Goal: Task Accomplishment & Management: Manage account settings

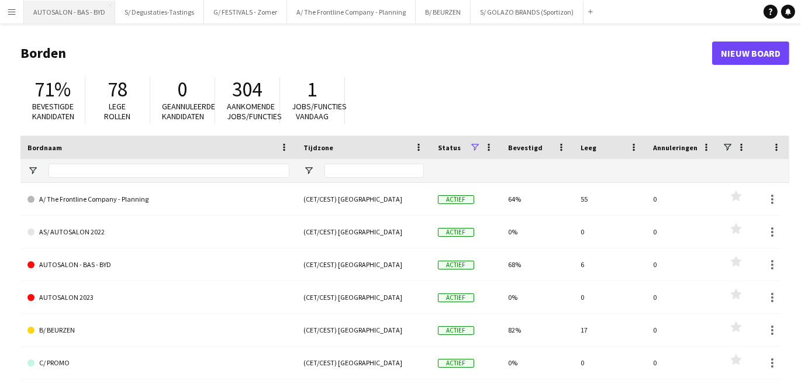
click at [77, 12] on button "AUTOSALON - BAS - BYD [GEOGRAPHIC_DATA]" at bounding box center [69, 12] width 91 height 23
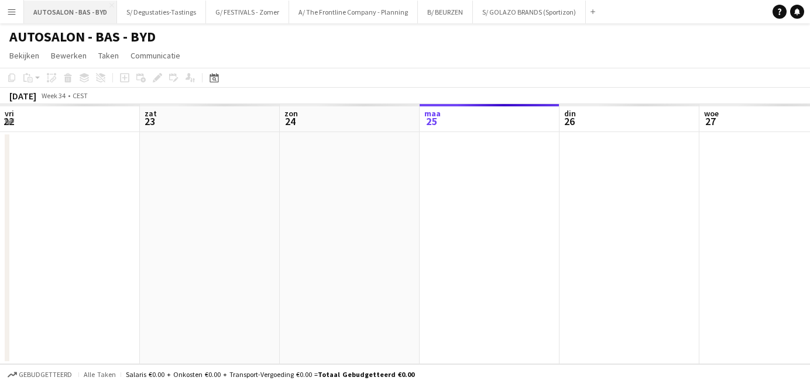
scroll to position [0, 279]
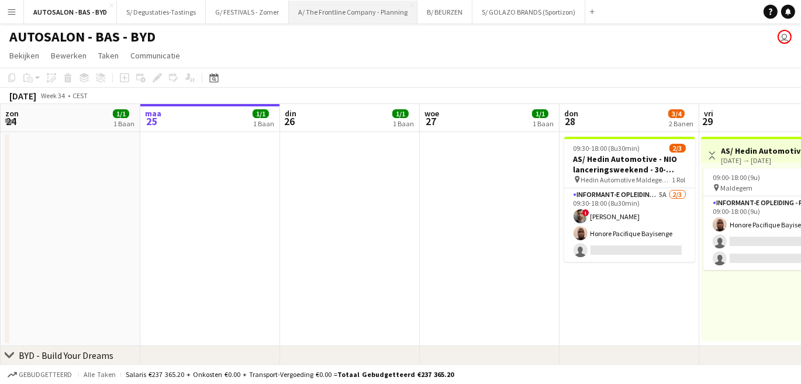
click at [349, 18] on button "A/ The Frontline Company - Planning Sluiten" at bounding box center [353, 12] width 129 height 23
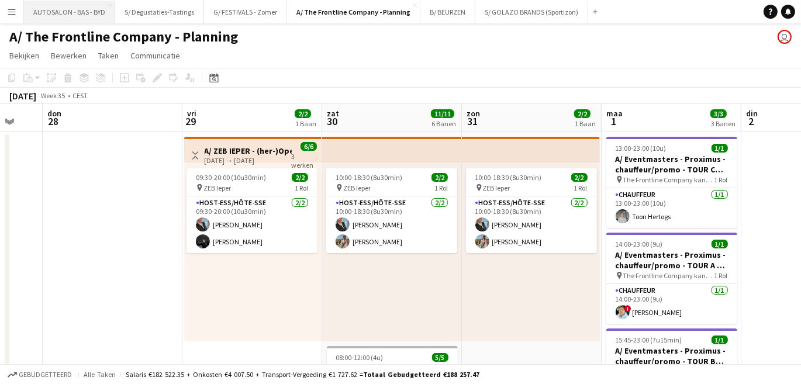
click at [69, 8] on button "AUTOSALON - BAS - BYD [GEOGRAPHIC_DATA]" at bounding box center [69, 12] width 91 height 23
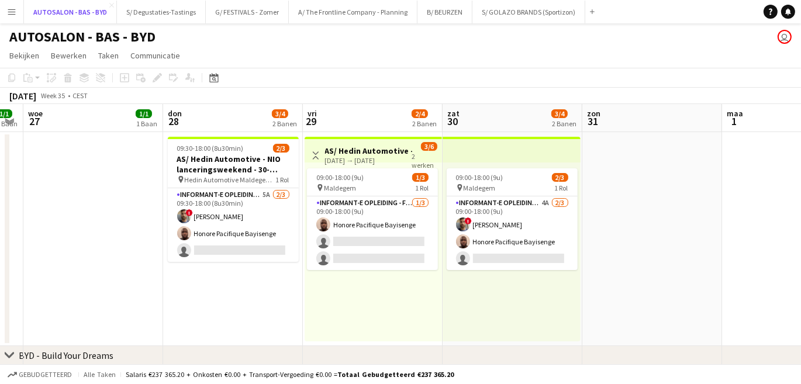
scroll to position [0, 417]
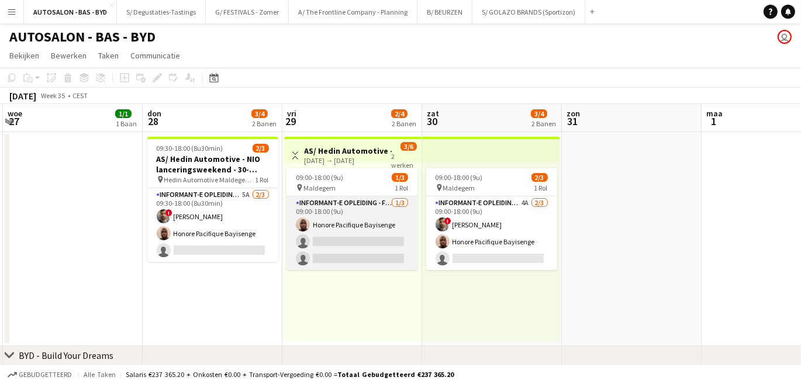
click at [362, 229] on app-card-role "Informant-e Opleiding - Formation [DATE] 09:00-18:00 (9u) Honore Pacifique Bayi…" at bounding box center [352, 234] width 131 height 74
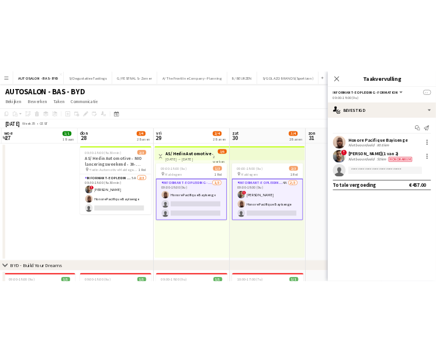
scroll to position [0, 426]
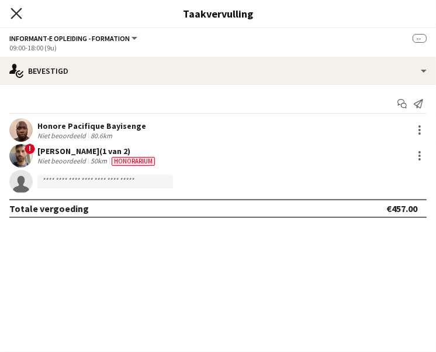
click at [18, 13] on icon "Sluit pop-in" at bounding box center [16, 13] width 11 height 11
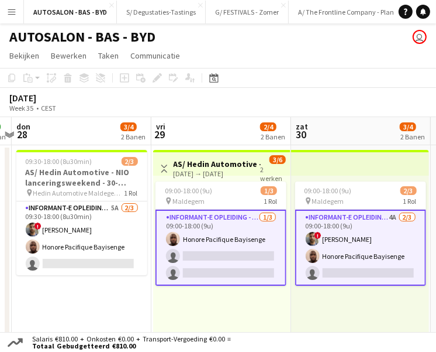
scroll to position [0, 409]
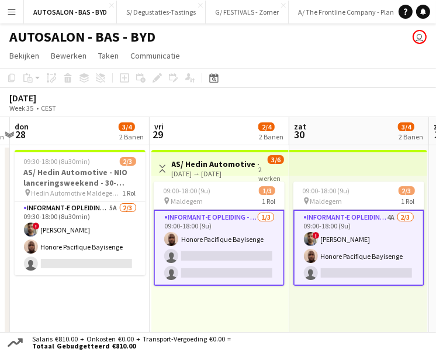
click at [175, 295] on div "09:00-18:00 (9u) 1/3 pin Maldegem 1 Rol Informant-e Opleiding - Formation [DATE…" at bounding box center [220, 264] width 137 height 179
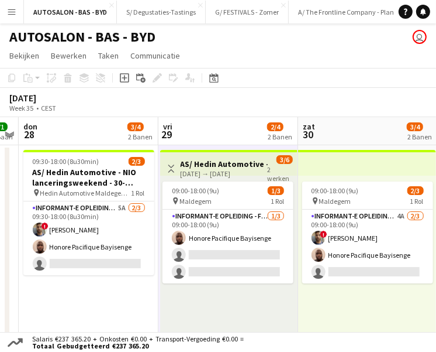
scroll to position [0, 399]
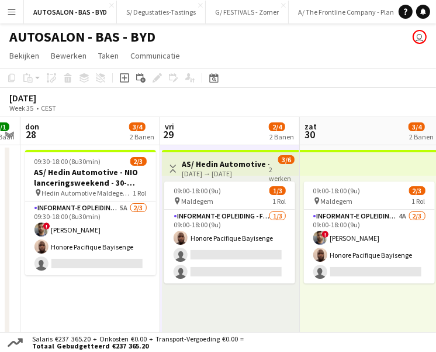
click at [254, 166] on h3 "AS/ Hedin Automotive - NIO lanceringsweekend - 30-31/08, 06-07/09 en 13-14/09" at bounding box center [226, 164] width 87 height 11
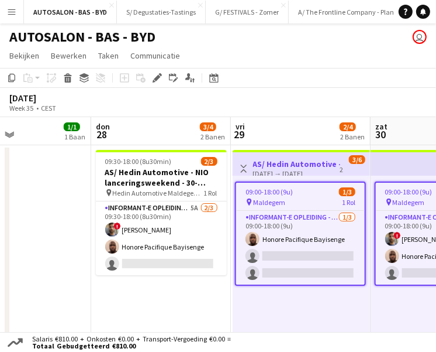
scroll to position [0, 560]
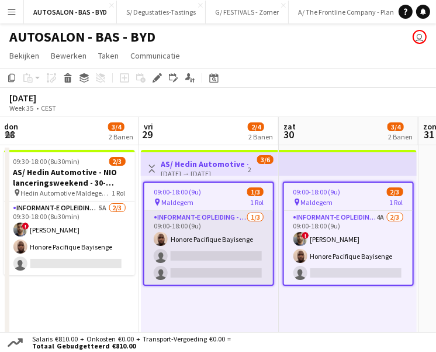
click at [212, 232] on app-card-role "Informant-e Opleiding - Formation [DATE] 09:00-18:00 (9u) Honore Pacifique Bayi…" at bounding box center [208, 248] width 129 height 74
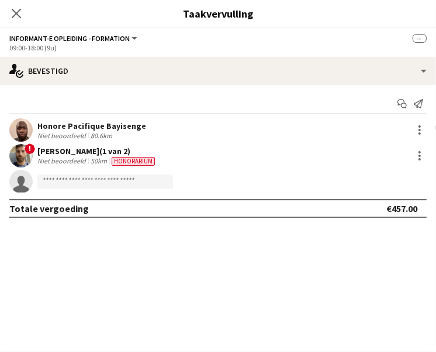
click at [183, 250] on mat-expansion-panel "check Bevestigd Start chat Melding versturen Honore Pacifique Bayisenge Niet be…" at bounding box center [218, 218] width 436 height 267
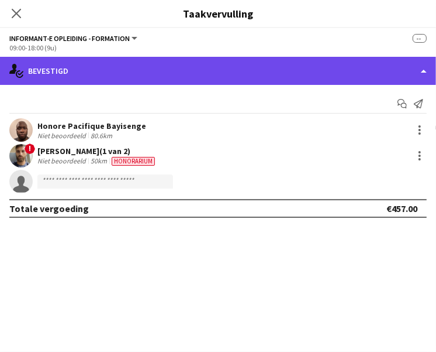
click at [53, 82] on div "single-neutral-actions-check-2 Bevestigd" at bounding box center [218, 71] width 436 height 28
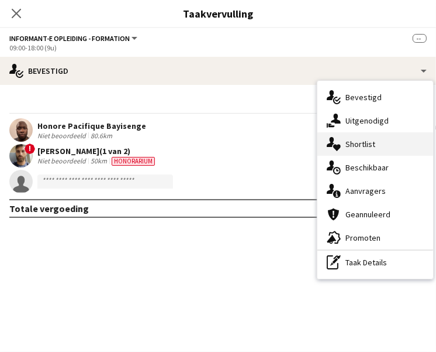
click at [369, 149] on div "single-neutral-actions-heart Shortlist" at bounding box center [376, 143] width 116 height 23
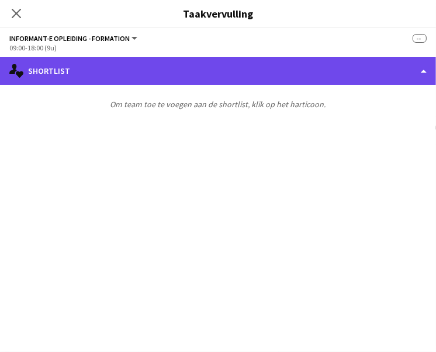
click at [259, 64] on div "single-neutral-actions-heart Shortlist" at bounding box center [218, 71] width 436 height 28
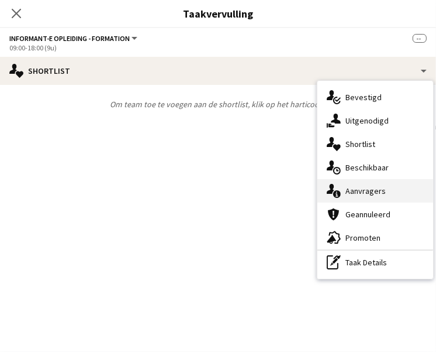
click at [360, 191] on div "single-neutral-actions-information Aanvragers" at bounding box center [376, 190] width 116 height 23
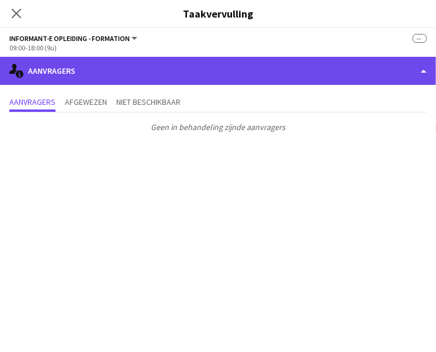
click at [239, 72] on div "single-neutral-actions-information Aanvragers" at bounding box center [218, 71] width 436 height 28
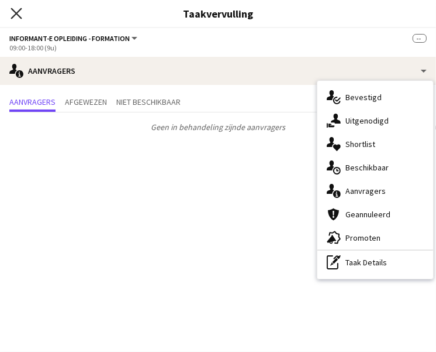
click at [19, 10] on icon at bounding box center [16, 13] width 11 height 11
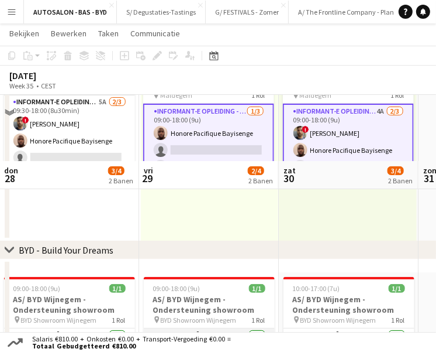
scroll to position [0, 0]
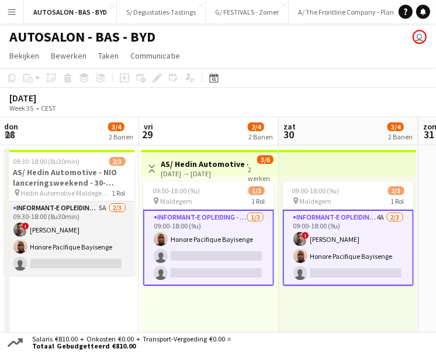
click at [105, 274] on app-card-role "Informant-e Opleiding - Formation 5A [DATE] 09:30-18:00 (8u30min) ! Fehmy Fatna…" at bounding box center [69, 238] width 131 height 74
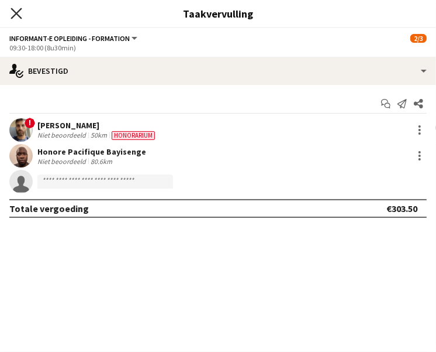
click at [19, 13] on icon "Sluit pop-in" at bounding box center [16, 13] width 11 height 11
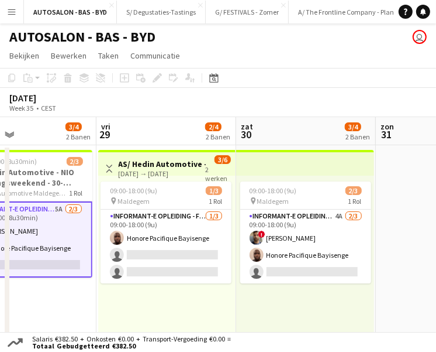
scroll to position [0, 321]
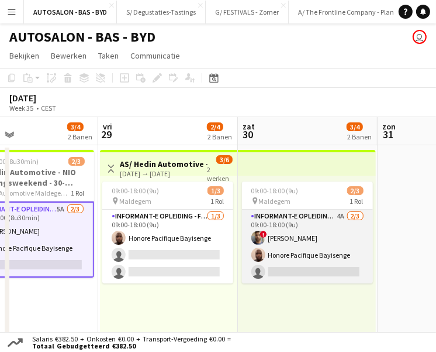
click at [298, 249] on app-card-role "Informant-e Opleiding - Formation 4A [DATE] 09:00-18:00 (9u) ! Fehmy Fatnassi H…" at bounding box center [307, 246] width 131 height 74
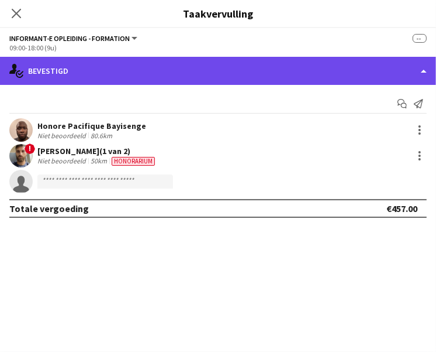
click at [95, 57] on div "single-neutral-actions-check-2 Bevestigd" at bounding box center [218, 71] width 436 height 28
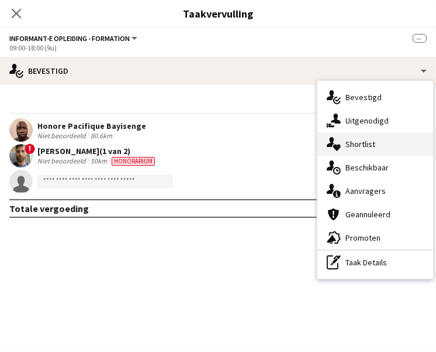
click at [370, 147] on div "single-neutral-actions-heart Shortlist" at bounding box center [376, 143] width 116 height 23
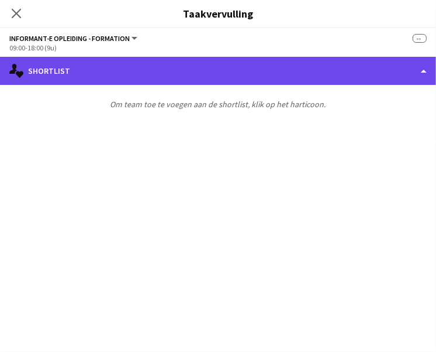
click at [273, 75] on div "single-neutral-actions-heart Shortlist" at bounding box center [218, 71] width 436 height 28
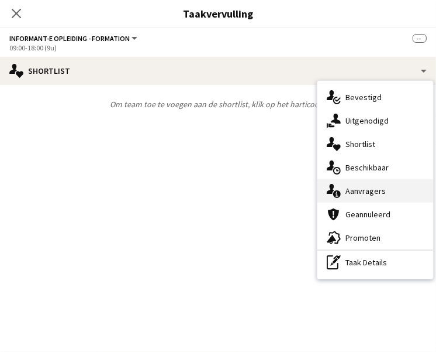
click at [370, 187] on div "single-neutral-actions-information Aanvragers" at bounding box center [376, 190] width 116 height 23
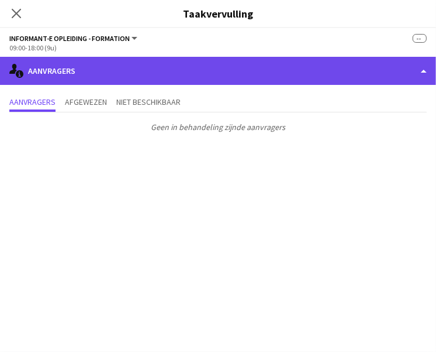
click at [249, 78] on div "single-neutral-actions-information Aanvragers" at bounding box center [218, 71] width 436 height 28
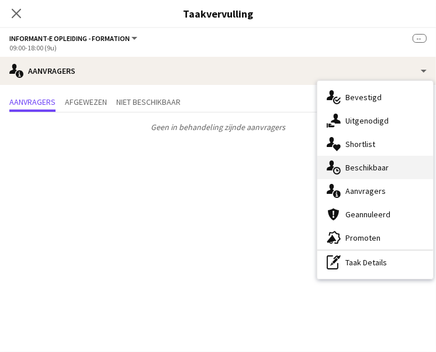
click at [360, 173] on div "single-neutral-actions-upload Beschikbaar" at bounding box center [376, 167] width 116 height 23
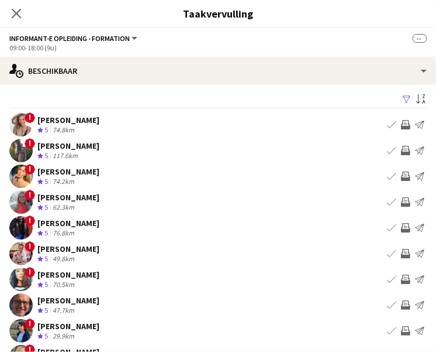
scroll to position [0, 0]
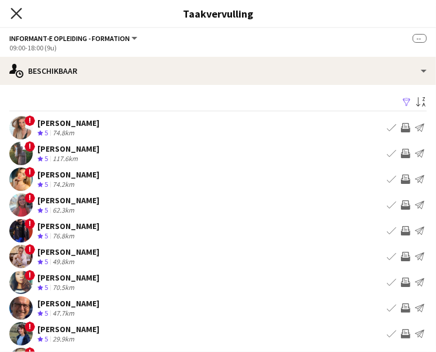
click at [18, 15] on icon at bounding box center [16, 13] width 11 height 11
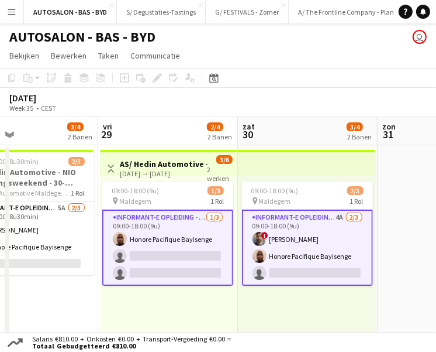
click at [171, 177] on div "09:00-18:00 (9u) 1/3 pin Maldegem 1 Rol Informant-e Opleiding - Formation [DATE…" at bounding box center [168, 264] width 137 height 179
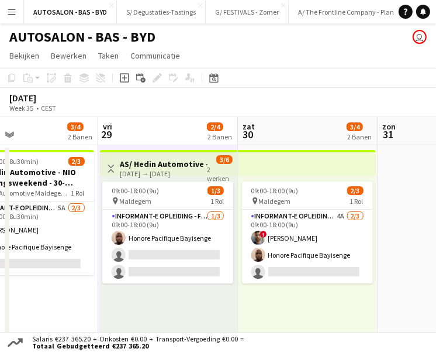
click at [159, 165] on h3 "AS/ Hedin Automotive - NIO lanceringsweekend - 30-31/08, 06-07/09 en 13-14/09" at bounding box center [164, 164] width 87 height 11
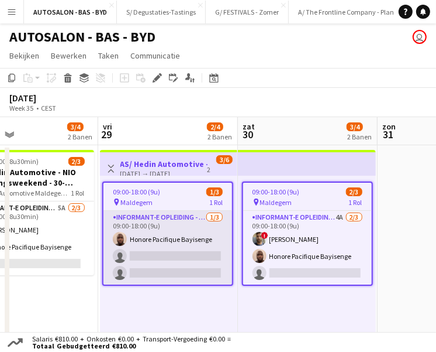
click at [166, 242] on app-card-role "Informant-e Opleiding - Formation [DATE] 09:00-18:00 (9u) Honore Pacifique Bayi…" at bounding box center [168, 248] width 129 height 74
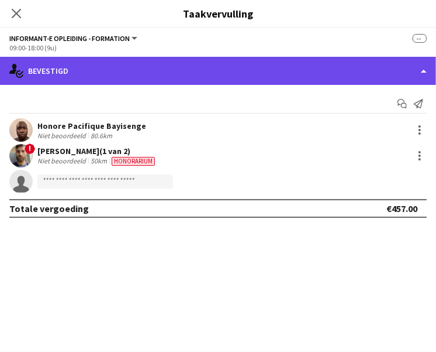
click at [131, 82] on div "single-neutral-actions-check-2 Bevestigd" at bounding box center [218, 71] width 436 height 28
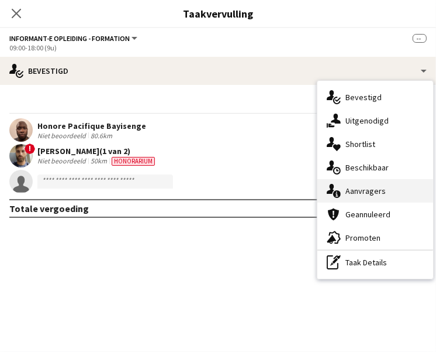
click at [365, 194] on div "single-neutral-actions-information Aanvragers" at bounding box center [376, 190] width 116 height 23
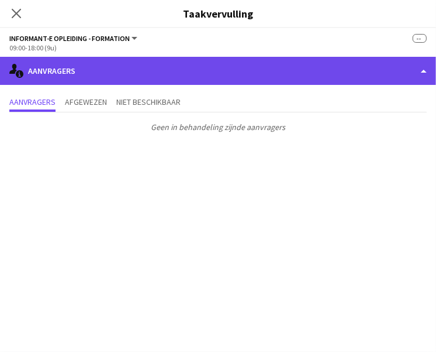
click at [213, 80] on div "single-neutral-actions-information Aanvragers" at bounding box center [218, 71] width 436 height 28
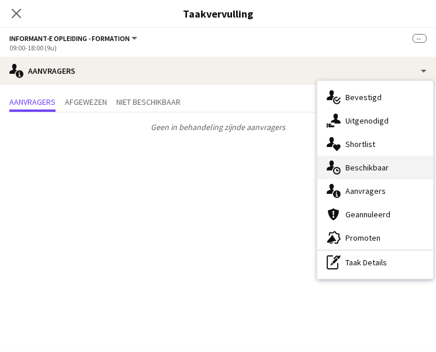
click at [352, 166] on div "single-neutral-actions-upload Beschikbaar" at bounding box center [376, 167] width 116 height 23
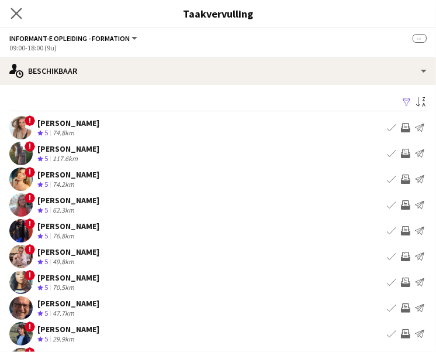
click at [22, 10] on app-icon "Sluit pop-in" at bounding box center [16, 13] width 17 height 17
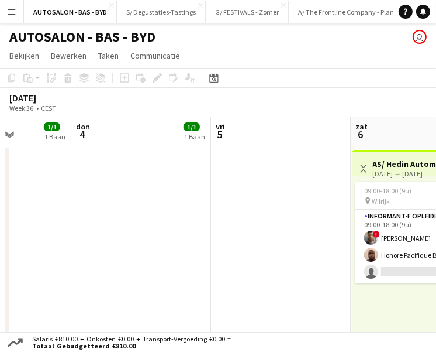
scroll to position [0, 585]
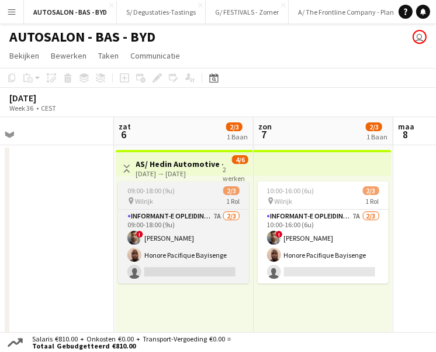
click at [209, 195] on app-job-card "09:00-18:00 (9u) 2/3 pin Wilrijk 1 Rol Informant-e Opleiding - Formation 7A [DA…" at bounding box center [183, 232] width 131 height 102
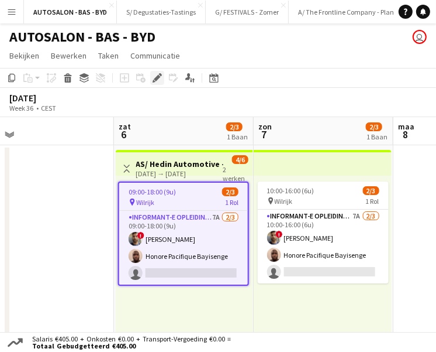
click at [155, 82] on div "Bewerken" at bounding box center [157, 78] width 14 height 14
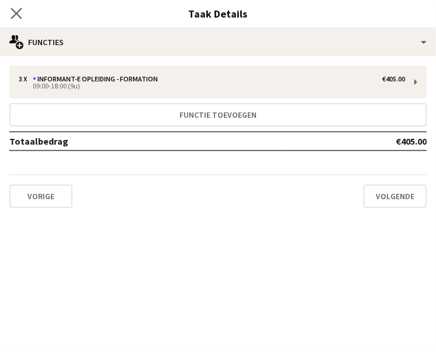
click at [17, 8] on app-icon "Sluit pop-in" at bounding box center [16, 13] width 17 height 17
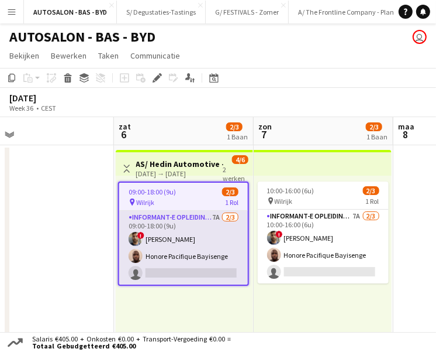
click at [223, 252] on app-card-role "Informant-e Opleiding - Formation 7A [DATE] 09:00-18:00 (9u) ! Fehmy Fatnassi H…" at bounding box center [183, 248] width 129 height 74
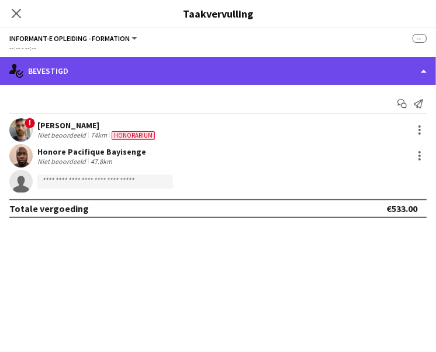
click at [242, 69] on div "single-neutral-actions-check-2 Bevestigd" at bounding box center [218, 71] width 436 height 28
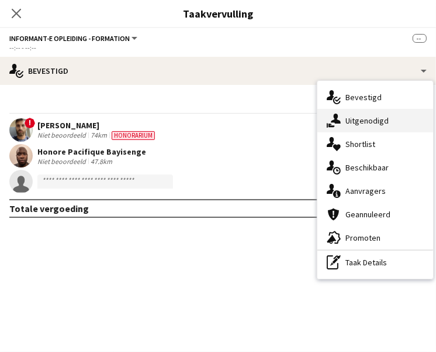
click at [357, 114] on div "single-neutral-actions-share-1 Uitgenodigd" at bounding box center [376, 120] width 116 height 23
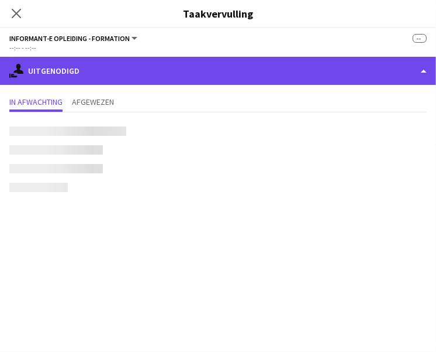
click at [280, 72] on div "single-neutral-actions-share-1 Uitgenodigd" at bounding box center [218, 71] width 436 height 28
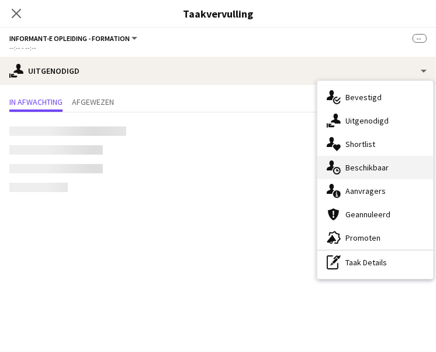
click at [400, 167] on div "single-neutral-actions-upload Beschikbaar" at bounding box center [376, 167] width 116 height 23
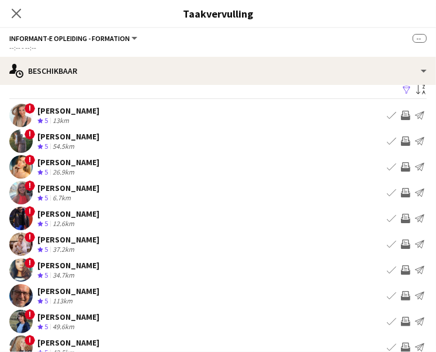
scroll to position [0, 0]
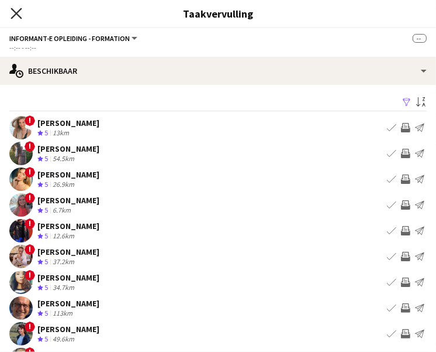
click at [13, 11] on icon at bounding box center [16, 13] width 11 height 11
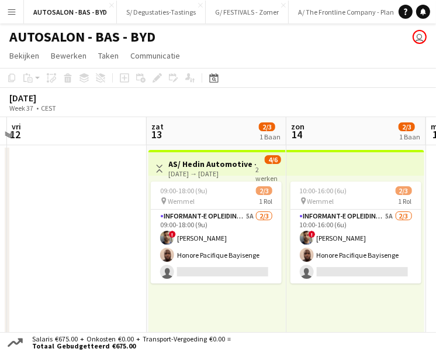
scroll to position [0, 557]
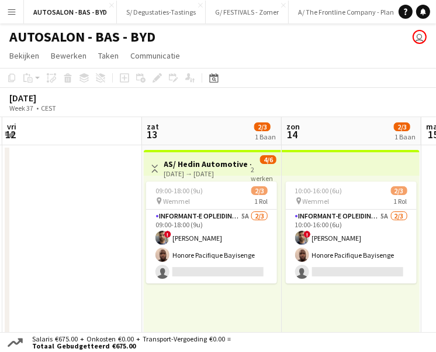
click at [321, 165] on app-top-bar at bounding box center [351, 163] width 138 height 26
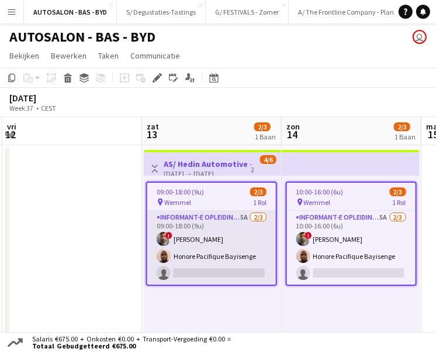
click at [218, 217] on app-card-role "Informant-e Opleiding - Formation 5A [DATE] 09:00-18:00 (9u) ! Fehmy Fatnassi H…" at bounding box center [211, 248] width 129 height 74
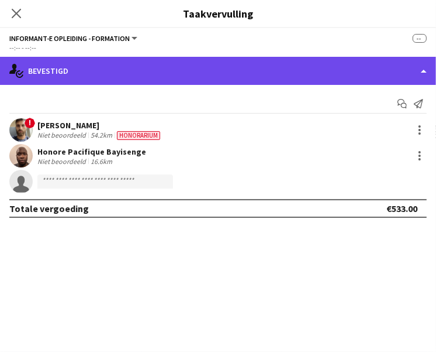
click at [329, 71] on div "single-neutral-actions-check-2 Bevestigd" at bounding box center [218, 71] width 436 height 28
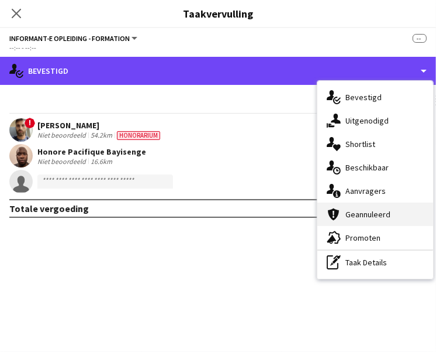
scroll to position [223, 0]
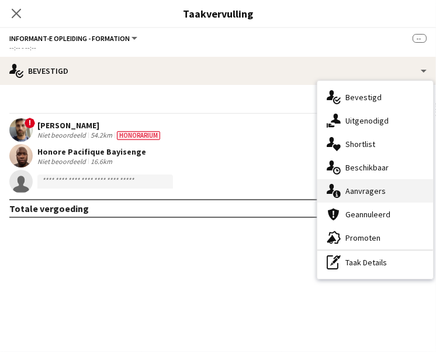
click at [380, 194] on div "single-neutral-actions-information Aanvragers" at bounding box center [376, 190] width 116 height 23
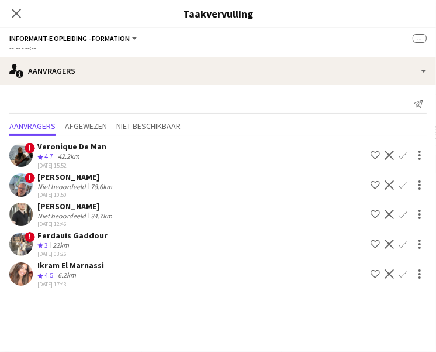
scroll to position [184, 0]
click at [70, 208] on div "[PERSON_NAME]" at bounding box center [75, 206] width 77 height 11
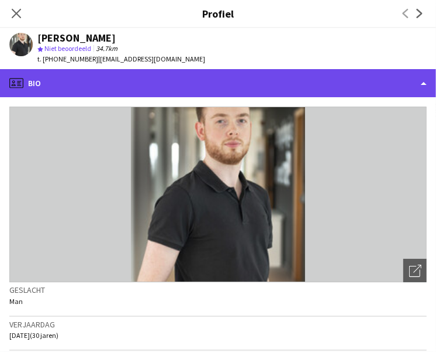
click at [237, 69] on div "profile Bio" at bounding box center [218, 83] width 436 height 28
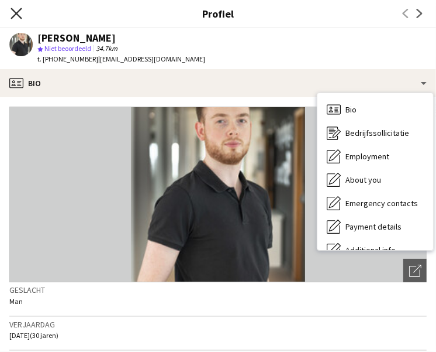
click at [17, 14] on icon at bounding box center [16, 13] width 11 height 11
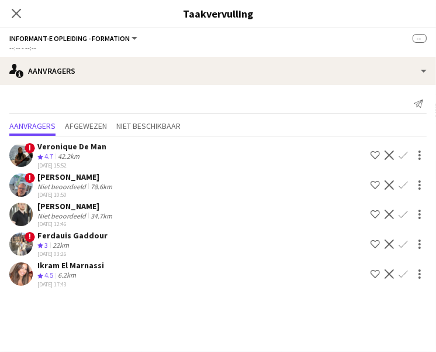
click at [87, 318] on mat-expansion-panel "users2 Aanvragers Melding versturen Aanvragers Afgewezen Niet beschikbaar ! Ver…" at bounding box center [218, 218] width 436 height 267
click at [16, 15] on icon at bounding box center [16, 13] width 11 height 11
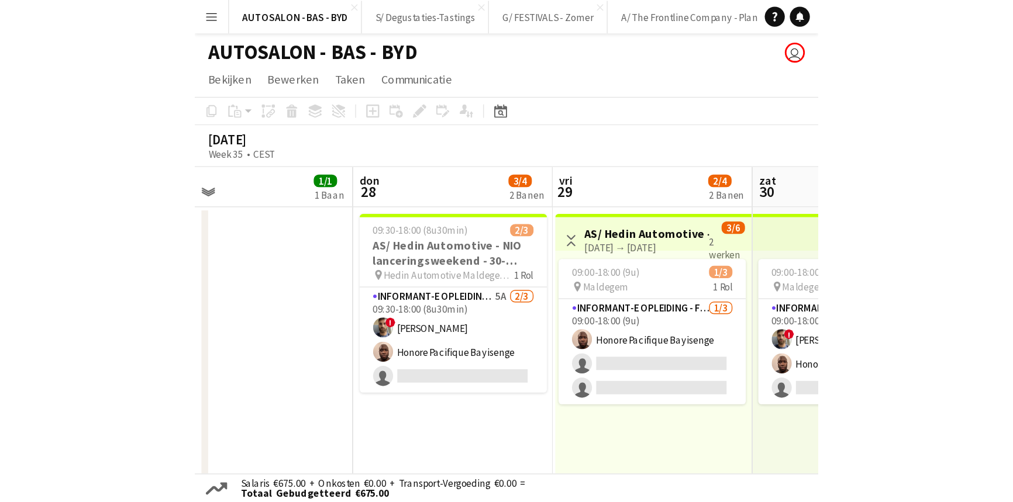
scroll to position [0, 309]
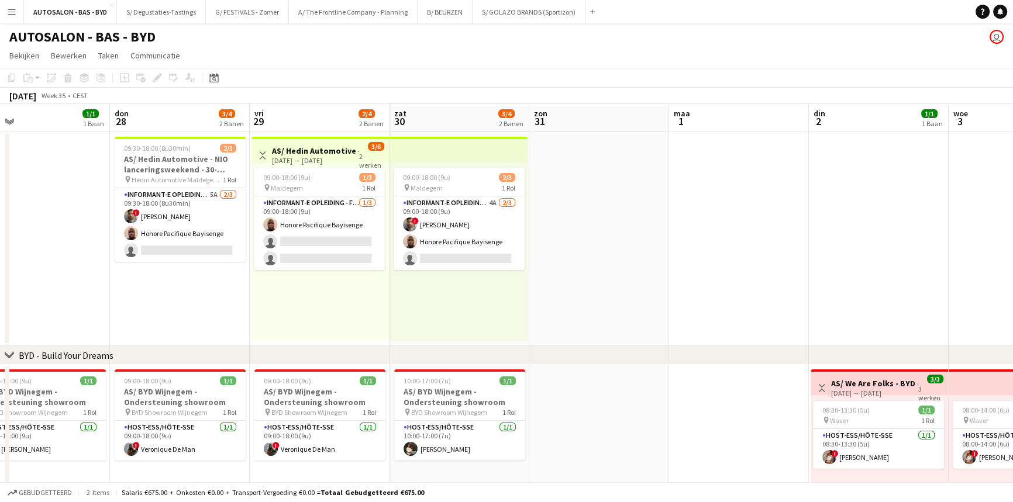
click at [318, 181] on div "09:00-18:00 (9u) 1/3" at bounding box center [319, 177] width 131 height 9
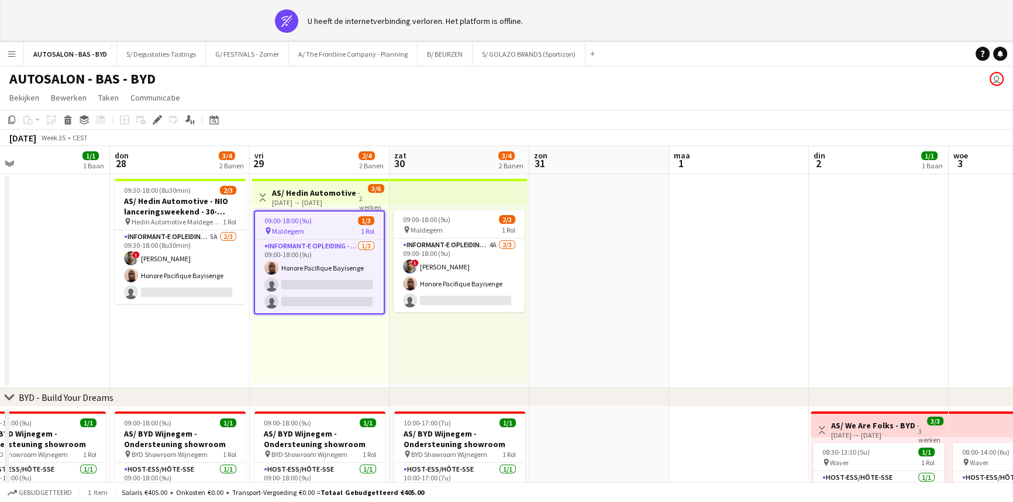
click at [295, 206] on div "09:00-18:00 (9u) 1/3 pin Maldegem 1 Rol Informant-e Opleiding - Formation [DATE…" at bounding box center [320, 294] width 137 height 179
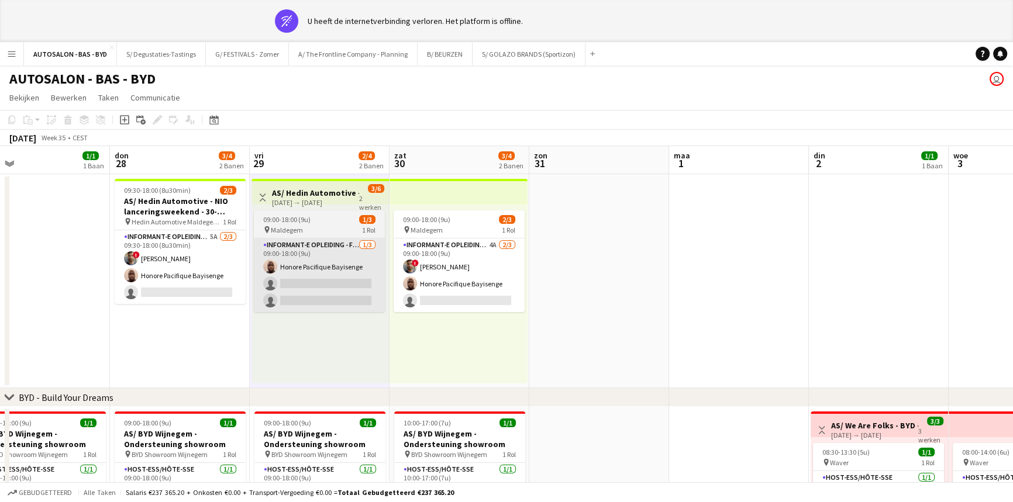
click at [344, 239] on app-card-role "Informant-e Opleiding - Formation [DATE] 09:00-18:00 (9u) Honore Pacifique Bayi…" at bounding box center [319, 276] width 131 height 74
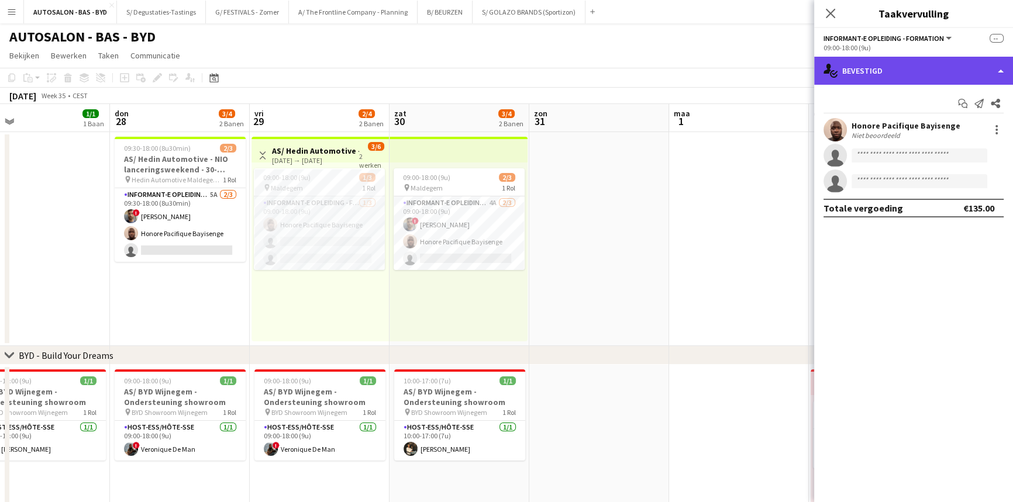
click at [809, 81] on div "single-neutral-actions-check-2 Bevestigd" at bounding box center [913, 71] width 199 height 28
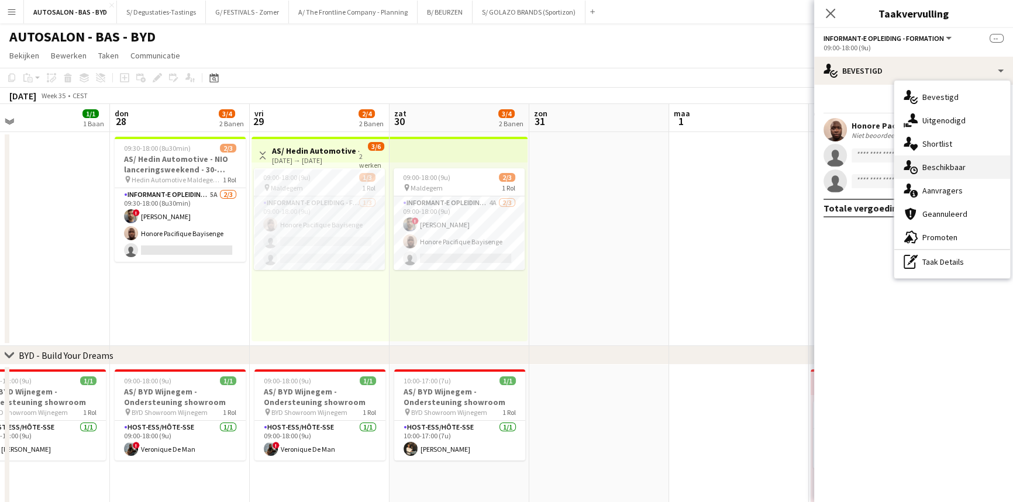
click at [809, 167] on div "single-neutral-actions-upload Beschikbaar" at bounding box center [952, 167] width 116 height 23
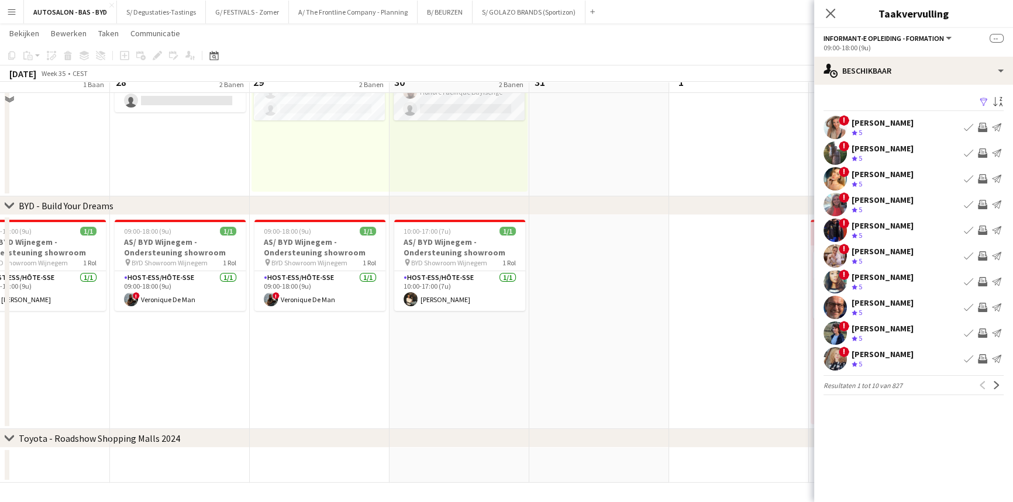
scroll to position [0, 0]
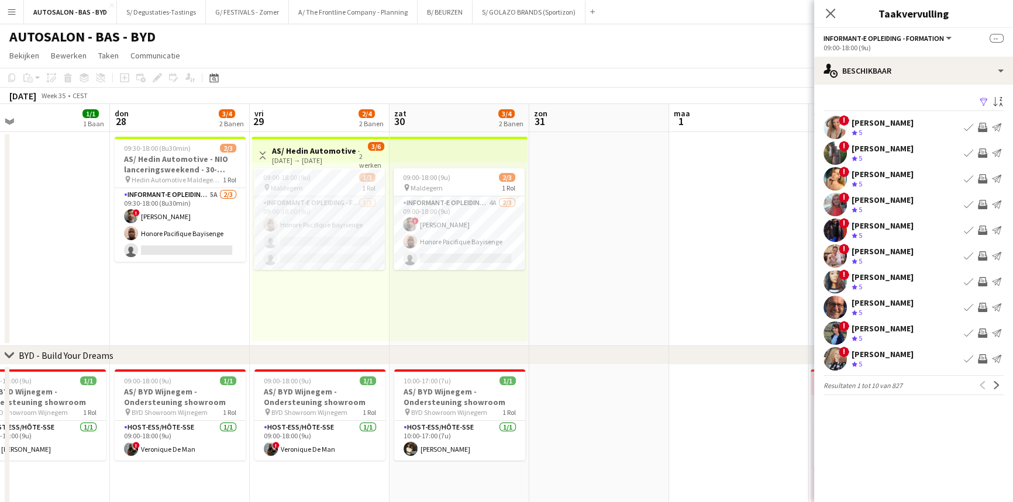
click at [576, 219] on app-date-cell at bounding box center [599, 239] width 140 height 214
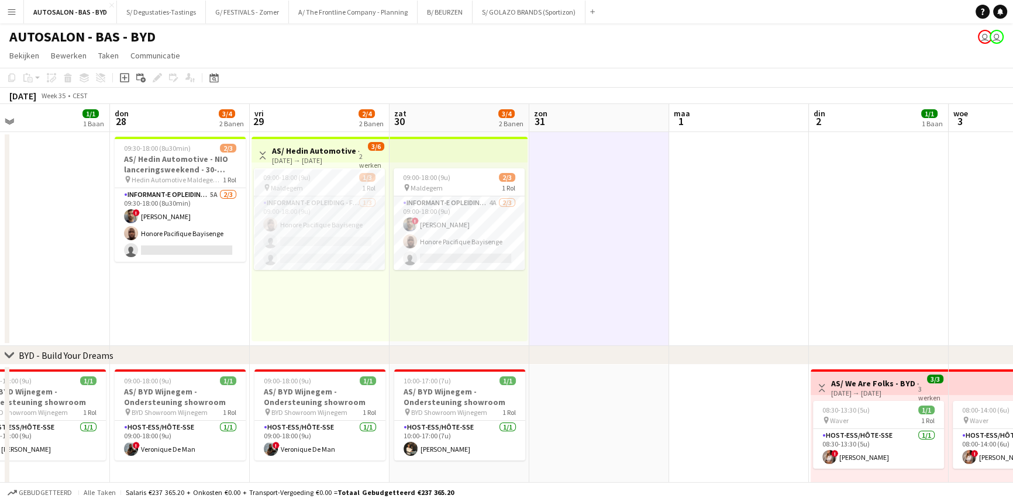
drag, startPoint x: 608, startPoint y: 191, endPoint x: 560, endPoint y: 185, distance: 47.7
click at [608, 192] on app-date-cell at bounding box center [599, 239] width 140 height 214
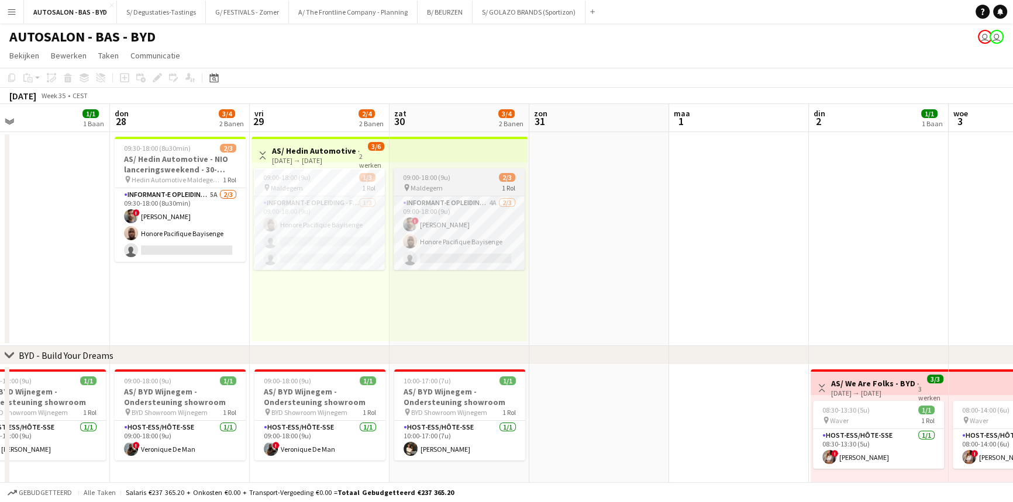
click at [468, 170] on app-job-card "09:00-18:00 (9u) 2/3 pin Maldegem 1 Rol Informant-e Opleiding - Formation 4A [D…" at bounding box center [459, 219] width 131 height 102
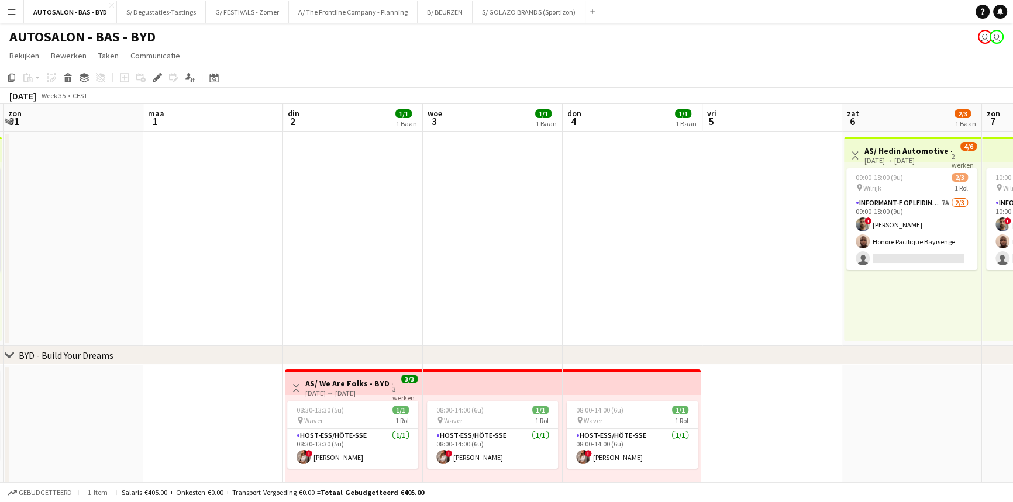
drag, startPoint x: 850, startPoint y: 232, endPoint x: 324, endPoint y: 244, distance: 526.0
click at [324, 244] on app-calendar-viewport "woe 27 1/1 1 Baan don 28 3/4 2 Banen vri 29 2/4 2 Banen zat 30 3/4 2 Banen [DAT…" at bounding box center [506, 368] width 1013 height 529
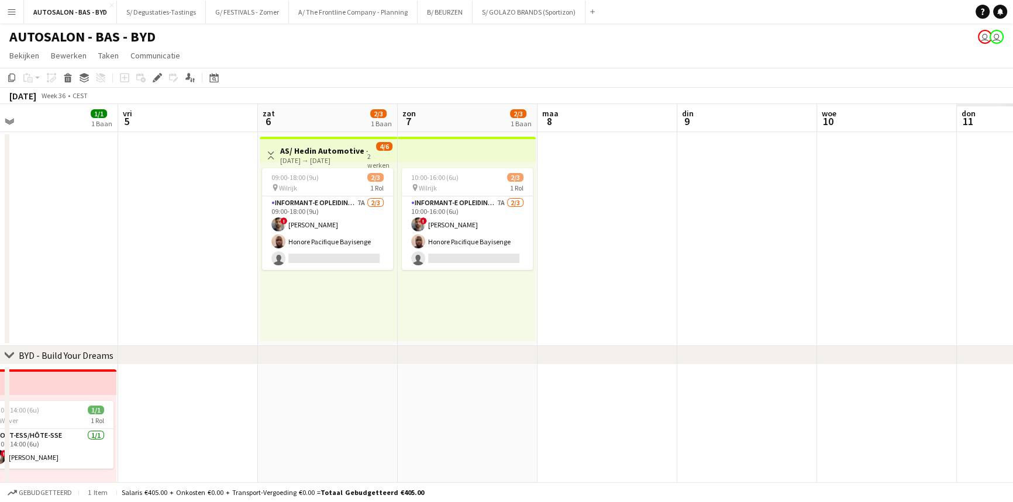
scroll to position [0, 407]
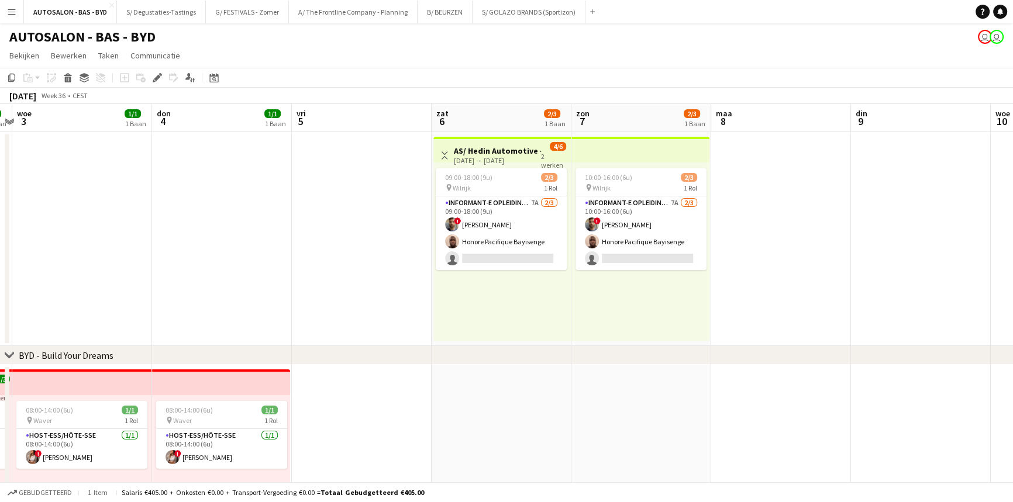
drag, startPoint x: 752, startPoint y: 245, endPoint x: 395, endPoint y: 242, distance: 357.4
click at [342, 246] on app-calendar-viewport "[DATE] 1 din 2 1/1 1 Baan woe 3 1/1 1 Baan don 4 1/1 1 Baan vri 5 zat 6 2/3 1 B…" at bounding box center [506, 368] width 1013 height 529
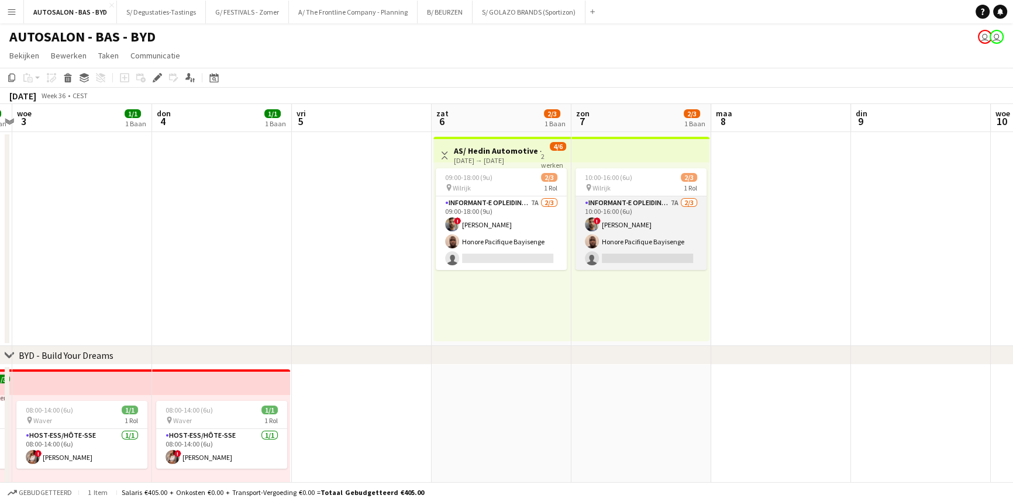
click at [589, 213] on app-card-role "Informant-e Opleiding - Formation 7A [DATE] 10:00-16:00 (6u) ! Fehmy Fatnassi H…" at bounding box center [641, 234] width 131 height 74
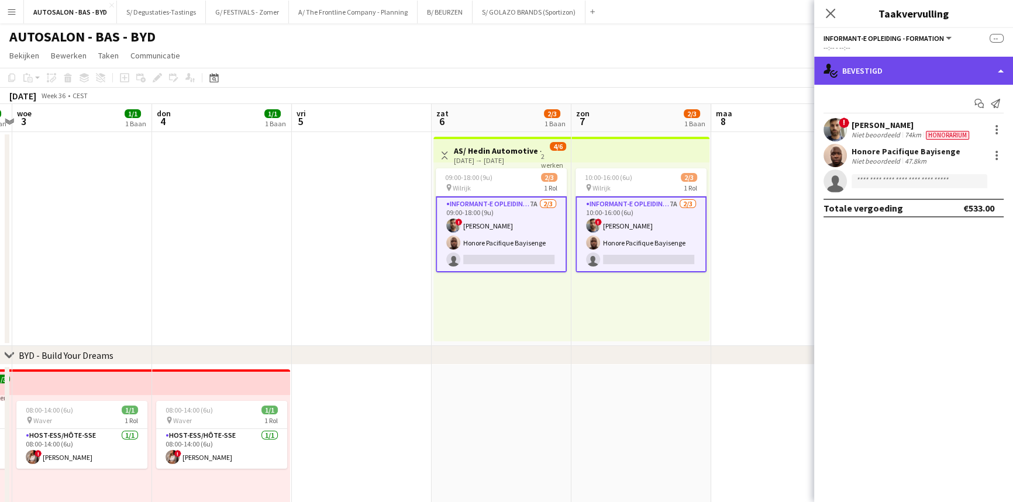
click at [809, 77] on div "single-neutral-actions-check-2 Bevestigd" at bounding box center [913, 71] width 199 height 28
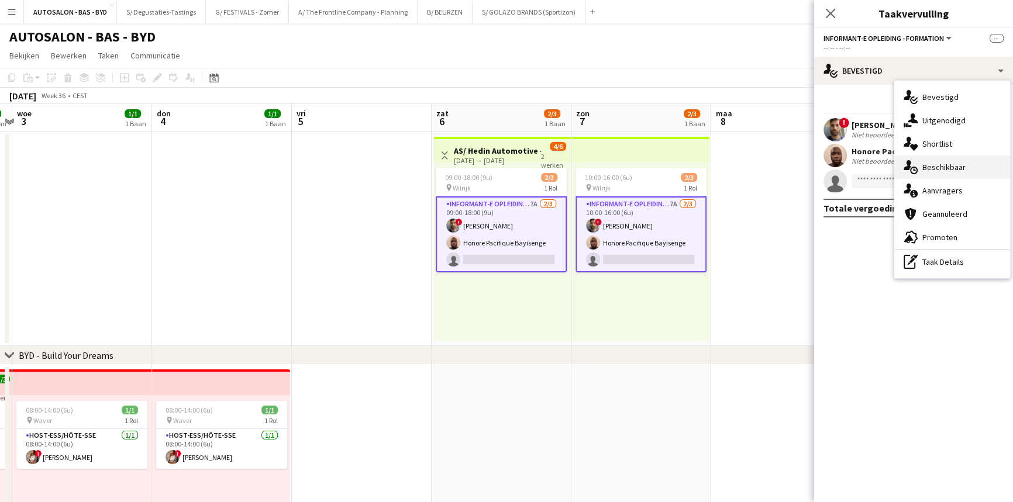
click at [809, 164] on div "single-neutral-actions-upload Beschikbaar" at bounding box center [952, 167] width 116 height 23
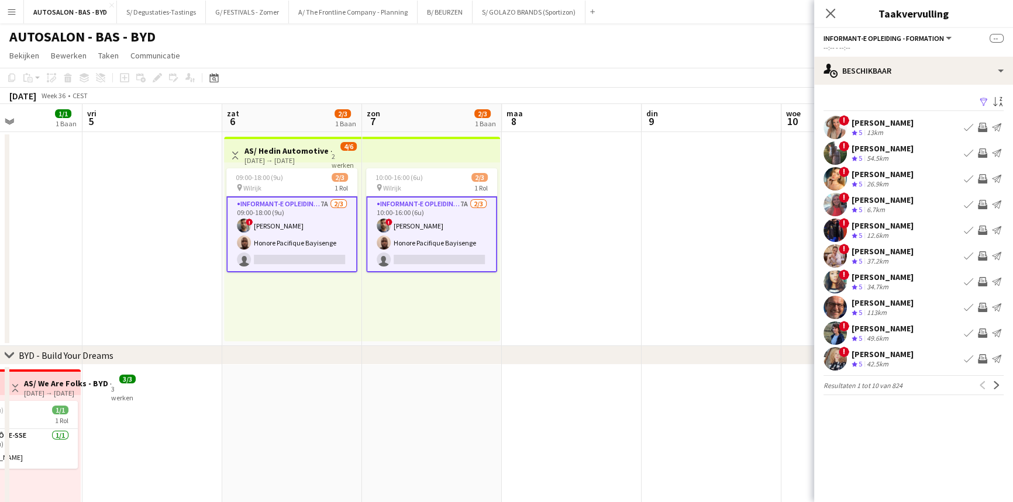
drag, startPoint x: 774, startPoint y: 199, endPoint x: 439, endPoint y: 219, distance: 335.2
click at [439, 219] on app-calendar-viewport "[DATE] 1 din 2 1/1 1 Baan woe 3 1/1 1 Baan don 4 1/1 1 Baan vri 5 zat 6 2/3 1 B…" at bounding box center [506, 368] width 1013 height 529
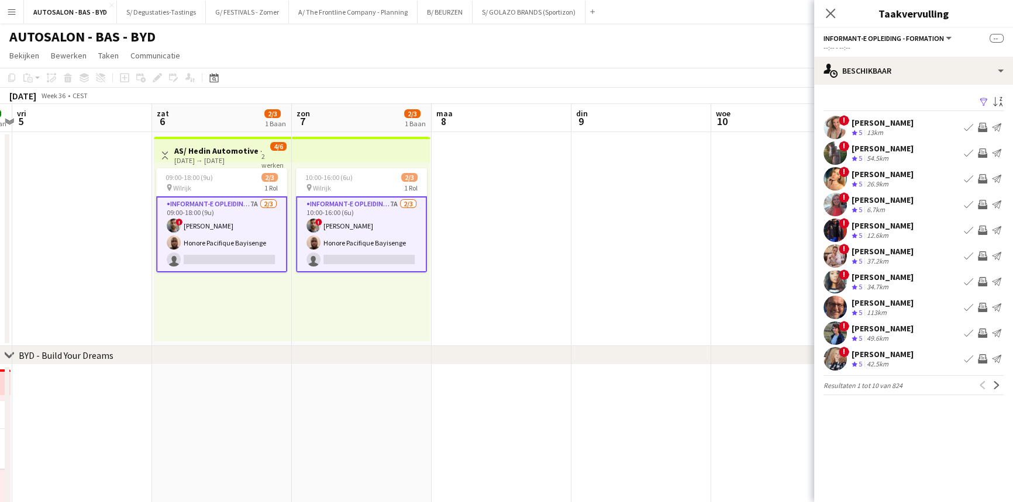
drag, startPoint x: 650, startPoint y: 223, endPoint x: 345, endPoint y: 234, distance: 305.5
click at [323, 235] on app-calendar-viewport "din 2 1/1 1 Baan woe 3 1/1 1 Baan don 4 1/1 1 Baan vri 5 zat 6 2/3 1 Baan zon 7…" at bounding box center [506, 368] width 1013 height 529
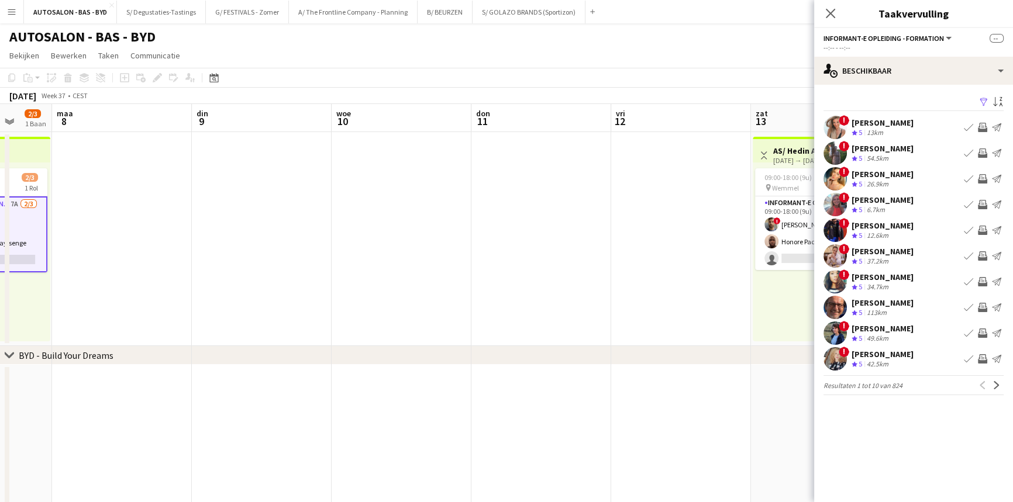
drag, startPoint x: 630, startPoint y: 217, endPoint x: 354, endPoint y: 242, distance: 277.3
click at [321, 243] on app-calendar-viewport "don 4 1/1 1 Baan vri 5 zat 6 2/3 1 Baan zon 7 2/3 1 Baan [DATE] din 9 woe 10 do…" at bounding box center [506, 368] width 1013 height 529
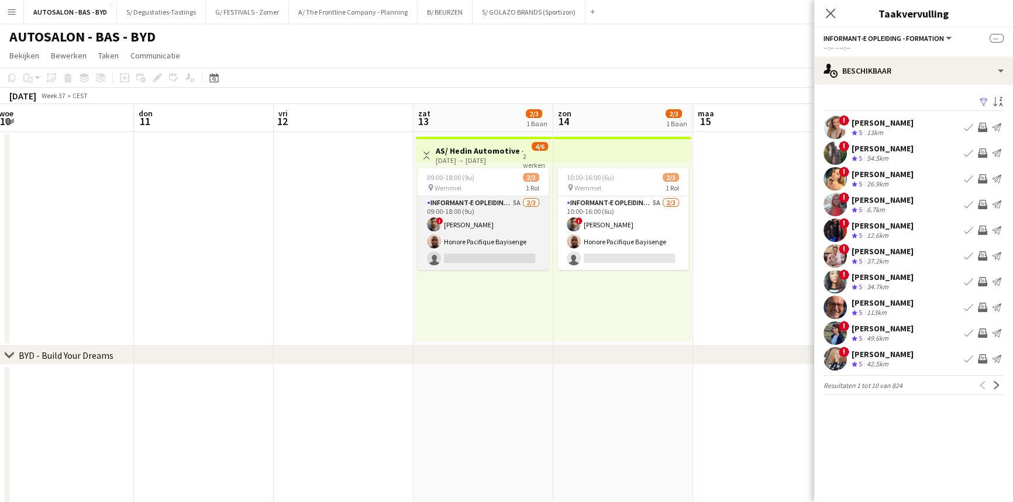
click at [498, 223] on app-card-role "Informant-e Opleiding - Formation 5A [DATE] 09:00-18:00 (9u) ! Fehmy Fatnassi H…" at bounding box center [483, 234] width 131 height 74
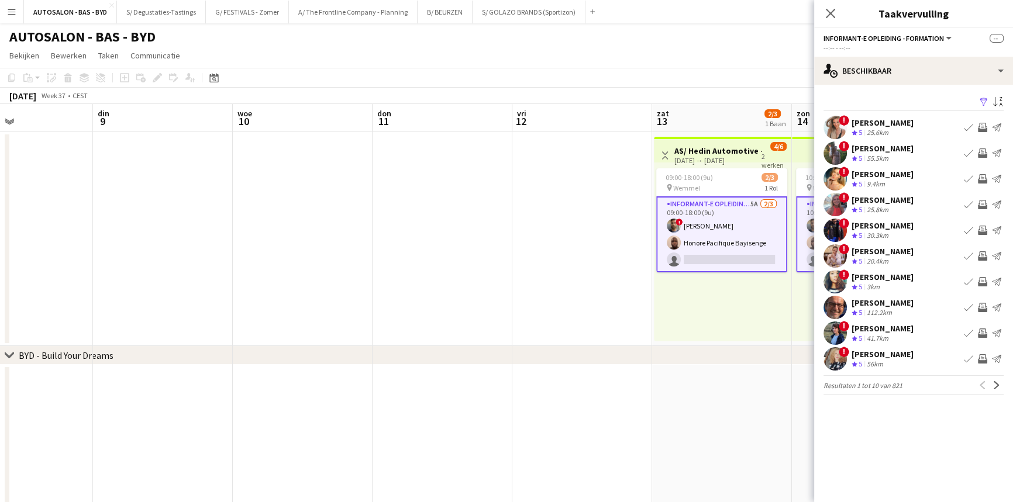
drag, startPoint x: 287, startPoint y: 198, endPoint x: 497, endPoint y: 173, distance: 210.9
click at [514, 175] on app-calendar-viewport "zat 6 2/3 1 Baan zon 7 2/3 1 Baan [DATE] din 9 woe 10 don 11 vri 12 zat 13 2/3 …" at bounding box center [506, 368] width 1013 height 529
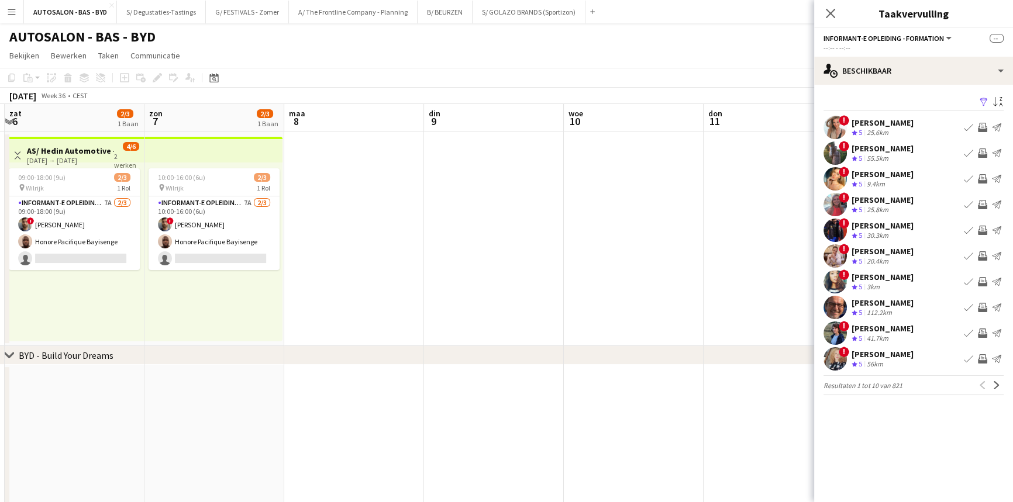
drag, startPoint x: 238, startPoint y: 221, endPoint x: 570, endPoint y: 181, distance: 334.6
click at [570, 181] on app-calendar-viewport "don 4 1/1 1 Baan vri 5 zat 6 2/3 1 Baan zon 7 2/3 1 Baan [DATE] din 9 woe 10 do…" at bounding box center [506, 368] width 1013 height 529
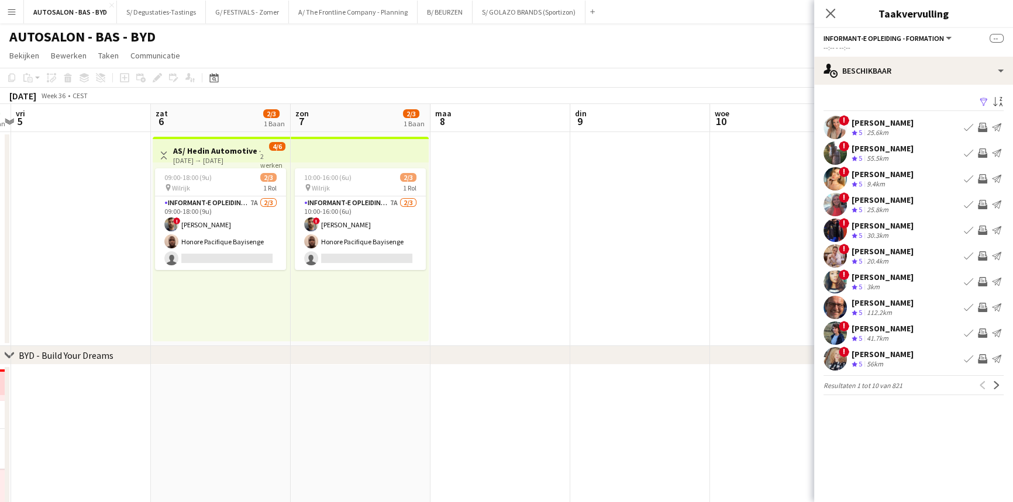
scroll to position [0, 304]
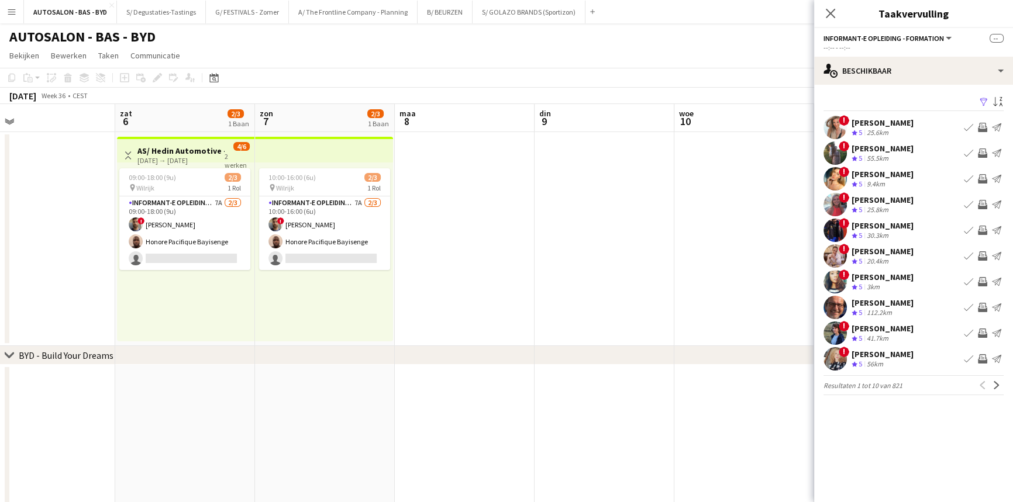
drag, startPoint x: 363, startPoint y: 215, endPoint x: 586, endPoint y: 188, distance: 225.1
click at [607, 188] on app-calendar-viewport "woe 3 1/1 1 Baan don 4 1/1 1 Baan vri 5 zat 6 2/3 1 Baan zon 7 2/3 1 Baan [DATE…" at bounding box center [506, 368] width 1013 height 529
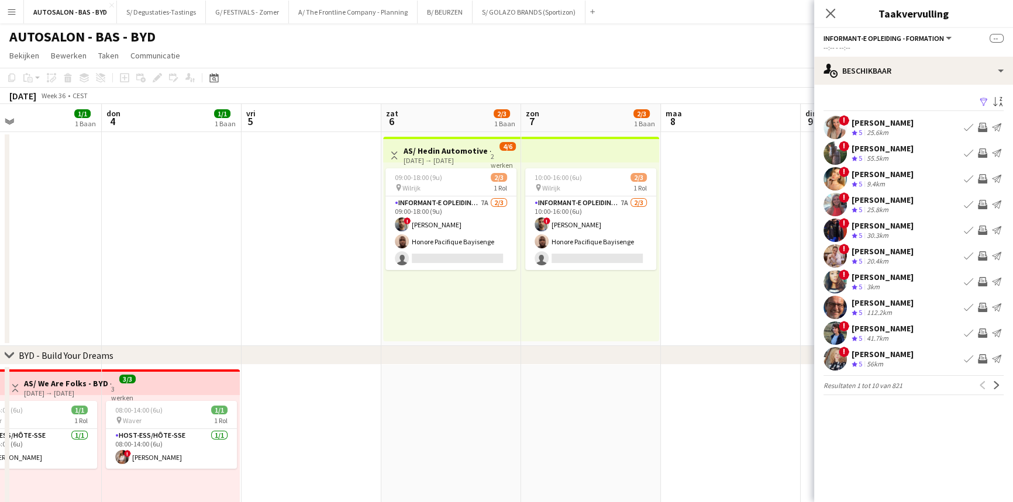
scroll to position [0, 465]
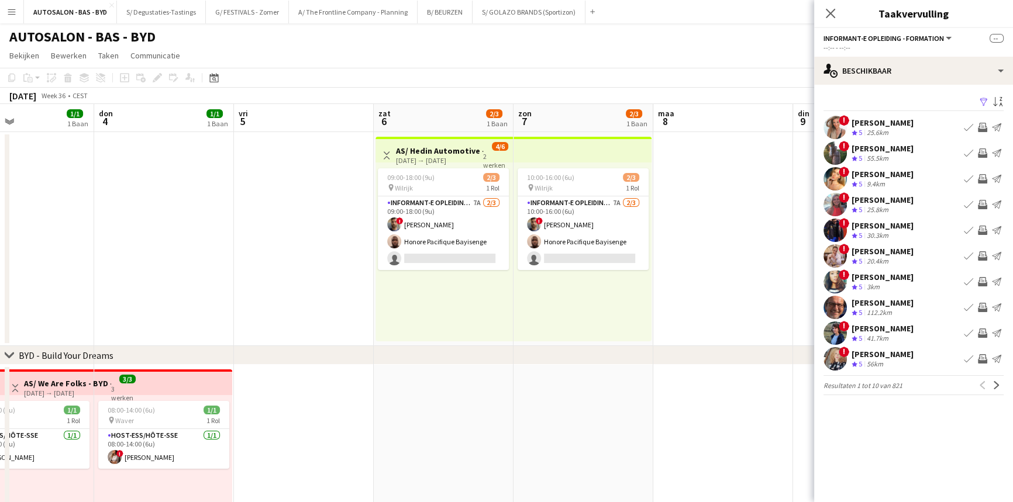
drag, startPoint x: 368, startPoint y: 223, endPoint x: 267, endPoint y: 224, distance: 101.2
click at [267, 224] on app-calendar-viewport "[DATE] 1 din 2 1/1 1 Baan woe 3 1/1 1 Baan don 4 1/1 1 Baan vri 5 zat 6 2/3 1 B…" at bounding box center [506, 368] width 1013 height 529
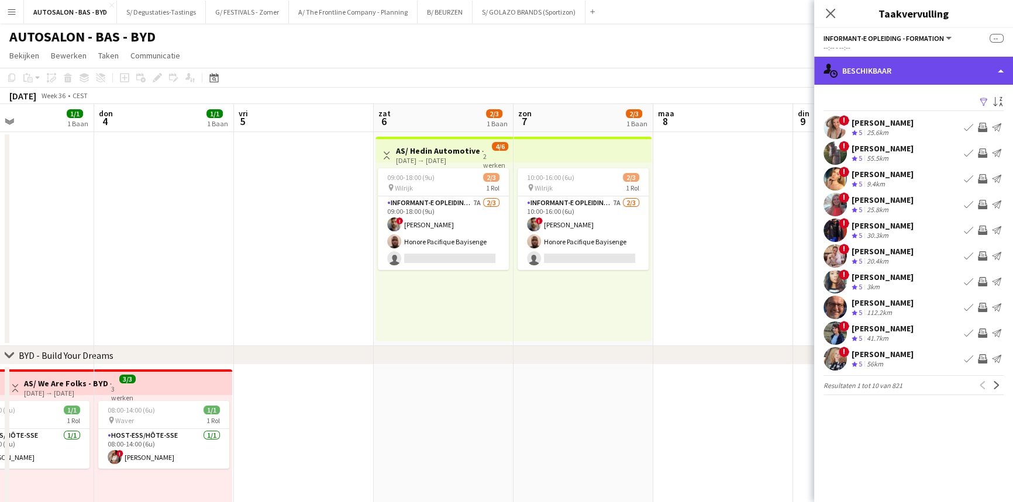
click at [809, 70] on div "single-neutral-actions-upload Beschikbaar" at bounding box center [913, 71] width 199 height 28
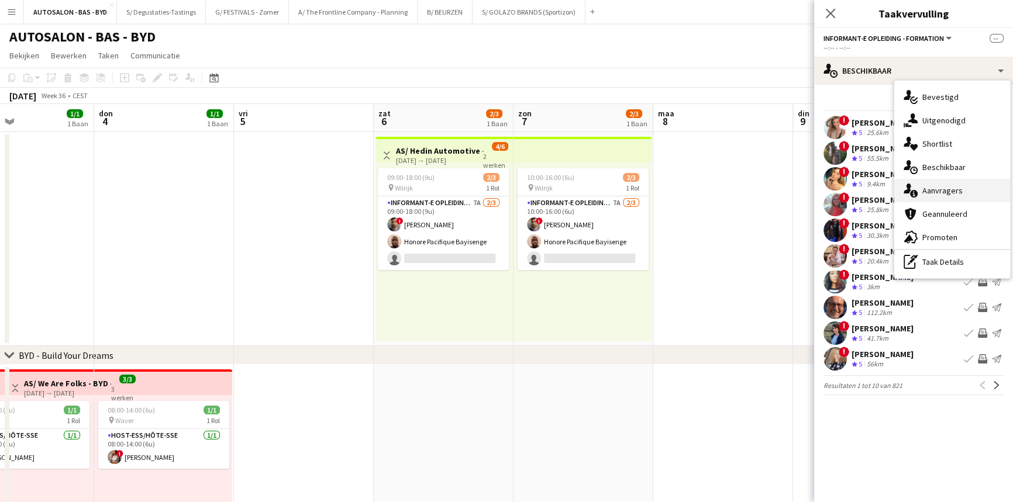
click at [809, 191] on div "single-neutral-actions-information Aanvragers" at bounding box center [952, 190] width 116 height 23
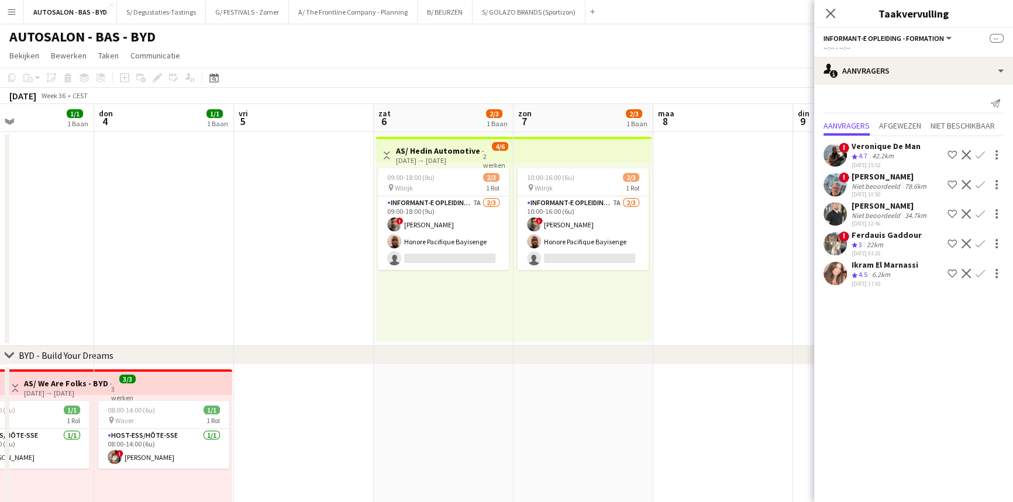
click at [809, 209] on div "[PERSON_NAME]" at bounding box center [890, 206] width 77 height 11
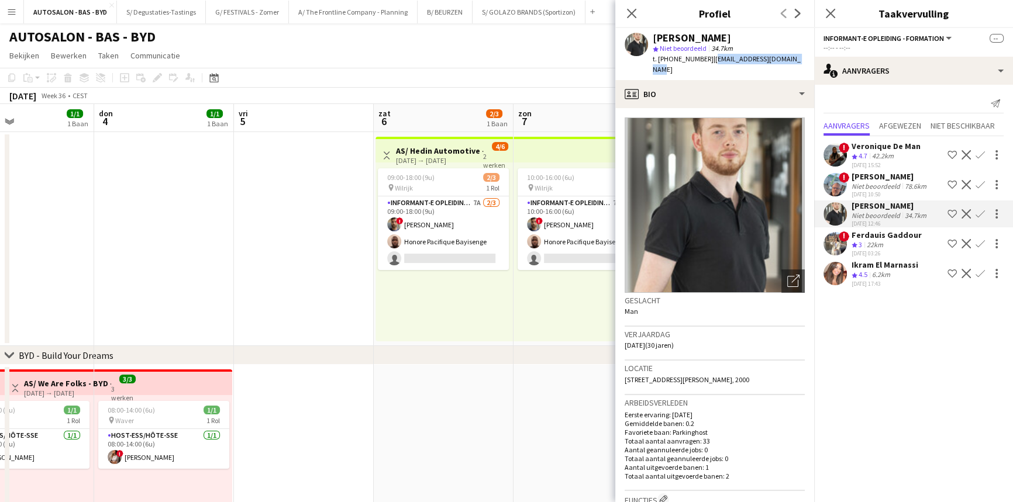
drag, startPoint x: 791, startPoint y: 58, endPoint x: 705, endPoint y: 64, distance: 86.2
click at [705, 64] on div "[PERSON_NAME] star Niet beoordeeld 34.7km t. [PHONE_NUMBER] | [EMAIL_ADDRESS][D…" at bounding box center [714, 54] width 199 height 52
copy span "[EMAIL_ADDRESS][DOMAIN_NAME]"
click at [450, 287] on div "09:00-18:00 (9u) 2/3 pin Wilrijk 1 Rol Informant-e Opleiding - Formation 7A [DA…" at bounding box center [444, 252] width 137 height 179
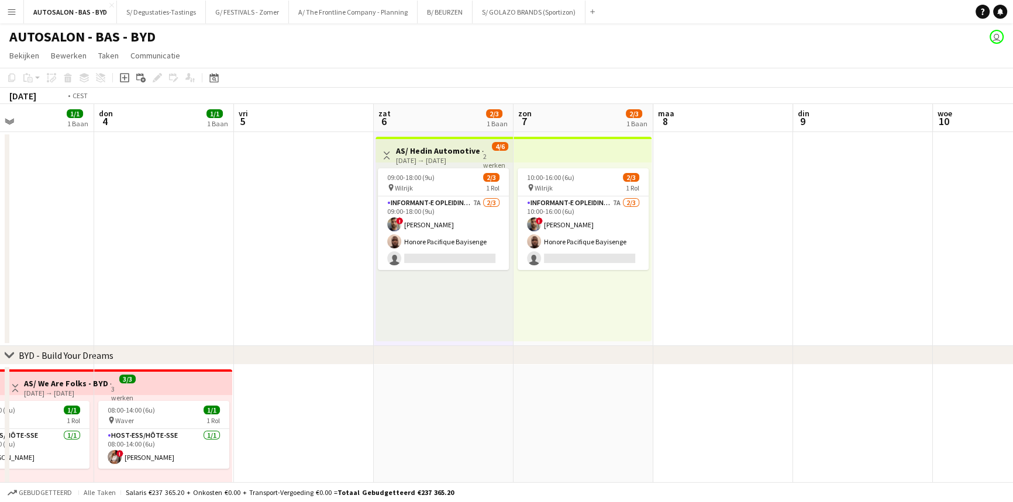
drag, startPoint x: 496, startPoint y: 177, endPoint x: 645, endPoint y: 159, distance: 150.3
click at [691, 159] on app-calendar-viewport "[DATE] 1 din 2 1/1 1 Baan woe 3 1/1 1 Baan don 4 1/1 1 Baan vri 5 zat 6 2/3 1 B…" at bounding box center [506, 368] width 1013 height 529
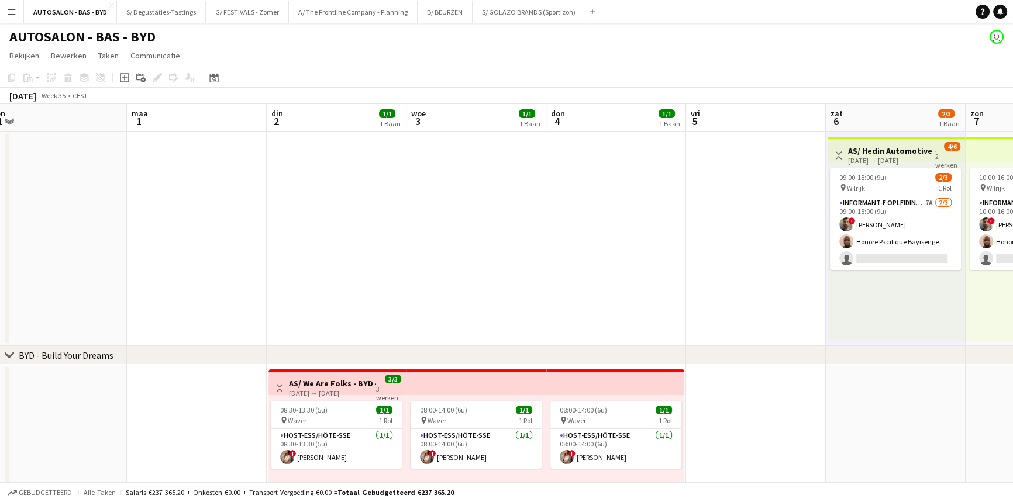
drag, startPoint x: 173, startPoint y: 205, endPoint x: 474, endPoint y: 175, distance: 303.3
click at [596, 171] on app-calendar-viewport "vri 29 2/4 2 Banen zat 30 3/4 2 Banen [DATE] 1 din 2 1/1 1 Baan woe 3 1/1 1 Baa…" at bounding box center [506, 368] width 1013 height 529
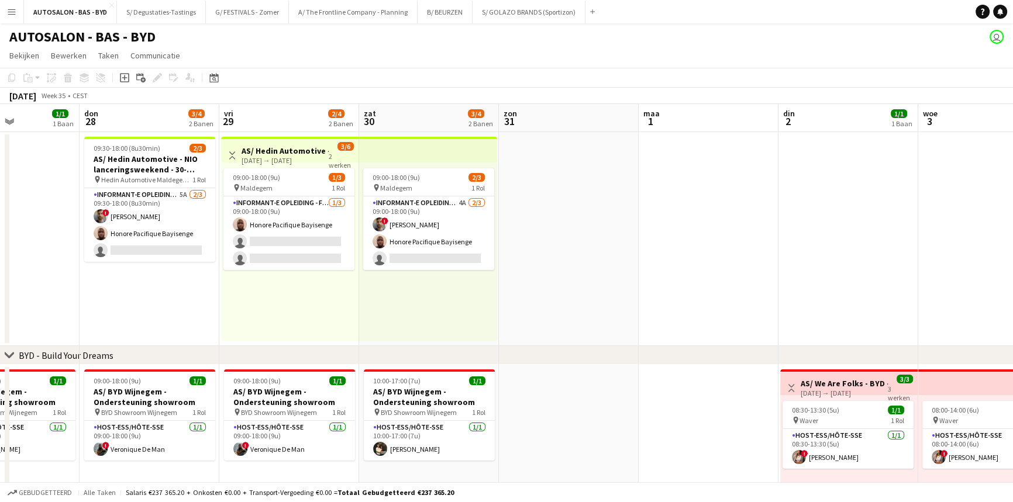
drag, startPoint x: 239, startPoint y: 209, endPoint x: 411, endPoint y: 190, distance: 172.5
click at [613, 170] on app-calendar-viewport "din 26 1/1 1 Baan woe 27 1/1 1 Baan don 28 3/4 2 Banen vri 29 2/4 2 Banen zat 3…" at bounding box center [506, 368] width 1013 height 529
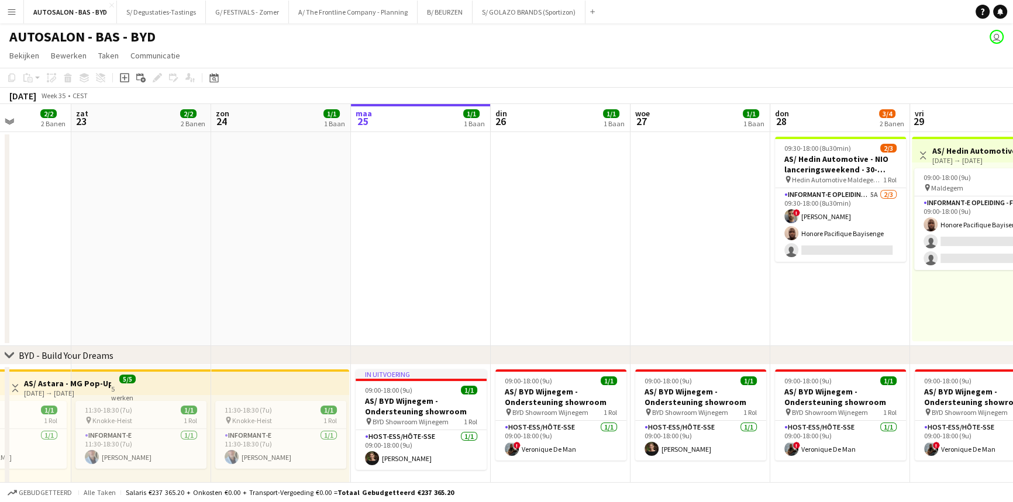
click at [629, 170] on app-calendar-viewport "woe 20 2/2 2 Banen don 21 2/2 2 Banen vri 22 2/2 2 Banen zat 23 2/2 2 Banen zon…" at bounding box center [506, 426] width 1013 height 645
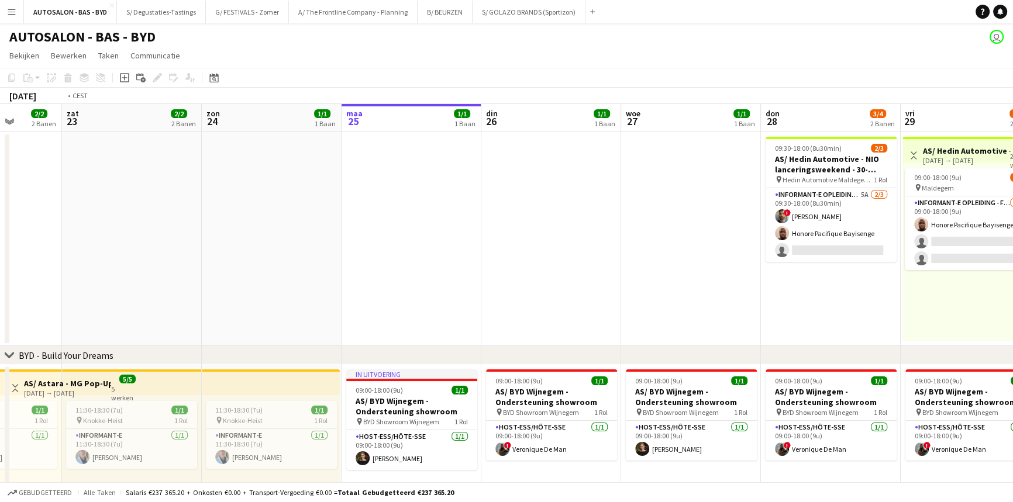
drag, startPoint x: 512, startPoint y: 188, endPoint x: 49, endPoint y: 187, distance: 463.3
click at [49, 187] on app-calendar-viewport "[DATE] 1/1 1 Baan din 19 1/1 1 Baan woe 20 2/2 2 Banen don 21 2/2 2 Banen vri 2…" at bounding box center [506, 426] width 1013 height 645
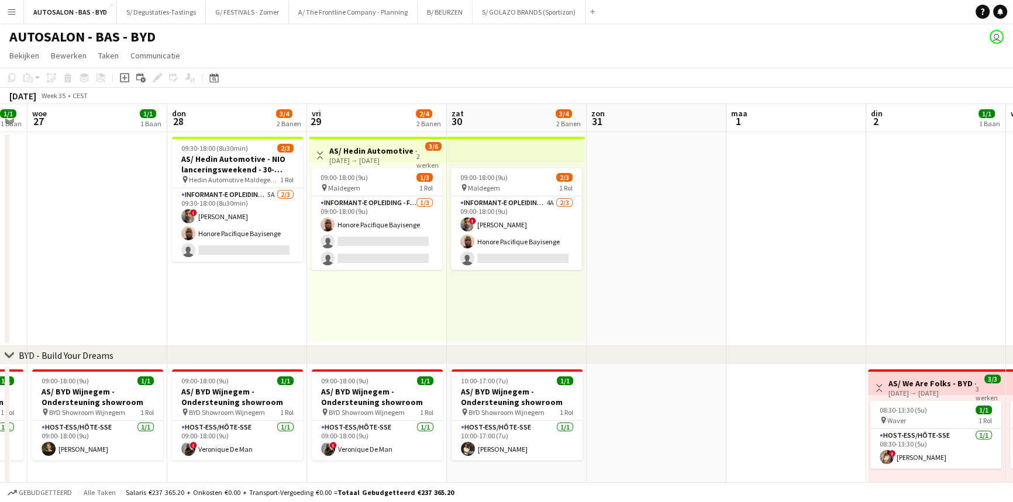
drag, startPoint x: 243, startPoint y: 229, endPoint x: -89, endPoint y: 230, distance: 331.7
click at [0, 230] on html "Menu [GEOGRAPHIC_DATA] Borden Borden Alle taken Status Werkforce Werkforce [PER…" at bounding box center [506, 384] width 1013 height 769
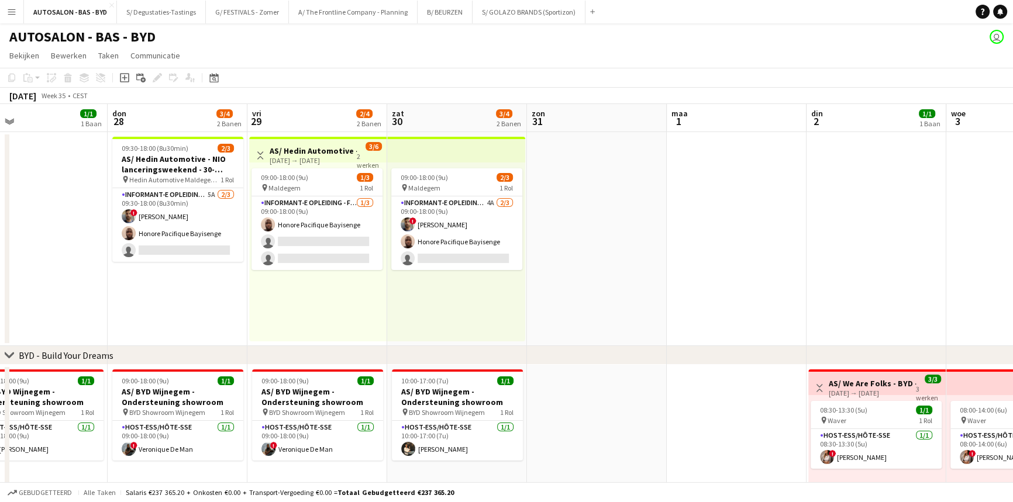
drag, startPoint x: 246, startPoint y: 291, endPoint x: 204, endPoint y: 288, distance: 42.3
click at [204, 288] on app-calendar-viewport "zon 24 1/1 1 Baan [DATE] 1/1 1 Baan din 26 1/1 1 Baan woe 27 1/1 1 Baan don 28 …" at bounding box center [506, 426] width 1013 height 645
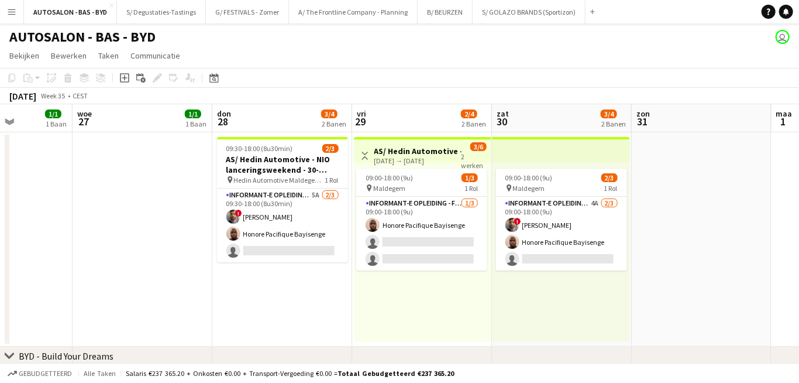
scroll to position [0, 347]
drag, startPoint x: 236, startPoint y: 291, endPoint x: 481, endPoint y: 292, distance: 244.5
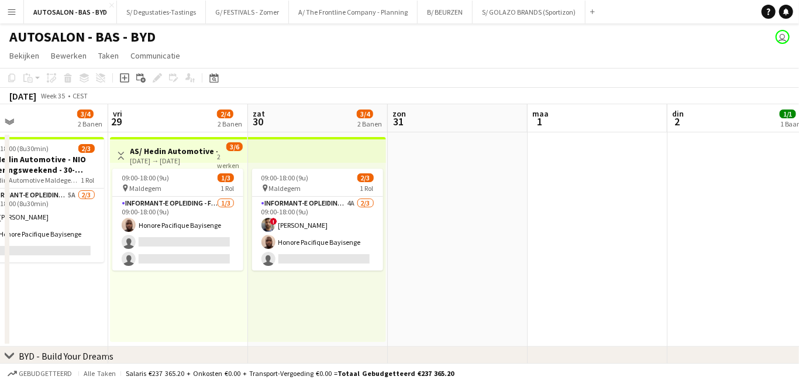
drag, startPoint x: 648, startPoint y: 261, endPoint x: 169, endPoint y: 316, distance: 482.2
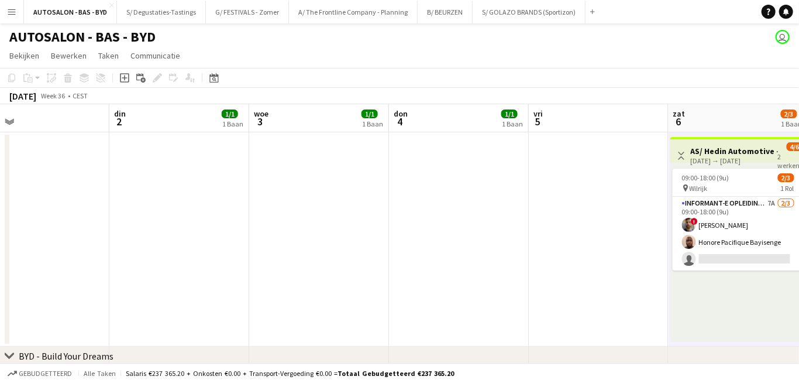
drag, startPoint x: 567, startPoint y: 280, endPoint x: 411, endPoint y: 287, distance: 155.8
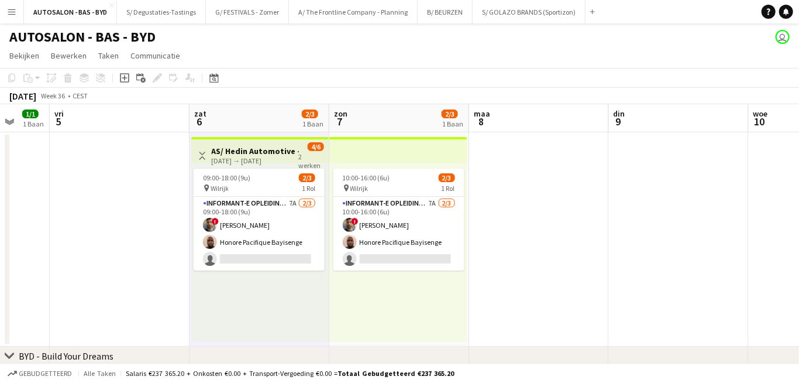
drag, startPoint x: 551, startPoint y: 270, endPoint x: 215, endPoint y: 296, distance: 337.4
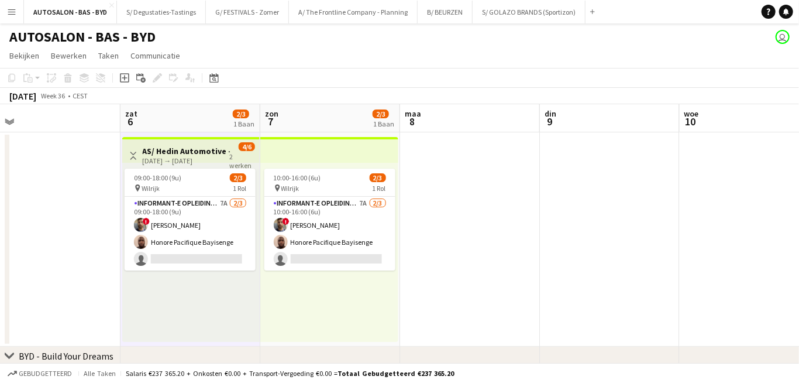
drag, startPoint x: 627, startPoint y: 265, endPoint x: 273, endPoint y: 271, distance: 354.0
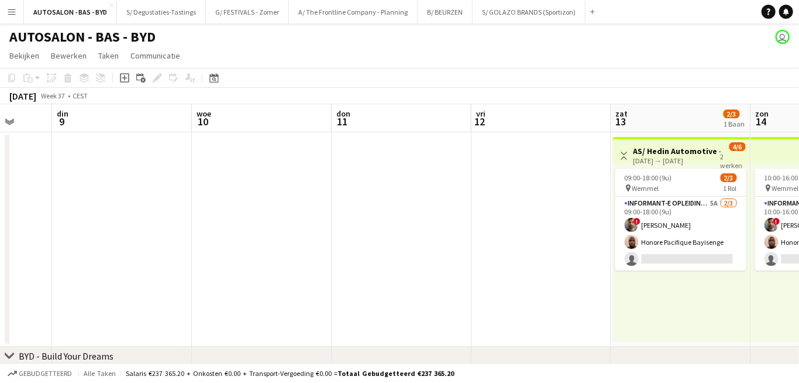
drag, startPoint x: 573, startPoint y: 257, endPoint x: 160, endPoint y: 273, distance: 413.3
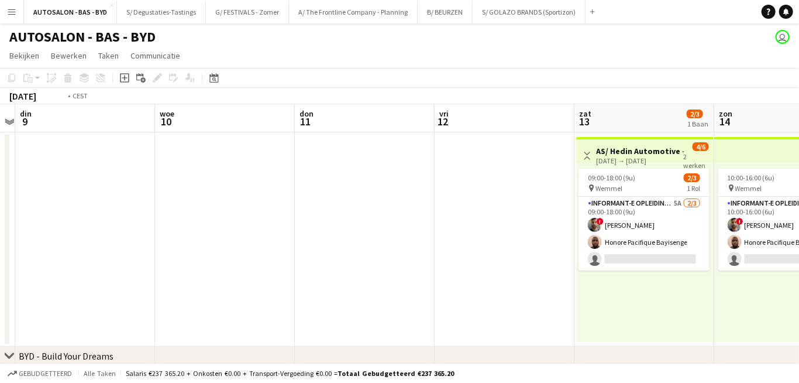
drag, startPoint x: 337, startPoint y: 227, endPoint x: 536, endPoint y: 225, distance: 199.5
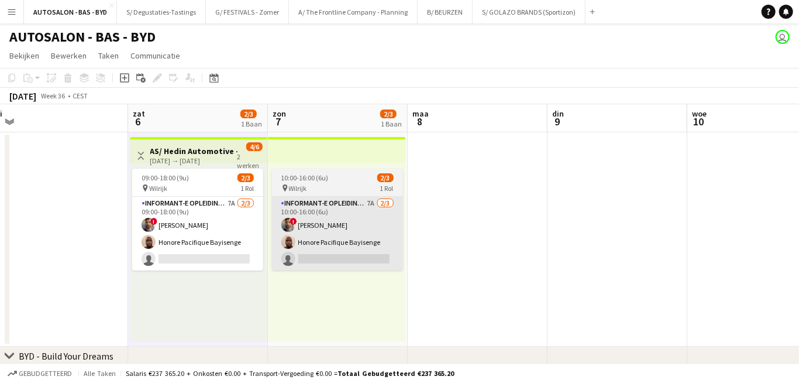
drag, startPoint x: 259, startPoint y: 239, endPoint x: 294, endPoint y: 234, distance: 35.5
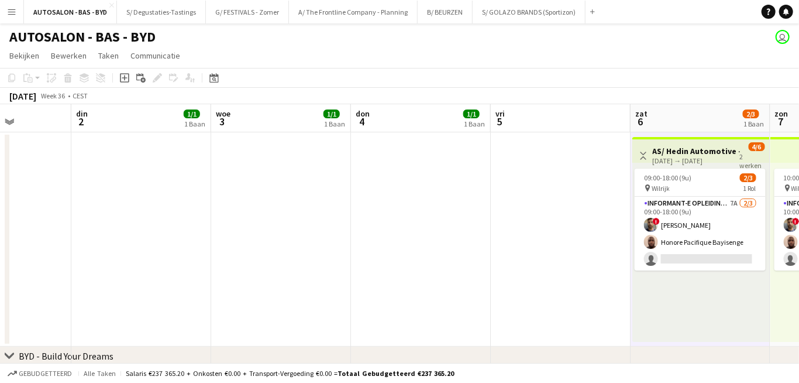
drag, startPoint x: 40, startPoint y: 249, endPoint x: 532, endPoint y: 230, distance: 492.3
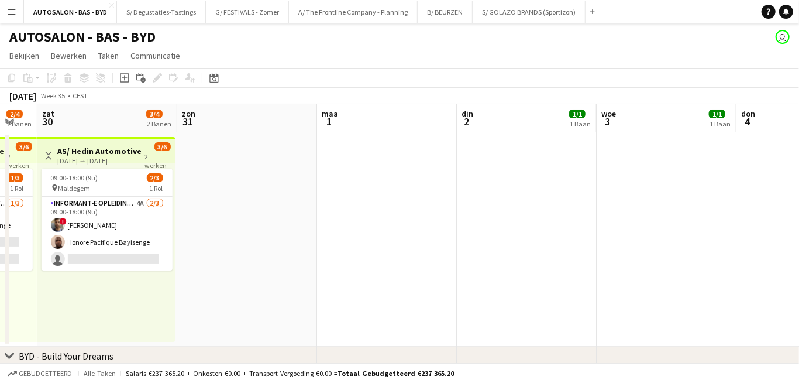
drag, startPoint x: 208, startPoint y: 234, endPoint x: 593, endPoint y: 204, distance: 386.7
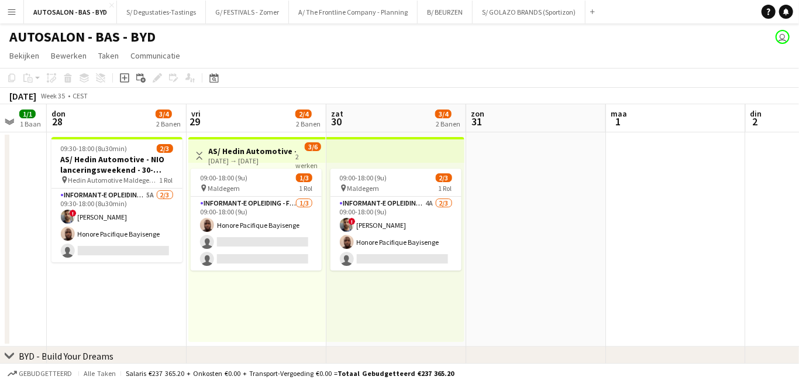
drag, startPoint x: 335, startPoint y: 222, endPoint x: 624, endPoint y: 192, distance: 290.6
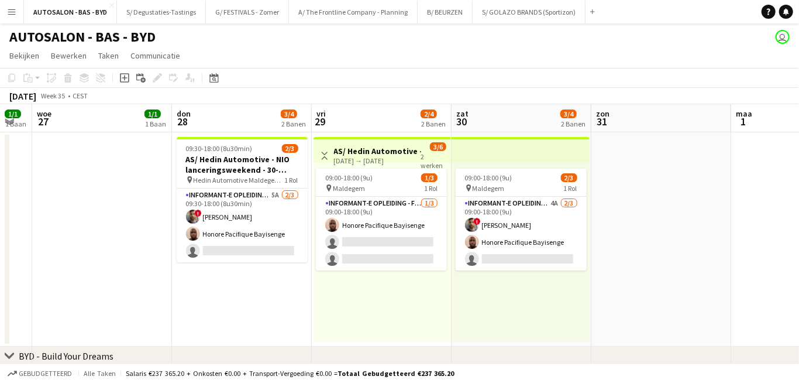
scroll to position [0, 247]
drag, startPoint x: 309, startPoint y: 288, endPoint x: 435, endPoint y: 287, distance: 125.8
click at [667, 287] on app-date-cell at bounding box center [662, 239] width 140 height 214
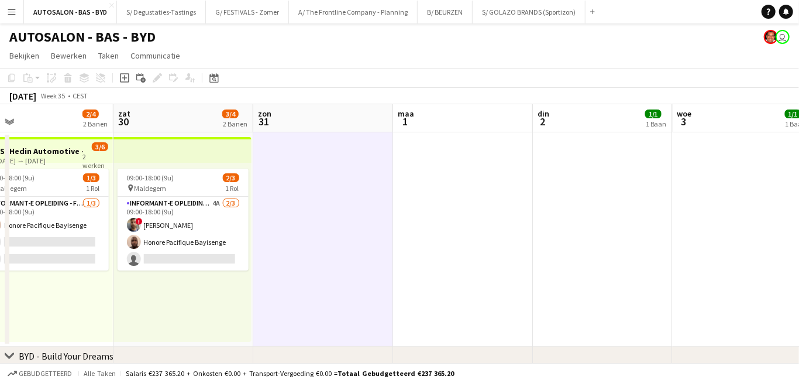
drag, startPoint x: 315, startPoint y: 292, endPoint x: 344, endPoint y: 297, distance: 29.6
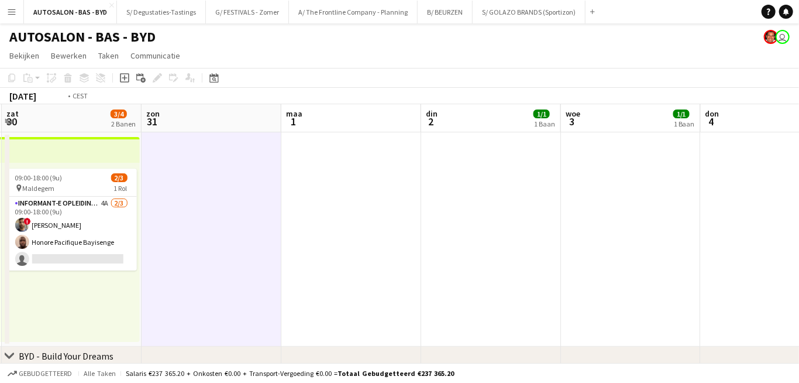
drag, startPoint x: 508, startPoint y: 274, endPoint x: 208, endPoint y: 274, distance: 300.1
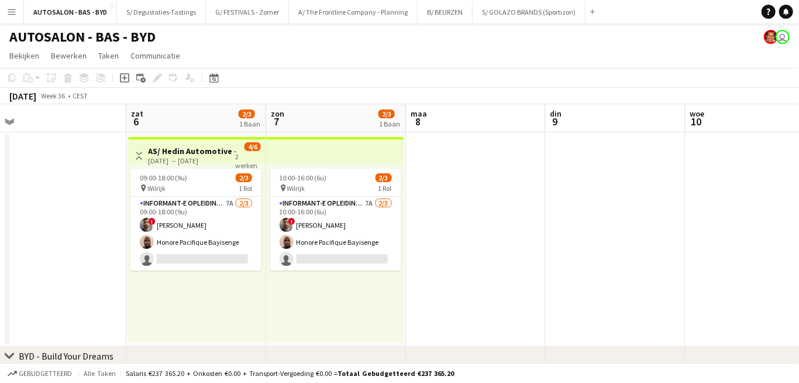
scroll to position [0, 445]
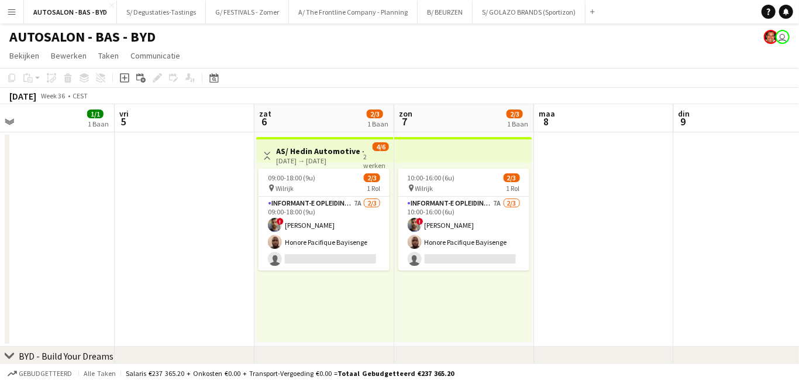
drag, startPoint x: 559, startPoint y: 276, endPoint x: 153, endPoint y: 276, distance: 406.0
drag, startPoint x: 743, startPoint y: 301, endPoint x: 380, endPoint y: 290, distance: 362.9
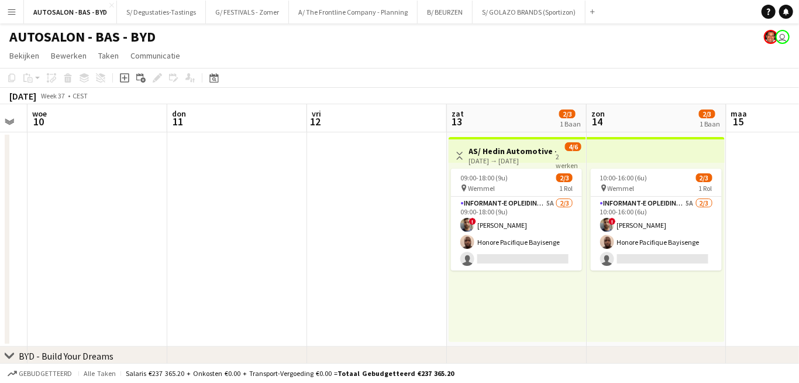
drag, startPoint x: 573, startPoint y: 283, endPoint x: 304, endPoint y: 281, distance: 269.1
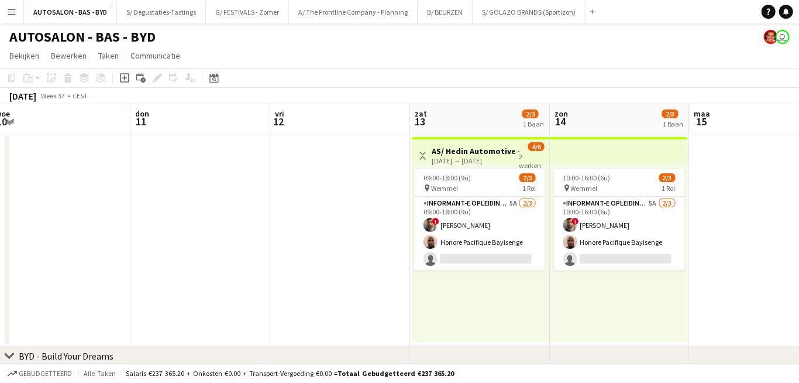
drag, startPoint x: 526, startPoint y: 307, endPoint x: 400, endPoint y: 307, distance: 126.9
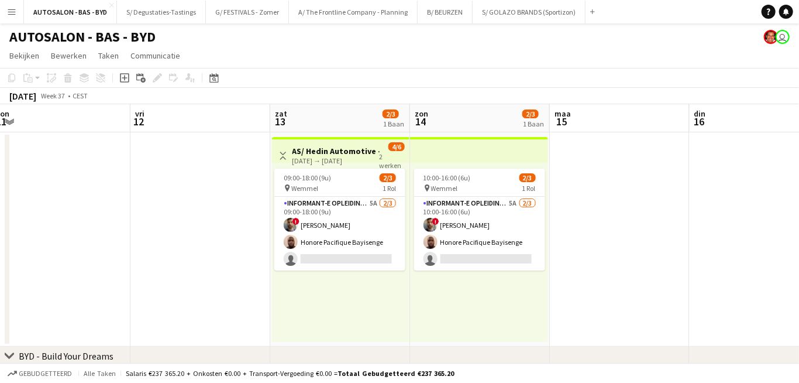
click at [621, 298] on app-date-cell at bounding box center [620, 239] width 140 height 214
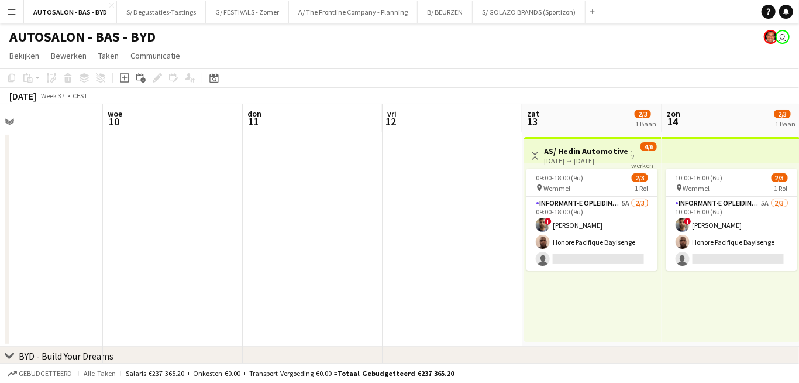
drag, startPoint x: 234, startPoint y: 292, endPoint x: 604, endPoint y: 284, distance: 369.8
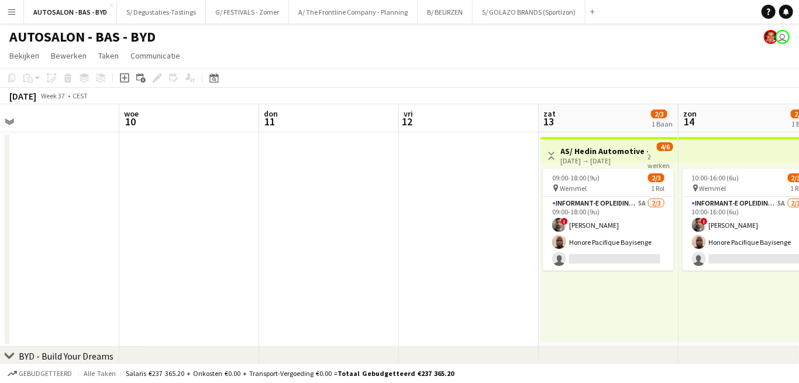
drag, startPoint x: 369, startPoint y: 308, endPoint x: 726, endPoint y: 271, distance: 359.3
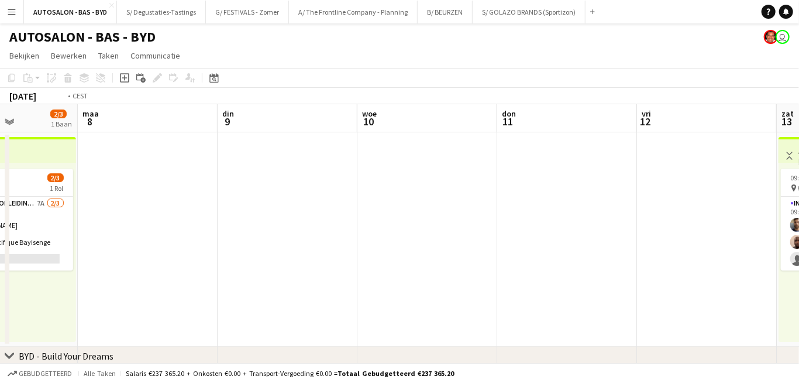
drag, startPoint x: 362, startPoint y: 281, endPoint x: 636, endPoint y: 256, distance: 275.5
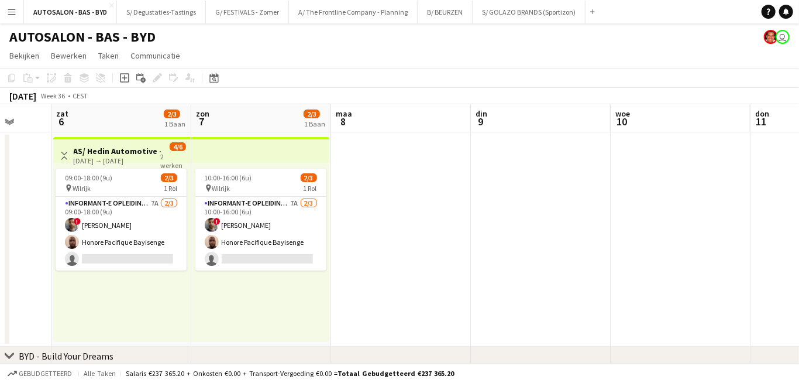
drag, startPoint x: 453, startPoint y: 269, endPoint x: 683, endPoint y: 247, distance: 230.9
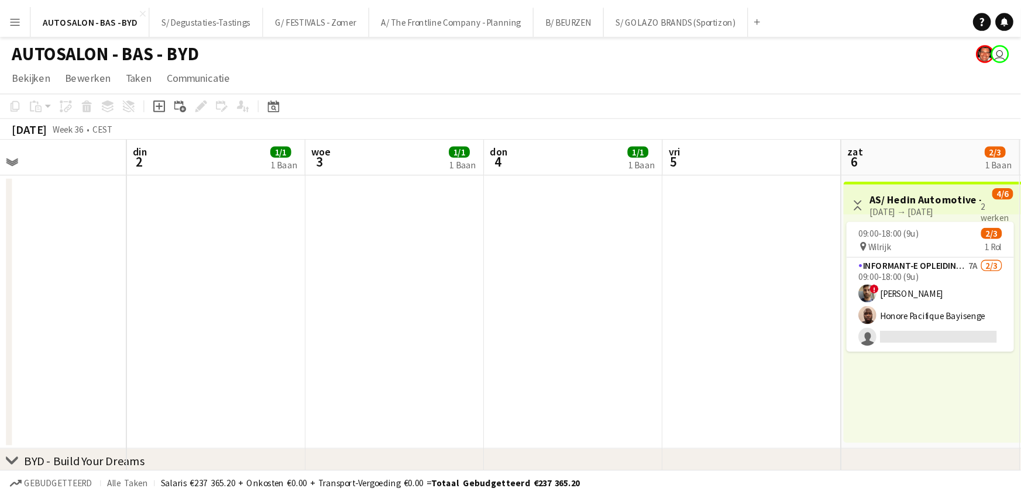
scroll to position [0, 318]
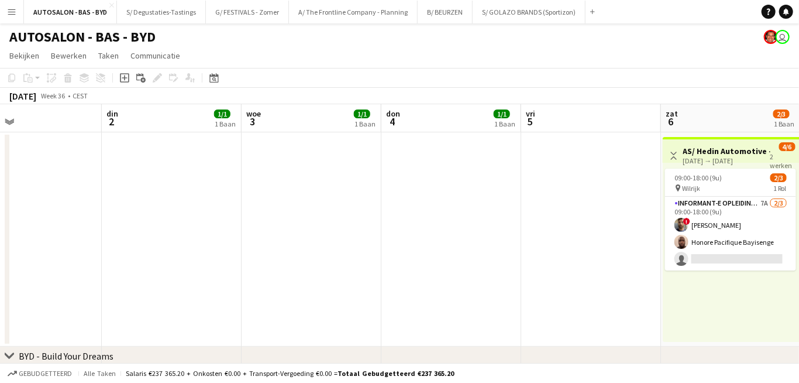
drag, startPoint x: 264, startPoint y: 301, endPoint x: 573, endPoint y: 286, distance: 309.8
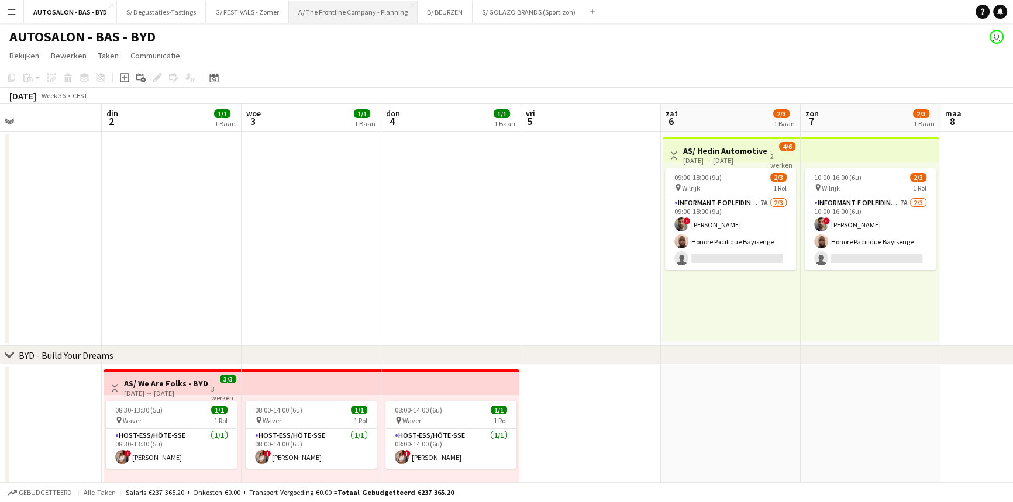
click at [354, 17] on button "A/ The Frontline Company - Planning Sluiten" at bounding box center [353, 12] width 129 height 23
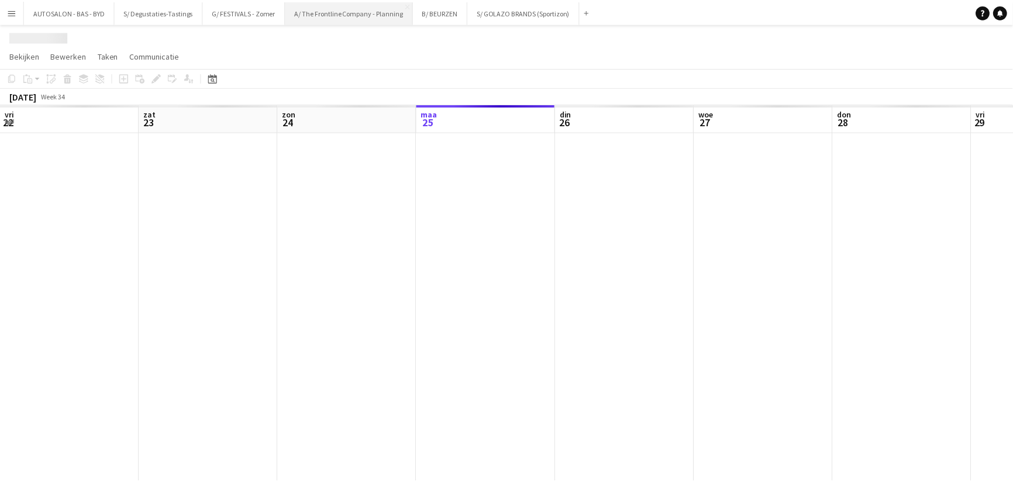
scroll to position [0, 280]
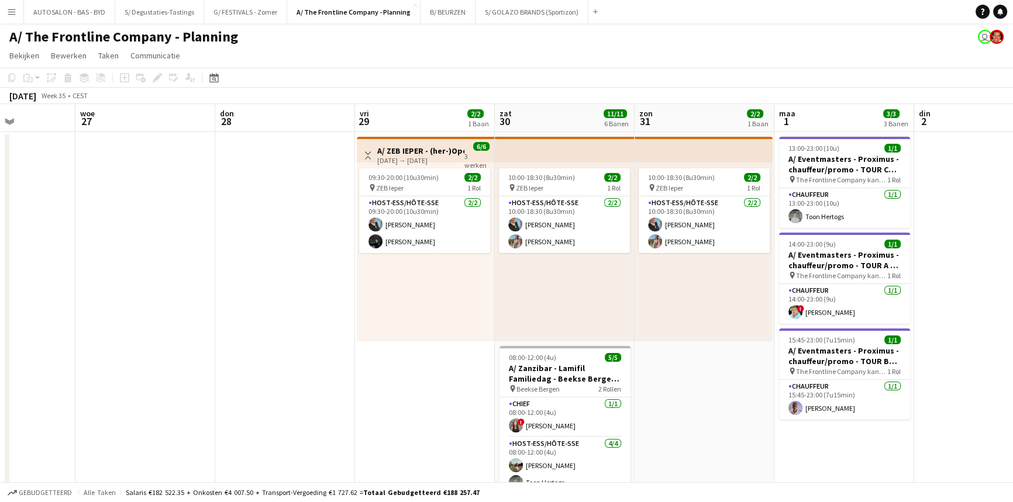
drag, startPoint x: 383, startPoint y: 328, endPoint x: 321, endPoint y: 328, distance: 61.4
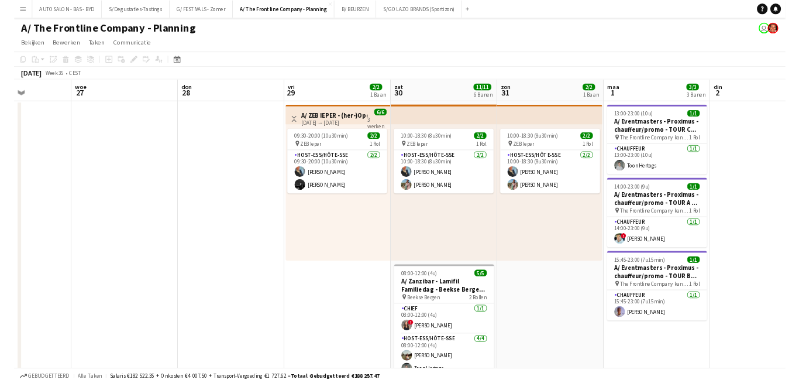
scroll to position [0, 360]
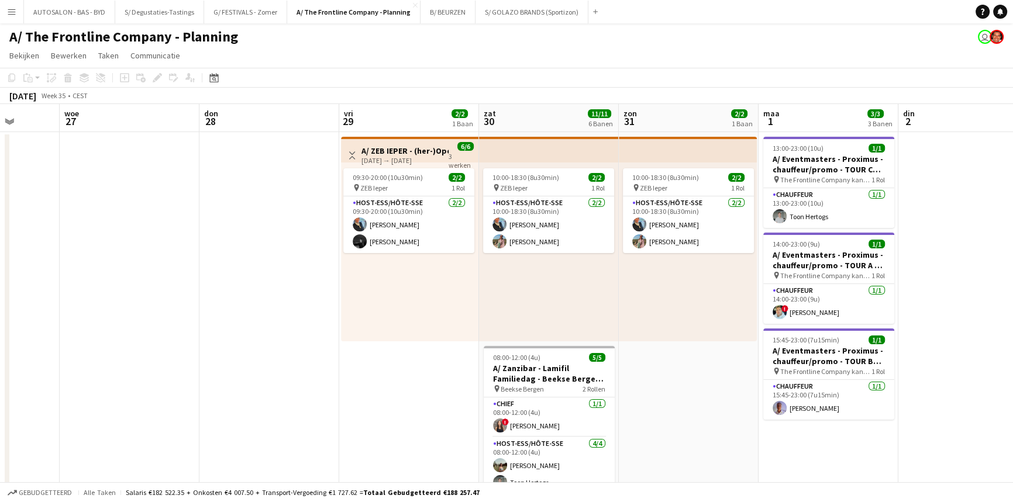
click at [398, 153] on h3 "A/ ZEB IEPER - (her-)Opening nieuwe winkel (29+30+31/08)" at bounding box center [405, 151] width 87 height 11
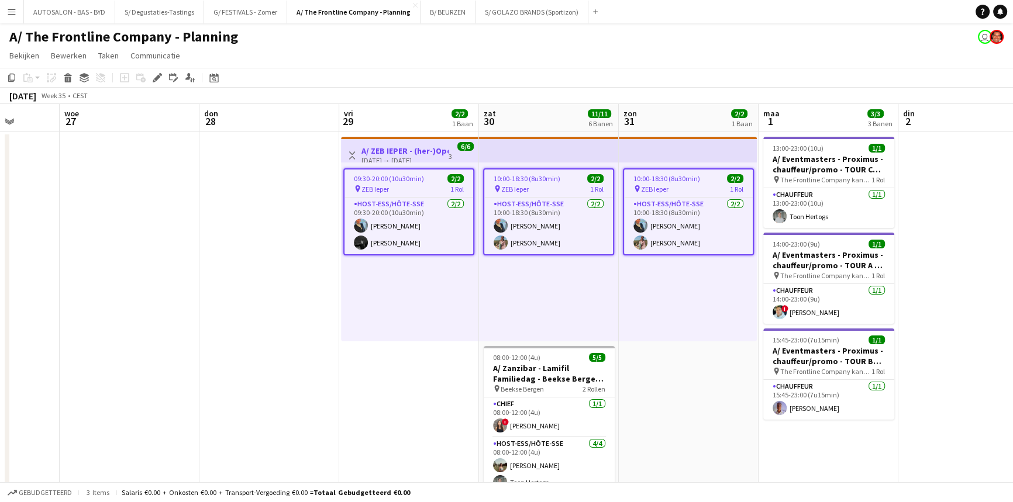
click at [386, 187] on span "ZEB Ieper" at bounding box center [375, 189] width 27 height 9
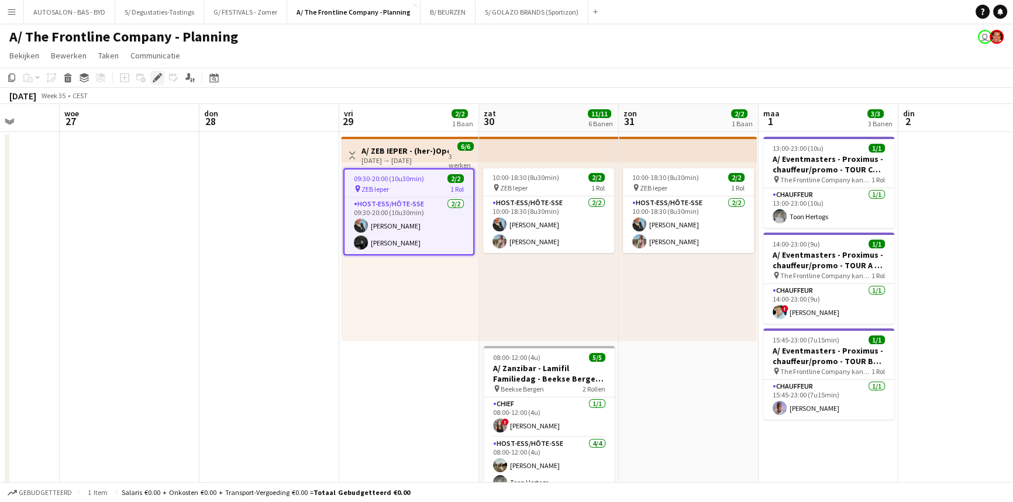
click at [152, 76] on div "Bewerken" at bounding box center [157, 78] width 14 height 14
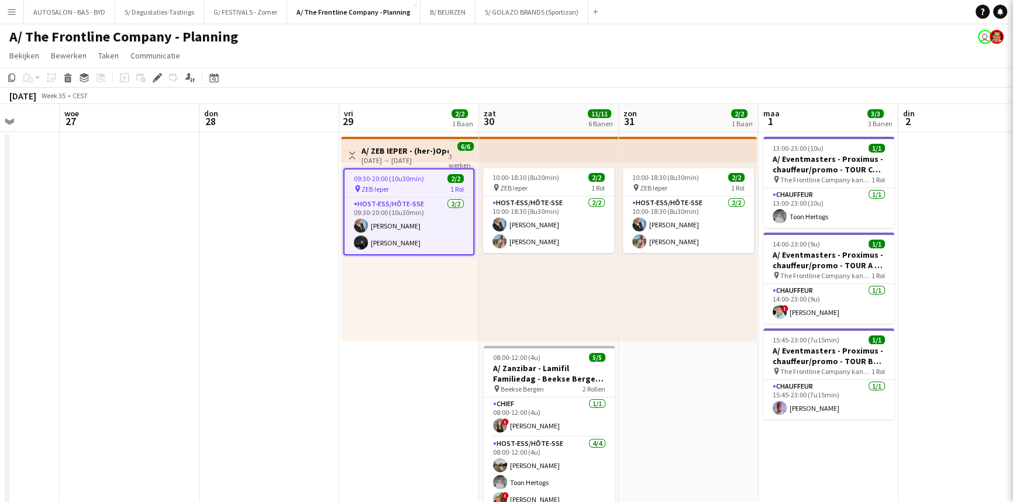
type input "**********"
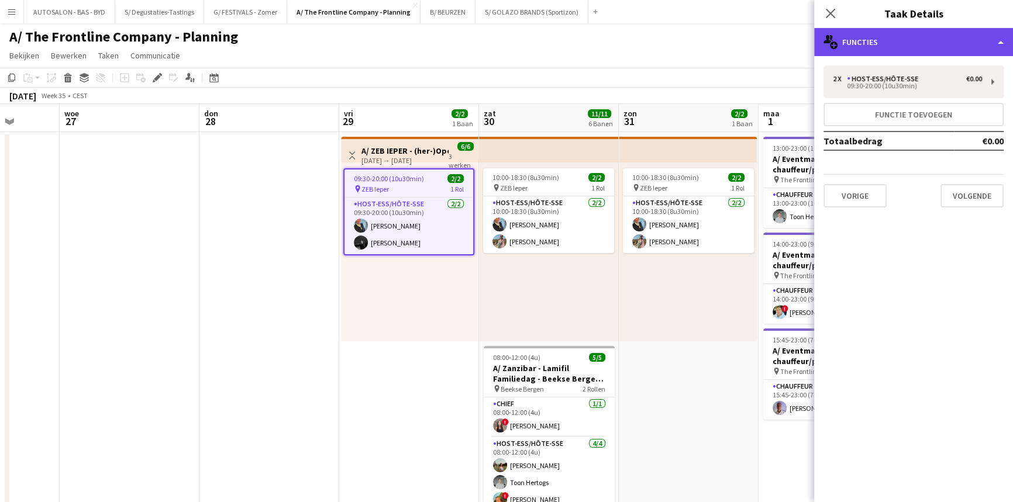
click at [809, 47] on div "multiple-users-add Functies" at bounding box center [913, 42] width 199 height 28
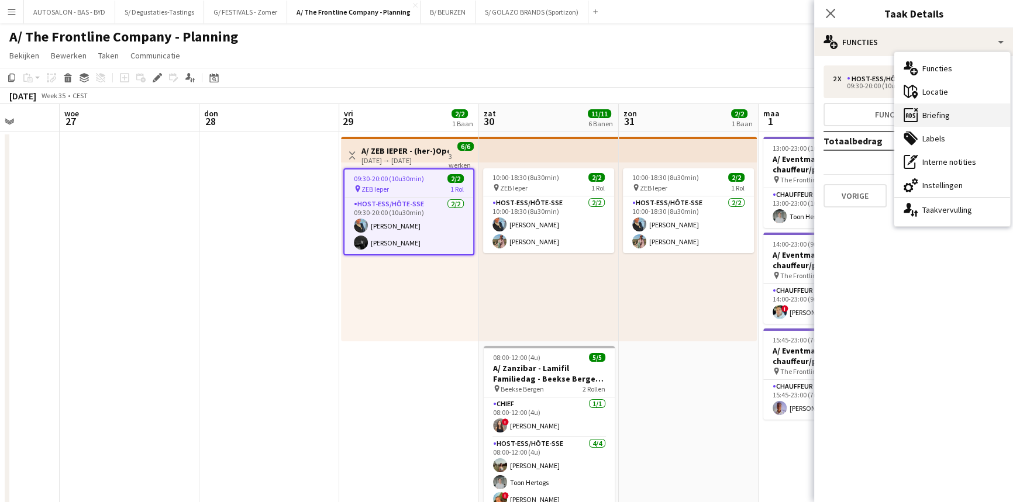
click at [809, 114] on div "ads-window Briefing" at bounding box center [952, 115] width 116 height 23
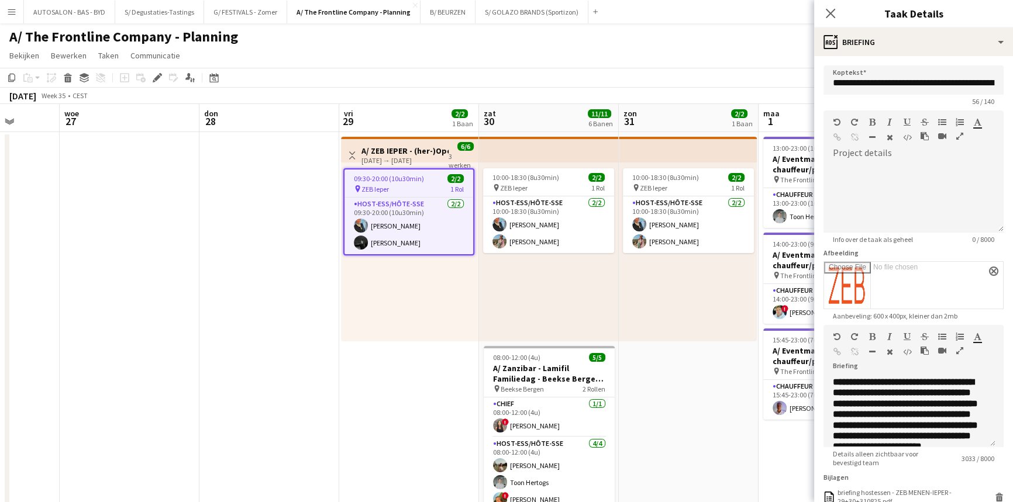
click at [809, 352] on icon "button" at bounding box center [959, 351] width 7 height 8
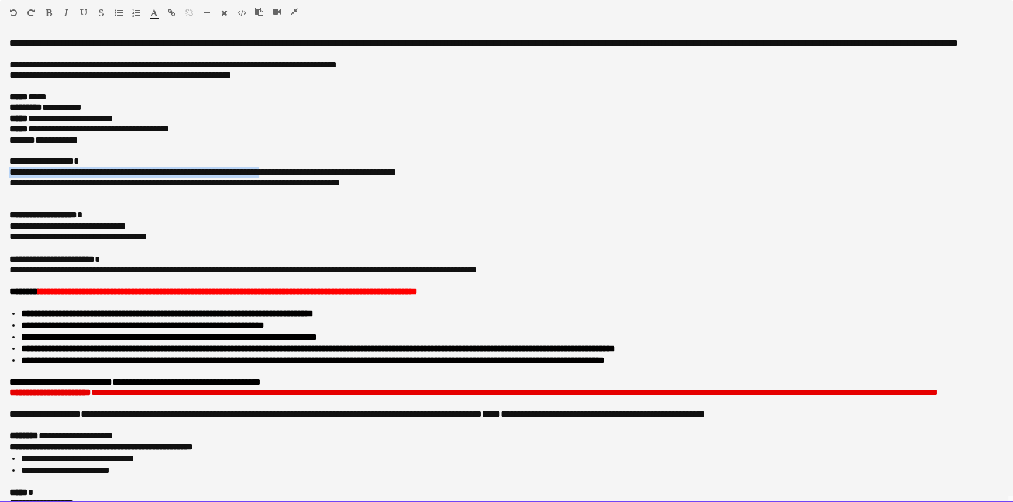
drag, startPoint x: 8, startPoint y: 183, endPoint x: 284, endPoint y: 186, distance: 276.1
click at [284, 186] on div "**********" at bounding box center [506, 270] width 1013 height 464
click at [53, 188] on p "**********" at bounding box center [502, 183] width 986 height 11
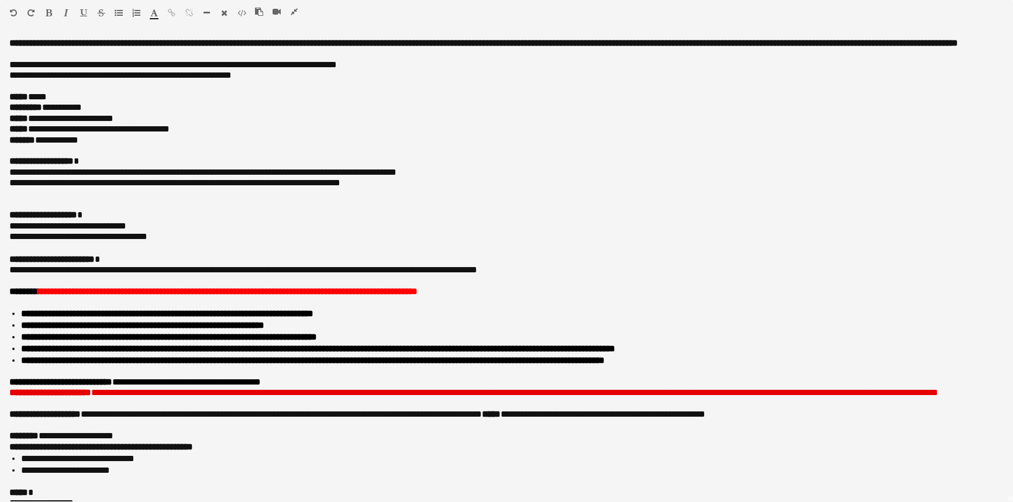
click at [294, 12] on icon "button" at bounding box center [294, 12] width 7 height 8
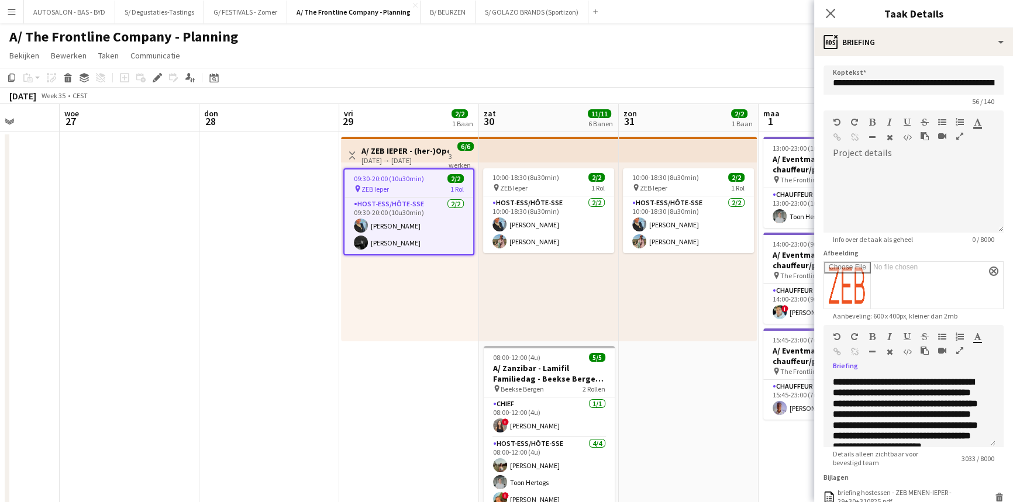
click at [809, 355] on icon "button" at bounding box center [959, 351] width 7 height 8
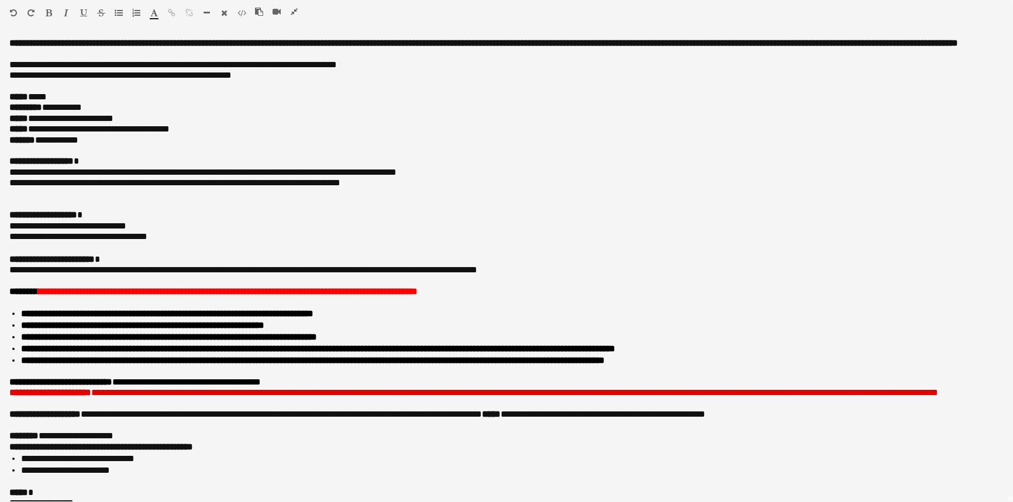
click at [295, 8] on icon "button" at bounding box center [294, 12] width 7 height 8
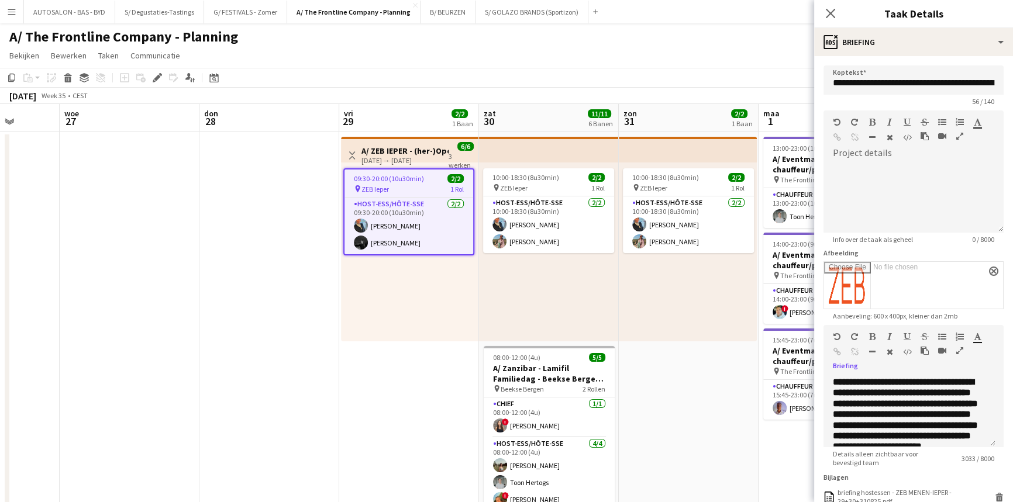
click at [809, 353] on icon "button" at bounding box center [959, 351] width 7 height 8
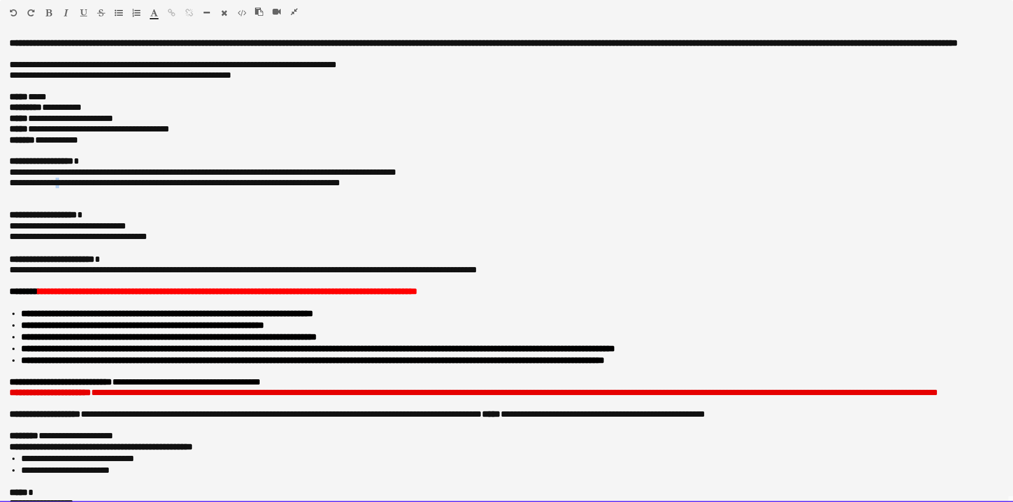
click at [64, 188] on p "**********" at bounding box center [502, 183] width 986 height 11
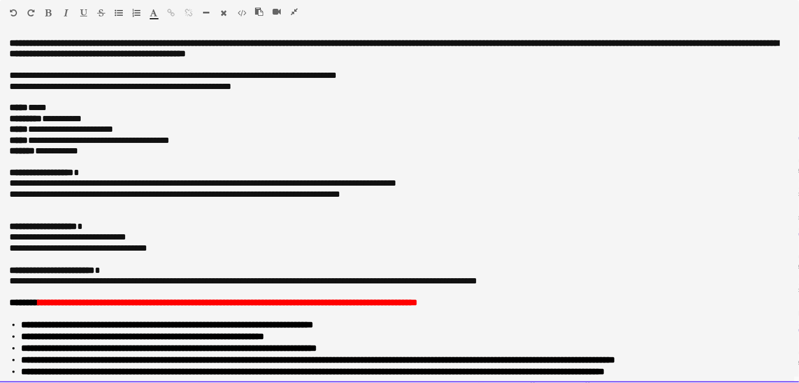
click at [254, 215] on p at bounding box center [399, 215] width 780 height 11
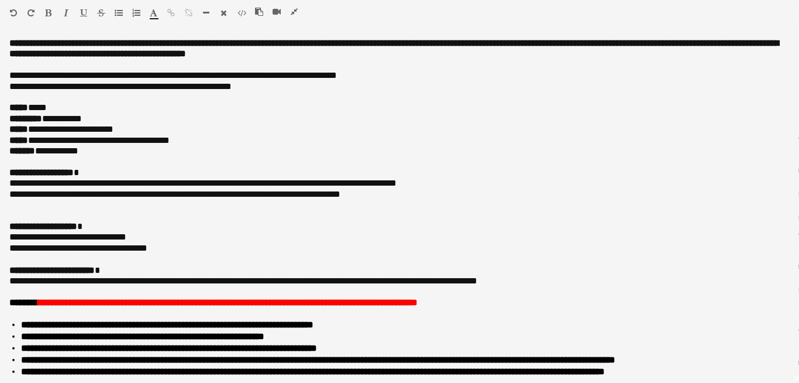
click at [296, 12] on icon "button" at bounding box center [294, 12] width 7 height 8
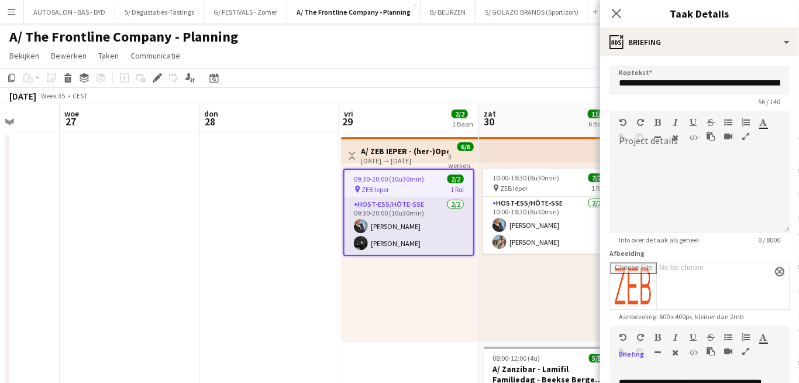
click at [462, 240] on app-card-role "Host-ess/Hôte-sse [DATE] 09:30-20:00 (10u30min) [PERSON_NAME] [PERSON_NAME] Bla…" at bounding box center [409, 226] width 129 height 57
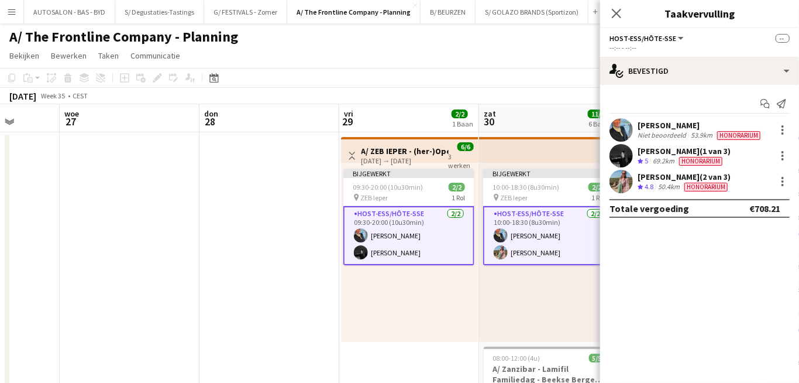
click at [442, 251] on app-card-role "Host-ess/Hôte-sse [DATE] 09:30-20:00 (10u30min) [PERSON_NAME] [PERSON_NAME] Bla…" at bounding box center [408, 235] width 131 height 59
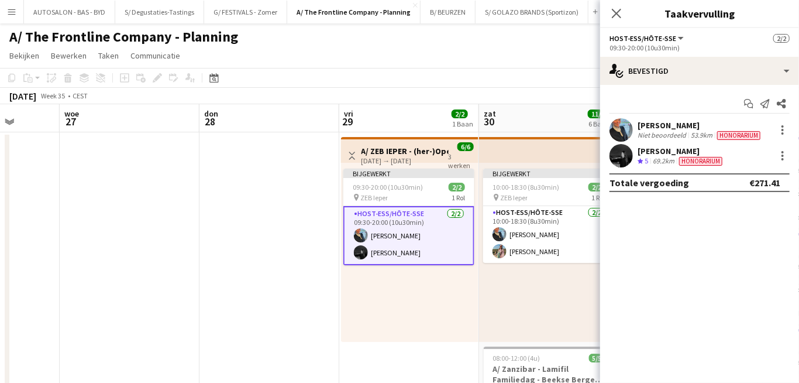
click at [659, 44] on div "09:30-20:00 (10u30min)" at bounding box center [700, 47] width 180 height 9
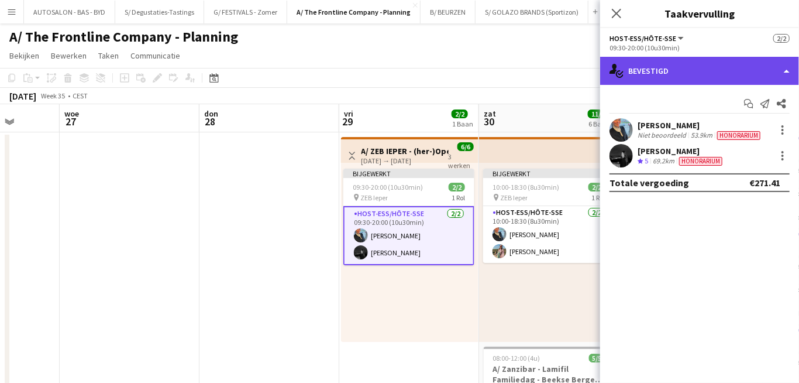
click at [658, 75] on div "single-neutral-actions-check-2 Bevestigd" at bounding box center [699, 71] width 199 height 28
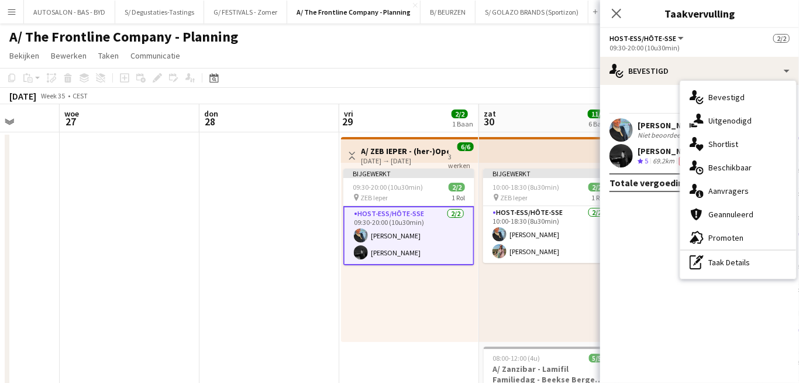
click at [429, 239] on app-card-role "Host-ess/Hôte-sse [DATE] 09:30-20:00 (10u30min) [PERSON_NAME] [PERSON_NAME] Bla…" at bounding box center [408, 235] width 131 height 59
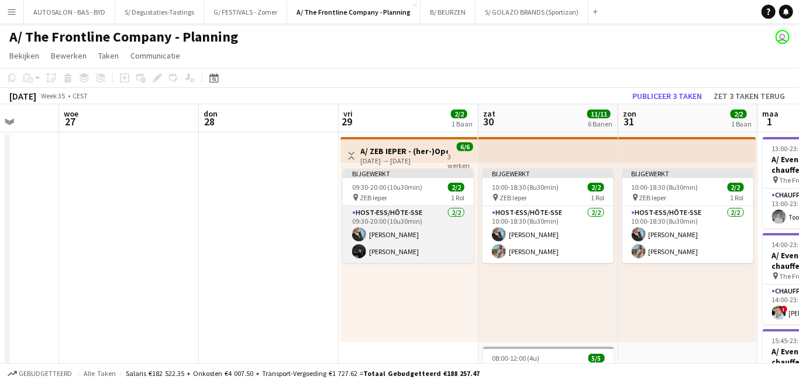
click at [411, 247] on app-card-role "Host-ess/Hôte-sse [DATE] 09:30-20:00 (10u30min) [PERSON_NAME] [PERSON_NAME] Bla…" at bounding box center [408, 234] width 131 height 57
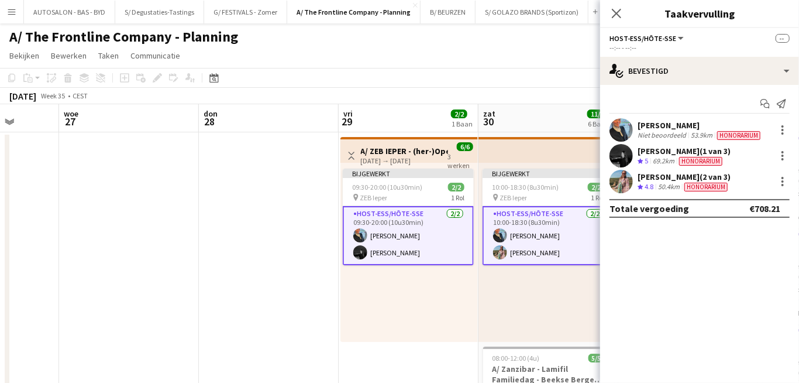
click at [693, 130] on div "53.9km" at bounding box center [702, 134] width 26 height 9
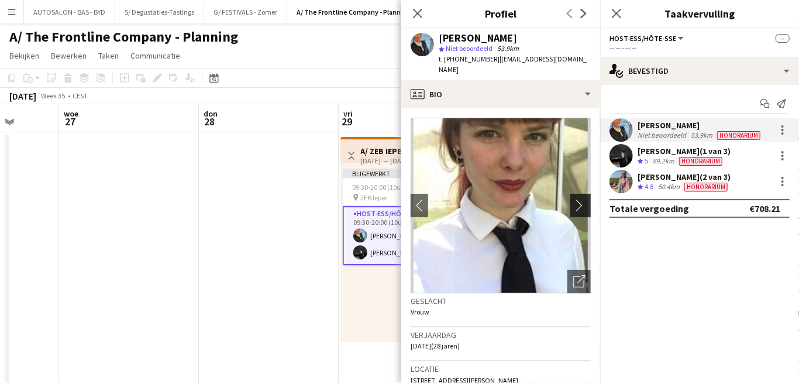
click at [577, 199] on app-icon "chevron-right" at bounding box center [582, 205] width 18 height 12
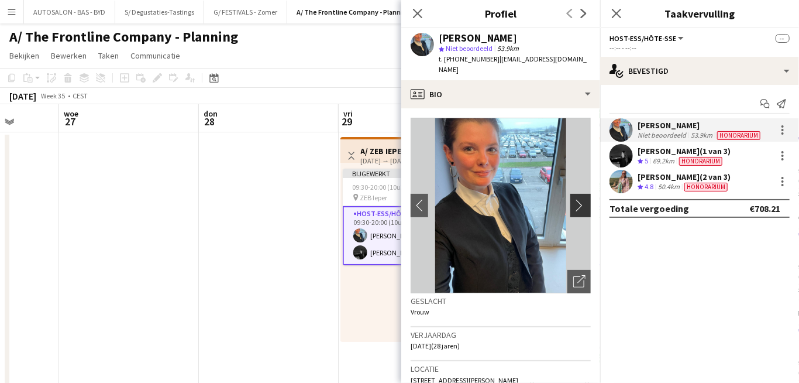
click at [577, 199] on app-icon "chevron-right" at bounding box center [582, 205] width 18 height 12
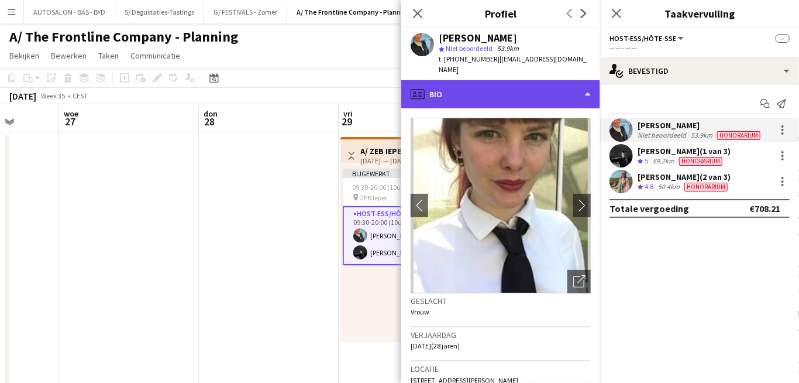
click at [519, 85] on div "profile Bio" at bounding box center [500, 94] width 199 height 28
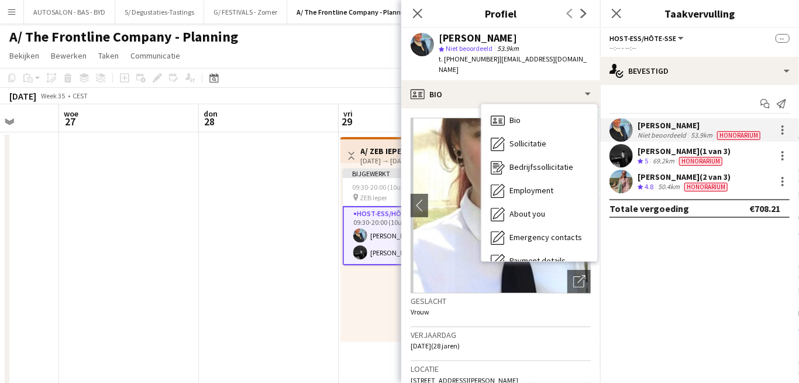
drag, startPoint x: 419, startPoint y: 10, endPoint x: 426, endPoint y: 46, distance: 36.4
click at [419, 10] on icon "Sluit pop-in" at bounding box center [417, 13] width 9 height 9
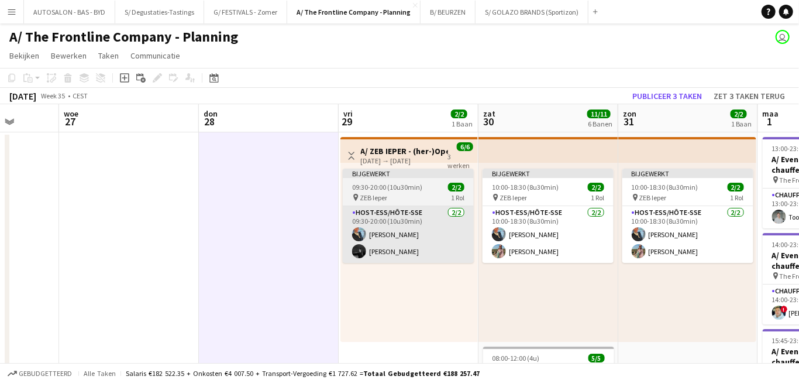
click at [391, 239] on app-card-role "Host-ess/Hôte-sse [DATE] 09:30-20:00 (10u30min) [PERSON_NAME] [PERSON_NAME] Bla…" at bounding box center [408, 234] width 131 height 57
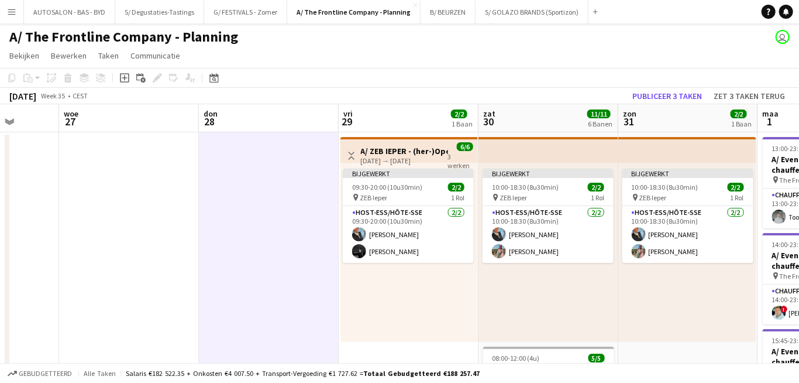
click at [531, 277] on div "Bijgewerkt 10:00-18:30 (8u30min) 2/2 pin ZEB Ieper 1 Rol Host-ess/Hôte-sse [DAT…" at bounding box center [549, 252] width 140 height 179
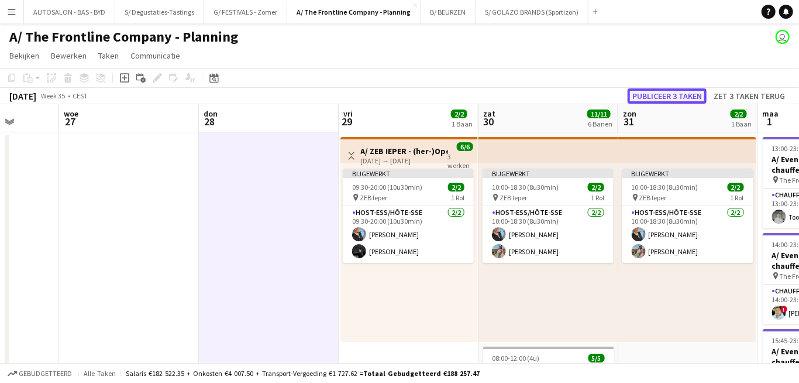
click at [662, 95] on button "Publiceer 3 taken" at bounding box center [667, 95] width 79 height 15
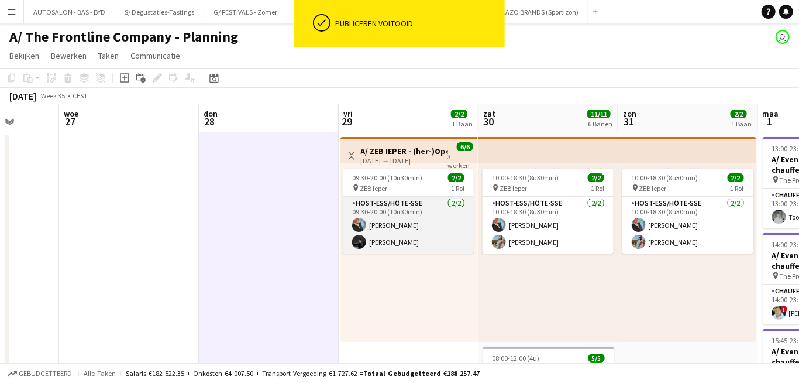
click at [397, 218] on app-card-role "Host-ess/Hôte-sse [DATE] 09:30-20:00 (10u30min) [PERSON_NAME] [PERSON_NAME] Bla…" at bounding box center [408, 225] width 131 height 57
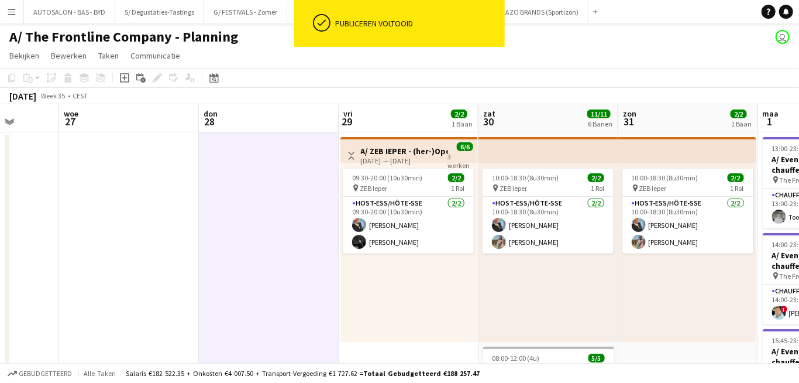
click at [427, 158] on div "[DATE] → [DATE]" at bounding box center [404, 160] width 87 height 9
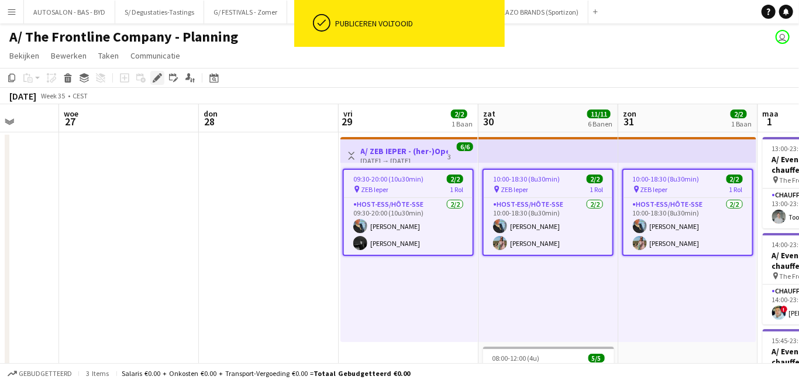
click at [152, 80] on div "Bewerken" at bounding box center [157, 78] width 14 height 14
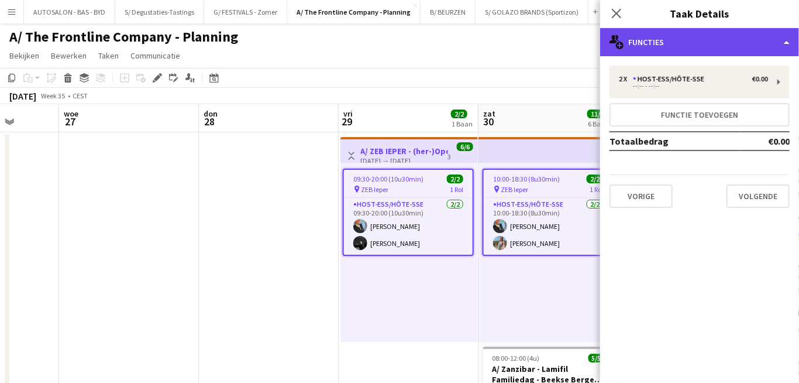
click at [663, 44] on div "multiple-users-add Functies" at bounding box center [699, 42] width 199 height 28
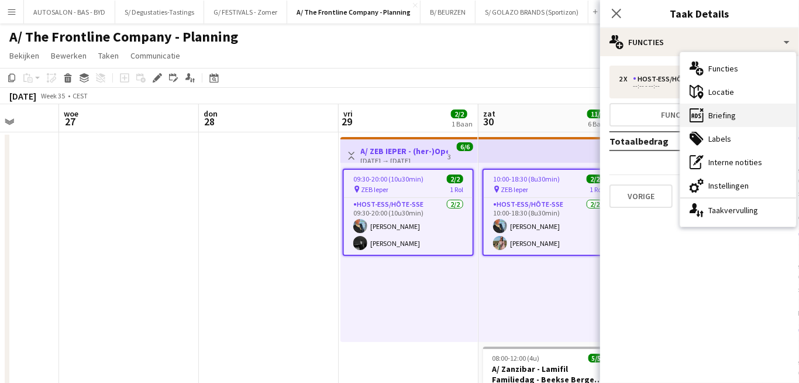
click at [727, 112] on div "ads-window Briefing" at bounding box center [738, 115] width 116 height 23
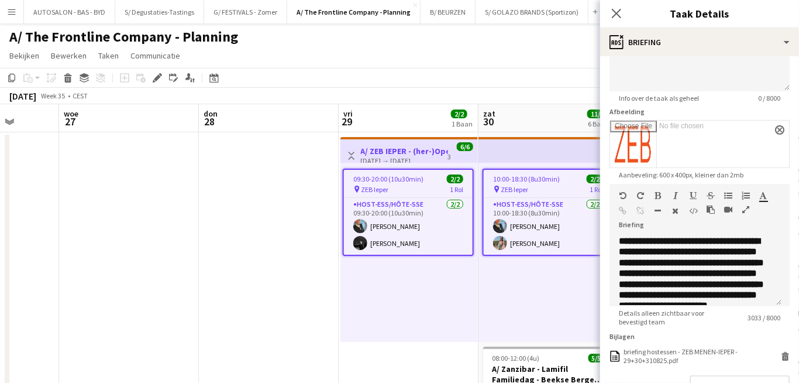
scroll to position [155, 0]
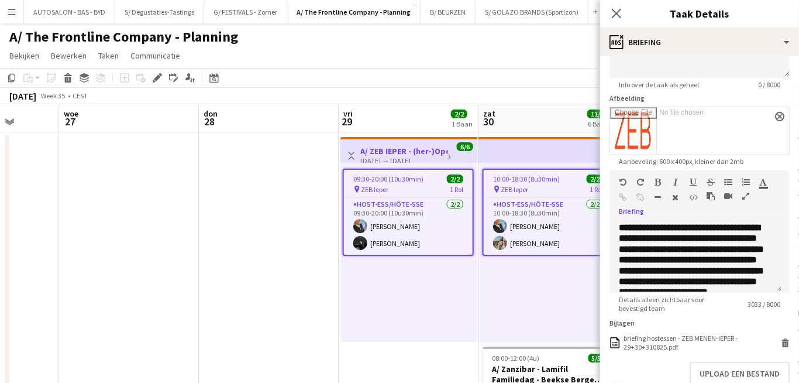
click at [746, 196] on icon "button" at bounding box center [745, 196] width 7 height 8
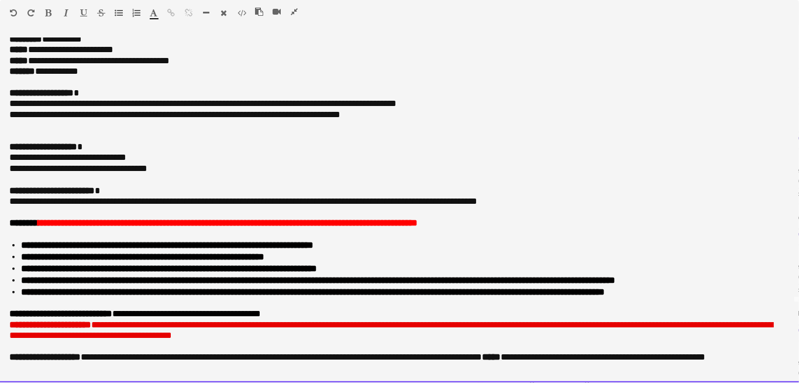
drag, startPoint x: 118, startPoint y: 73, endPoint x: 104, endPoint y: 135, distance: 63.7
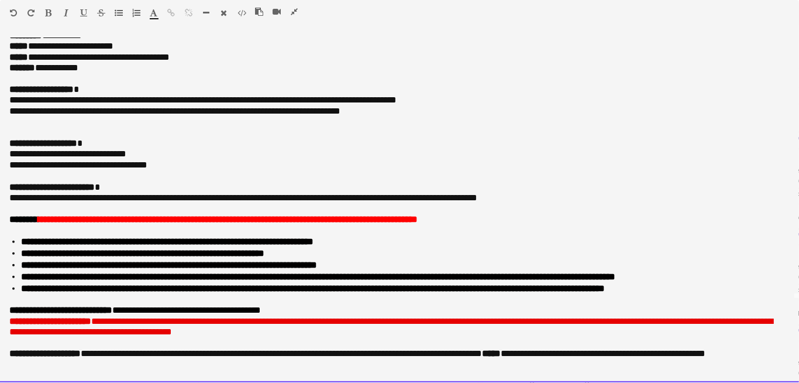
drag, startPoint x: 85, startPoint y: 94, endPoint x: 82, endPoint y: 78, distance: 15.4
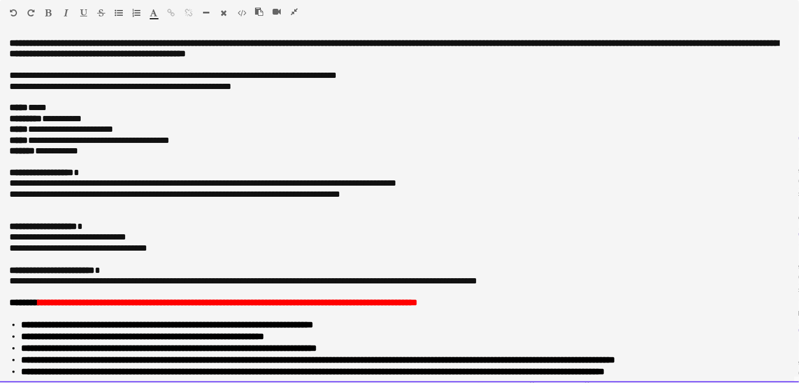
drag, startPoint x: 184, startPoint y: 171, endPoint x: 183, endPoint y: 112, distance: 59.7
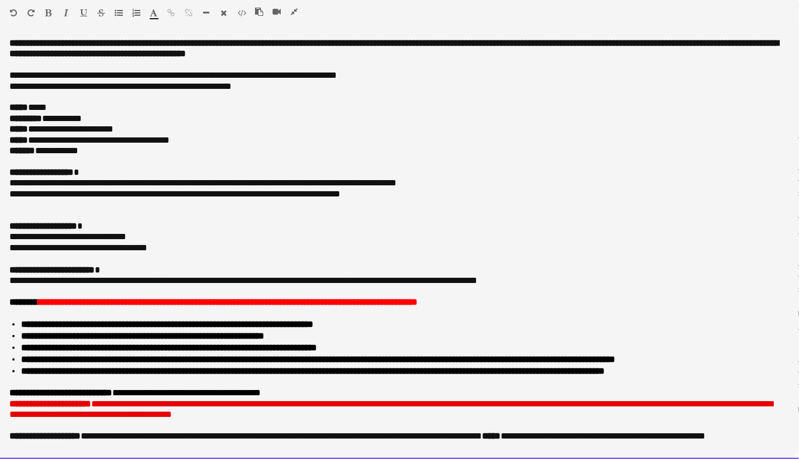
drag, startPoint x: 9, startPoint y: 183, endPoint x: 181, endPoint y: 184, distance: 172.0
click at [181, 184] on p "**********" at bounding box center [395, 183] width 773 height 11
click at [274, 198] on span "**********" at bounding box center [269, 194] width 141 height 9
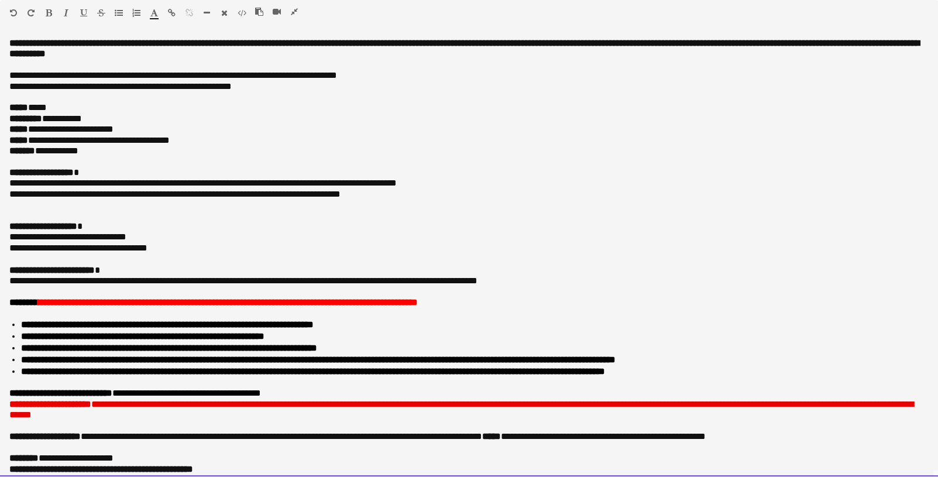
drag, startPoint x: 9, startPoint y: 193, endPoint x: 385, endPoint y: 198, distance: 376.2
click at [385, 198] on p "**********" at bounding box center [464, 194] width 911 height 11
click at [339, 211] on p at bounding box center [468, 215] width 919 height 11
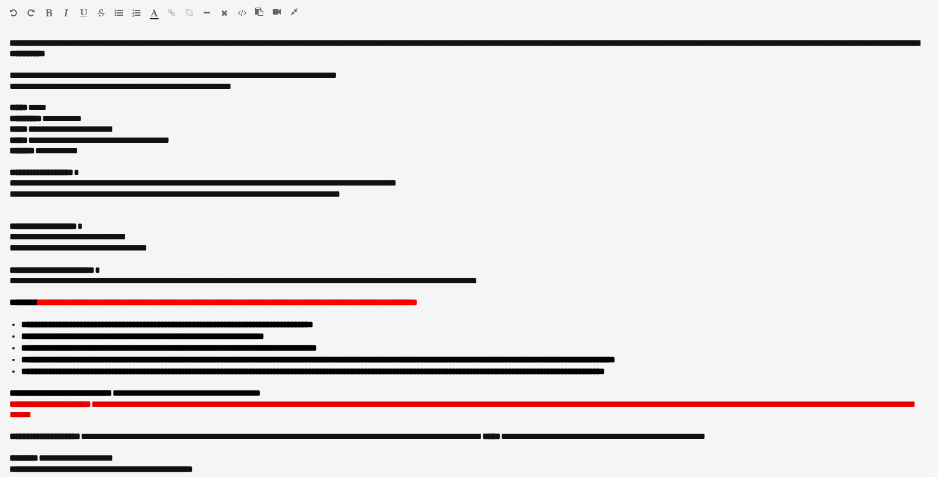
click at [292, 11] on icon "button" at bounding box center [294, 12] width 7 height 8
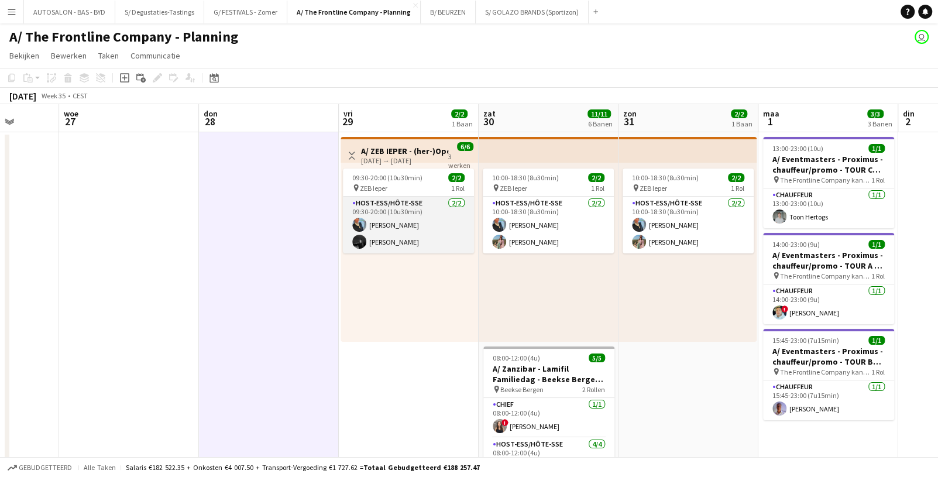
click at [439, 241] on app-card-role "Host-ess/Hôte-sse [DATE] 09:30-20:00 (10u30min) [PERSON_NAME] [PERSON_NAME] Bla…" at bounding box center [408, 225] width 131 height 57
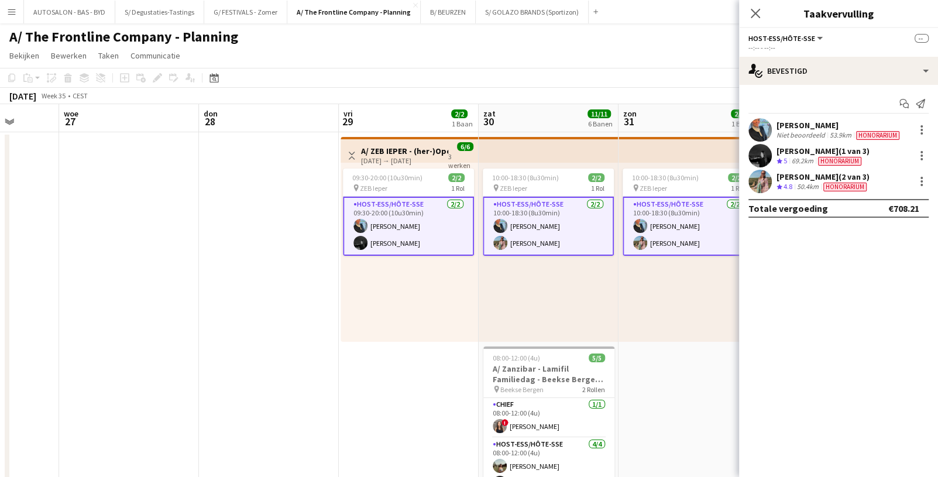
click at [425, 290] on div "09:30-20:00 (10u30min) 2/2 pin ZEB Ieper 1 Rol Host-ess/Hôte-sse [DATE] 09:30-2…" at bounding box center [408, 252] width 137 height 179
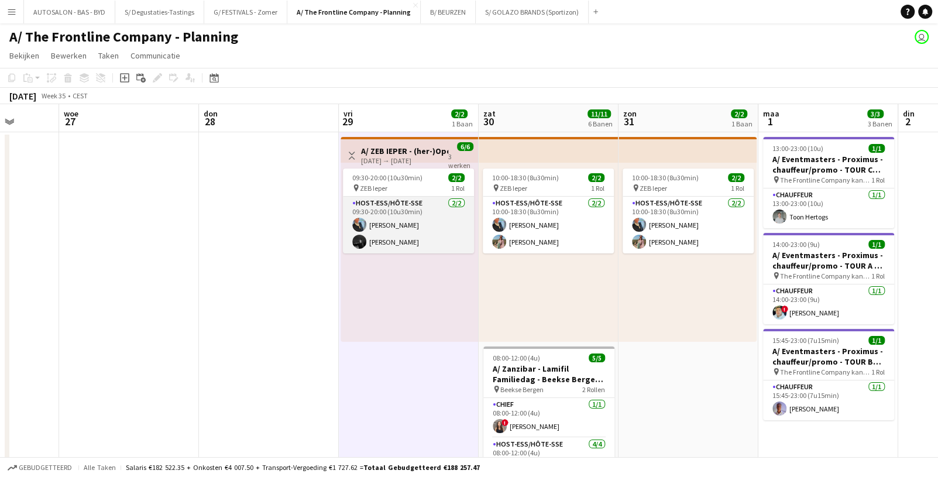
click at [411, 246] on app-card-role "Host-ess/Hôte-sse [DATE] 09:30-20:00 (10u30min) [PERSON_NAME] [PERSON_NAME] Bla…" at bounding box center [408, 225] width 131 height 57
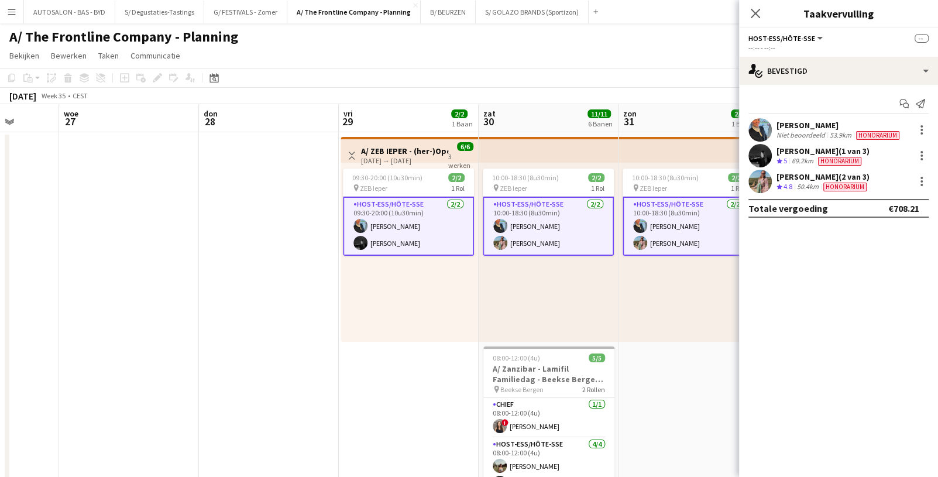
scroll to position [0, 361]
click at [404, 272] on div "09:30-20:00 (10u30min) 2/2 pin ZEB Ieper 1 Rol Host-ess/Hôte-sse [DATE] 09:30-2…" at bounding box center [408, 252] width 137 height 179
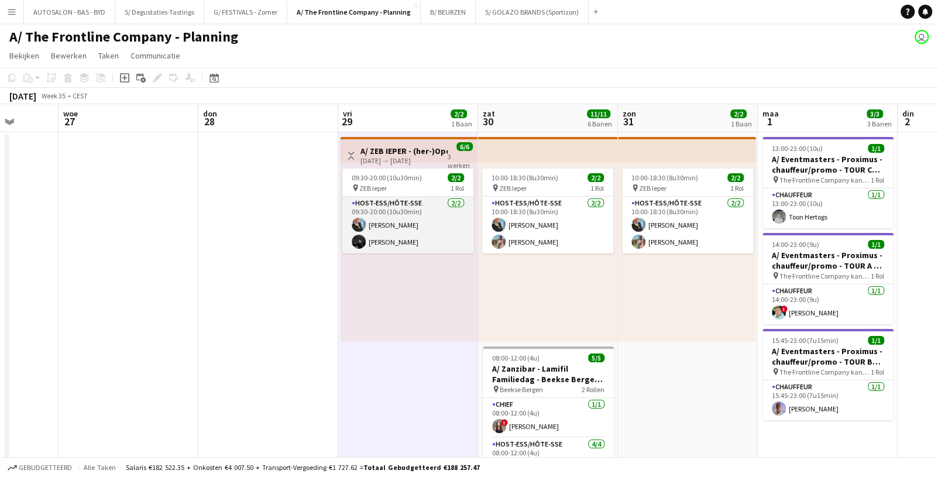
click at [397, 250] on app-card-role "Host-ess/Hôte-sse [DATE] 09:30-20:00 (10u30min) [PERSON_NAME] [PERSON_NAME] Bla…" at bounding box center [407, 225] width 131 height 57
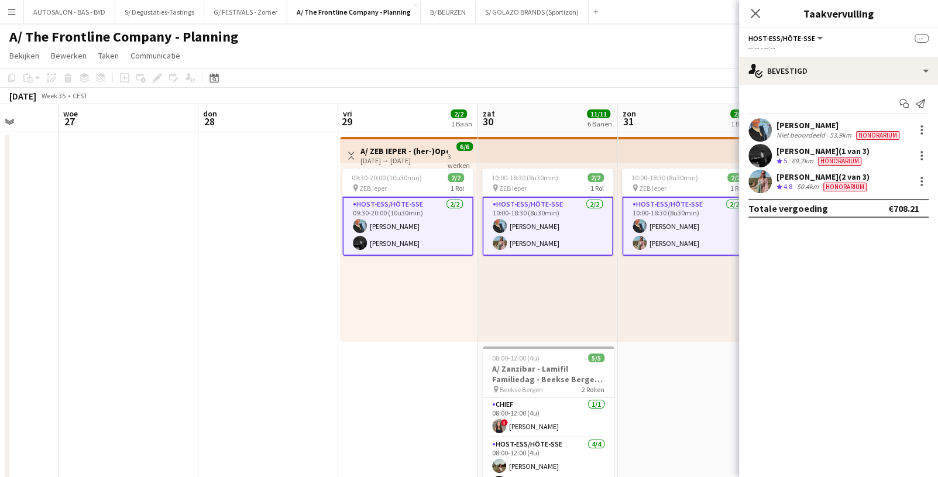
click at [360, 216] on app-card-role "Host-ess/Hôte-sse [DATE] 09:30-20:00 (10u30min) [PERSON_NAME] [PERSON_NAME] Bla…" at bounding box center [407, 226] width 131 height 59
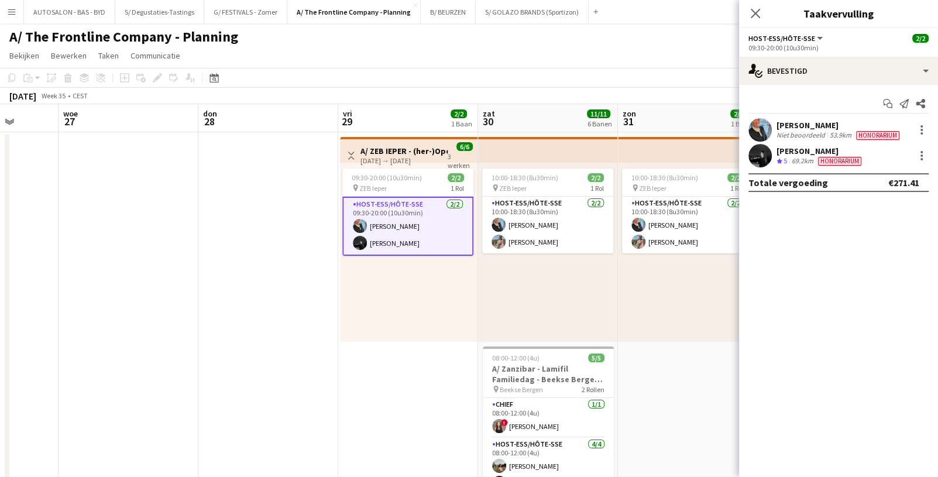
click at [394, 269] on div "09:30-20:00 (10u30min) 2/2 pin ZEB Ieper 1 Rol Host-ess/Hôte-sse [DATE] 09:30-2…" at bounding box center [408, 252] width 137 height 179
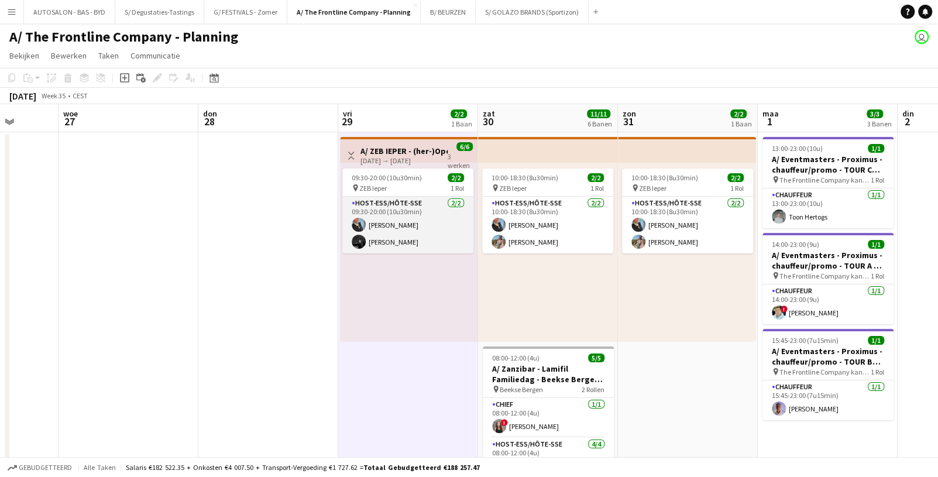
click at [404, 229] on app-card-role "Host-ess/Hôte-sse [DATE] 09:30-20:00 (10u30min) [PERSON_NAME] [PERSON_NAME] Bla…" at bounding box center [407, 225] width 131 height 57
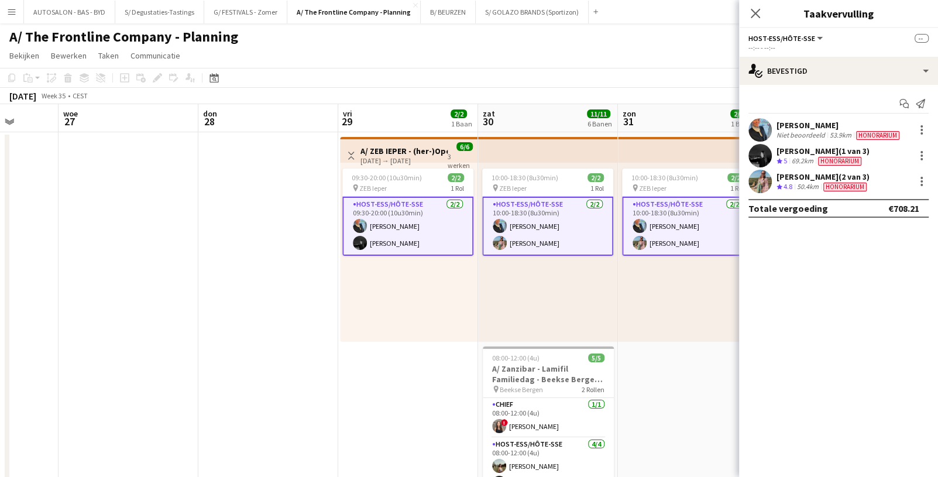
click at [480, 277] on div "10:00-18:30 (8u30min) 2/2 pin ZEB Ieper 1 Rol Host-ess/Hôte-sse [DATE] 10:00-18…" at bounding box center [548, 252] width 140 height 179
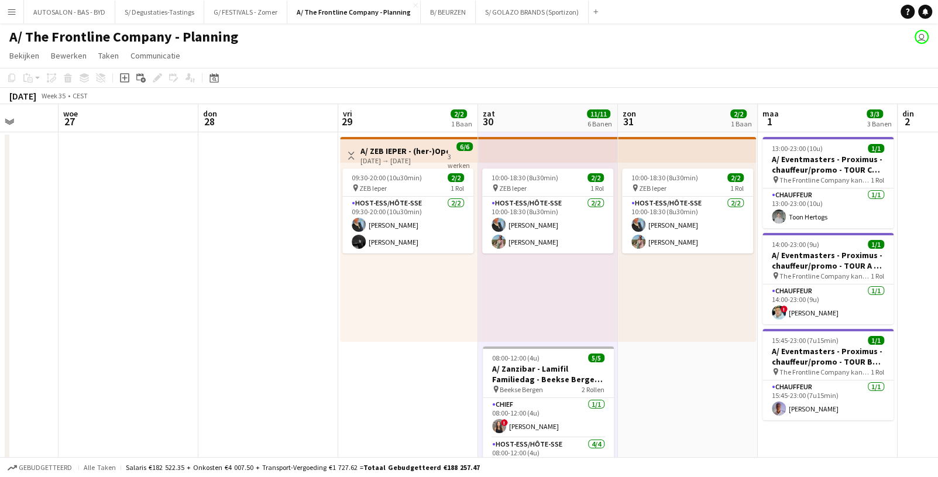
click at [420, 158] on div "[DATE] → [DATE]" at bounding box center [403, 160] width 87 height 9
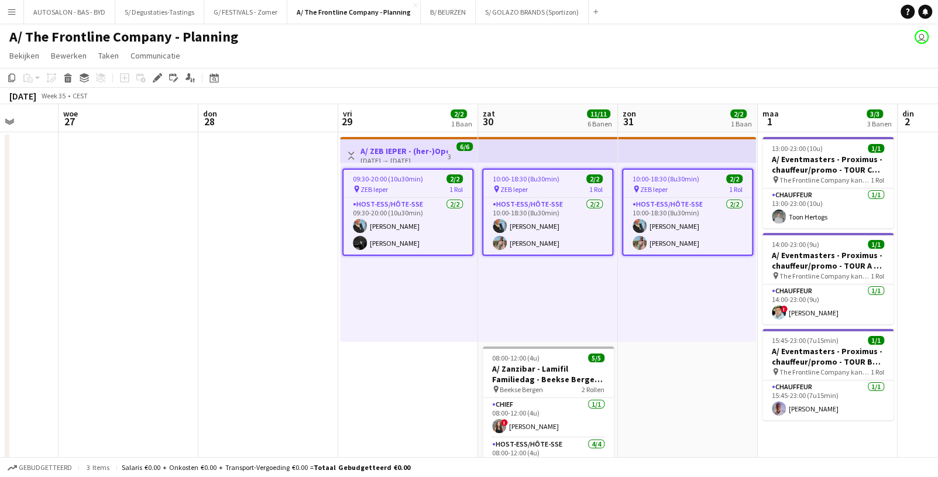
click at [416, 176] on span "09:30-20:00 (10u30min)" at bounding box center [388, 178] width 70 height 9
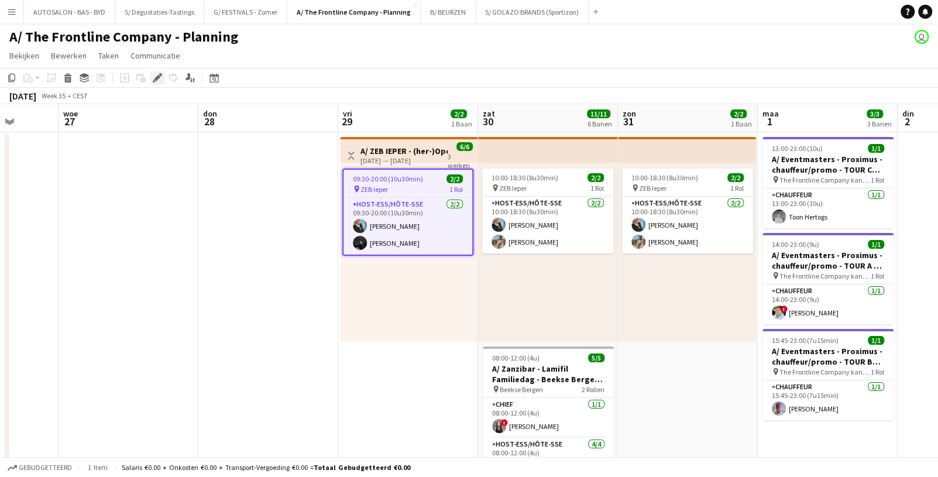
click at [153, 78] on icon "Bewerken" at bounding box center [157, 77] width 9 height 9
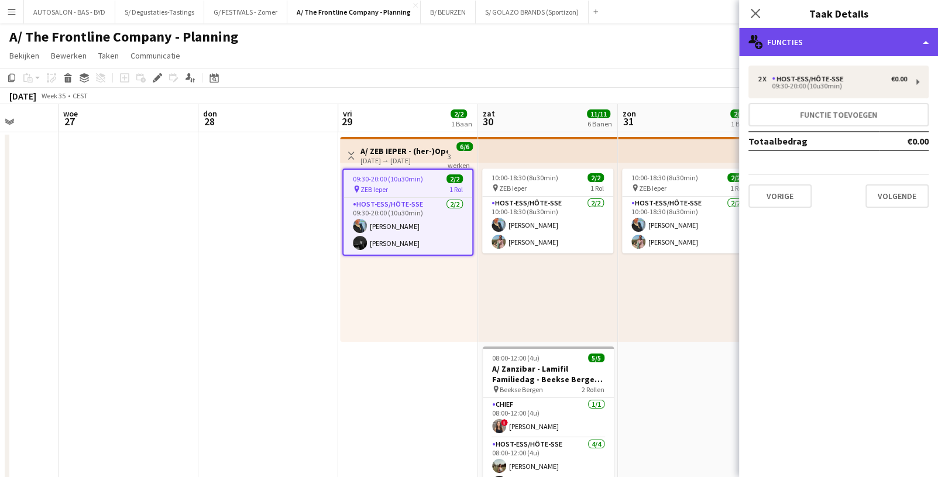
click at [809, 51] on div "multiple-users-add Functies" at bounding box center [838, 42] width 199 height 28
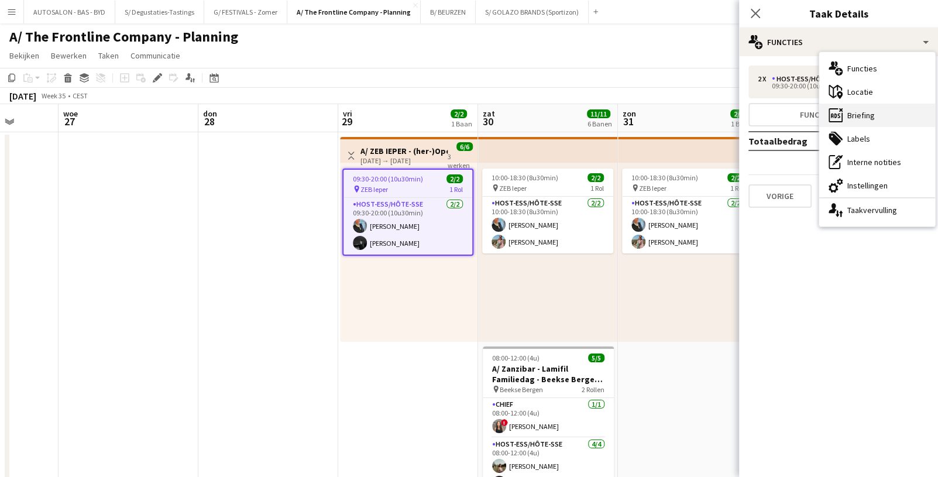
click at [809, 119] on div "ads-window Briefing" at bounding box center [877, 115] width 116 height 23
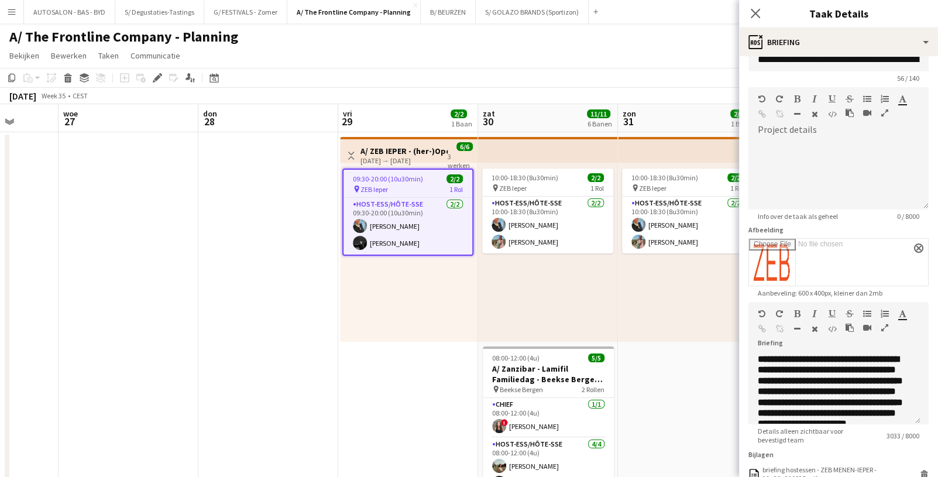
scroll to position [67, 0]
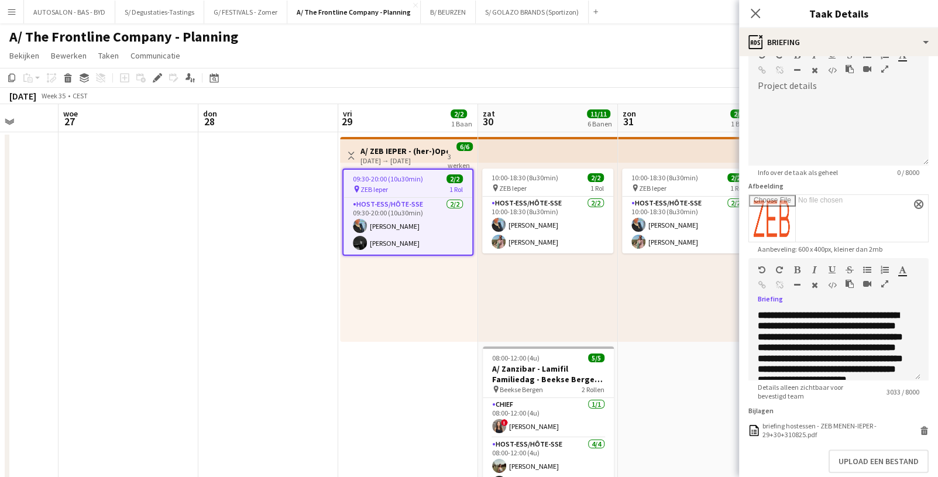
click at [809, 280] on icon "button" at bounding box center [884, 284] width 7 height 8
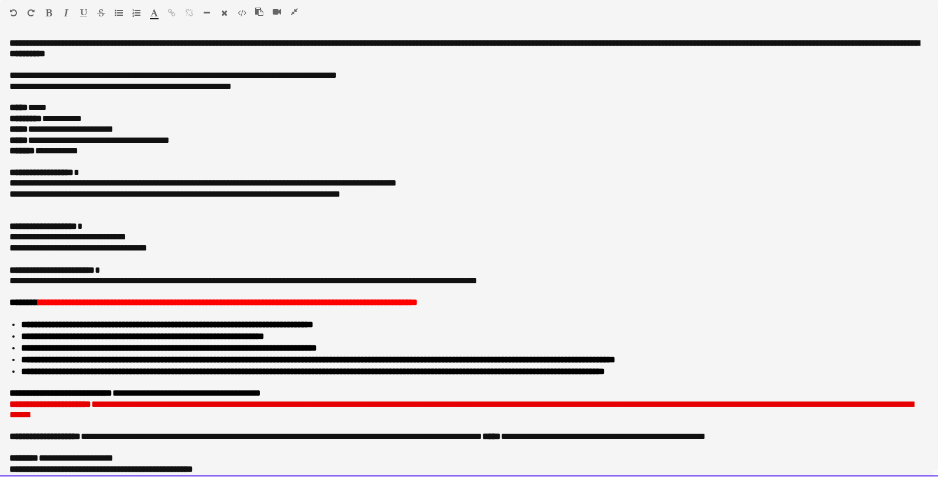
click at [236, 192] on span "**********" at bounding box center [269, 194] width 141 height 9
click at [310, 202] on p at bounding box center [468, 204] width 919 height 11
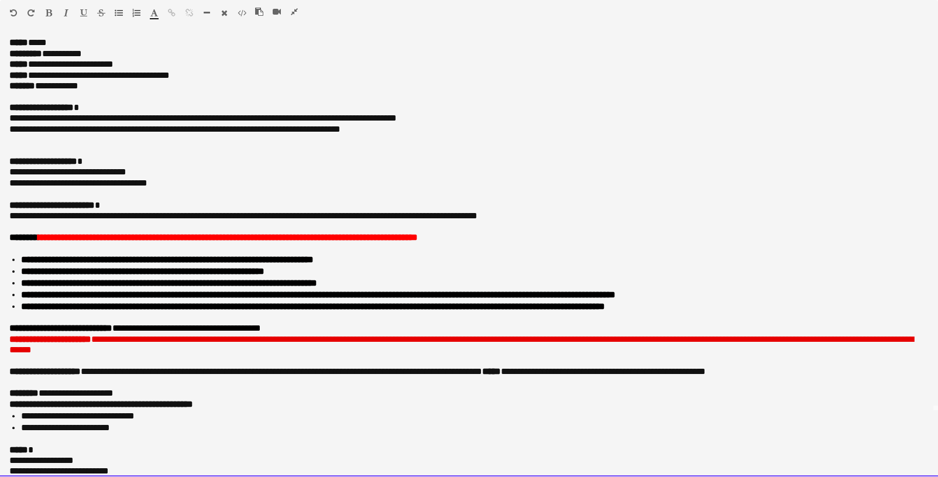
drag, startPoint x: 348, startPoint y: 208, endPoint x: 340, endPoint y: 259, distance: 50.9
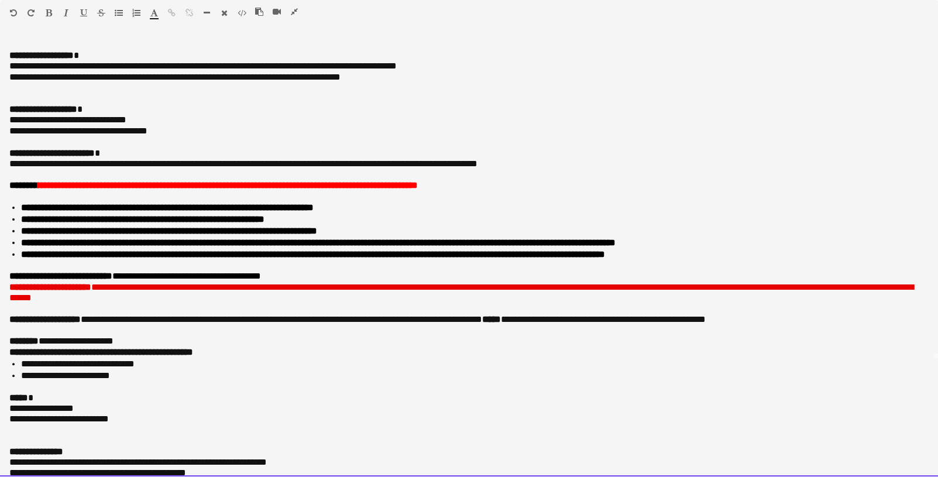
scroll to position [80, 0]
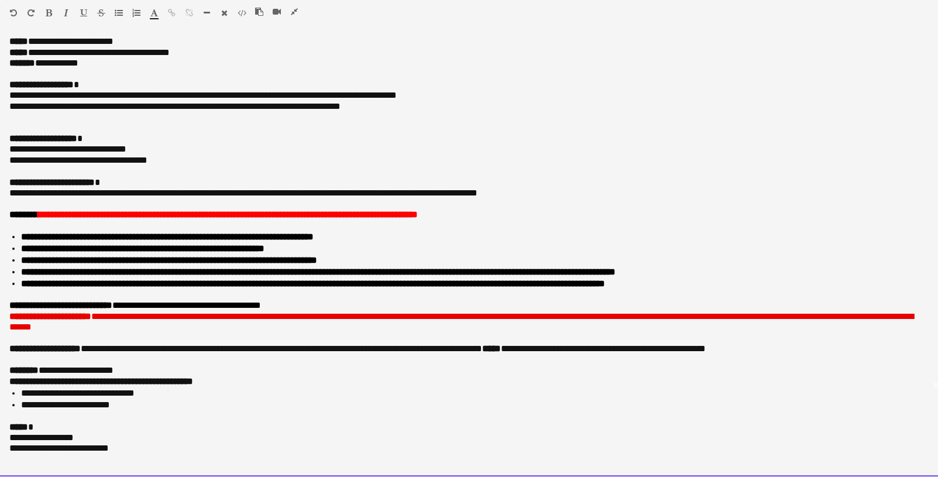
drag, startPoint x: 246, startPoint y: 199, endPoint x: 230, endPoint y: 128, distance: 73.1
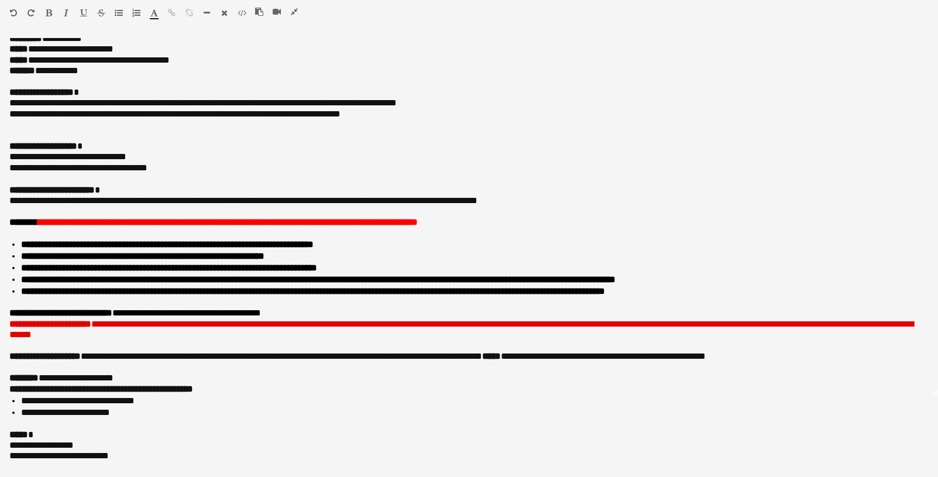
click at [292, 10] on icon "button" at bounding box center [294, 12] width 7 height 8
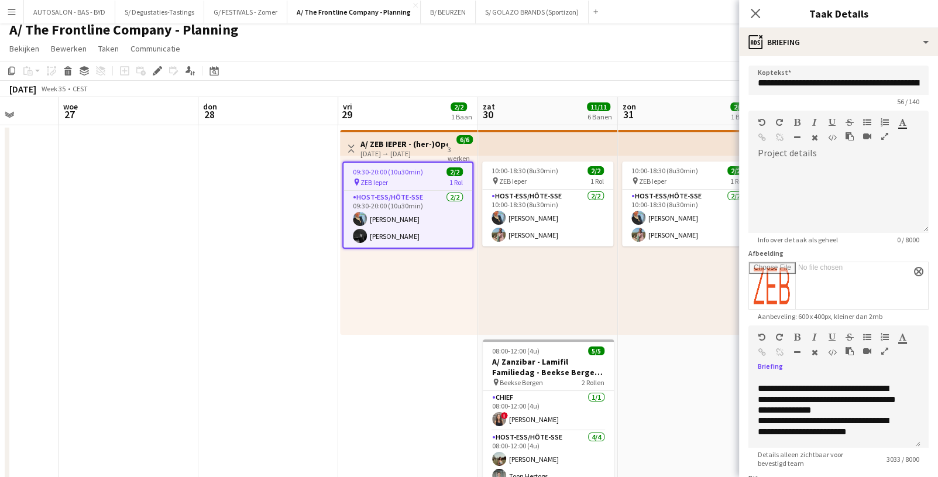
scroll to position [0, 0]
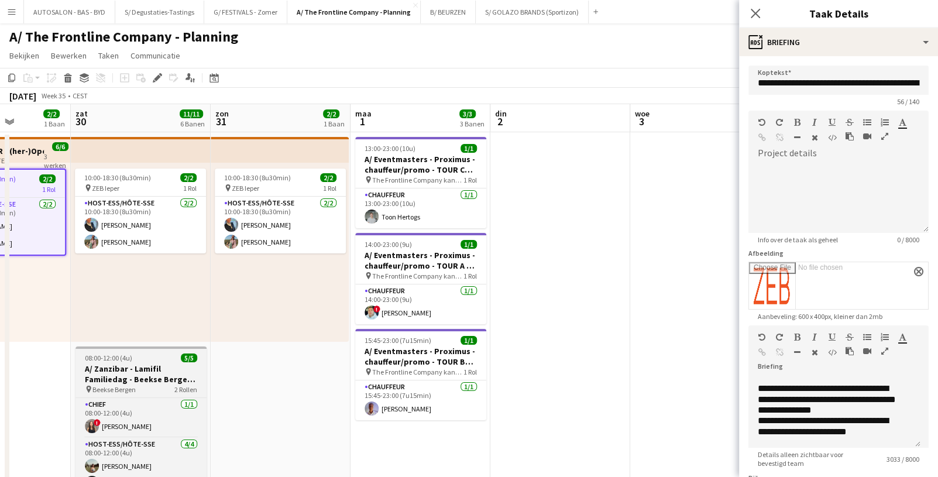
drag, startPoint x: 318, startPoint y: 360, endPoint x: 103, endPoint y: 352, distance: 214.8
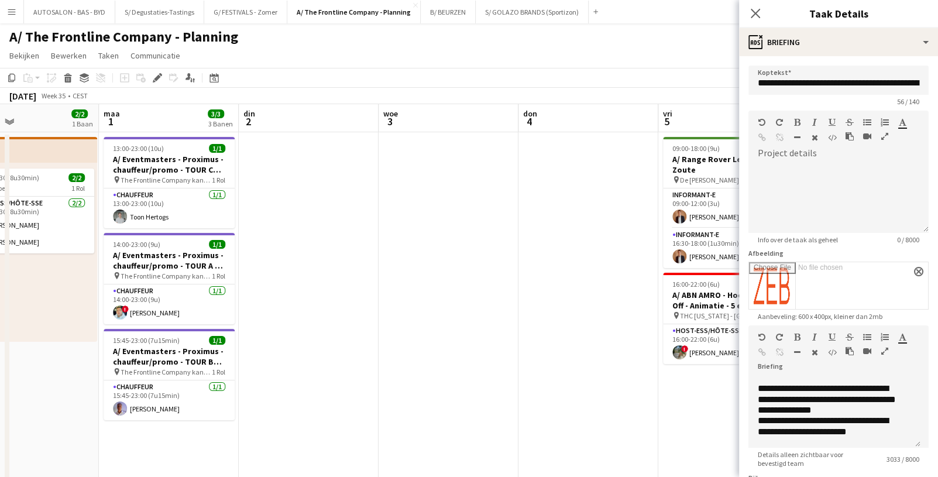
drag, startPoint x: 574, startPoint y: 304, endPoint x: 285, endPoint y: 311, distance: 289.6
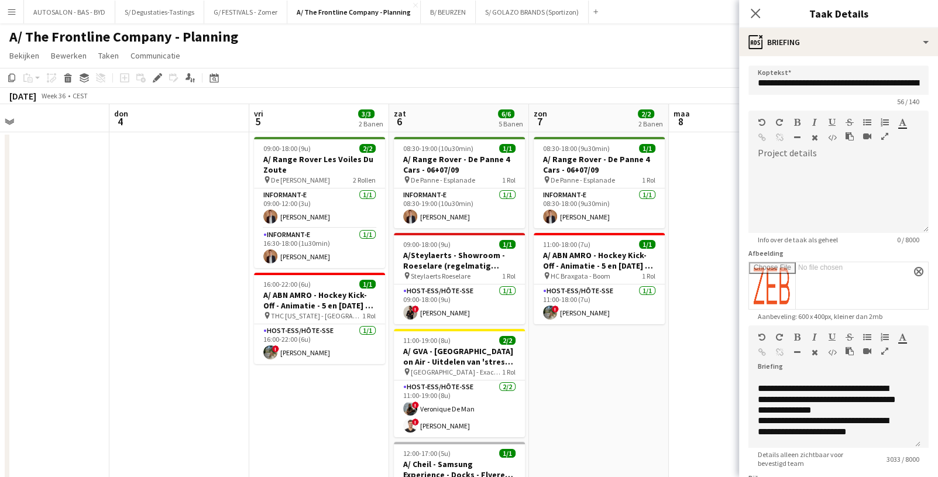
drag, startPoint x: 522, startPoint y: 307, endPoint x: 126, endPoint y: 311, distance: 396.0
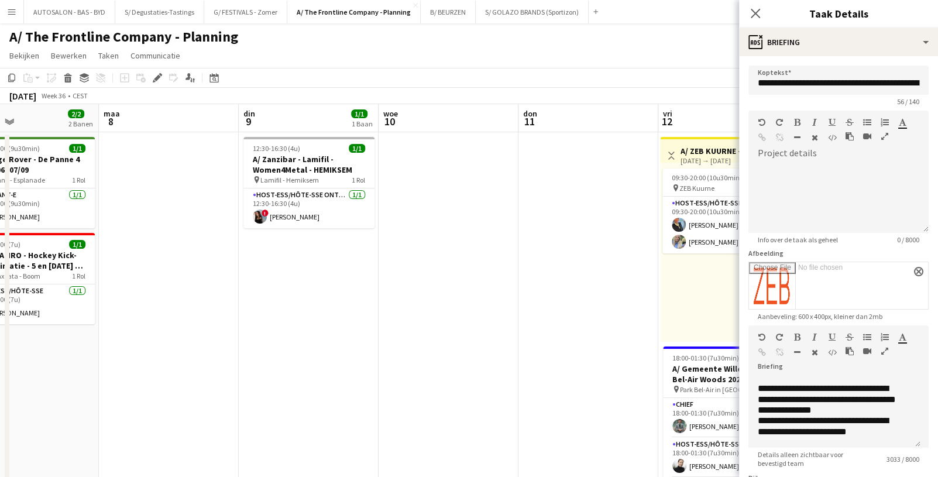
drag, startPoint x: 481, startPoint y: 322, endPoint x: 342, endPoint y: 319, distance: 138.7
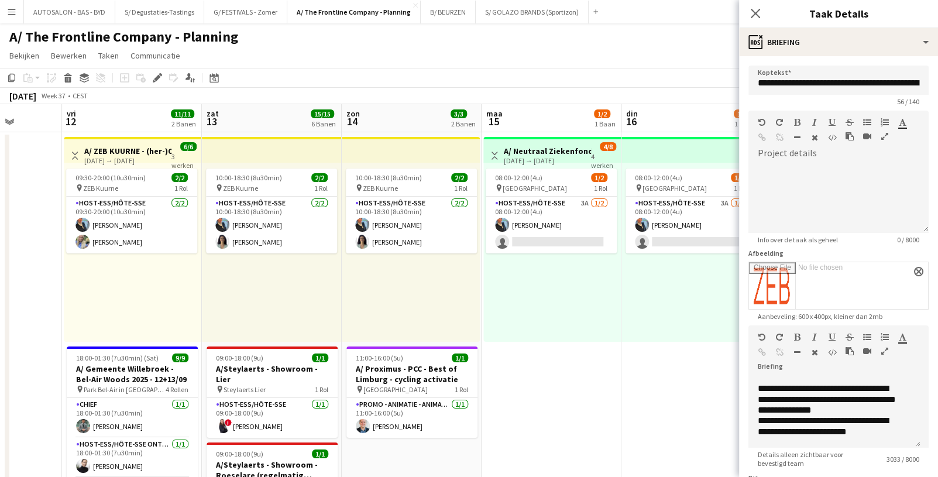
drag, startPoint x: 450, startPoint y: 323, endPoint x: 53, endPoint y: 312, distance: 397.3
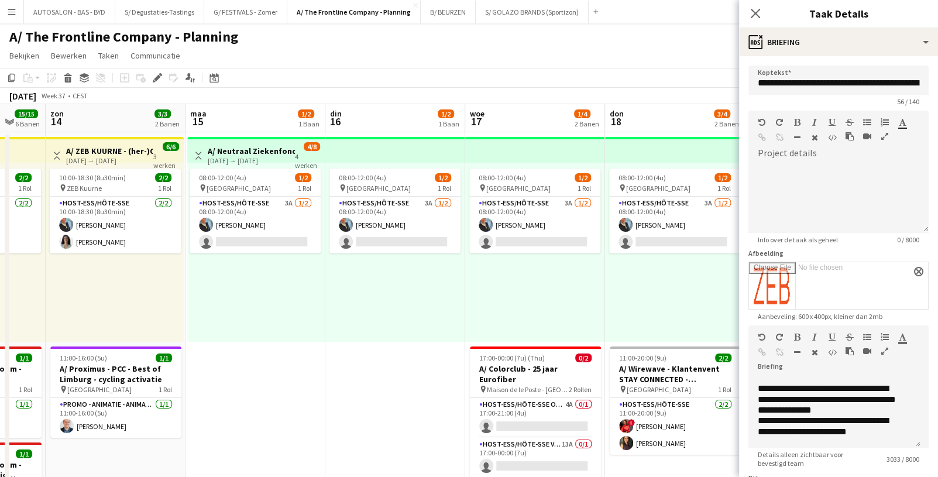
drag, startPoint x: 416, startPoint y: 301, endPoint x: 102, endPoint y: 298, distance: 313.6
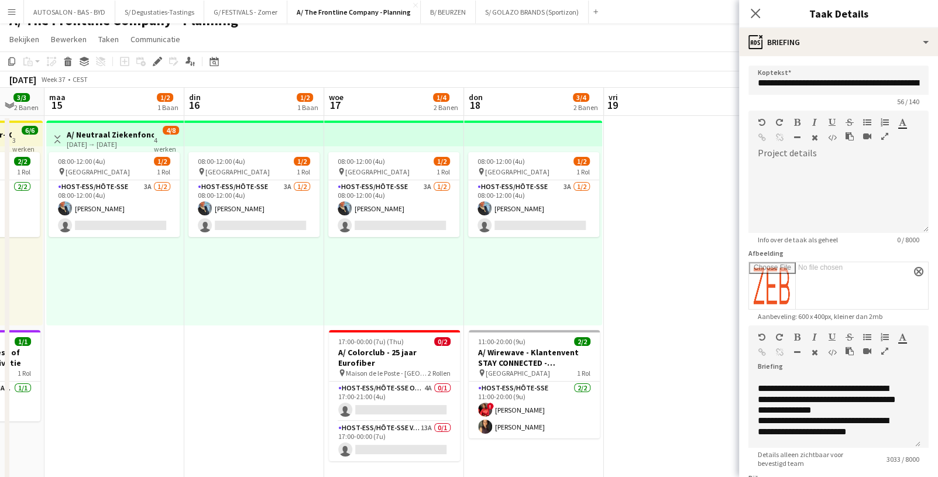
scroll to position [20, 0]
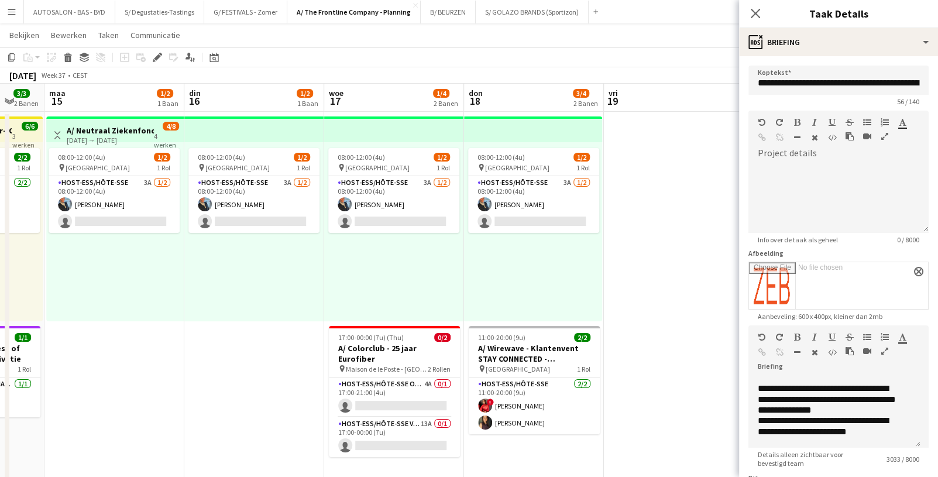
drag, startPoint x: 646, startPoint y: 255, endPoint x: 645, endPoint y: 274, distance: 18.8
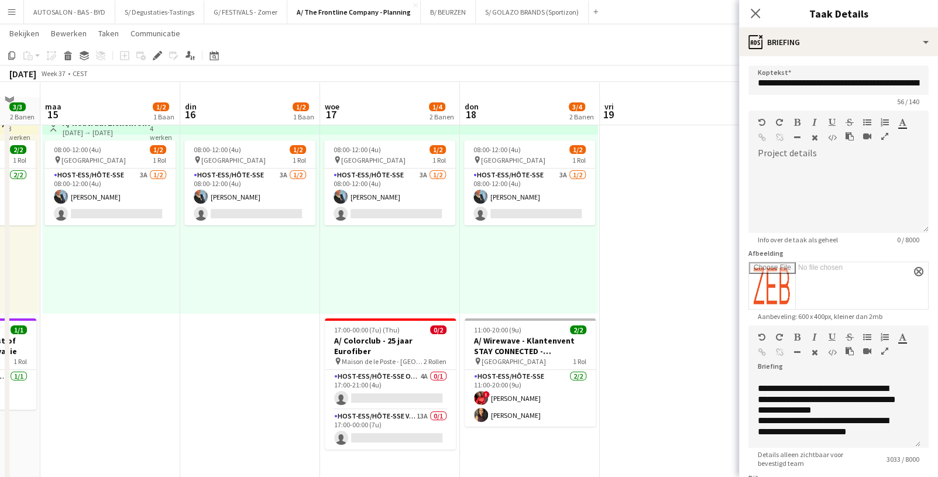
scroll to position [0, 0]
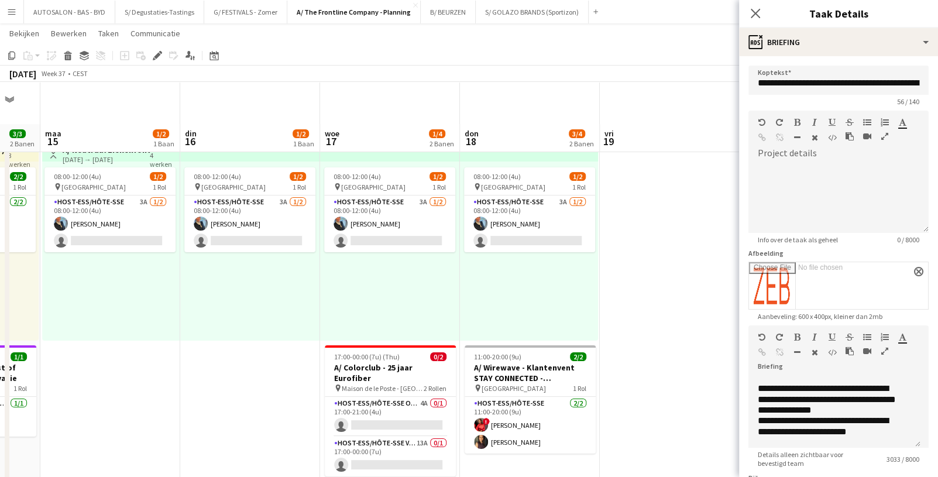
drag, startPoint x: 673, startPoint y: 219, endPoint x: 666, endPoint y: 143, distance: 76.4
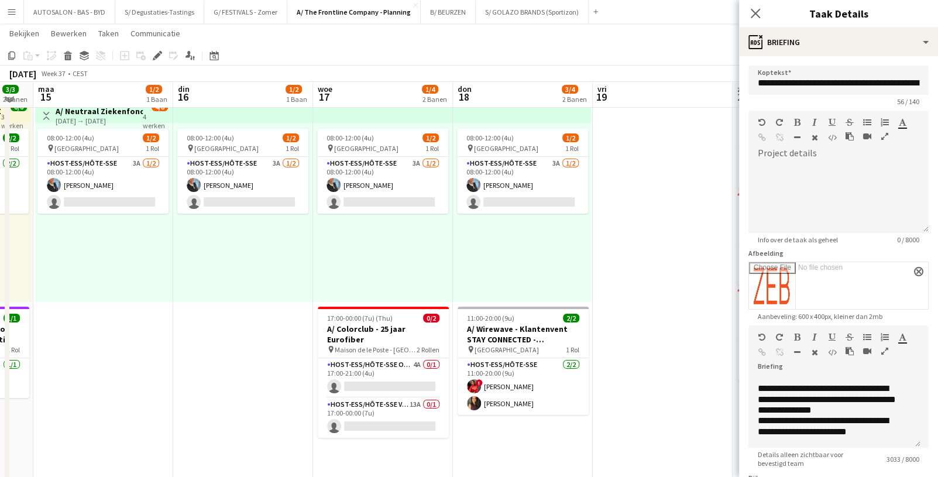
scroll to position [0, 390]
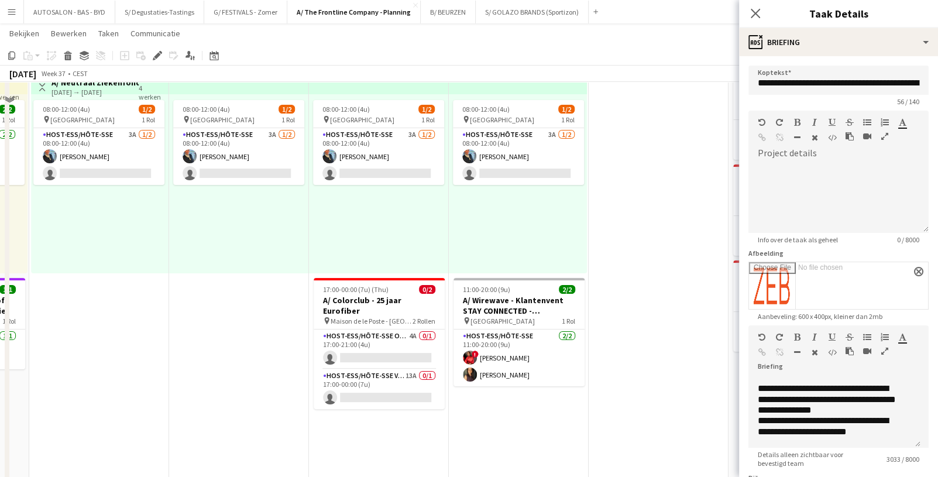
drag, startPoint x: 656, startPoint y: 269, endPoint x: 645, endPoint y: 301, distance: 34.2
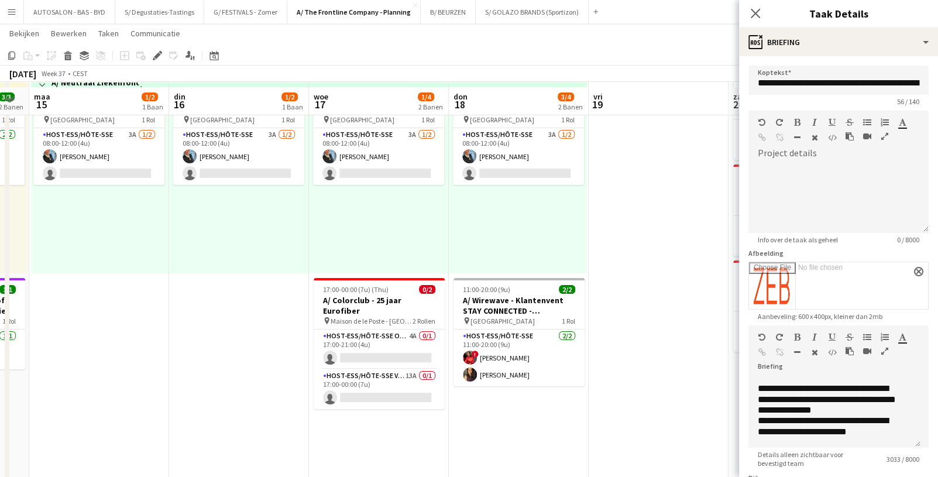
scroll to position [0, 391]
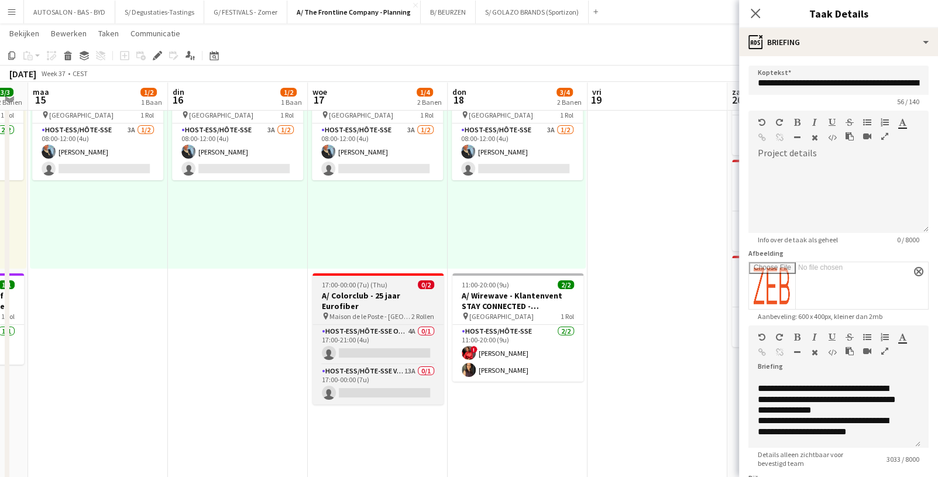
click at [388, 297] on h3 "A/ Colorclub - 25 jaar Eurofiber" at bounding box center [377, 300] width 131 height 21
type input "**********"
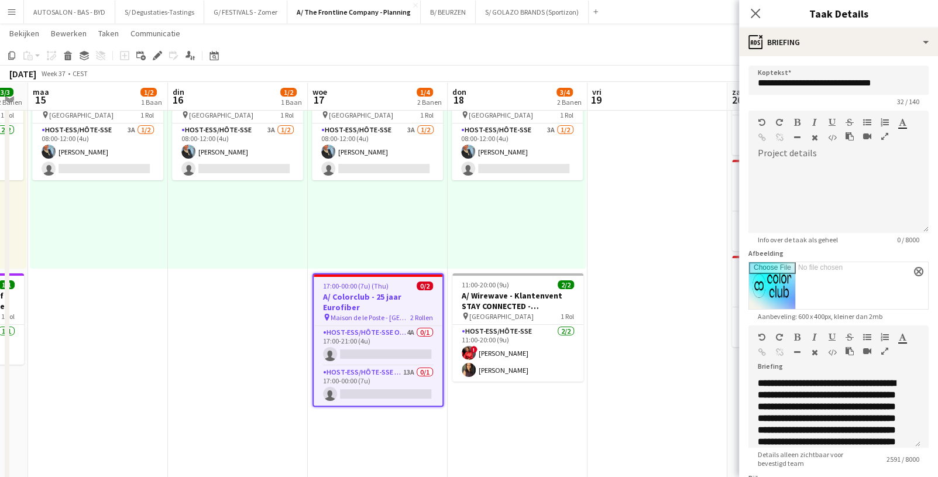
click at [601, 376] on app-date-cell at bounding box center [657, 458] width 140 height 798
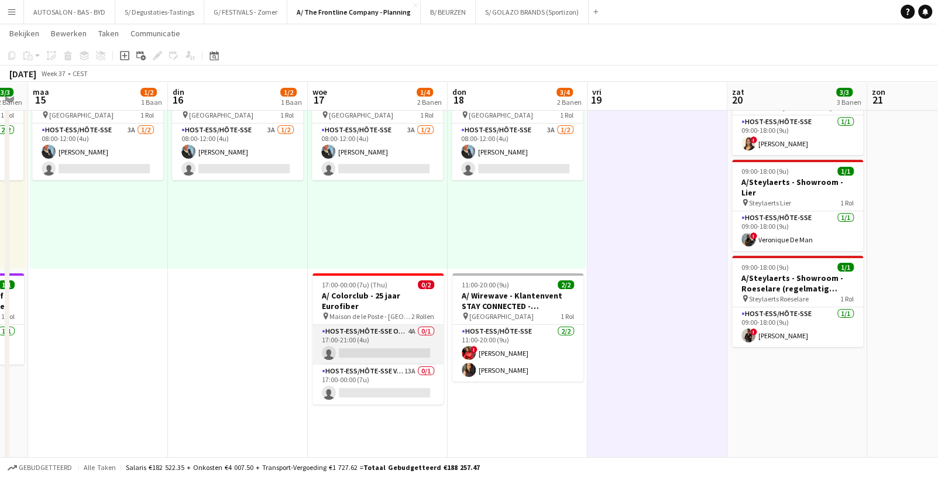
click at [359, 325] on app-card-role "Host-ess/Hôte-sse Onthaal-Accueill 4A 0/1 17:00-21:00 (4u) single-neutral-actio…" at bounding box center [377, 345] width 131 height 40
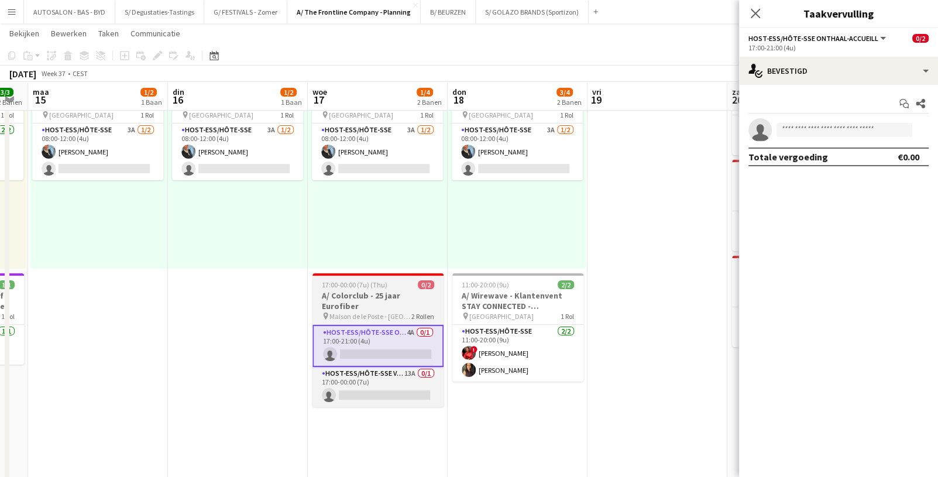
click at [362, 312] on span "Maison de le Poste - [GEOGRAPHIC_DATA]" at bounding box center [370, 316] width 82 height 9
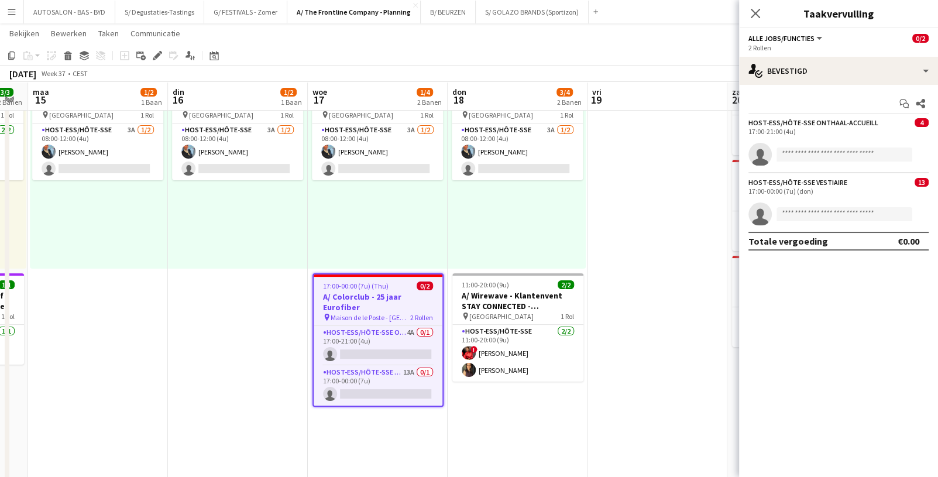
click at [808, 86] on div "Start chat Delen Host-ess/Hôte-sse Onthaal-Accueill 4 17:00-21:00 (4u) single-n…" at bounding box center [838, 172] width 199 height 175
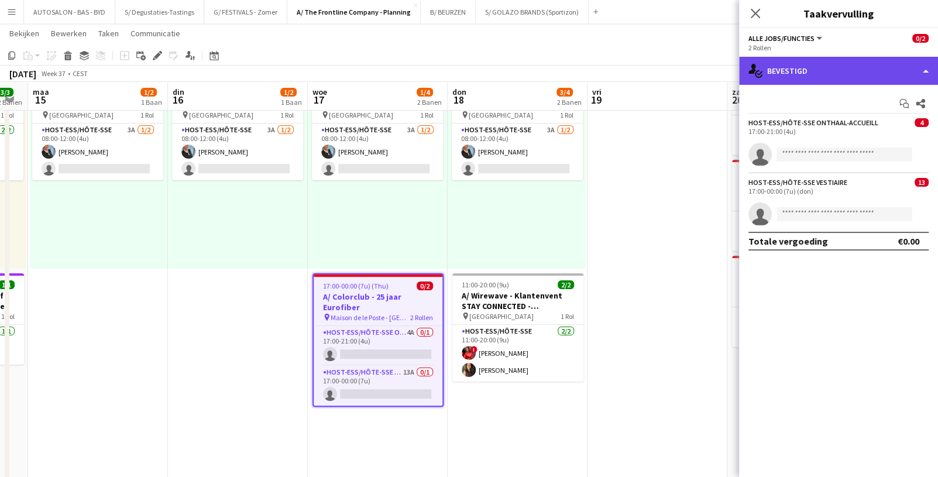
click at [809, 80] on div "single-neutral-actions-check-2 Bevestigd" at bounding box center [838, 71] width 199 height 28
click at [793, 71] on div "single-neutral-actions-check-2 Bevestigd" at bounding box center [838, 71] width 199 height 28
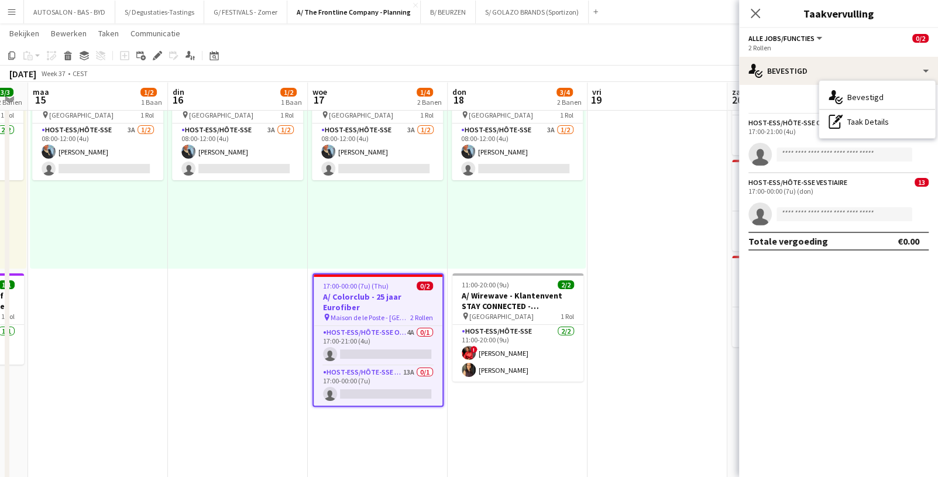
click at [794, 26] on div "Sluit pop-in Taakvervulling" at bounding box center [838, 14] width 199 height 28
click at [794, 33] on div "Alle jobs/functies Alle jobs/functies Host-ess/Hôte-sse Onthaal-Accueill Host-e…" at bounding box center [785, 38] width 75 height 11
click at [794, 40] on span "Alle jobs/functies" at bounding box center [781, 38] width 66 height 9
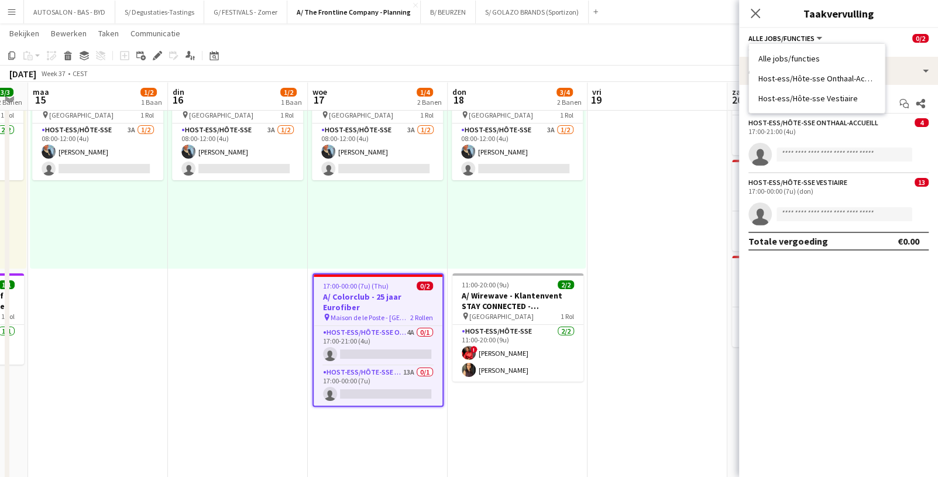
click at [809, 32] on app-options-switcher "Alle jobs/functies Alle jobs/functies Host-ess/Hôte-sse Onthaal-Accueill Host-e…" at bounding box center [838, 42] width 199 height 29
click at [345, 289] on app-job-card "17:00-00:00 (7u) (Thu) 0/2 A/ Colorclub - 25 jaar Eurofiber pin Maison de le Po…" at bounding box center [377, 339] width 131 height 133
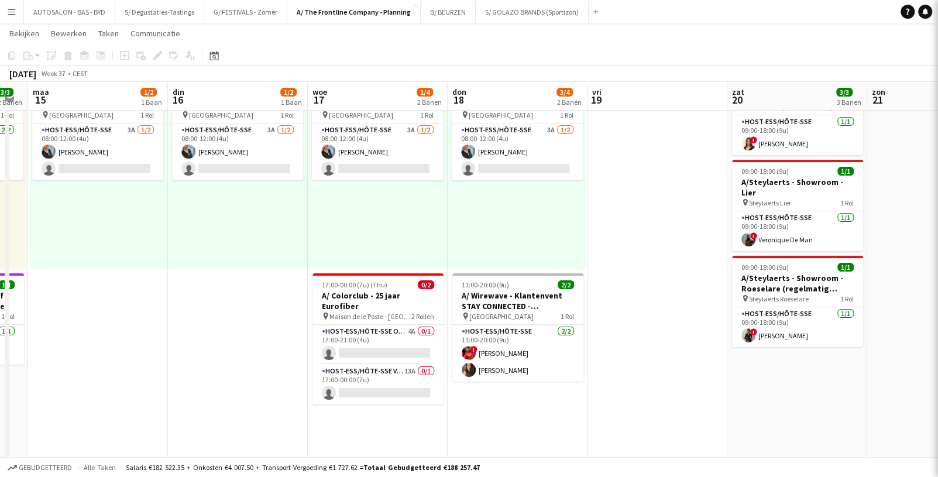
click at [261, 309] on app-date-cell "08:00-12:00 (4u) 1/2 pin Oostende 1 Rol Host-ess/Hôte-sse 3A [DATE] 08:00-12:00…" at bounding box center [238, 458] width 140 height 798
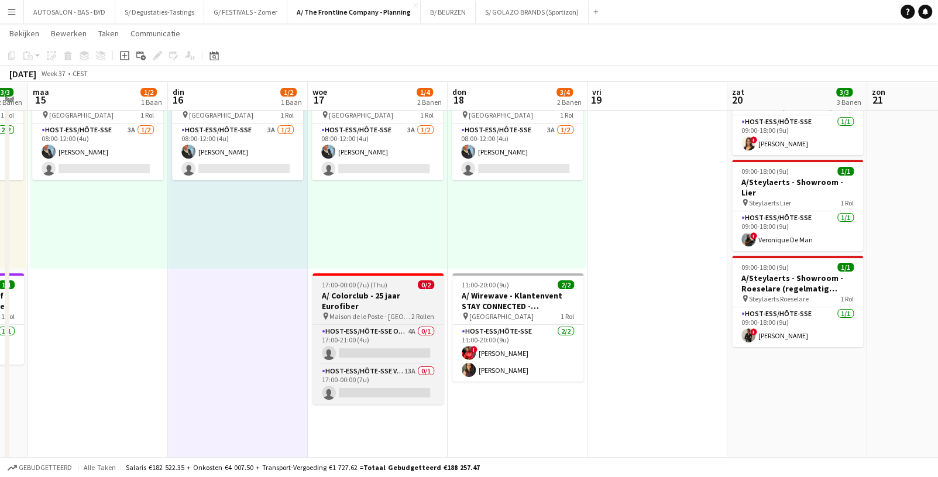
click at [340, 295] on h3 "A/ Colorclub - 25 jaar Eurofiber" at bounding box center [377, 300] width 131 height 21
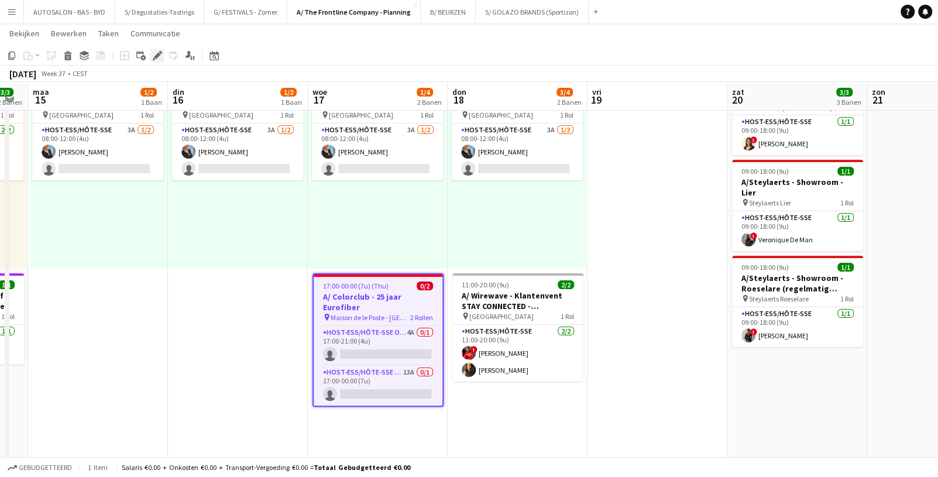
click at [159, 55] on icon at bounding box center [157, 56] width 6 height 6
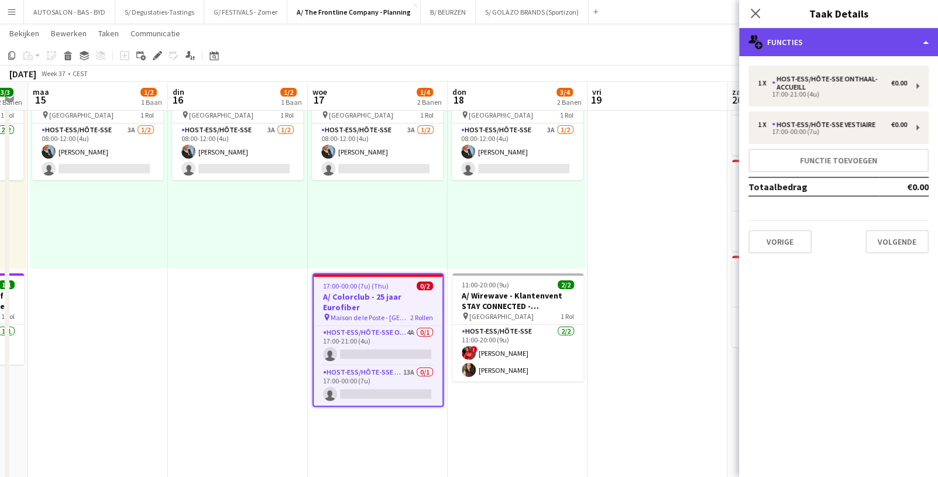
click at [809, 47] on div "multiple-users-add Functies" at bounding box center [838, 42] width 199 height 28
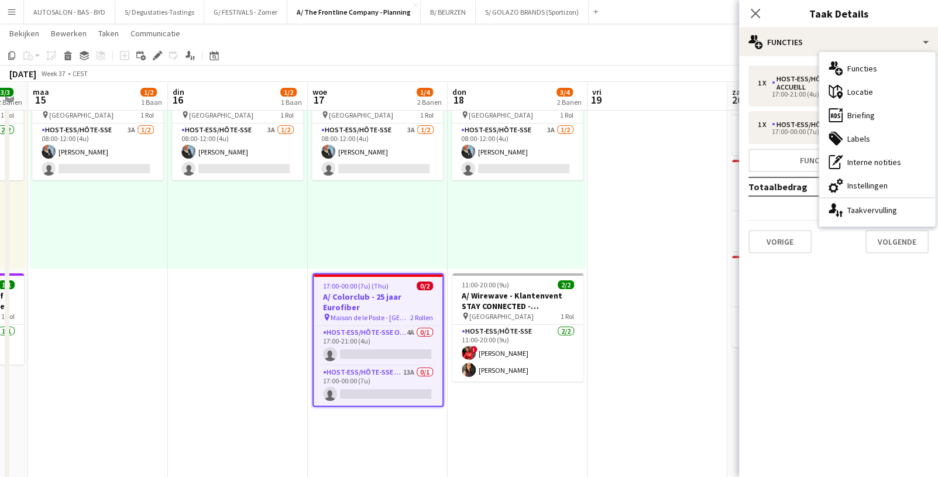
click at [373, 298] on h3 "A/ Colorclub - 25 jaar Eurofiber" at bounding box center [378, 301] width 129 height 21
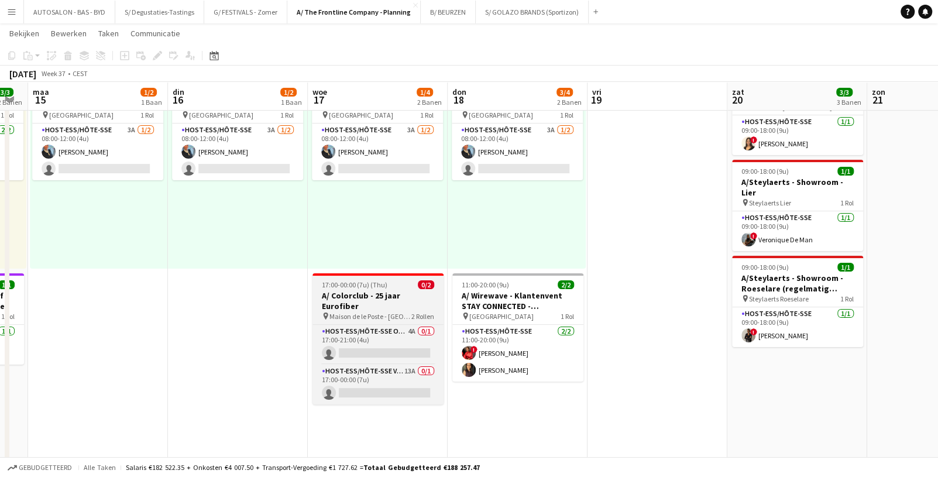
click at [390, 293] on h3 "A/ Colorclub - 25 jaar Eurofiber" at bounding box center [377, 300] width 131 height 21
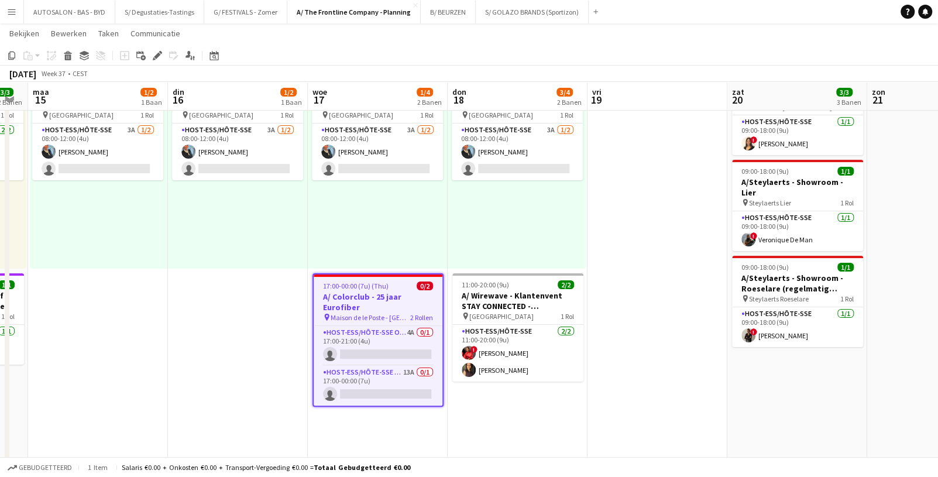
click at [268, 312] on app-date-cell "08:00-12:00 (4u) 1/2 pin Oostende 1 Rol Host-ess/Hôte-sse 3A [DATE] 08:00-12:00…" at bounding box center [238, 458] width 140 height 798
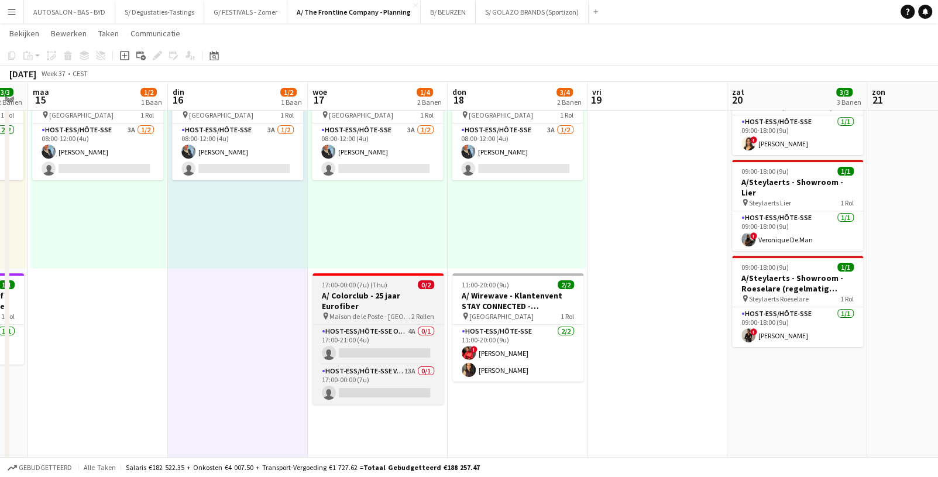
click at [380, 292] on h3 "A/ Colorclub - 25 jaar Eurofiber" at bounding box center [377, 300] width 131 height 21
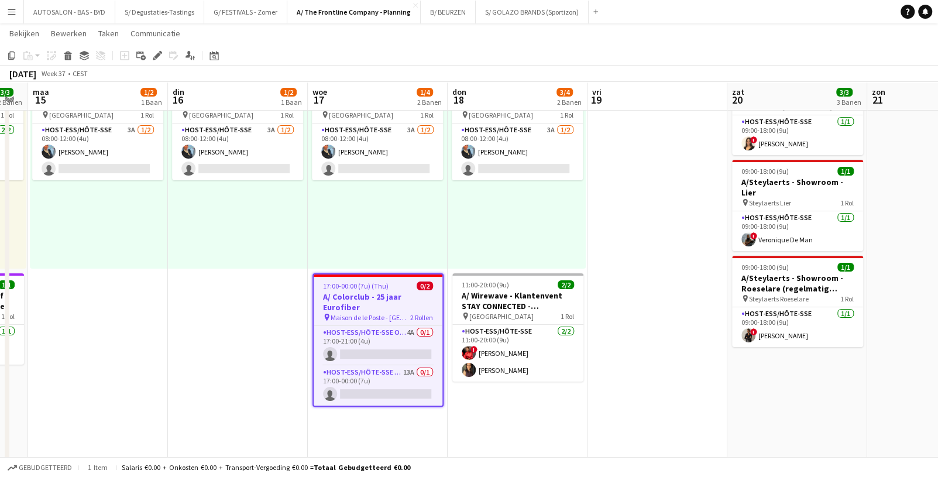
click at [391, 281] on div "17:00-00:00 (7u) (Thu) 0/2" at bounding box center [378, 285] width 129 height 9
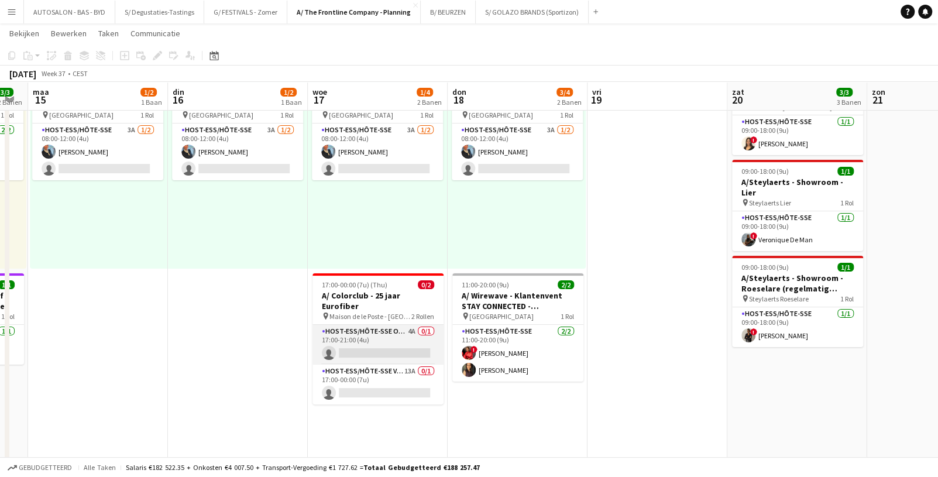
click at [389, 334] on app-card-role "Host-ess/Hôte-sse Onthaal-Accueill 4A 0/1 17:00-21:00 (4u) single-neutral-actio…" at bounding box center [377, 345] width 131 height 40
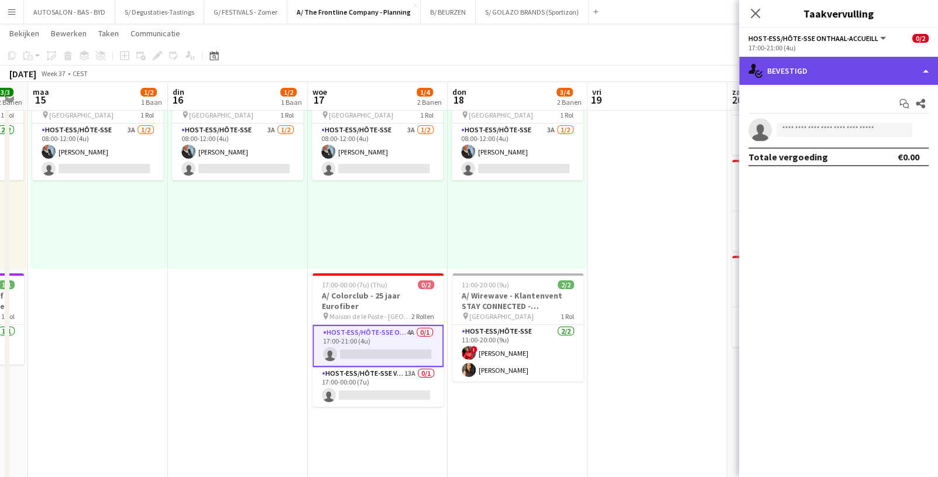
click at [809, 69] on div "single-neutral-actions-check-2 Bevestigd" at bounding box center [838, 71] width 199 height 28
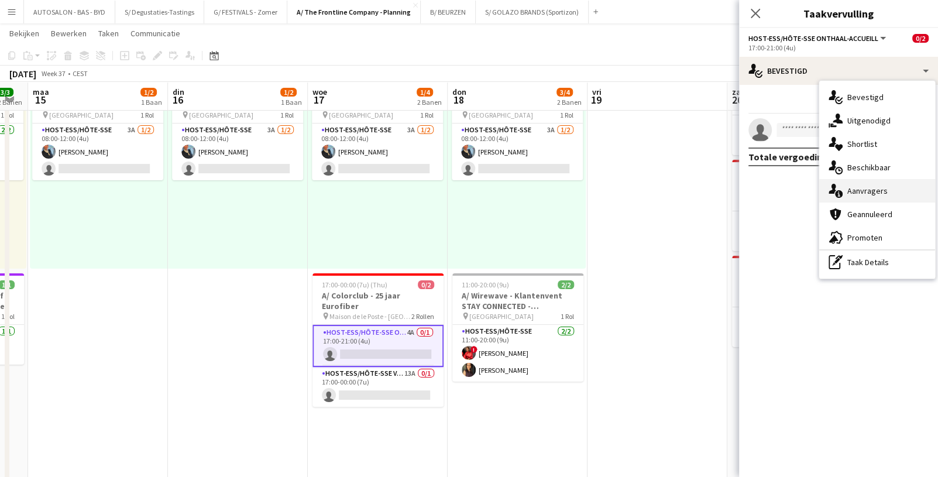
click at [809, 187] on div "single-neutral-actions-information Aanvragers" at bounding box center [877, 190] width 116 height 23
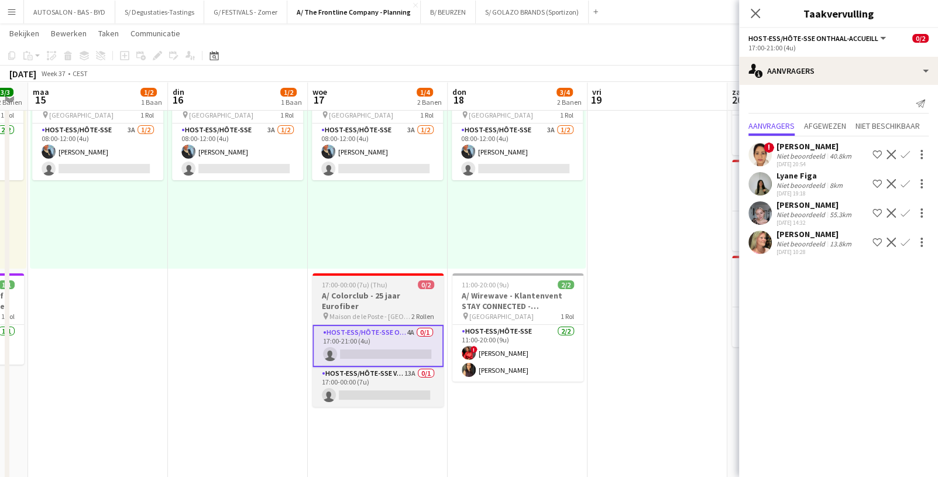
click at [386, 312] on span "Maison de le Poste - [GEOGRAPHIC_DATA]" at bounding box center [370, 316] width 82 height 9
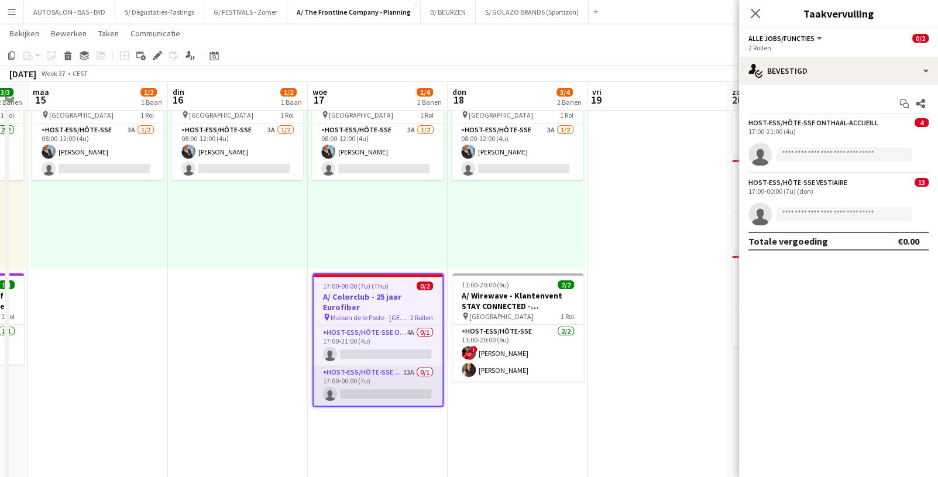
click at [378, 368] on app-card-role "Host-ess/Hôte-sse Vestiaire 13A 0/1 17:00-00:00 (7u) single-neutral-actions" at bounding box center [378, 386] width 129 height 40
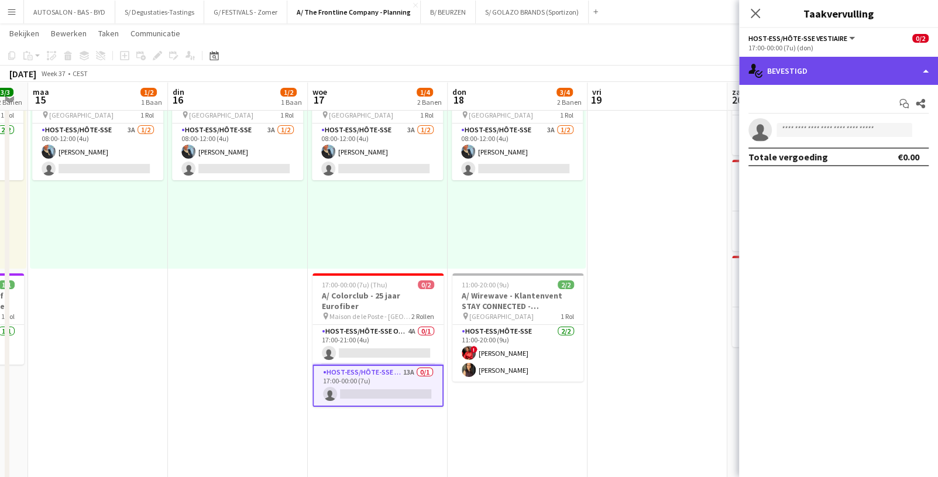
click at [809, 71] on div "single-neutral-actions-check-2 Bevestigd" at bounding box center [838, 71] width 199 height 28
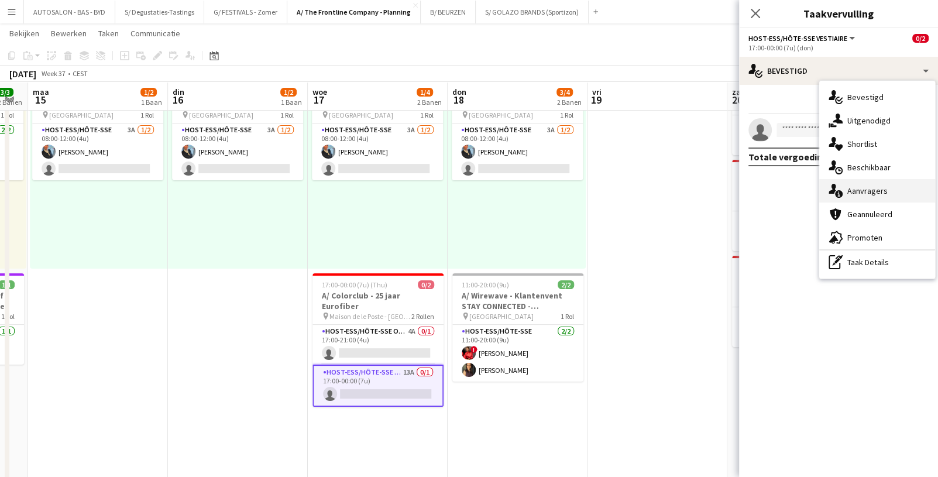
click at [809, 184] on div "single-neutral-actions-information Aanvragers" at bounding box center [877, 190] width 116 height 23
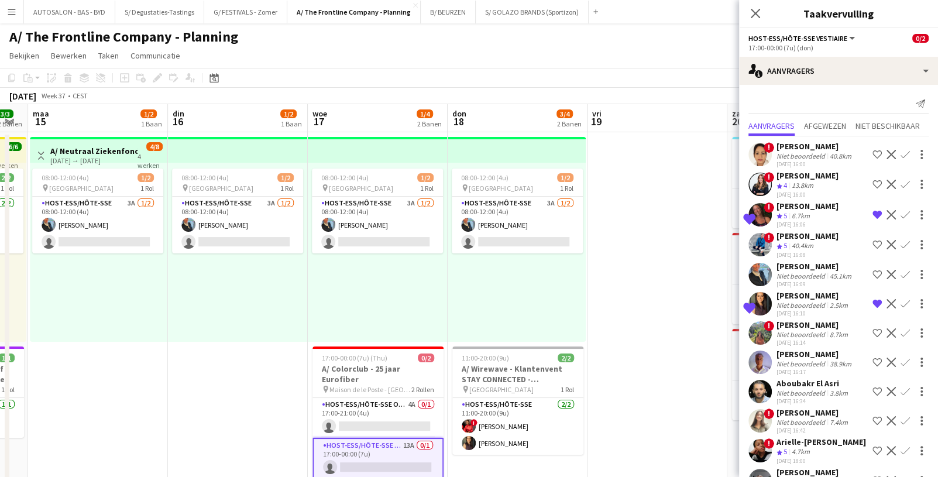
click at [156, 320] on div "08:00-12:00 (4u) 1/2 pin Oostende 1 Rol Host-ess/Hôte-sse 3A [DATE] 08:00-12:00…" at bounding box center [98, 252] width 137 height 179
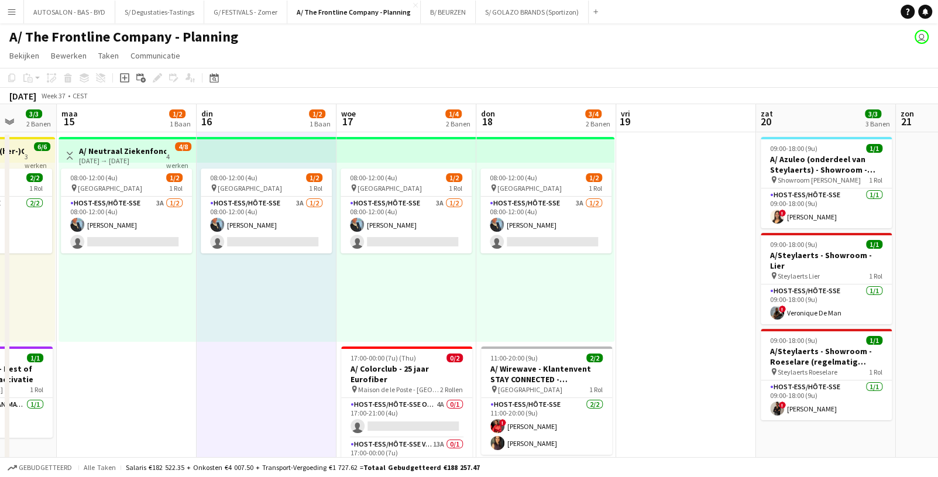
drag, startPoint x: 182, startPoint y: 325, endPoint x: 390, endPoint y: 317, distance: 207.8
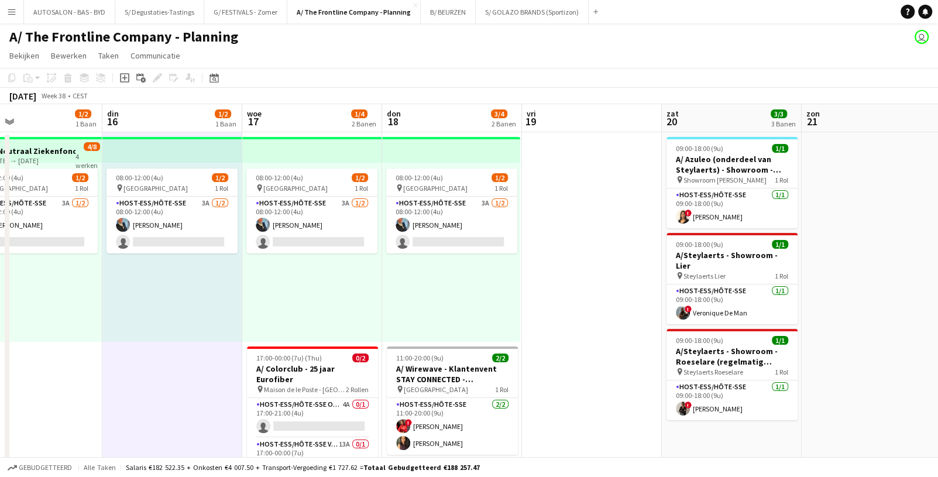
drag, startPoint x: 220, startPoint y: 307, endPoint x: 666, endPoint y: 280, distance: 446.6
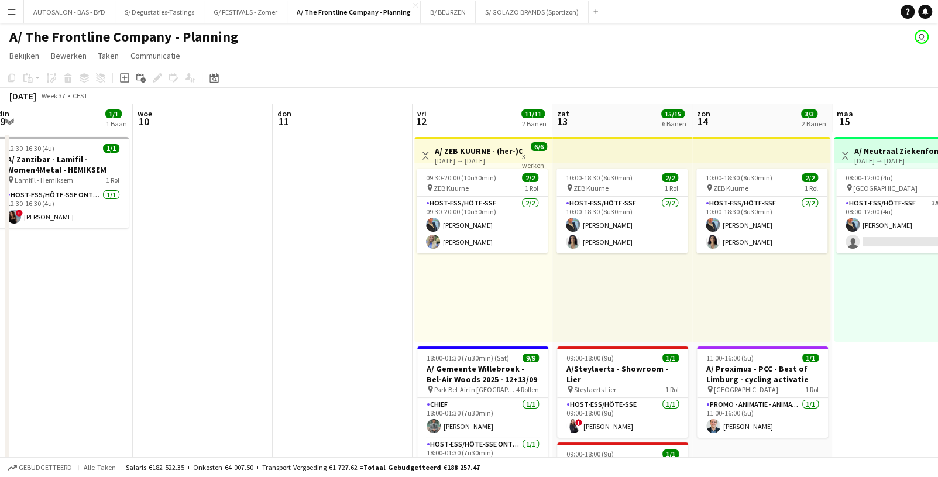
drag, startPoint x: 716, startPoint y: 291, endPoint x: 593, endPoint y: 285, distance: 123.0
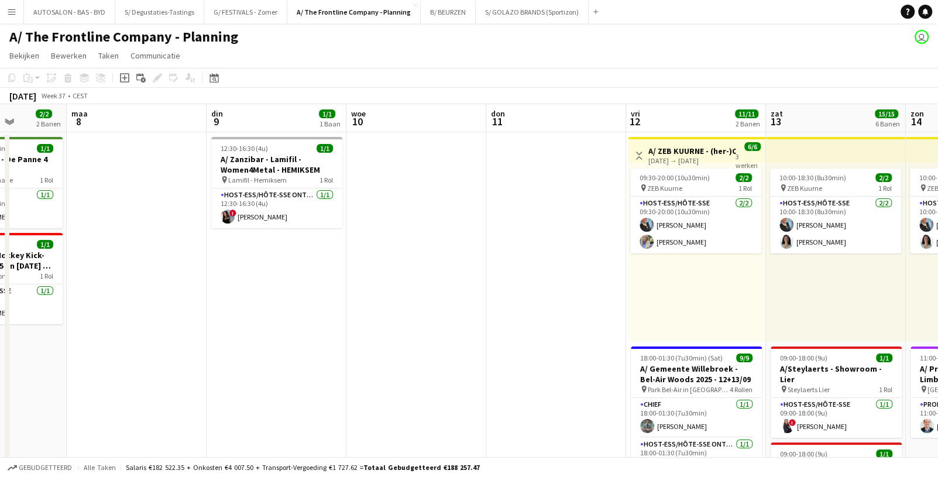
drag, startPoint x: 304, startPoint y: 285, endPoint x: 655, endPoint y: 266, distance: 352.1
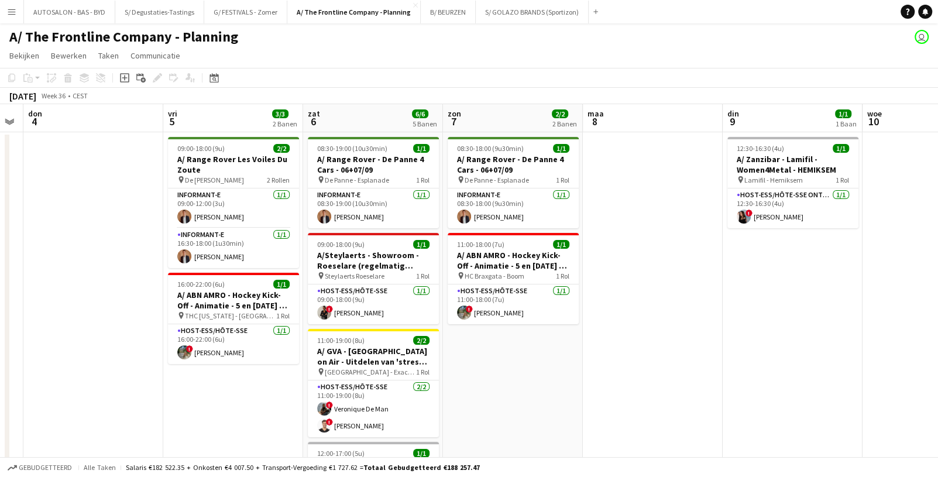
drag, startPoint x: 441, startPoint y: 297, endPoint x: 796, endPoint y: 264, distance: 356.6
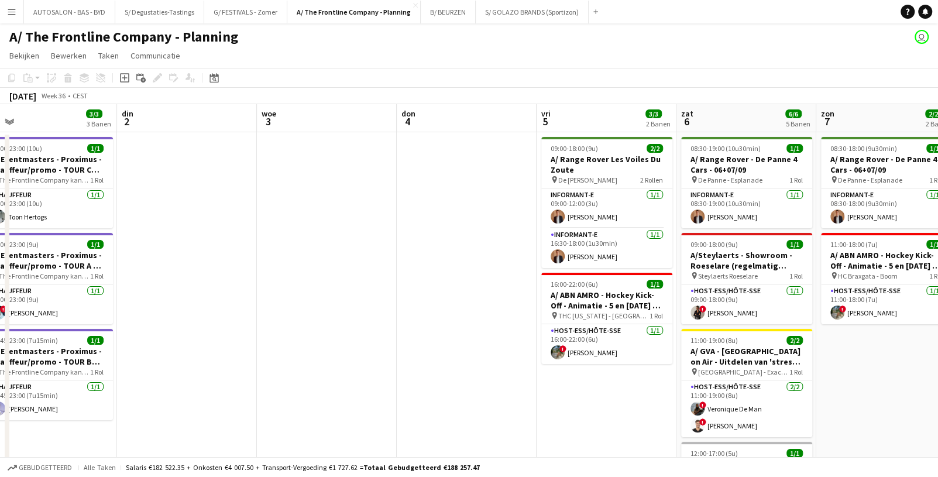
drag, startPoint x: 580, startPoint y: 247, endPoint x: 714, endPoint y: 224, distance: 136.0
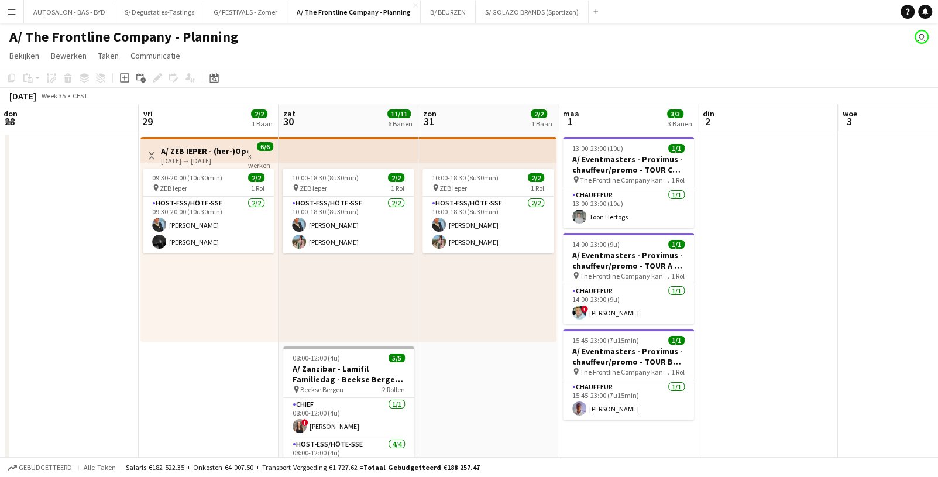
scroll to position [0, 281]
drag, startPoint x: 224, startPoint y: 294, endPoint x: 421, endPoint y: 282, distance: 197.5
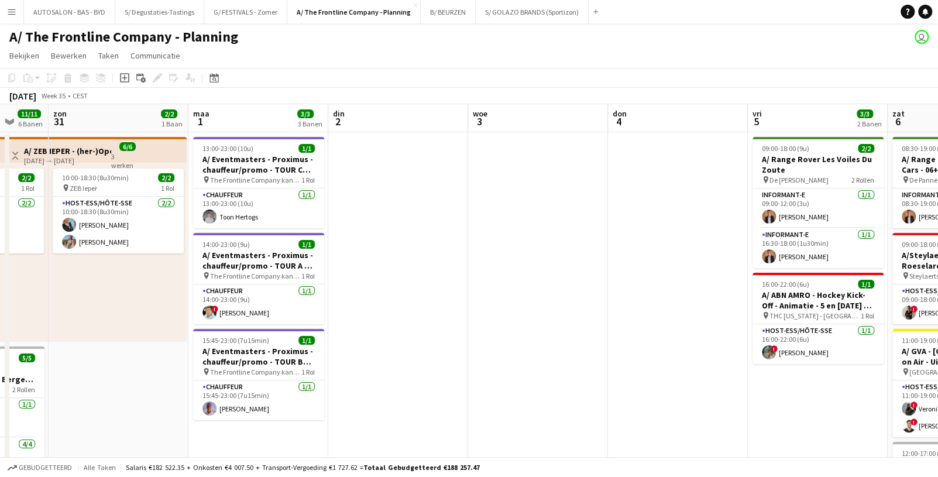
drag, startPoint x: 493, startPoint y: 295, endPoint x: 123, endPoint y: 298, distance: 369.1
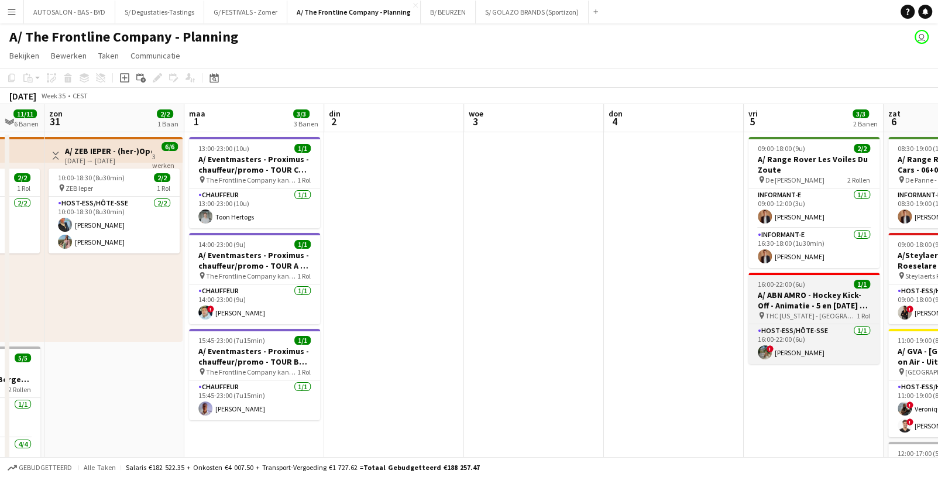
drag, startPoint x: 612, startPoint y: 300, endPoint x: 334, endPoint y: 304, distance: 277.9
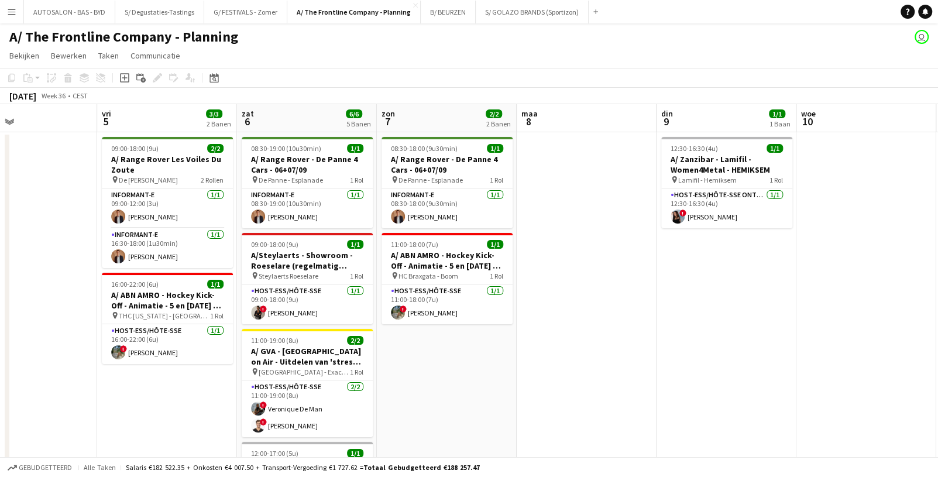
drag, startPoint x: 522, startPoint y: 338, endPoint x: 280, endPoint y: 339, distance: 241.6
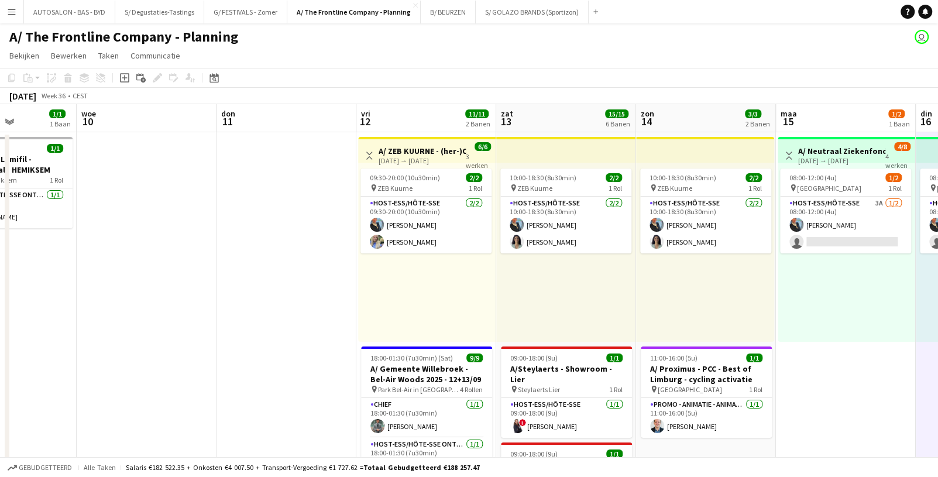
drag, startPoint x: 738, startPoint y: 305, endPoint x: 338, endPoint y: 323, distance: 400.5
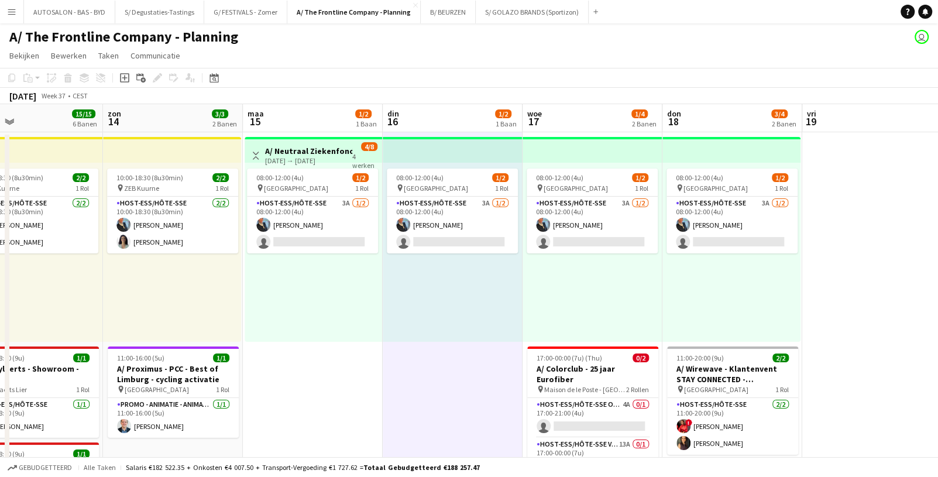
scroll to position [0, 485]
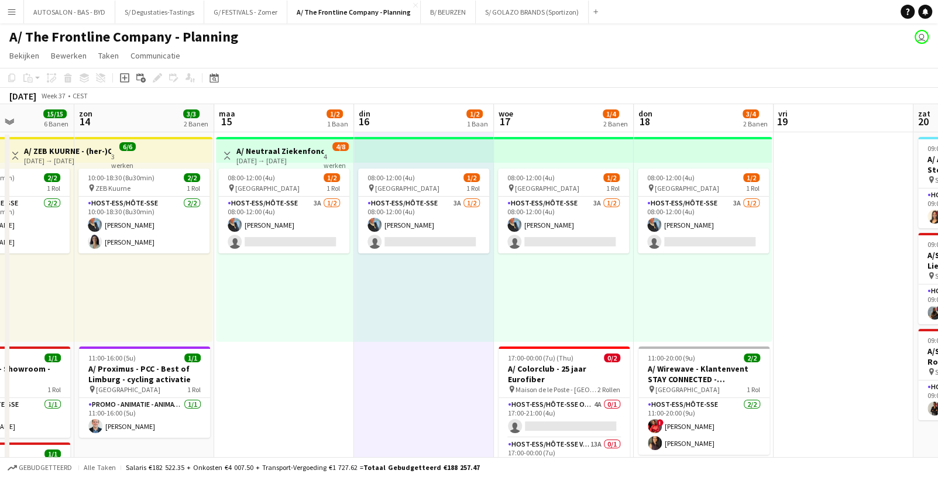
drag, startPoint x: 450, startPoint y: 350, endPoint x: 322, endPoint y: 351, distance: 128.1
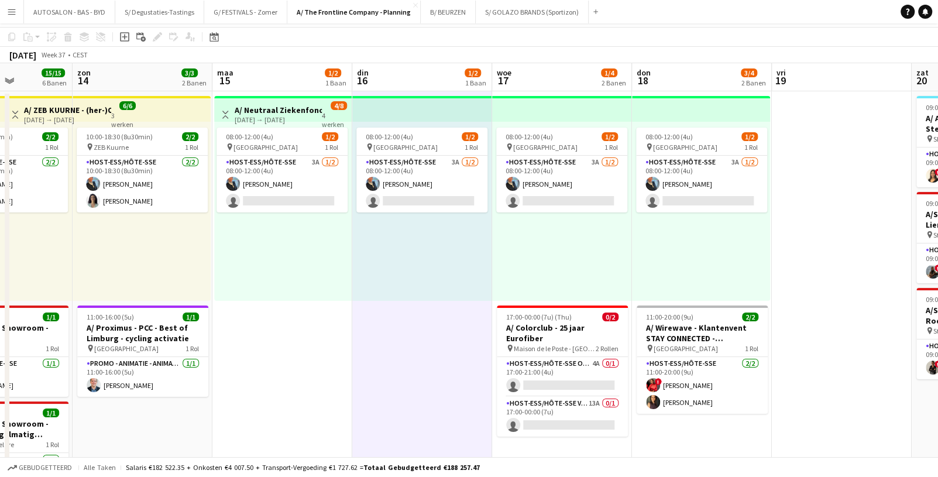
scroll to position [0, 488]
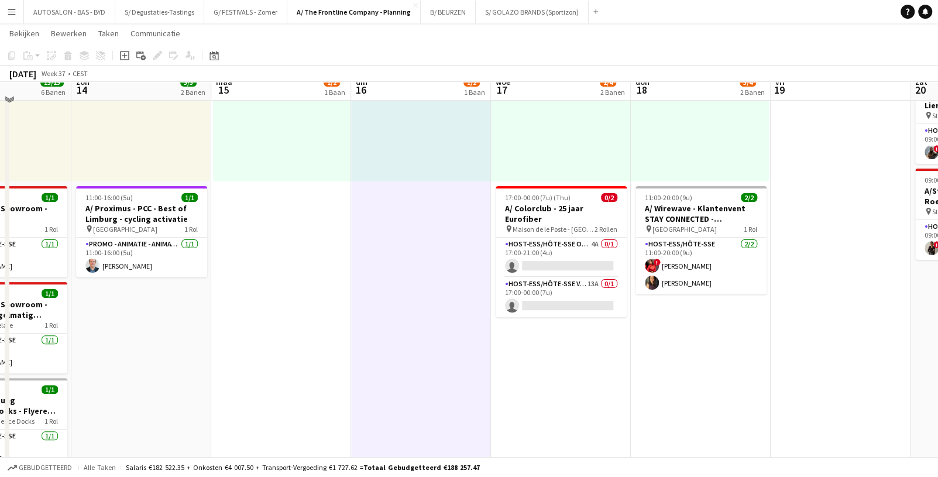
drag, startPoint x: 836, startPoint y: 313, endPoint x: 815, endPoint y: 337, distance: 31.9
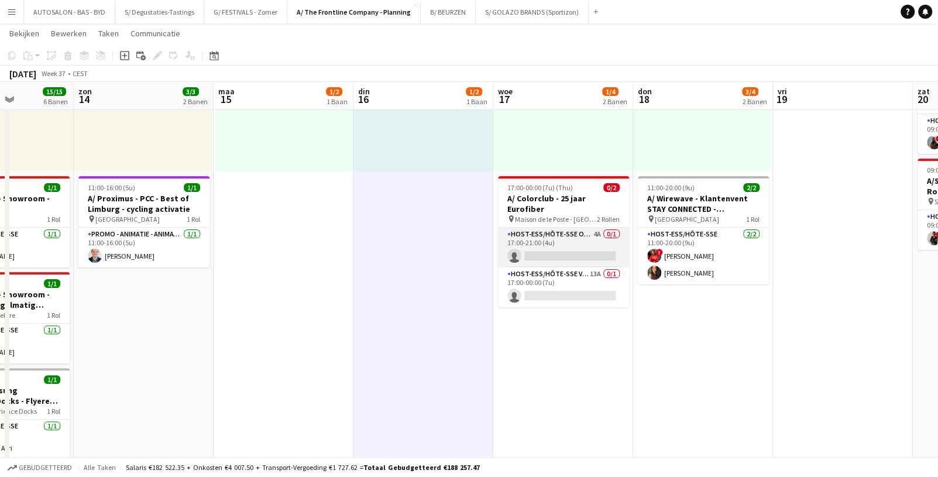
click at [563, 230] on app-card-role "Host-ess/Hôte-sse Onthaal-Accueill 4A 0/1 17:00-21:00 (4u) single-neutral-actio…" at bounding box center [563, 248] width 131 height 40
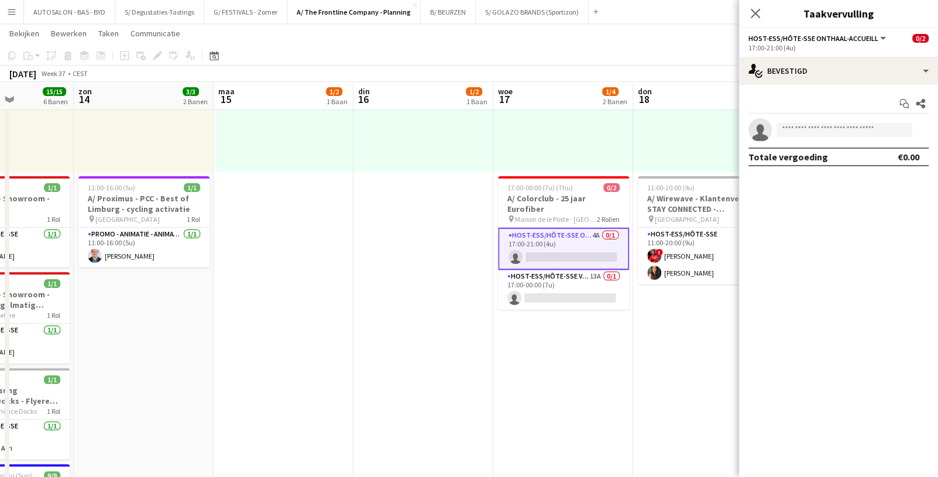
click at [550, 202] on h3 "A/ Colorclub - 25 jaar Eurofiber" at bounding box center [563, 203] width 131 height 21
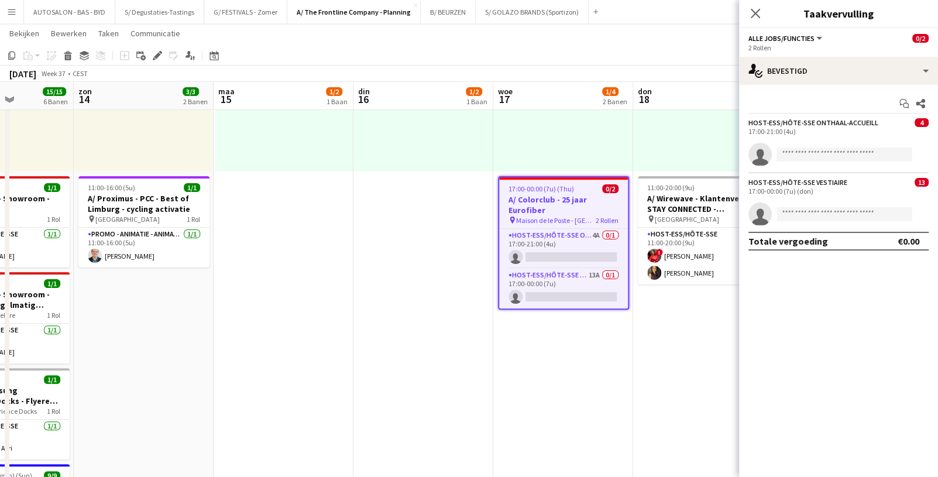
click at [570, 315] on app-date-cell "08:00-12:00 (4u) 1/2 pin Oostende 1 Rol Host-ess/Hôte-sse 3A [DATE] 08:00-12:00…" at bounding box center [563, 361] width 140 height 798
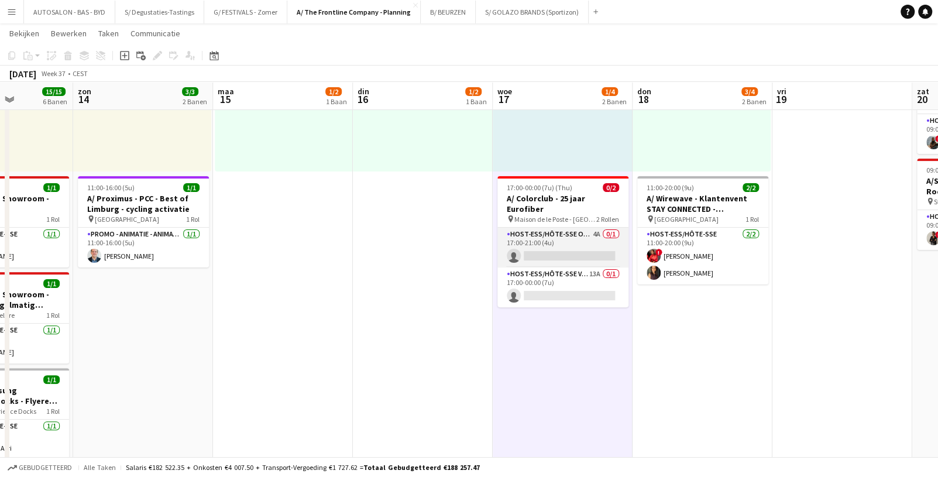
click at [560, 242] on app-card-role "Host-ess/Hôte-sse Onthaal-Accueill 4A 0/1 17:00-21:00 (4u) single-neutral-actio…" at bounding box center [562, 248] width 131 height 40
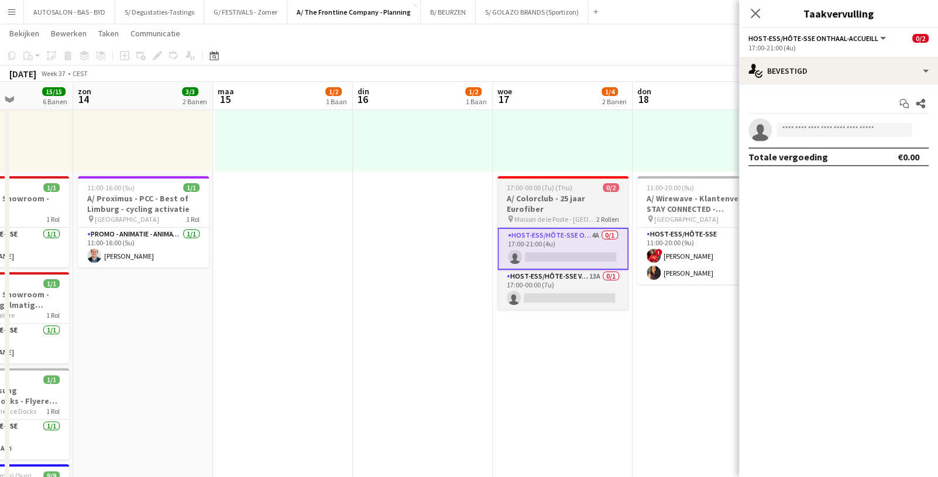
click at [556, 202] on h3 "A/ Colorclub - 25 jaar Eurofiber" at bounding box center [562, 203] width 131 height 21
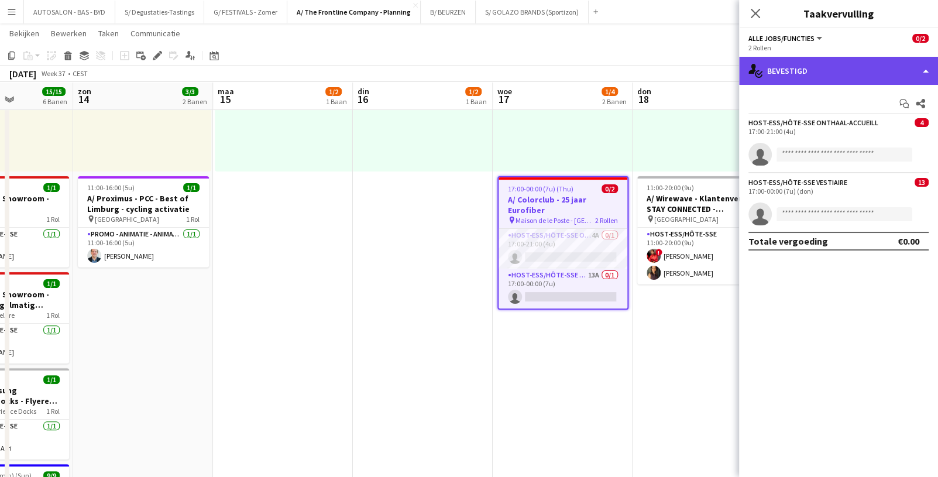
click at [809, 76] on div "single-neutral-actions-check-2 Bevestigd" at bounding box center [838, 71] width 199 height 28
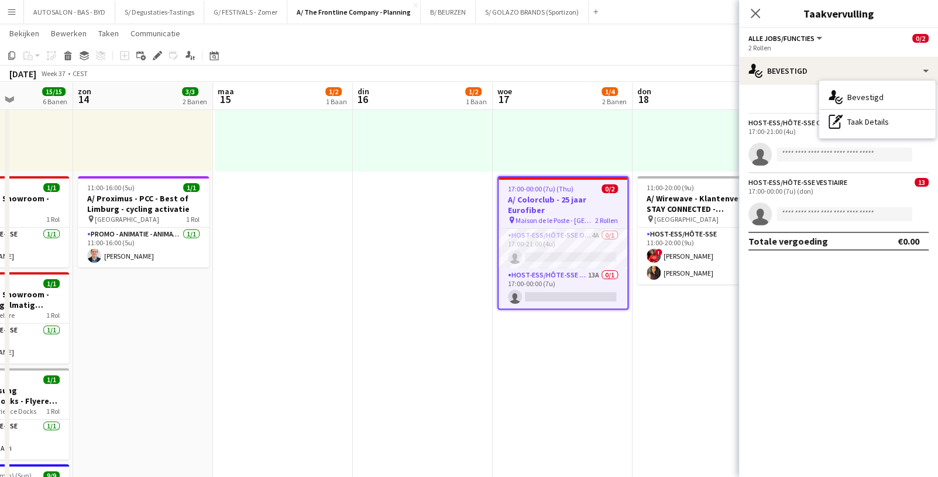
click at [530, 360] on app-date-cell "08:00-12:00 (4u) 1/2 pin Oostende 1 Rol Host-ess/Hôte-sse 3A [DATE] 08:00-12:00…" at bounding box center [563, 361] width 140 height 798
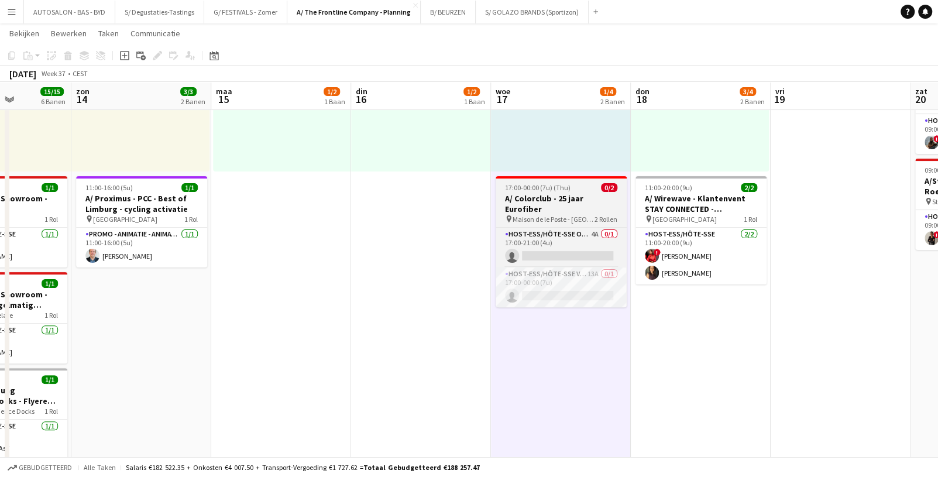
click at [514, 191] on span "17:00-00:00 (7u) (Thu)" at bounding box center [538, 187] width 66 height 9
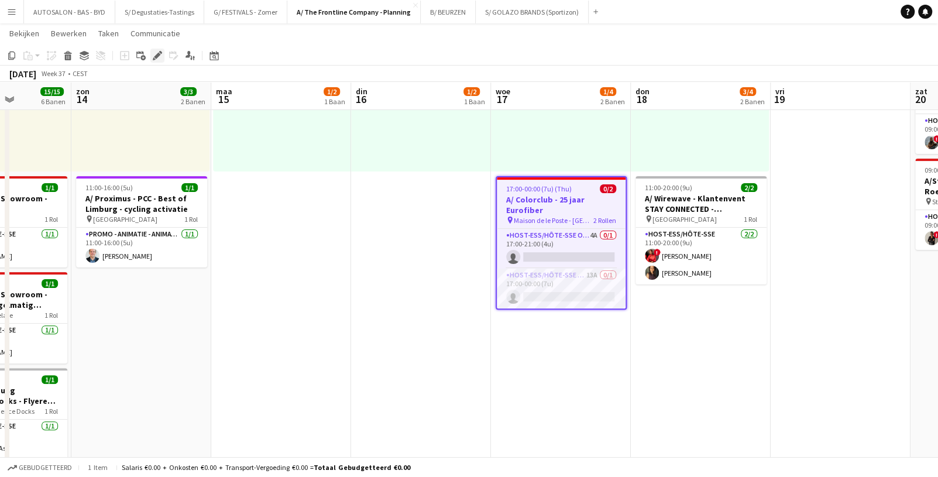
click at [158, 53] on icon at bounding box center [157, 56] width 6 height 6
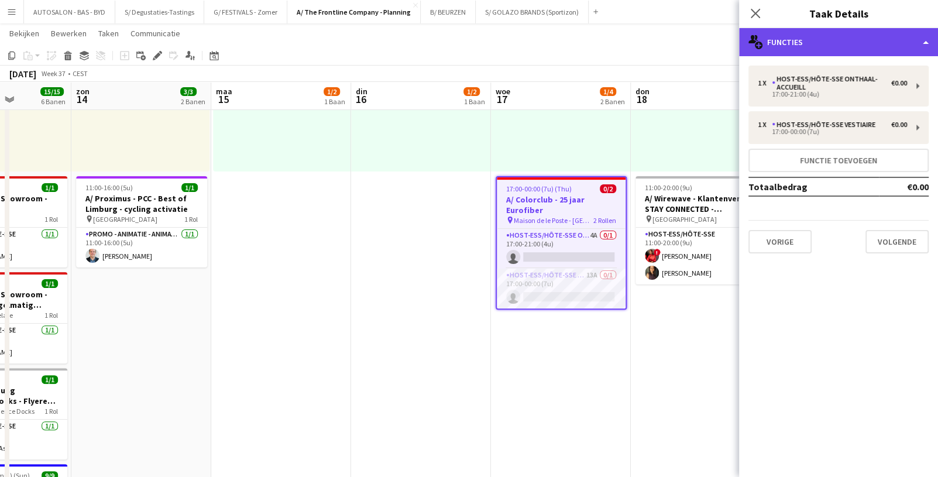
click at [809, 41] on div "multiple-users-add Functies" at bounding box center [838, 42] width 199 height 28
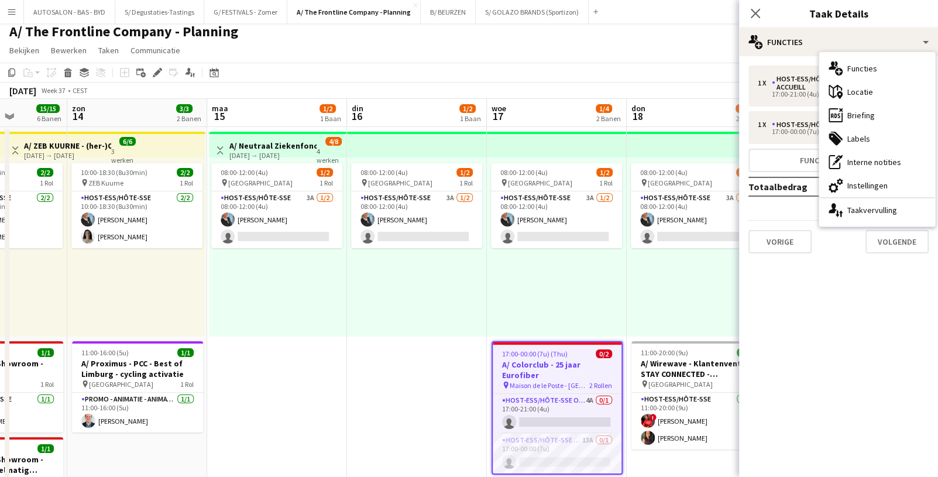
scroll to position [0, 494]
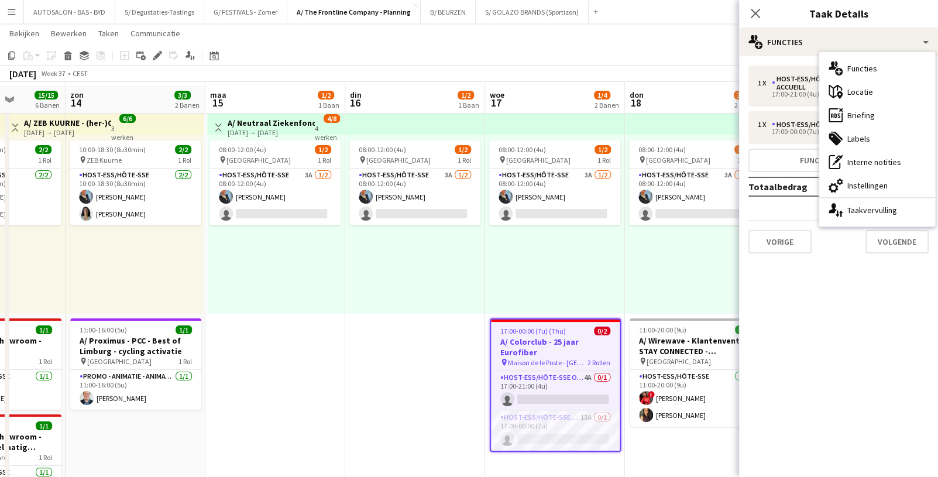
drag, startPoint x: 450, startPoint y: 380, endPoint x: 445, endPoint y: 408, distance: 28.7
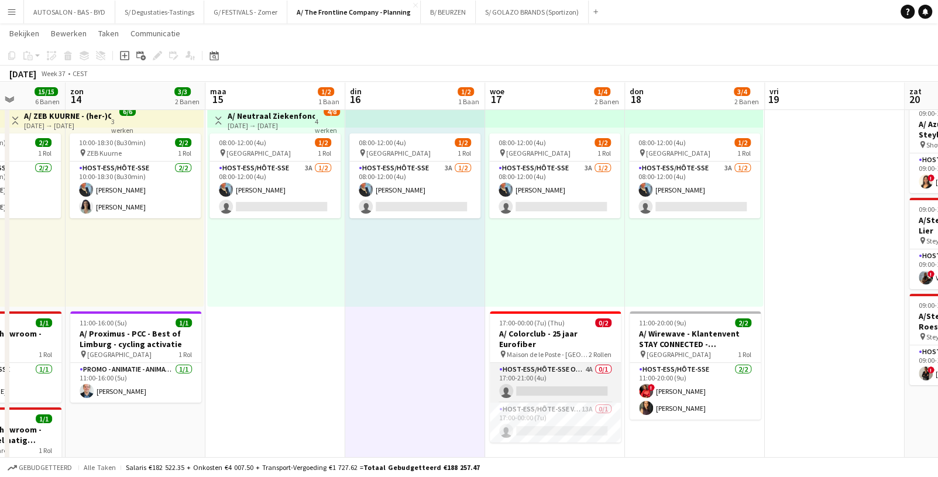
click at [538, 363] on app-card-role "Host-ess/Hôte-sse Onthaal-Accueill 4A 0/1 17:00-21:00 (4u) single-neutral-actio…" at bounding box center [555, 383] width 131 height 40
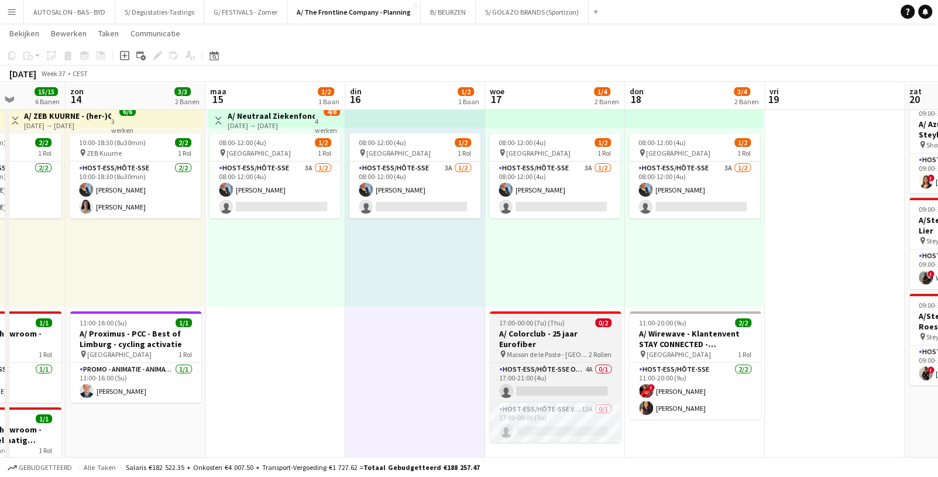
click at [526, 334] on h3 "A/ Colorclub - 25 jaar Eurofiber" at bounding box center [555, 338] width 131 height 21
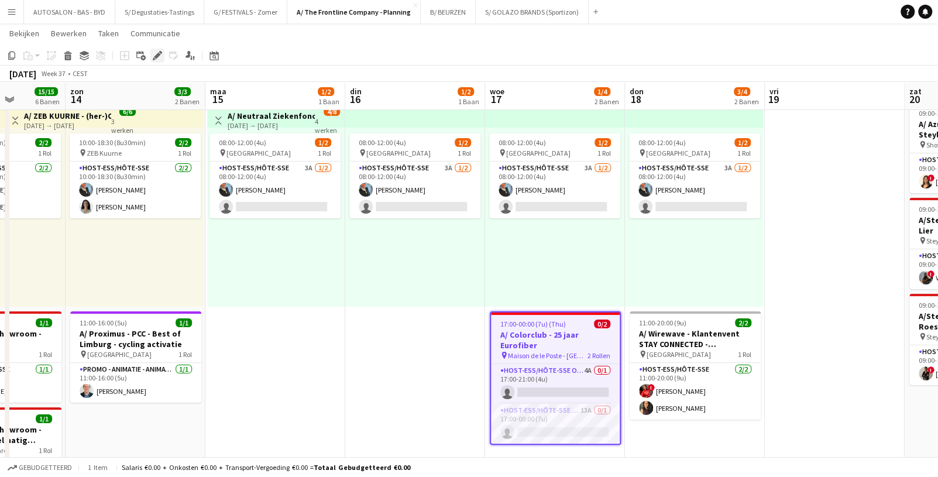
click at [157, 59] on icon "Bewerken" at bounding box center [157, 55] width 9 height 9
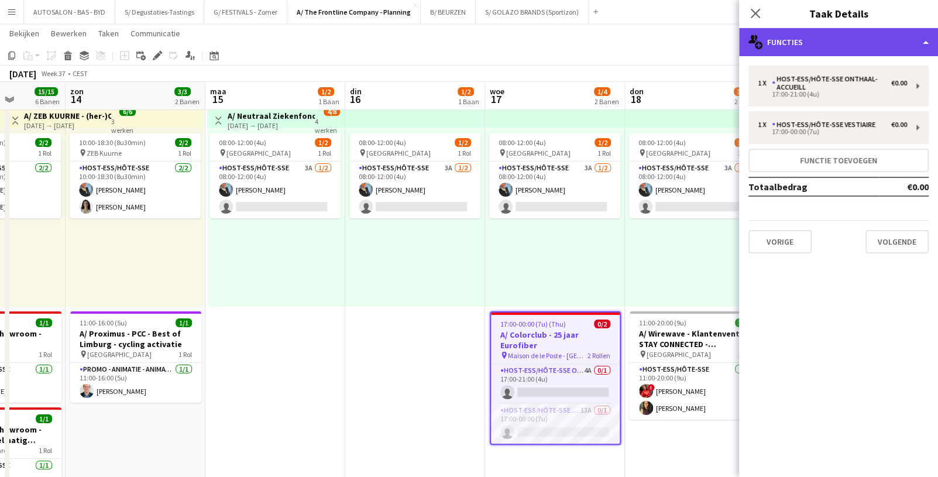
click at [795, 47] on div "multiple-users-add Functies" at bounding box center [838, 42] width 199 height 28
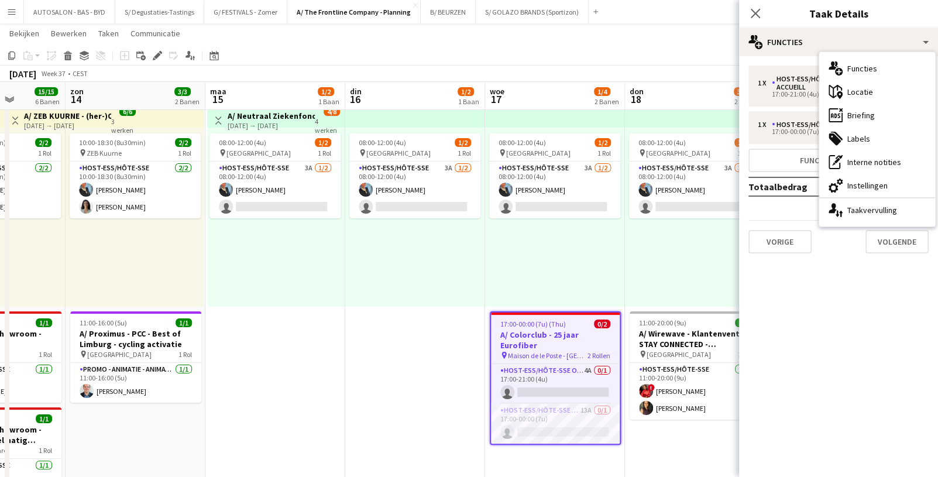
click at [576, 292] on div "08:00-12:00 (4u) 1/2 pin Oostende 1 Rol Host-ess/Hôte-sse 3A [DATE] 08:00-12:00…" at bounding box center [555, 217] width 140 height 179
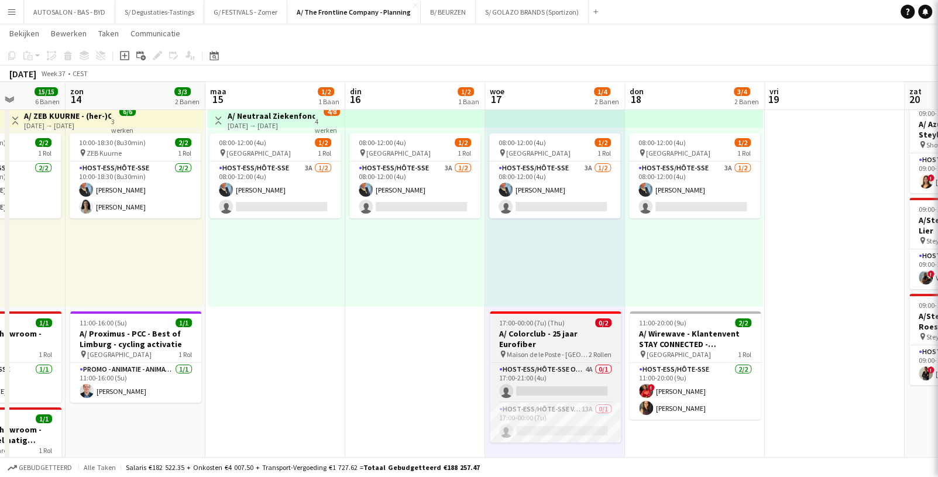
click at [562, 336] on h3 "A/ Colorclub - 25 jaar Eurofiber" at bounding box center [555, 338] width 131 height 21
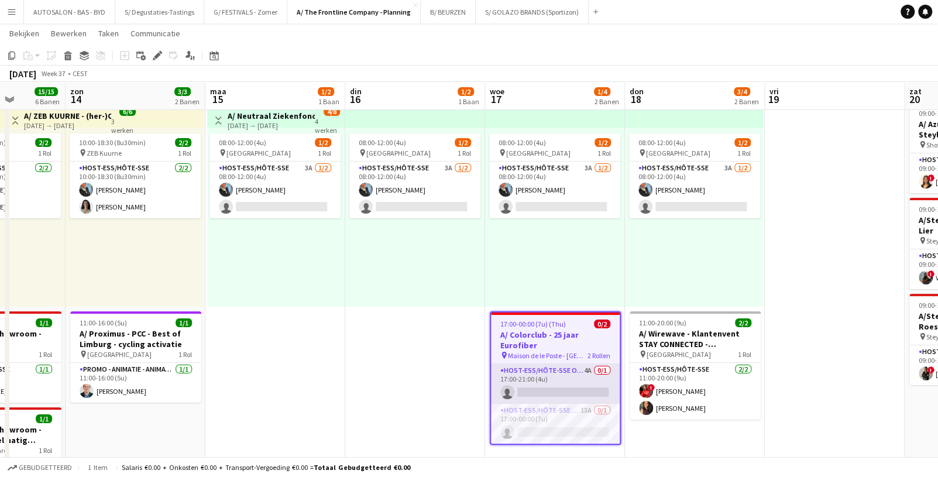
click at [603, 376] on app-card-role "Host-ess/Hôte-sse Onthaal-Accueill 4A 0/1 17:00-21:00 (4u) single-neutral-actio…" at bounding box center [555, 384] width 129 height 40
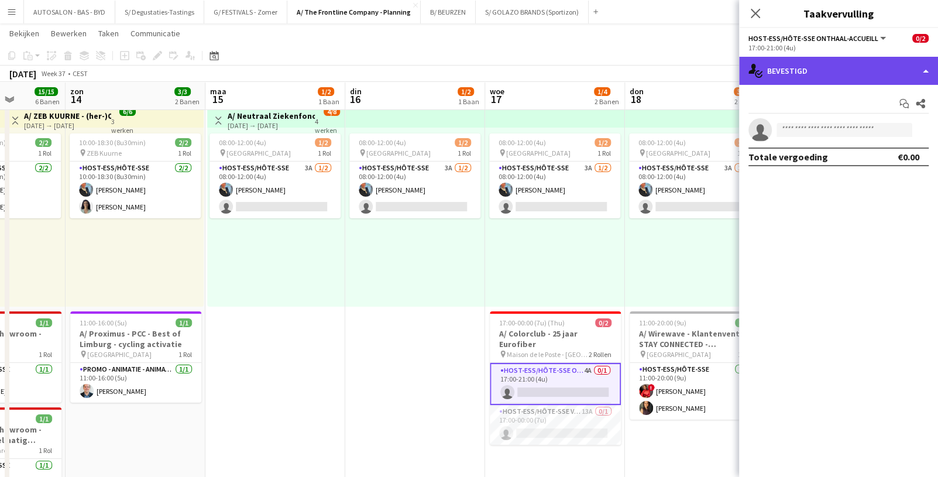
click at [790, 70] on div "single-neutral-actions-check-2 Bevestigd" at bounding box center [838, 71] width 199 height 28
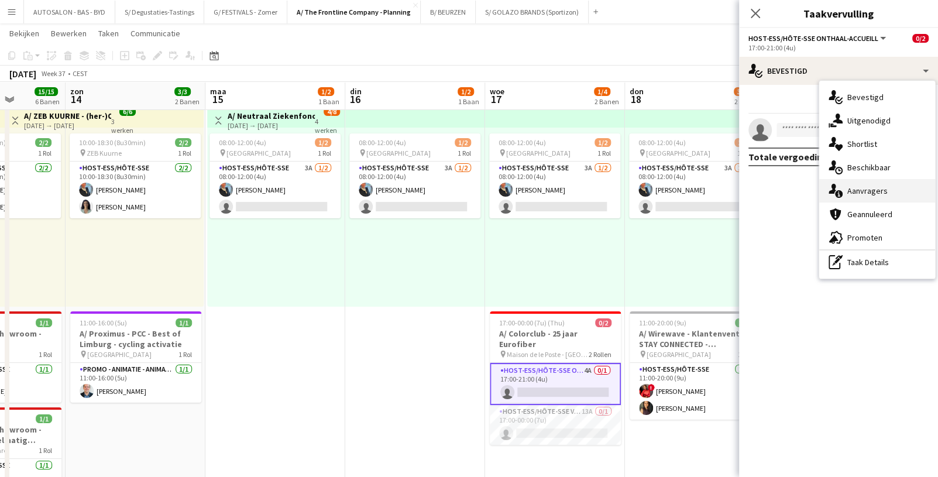
click at [809, 186] on div "single-neutral-actions-information Aanvragers" at bounding box center [877, 190] width 116 height 23
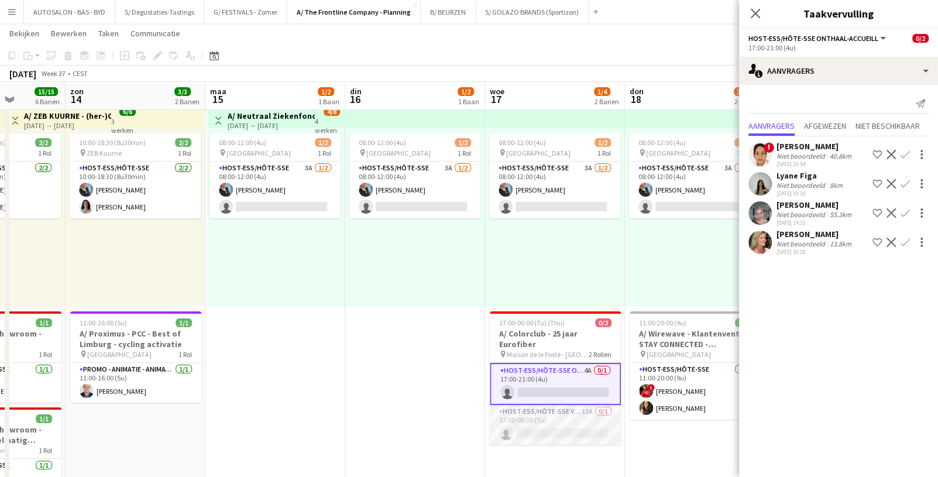
click at [561, 384] on app-card-role "Host-ess/Hôte-sse Vestiaire 13A 0/1 17:00-00:00 (7u) single-neutral-actions" at bounding box center [555, 425] width 131 height 40
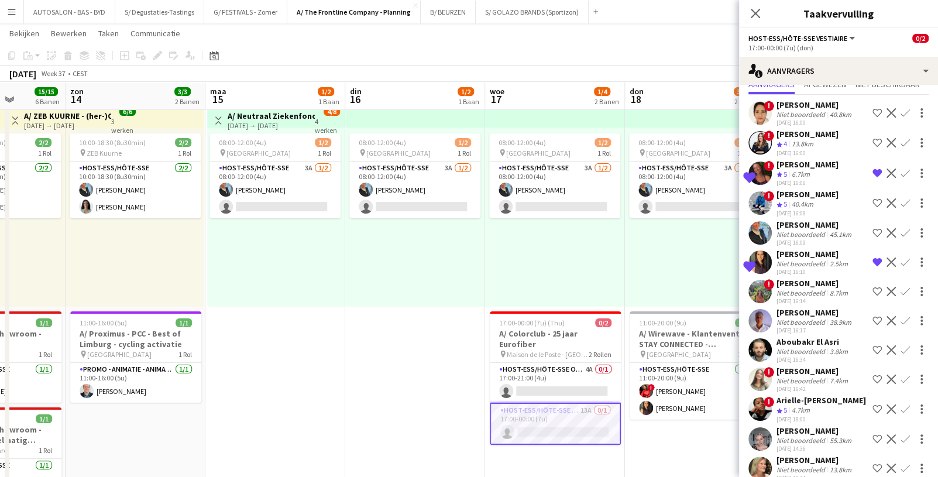
scroll to position [55, 0]
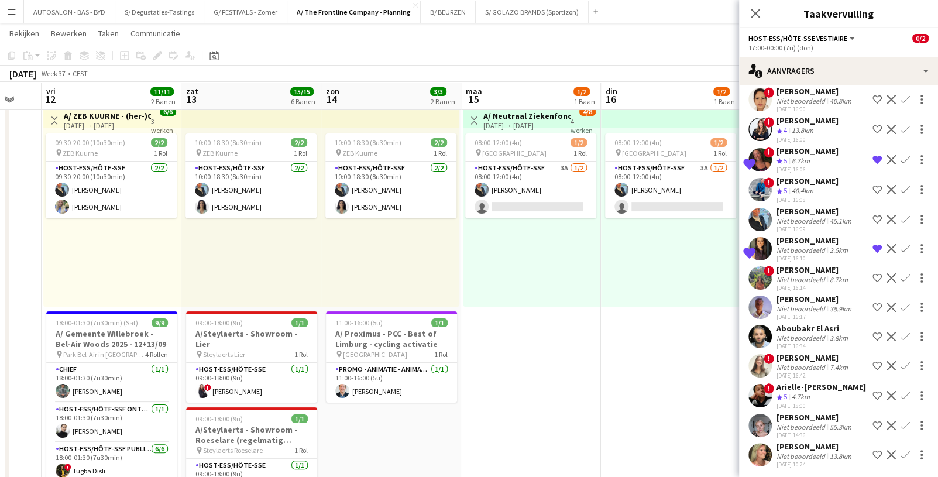
drag, startPoint x: 338, startPoint y: 307, endPoint x: 483, endPoint y: 283, distance: 146.4
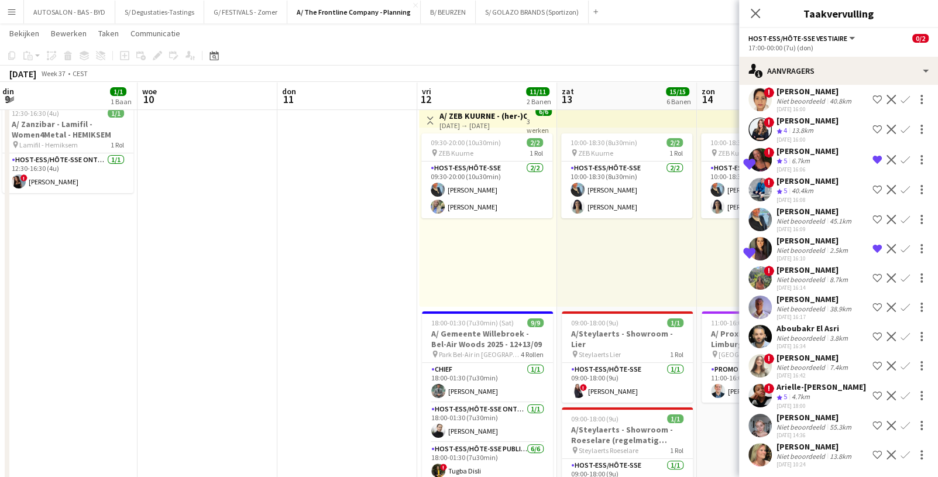
drag, startPoint x: 198, startPoint y: 268, endPoint x: 438, endPoint y: 266, distance: 239.9
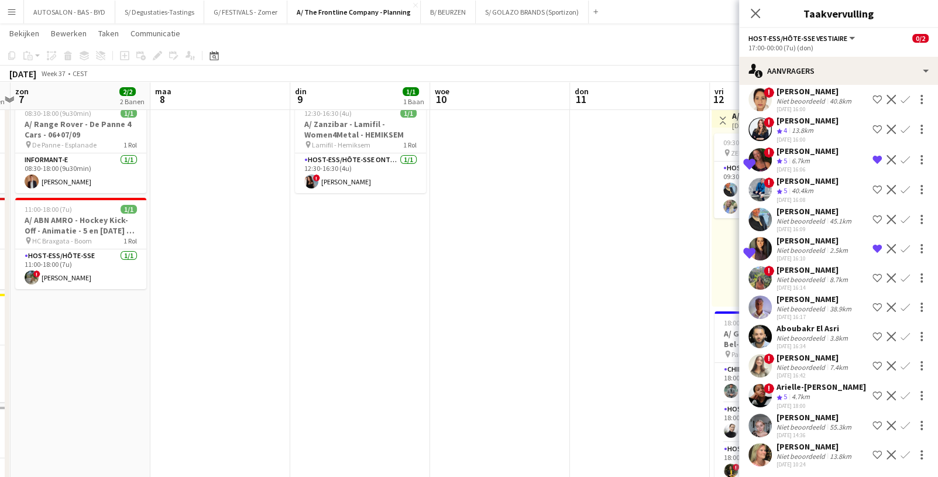
drag, startPoint x: 221, startPoint y: 269, endPoint x: 512, endPoint y: 264, distance: 290.8
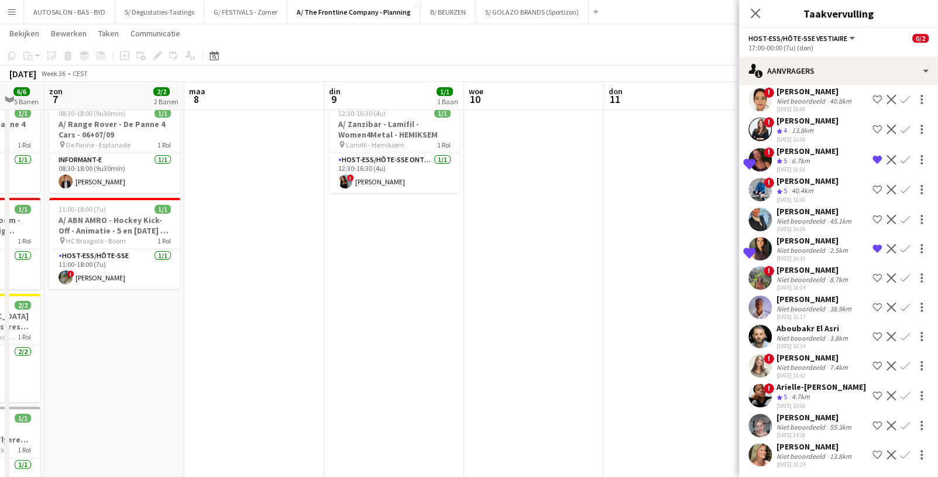
drag, startPoint x: 245, startPoint y: 242, endPoint x: 566, endPoint y: 257, distance: 322.1
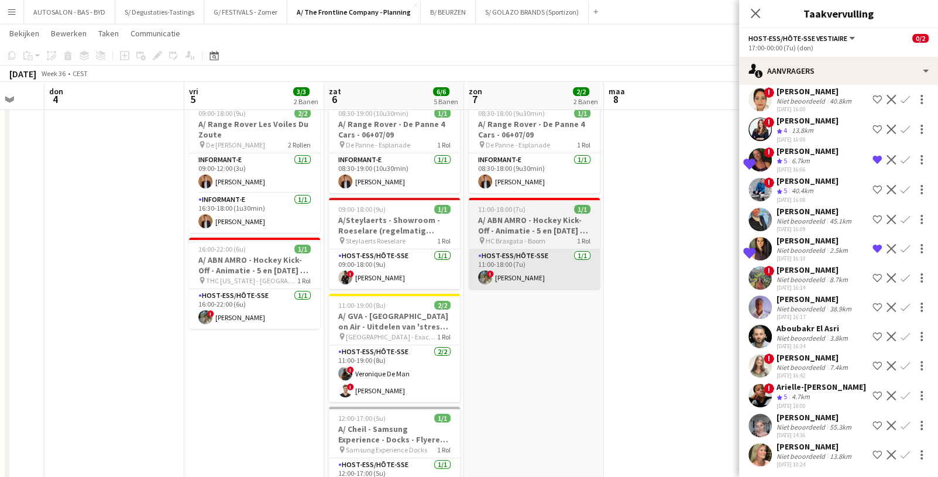
scroll to position [0, 367]
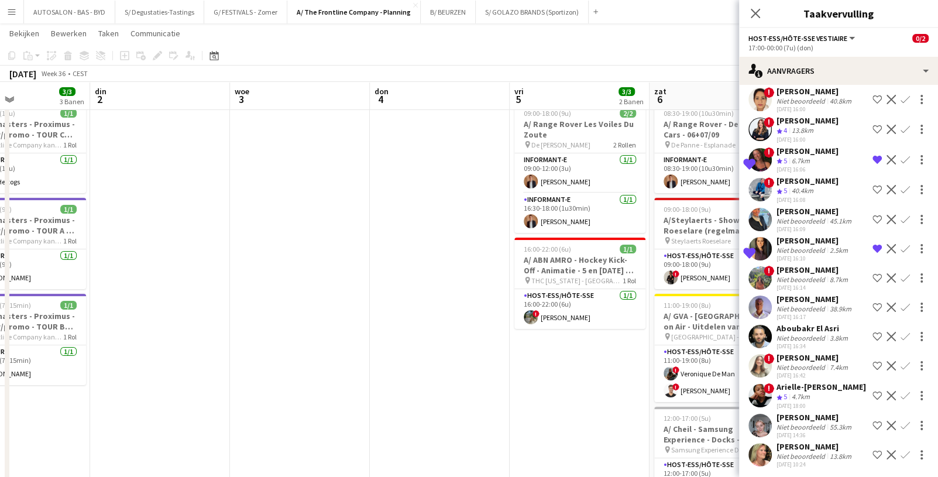
drag, startPoint x: 51, startPoint y: 241, endPoint x: 495, endPoint y: 216, distance: 445.3
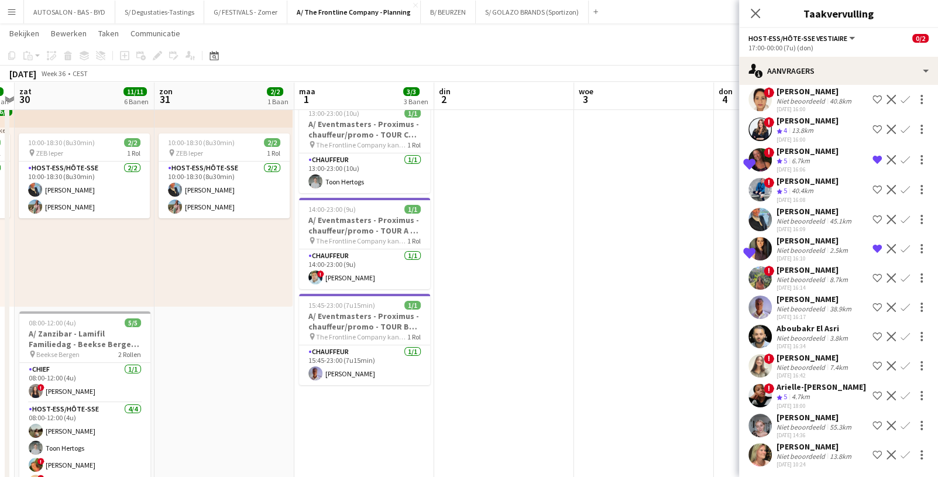
drag, startPoint x: 222, startPoint y: 221, endPoint x: 559, endPoint y: 202, distance: 338.1
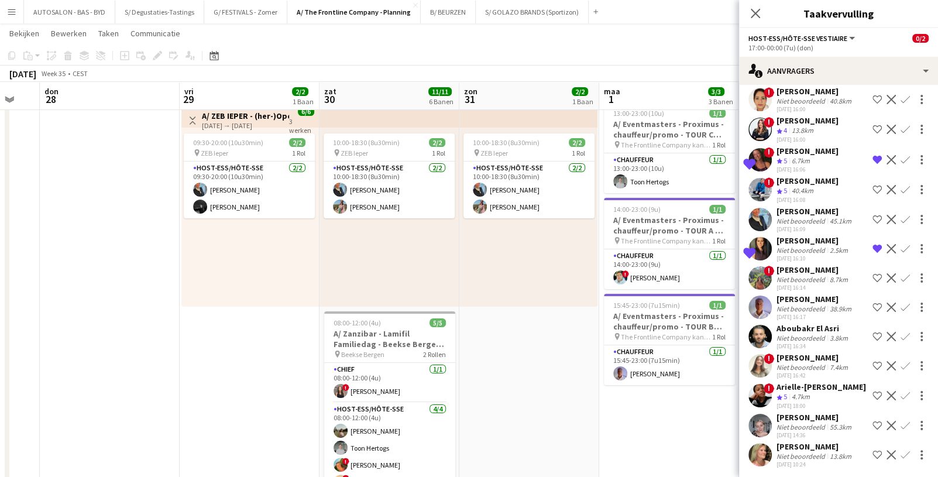
scroll to position [0, 235]
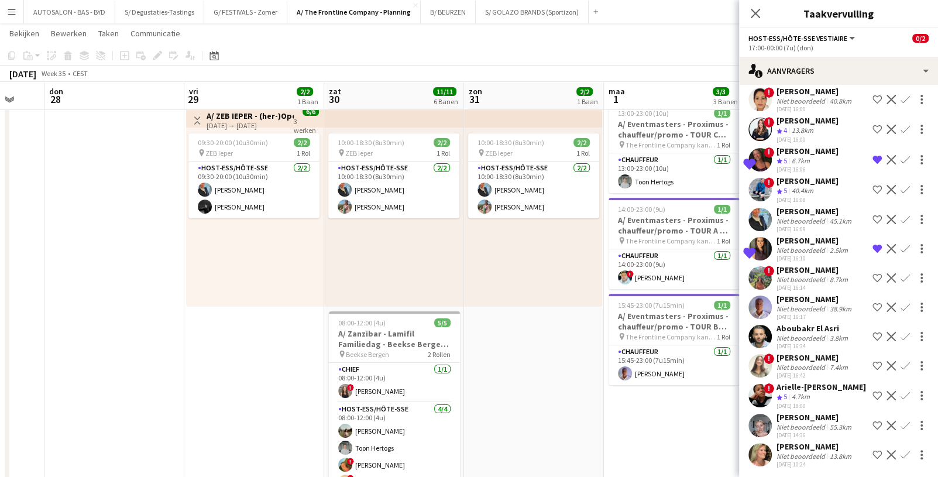
drag, startPoint x: 202, startPoint y: 239, endPoint x: 512, endPoint y: 236, distance: 310.0
click at [263, 205] on app-card-role "Host-ess/Hôte-sse [DATE] 09:30-20:00 (10u30min) [PERSON_NAME] [PERSON_NAME] Bla…" at bounding box center [253, 189] width 131 height 57
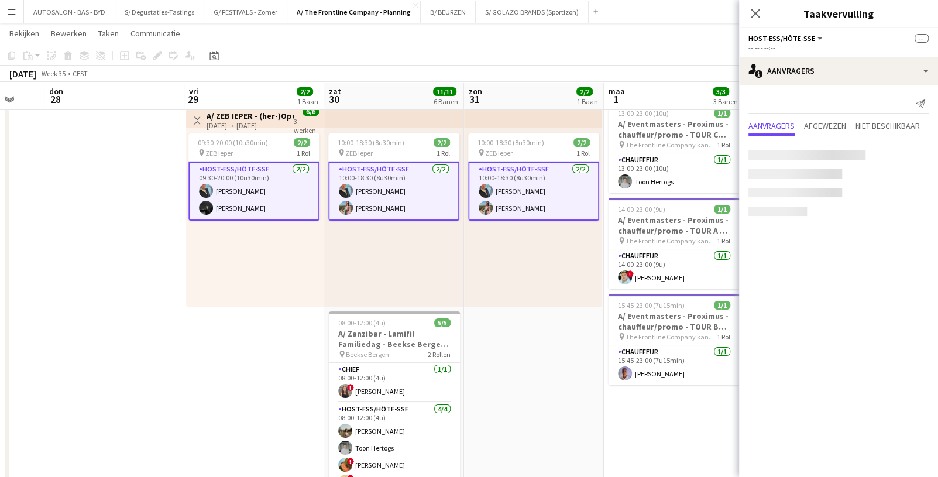
scroll to position [0, 0]
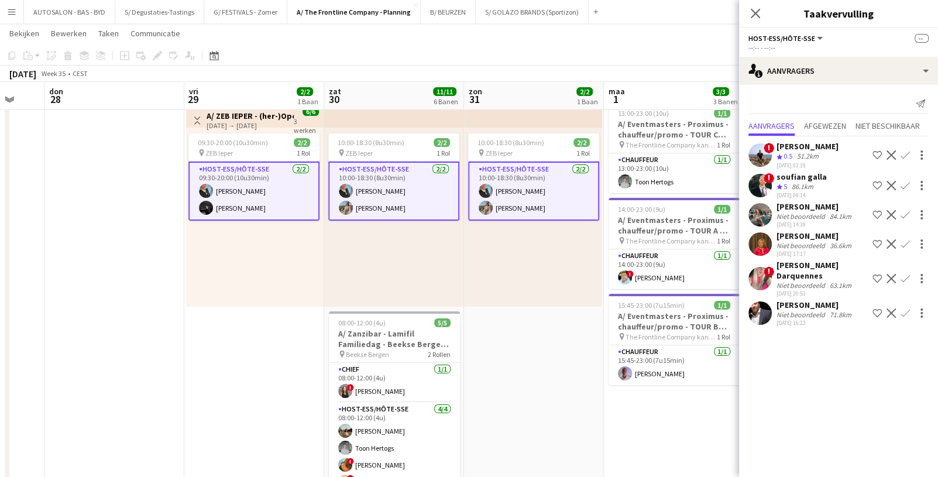
click at [197, 180] on app-card-role "Host-ess/Hôte-sse [DATE] 09:30-20:00 (10u30min) [PERSON_NAME] [PERSON_NAME] Bla…" at bounding box center [253, 190] width 131 height 59
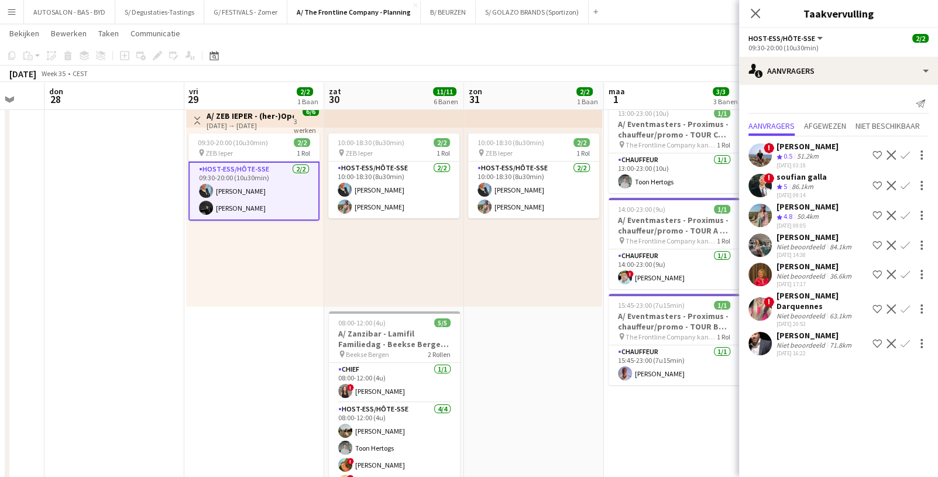
click at [251, 208] on app-card-role "Host-ess/Hôte-sse [DATE] 09:30-20:00 (10u30min) [PERSON_NAME] [PERSON_NAME] Bla…" at bounding box center [253, 190] width 131 height 59
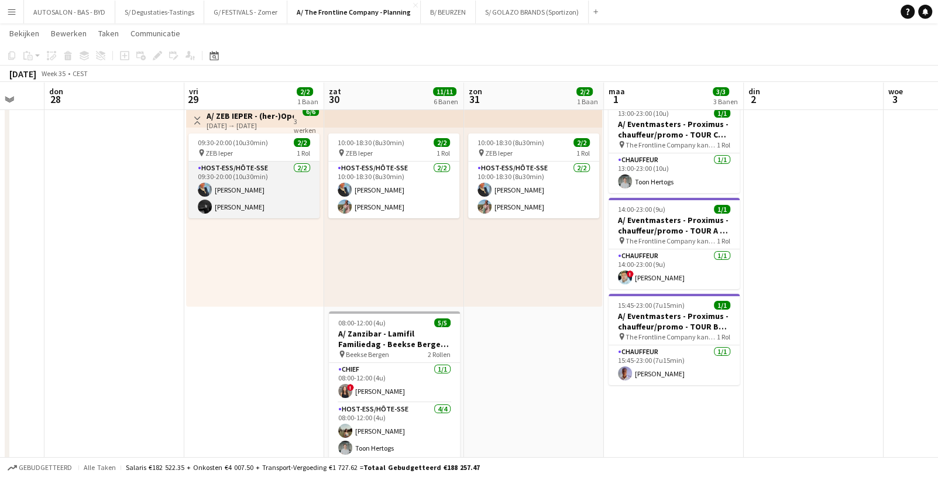
click at [260, 208] on app-card-role "Host-ess/Hôte-sse [DATE] 09:30-20:00 (10u30min) [PERSON_NAME] [PERSON_NAME] Bla…" at bounding box center [253, 189] width 131 height 57
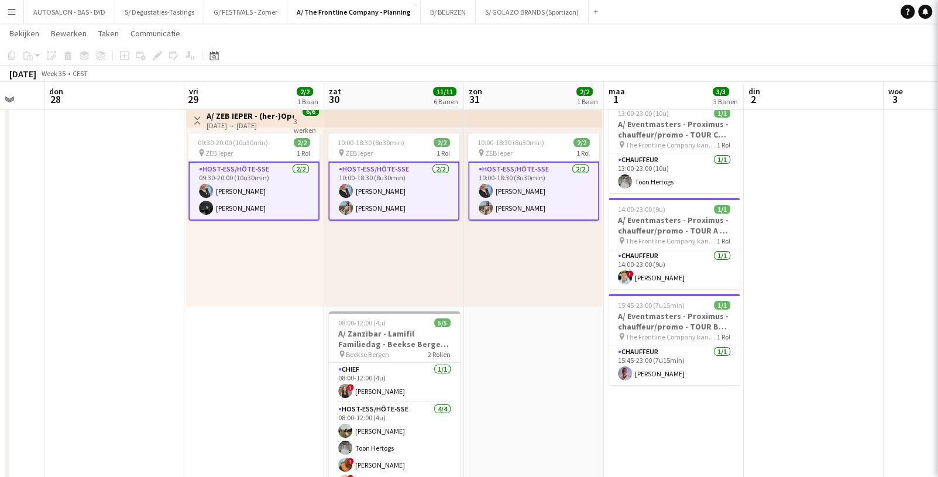
scroll to position [0, 236]
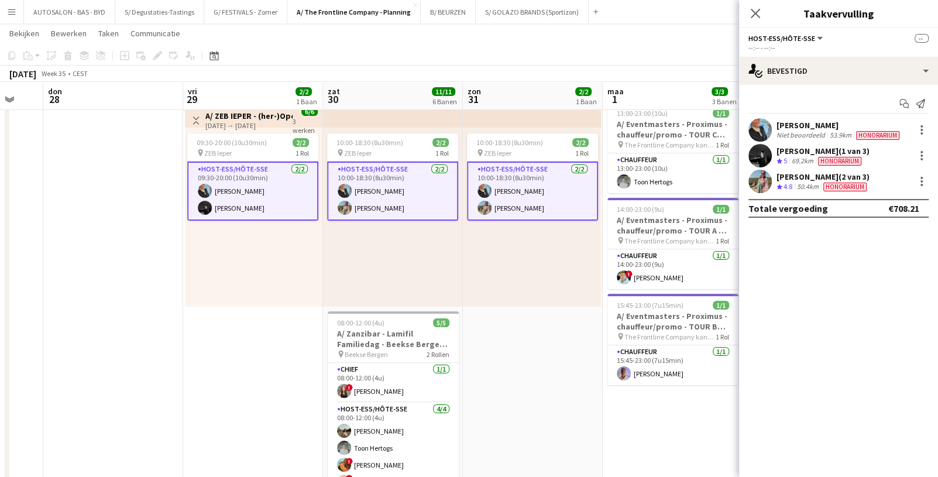
click at [803, 152] on div "[PERSON_NAME] (1 van 3)" at bounding box center [822, 151] width 93 height 11
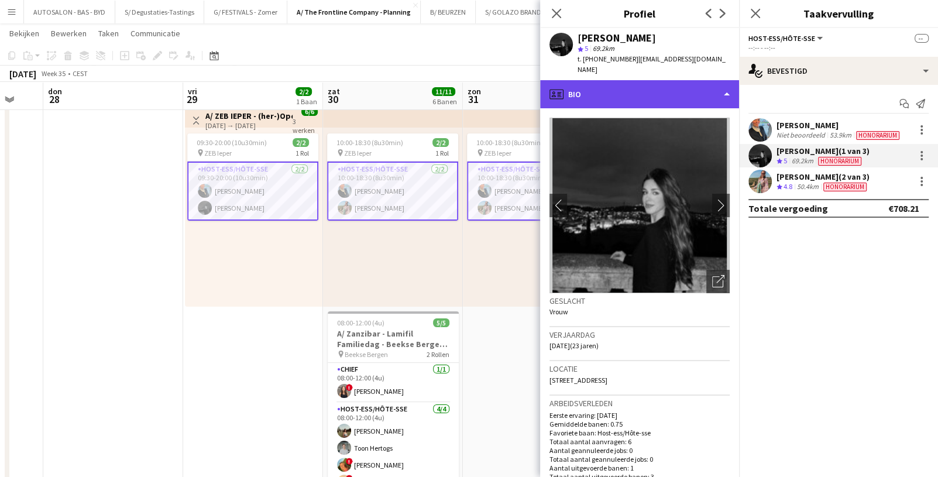
click at [686, 85] on div "profile Bio" at bounding box center [639, 94] width 199 height 28
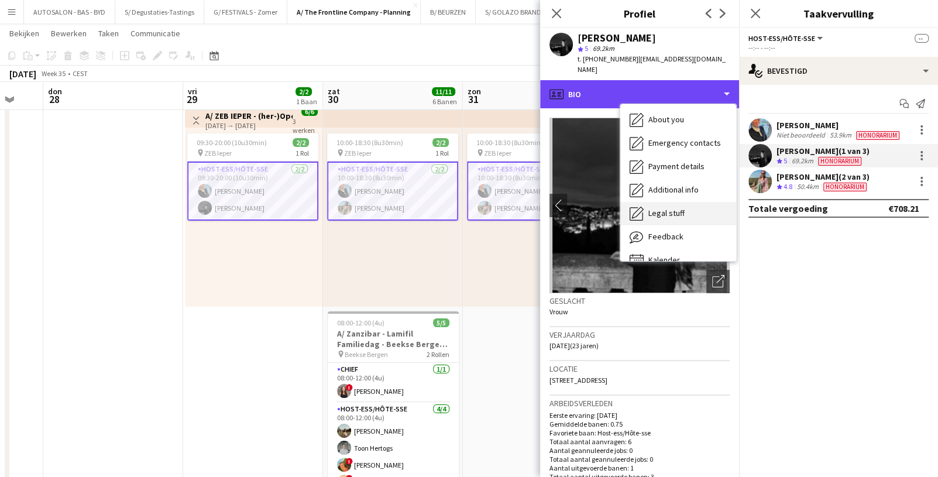
scroll to position [109, 0]
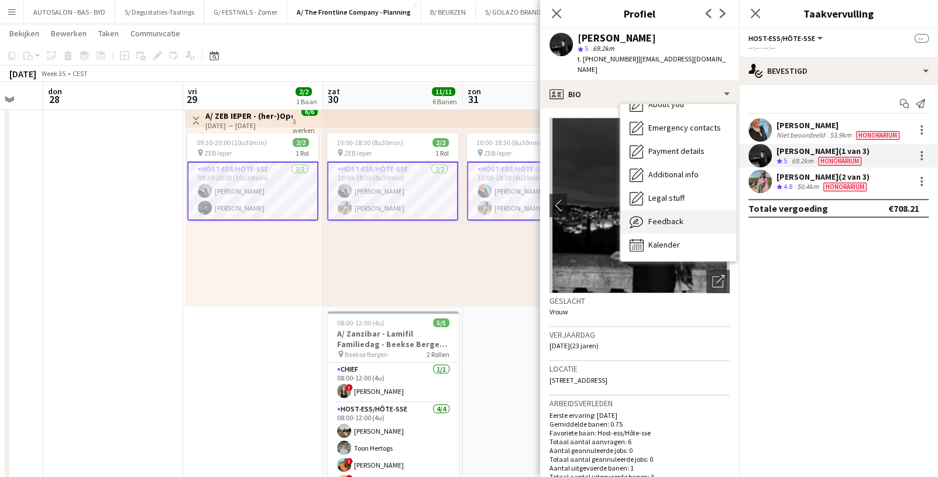
click at [673, 216] on span "Feedback" at bounding box center [665, 221] width 35 height 11
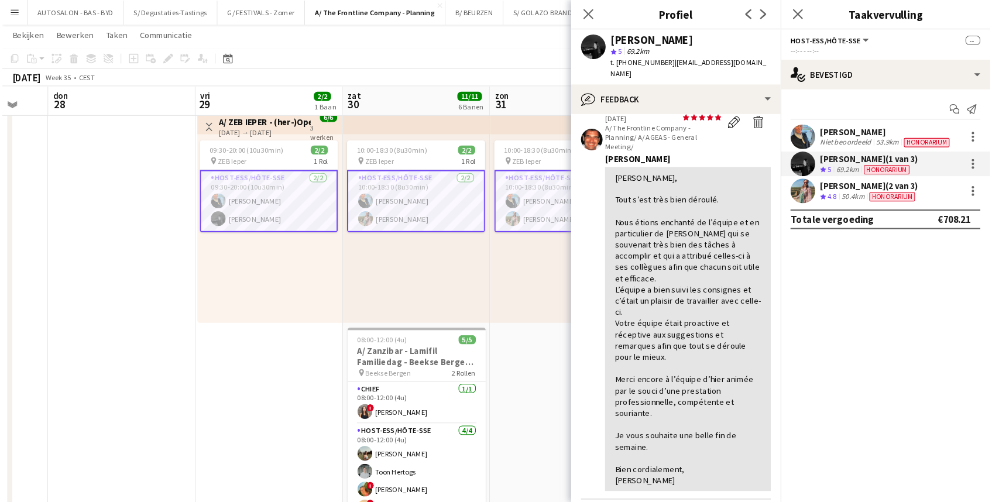
scroll to position [0, 0]
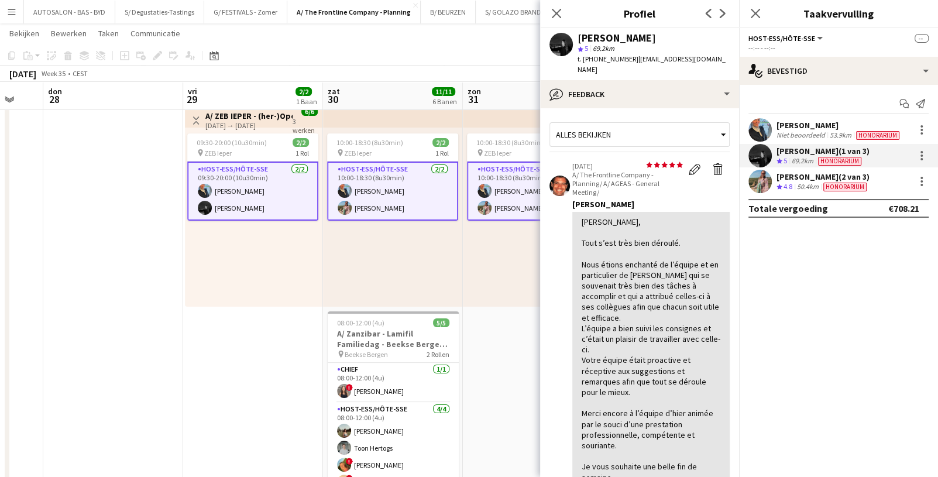
click at [502, 276] on div "10:00-18:30 (8u30min) 2/2 pin ZEB Ieper 1 Rol Host-ess/Hôte-sse [DATE] 10:00-18…" at bounding box center [532, 217] width 138 height 179
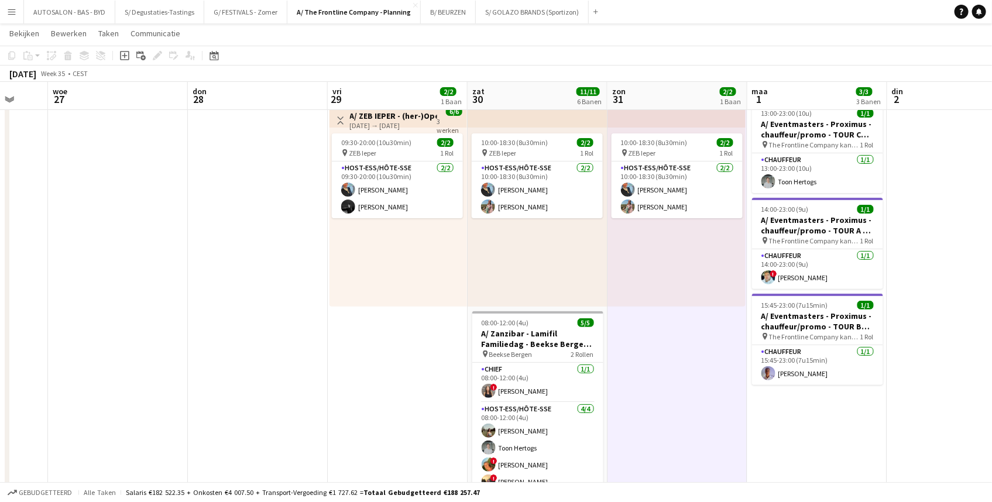
click at [404, 282] on app-calendar-viewport "[DATE] din 26 woe 27 don 28 vri 29 2/2 1 Baan zat 30 11/11 6 Banen zon 31 2/2 1…" at bounding box center [496, 507] width 992 height 991
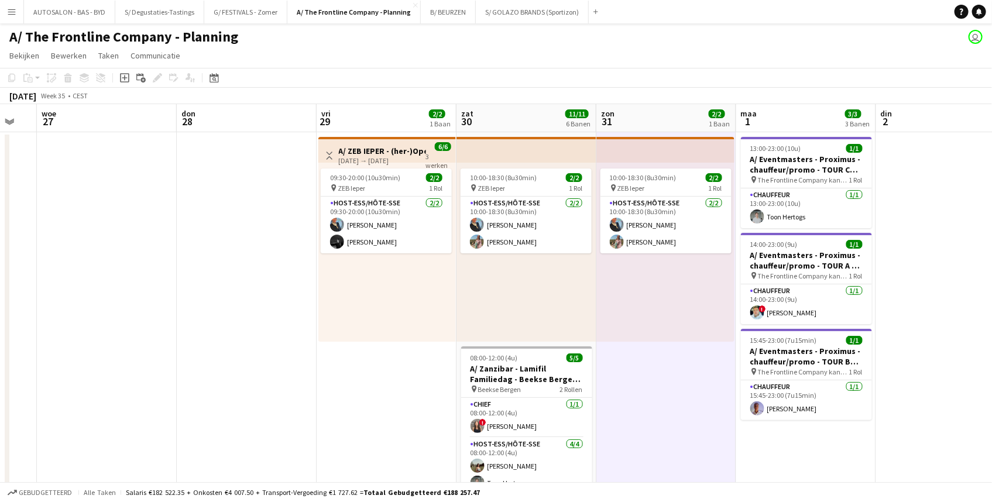
drag, startPoint x: 254, startPoint y: 265, endPoint x: 243, endPoint y: 200, distance: 65.9
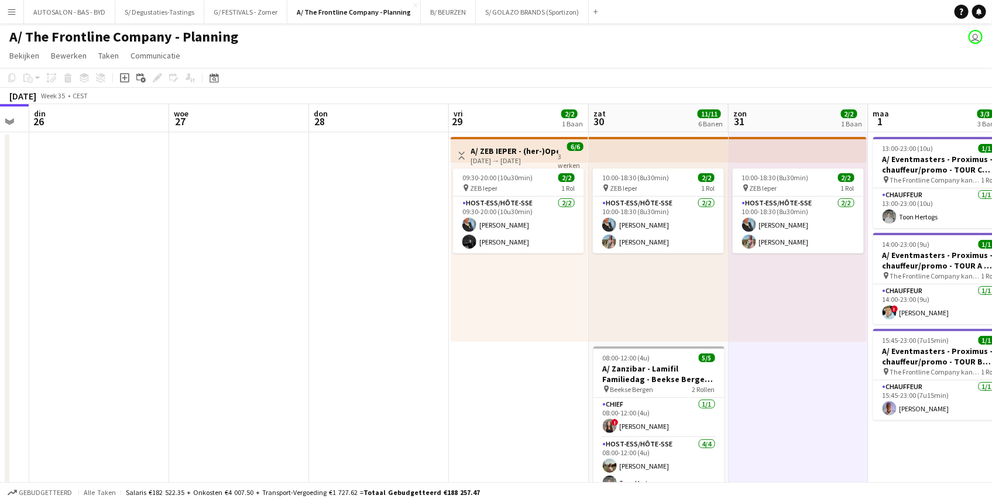
drag, startPoint x: 581, startPoint y: 230, endPoint x: 590, endPoint y: 230, distance: 8.2
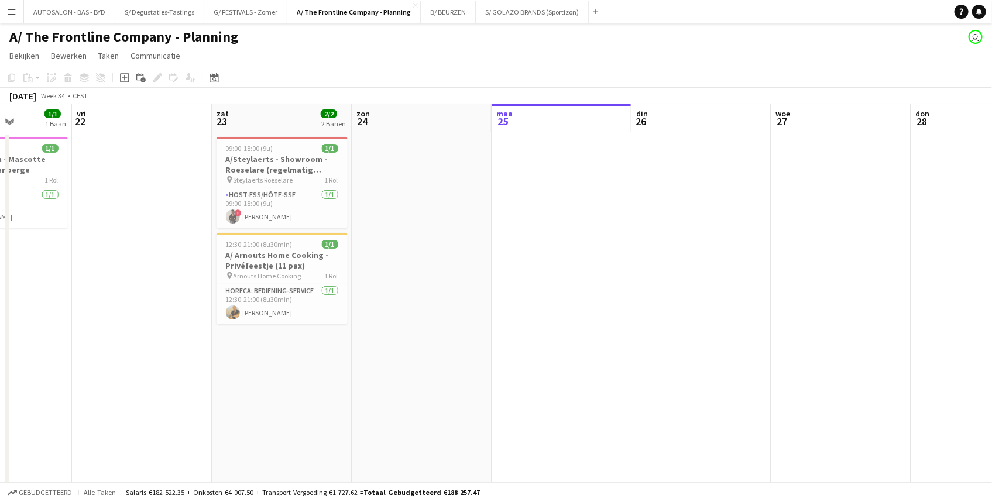
drag, startPoint x: 211, startPoint y: 235, endPoint x: 532, endPoint y: 211, distance: 322.1
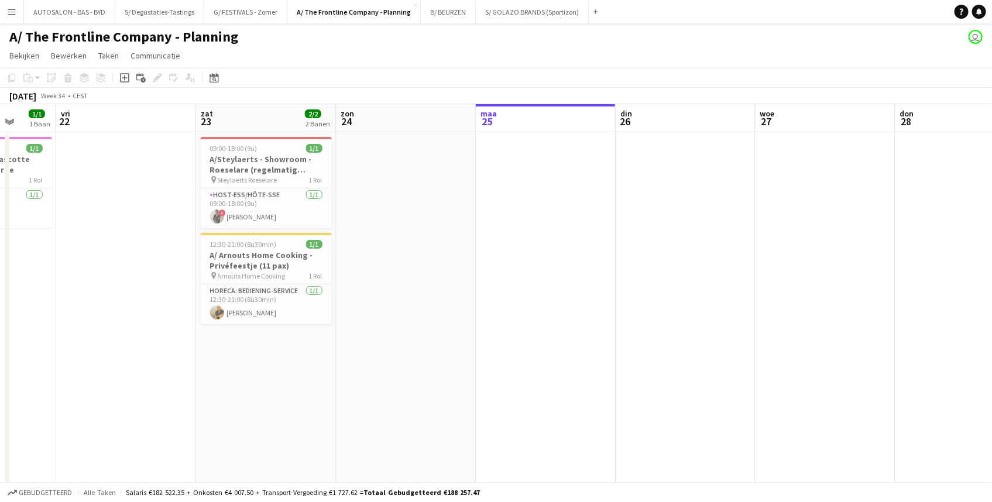
drag, startPoint x: 645, startPoint y: 208, endPoint x: 178, endPoint y: 273, distance: 471.8
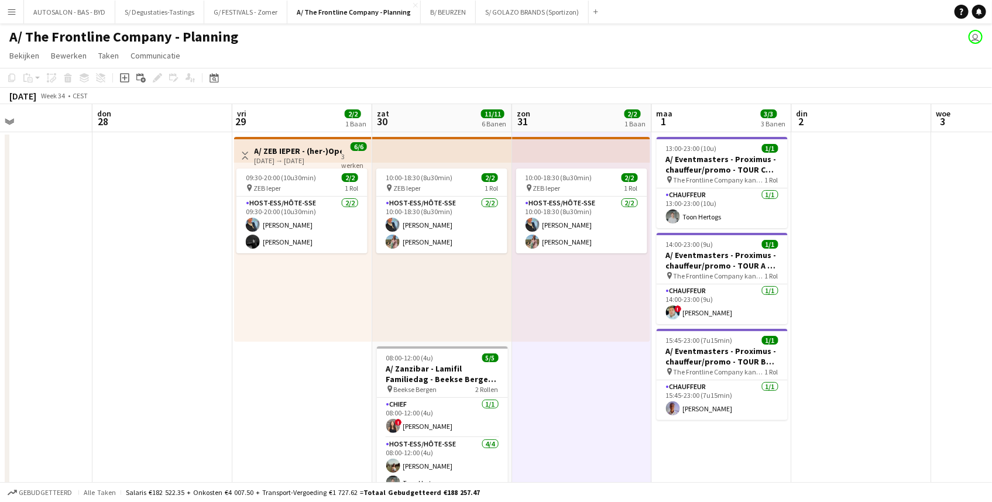
drag, startPoint x: 475, startPoint y: 235, endPoint x: 137, endPoint y: 289, distance: 342.5
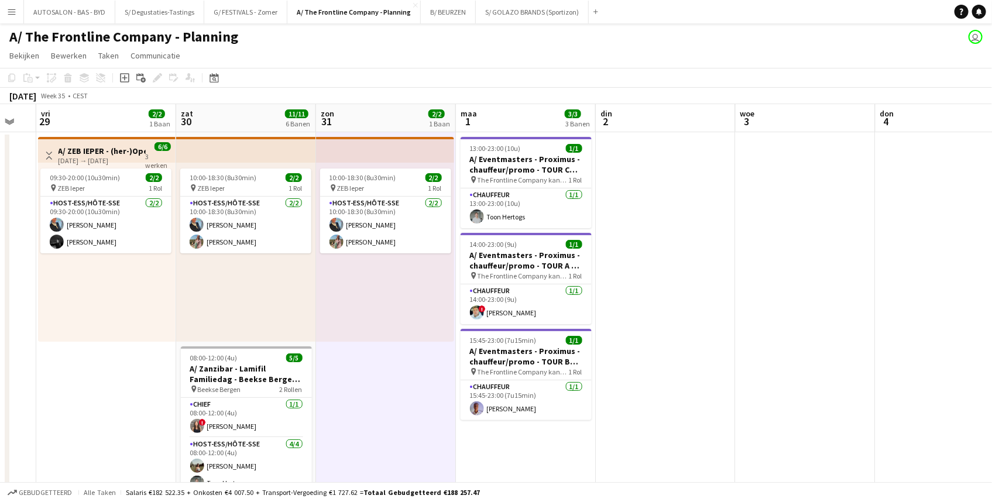
drag, startPoint x: 498, startPoint y: 322, endPoint x: 305, endPoint y: 327, distance: 192.5
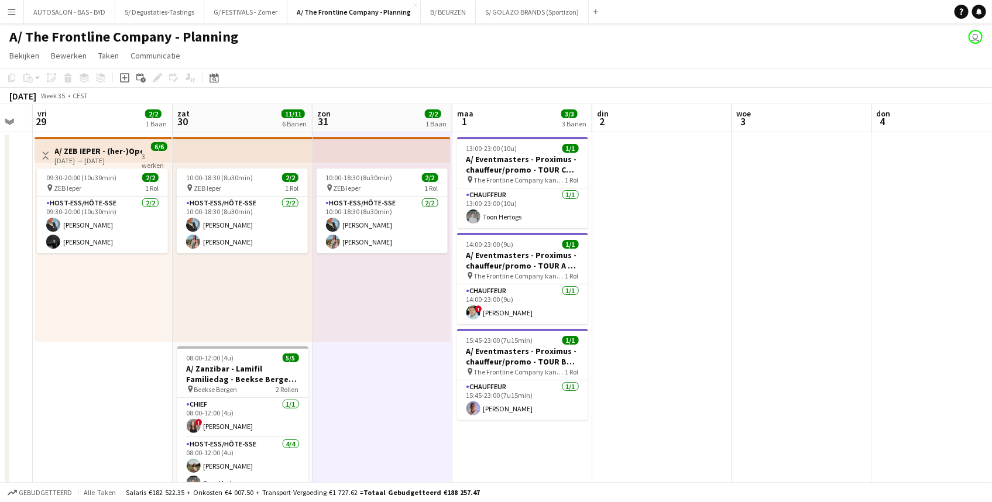
drag, startPoint x: 619, startPoint y: 289, endPoint x: 618, endPoint y: 222, distance: 67.3
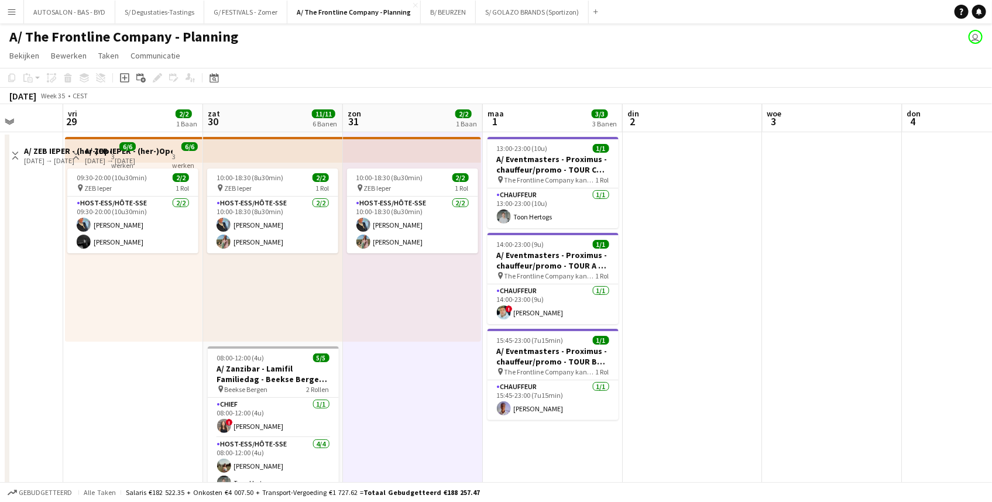
drag, startPoint x: 598, startPoint y: 296, endPoint x: 733, endPoint y: 278, distance: 135.7
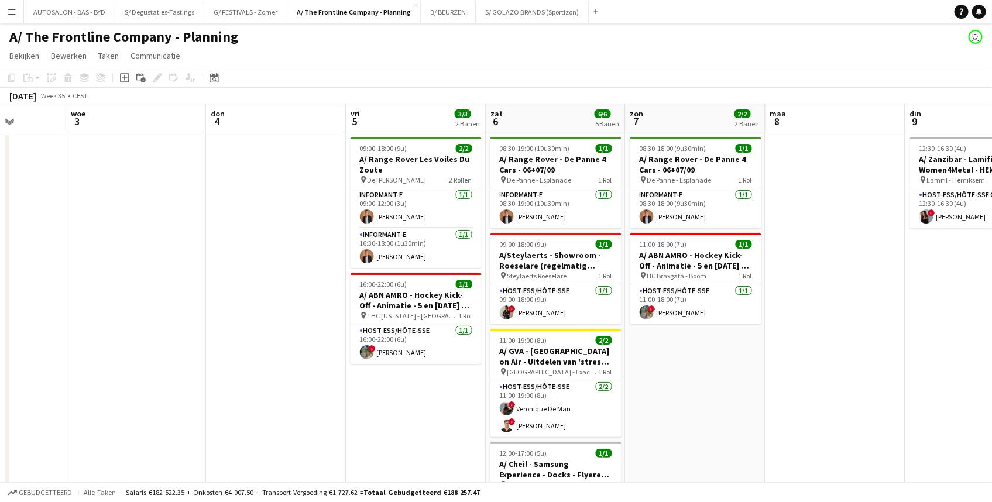
scroll to position [0, 359]
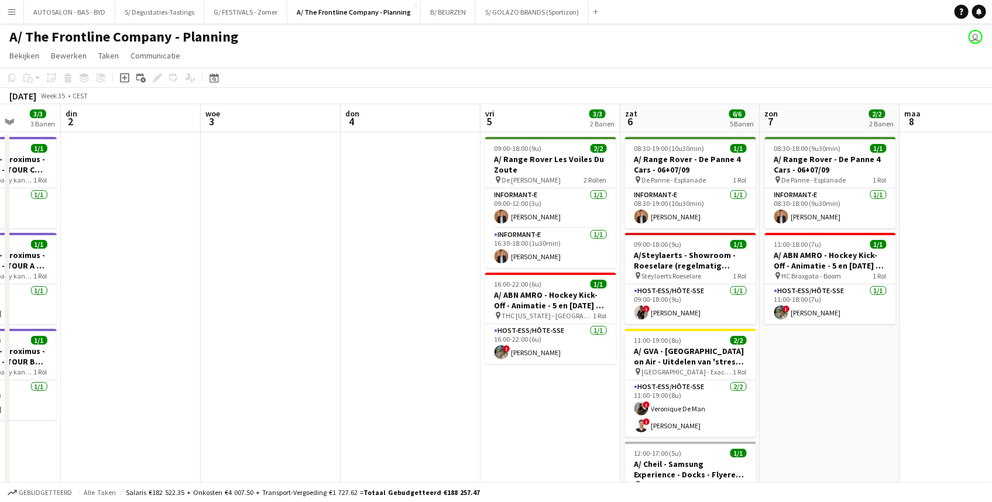
drag, startPoint x: 534, startPoint y: 308, endPoint x: 173, endPoint y: 322, distance: 361.8
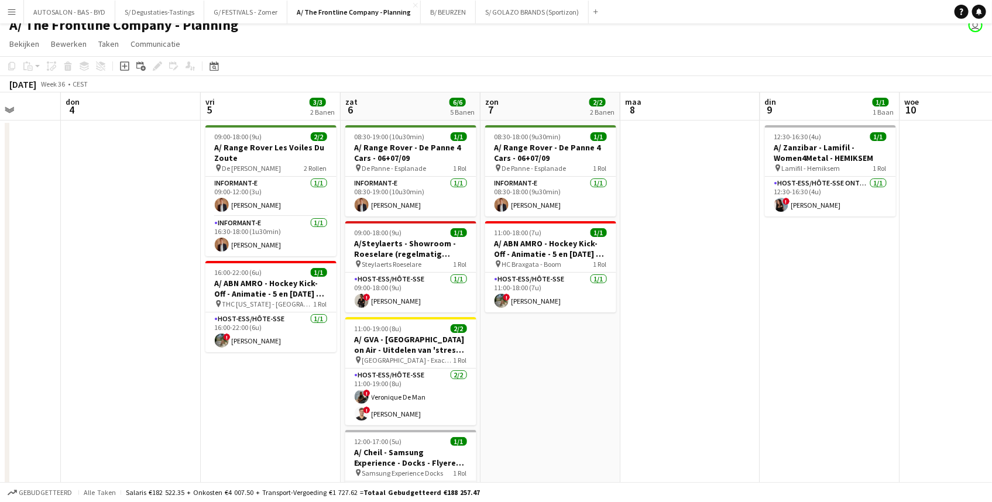
scroll to position [0, 361]
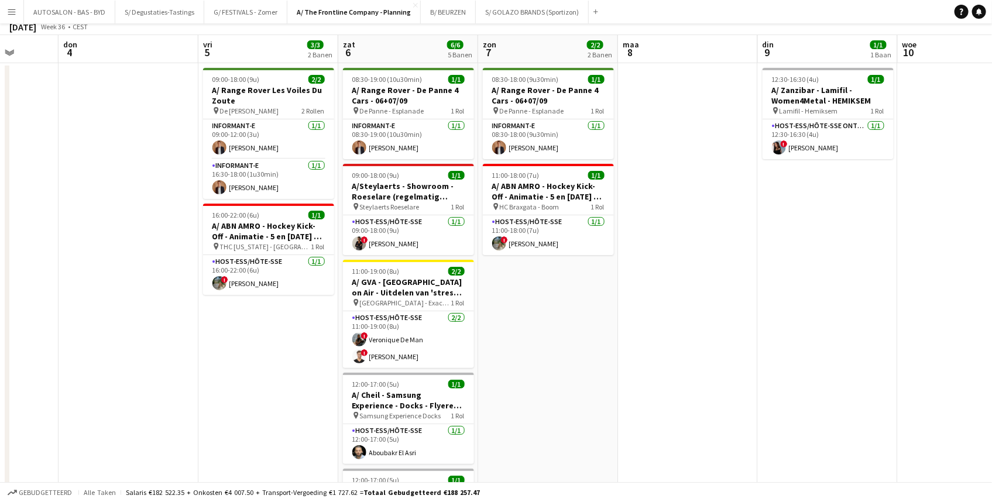
drag, startPoint x: 661, startPoint y: 228, endPoint x: 659, endPoint y: 270, distance: 42.2
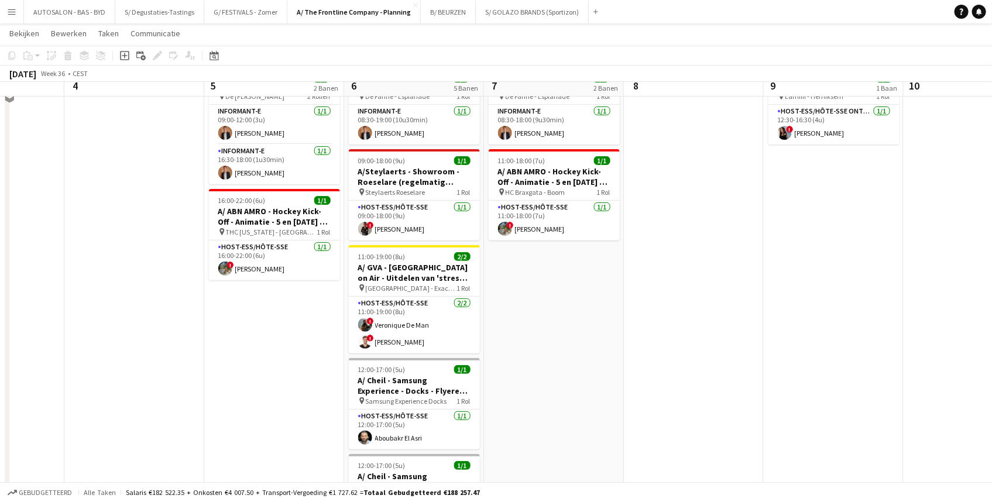
scroll to position [0, 354]
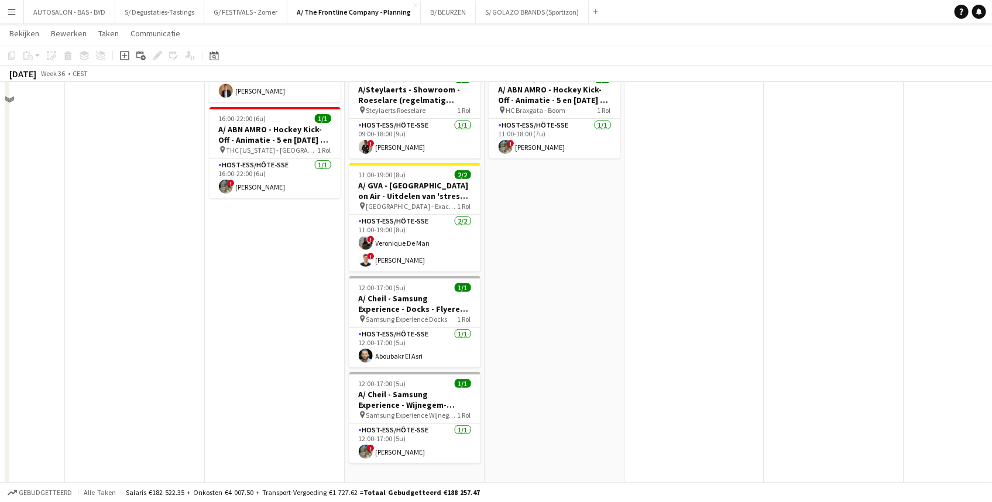
drag, startPoint x: 659, startPoint y: 254, endPoint x: 662, endPoint y: 286, distance: 32.3
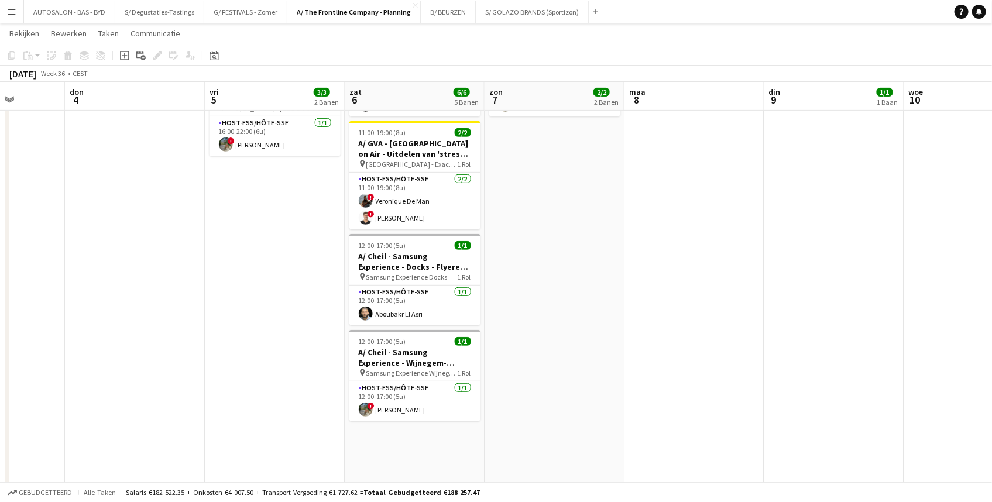
scroll to position [227, 0]
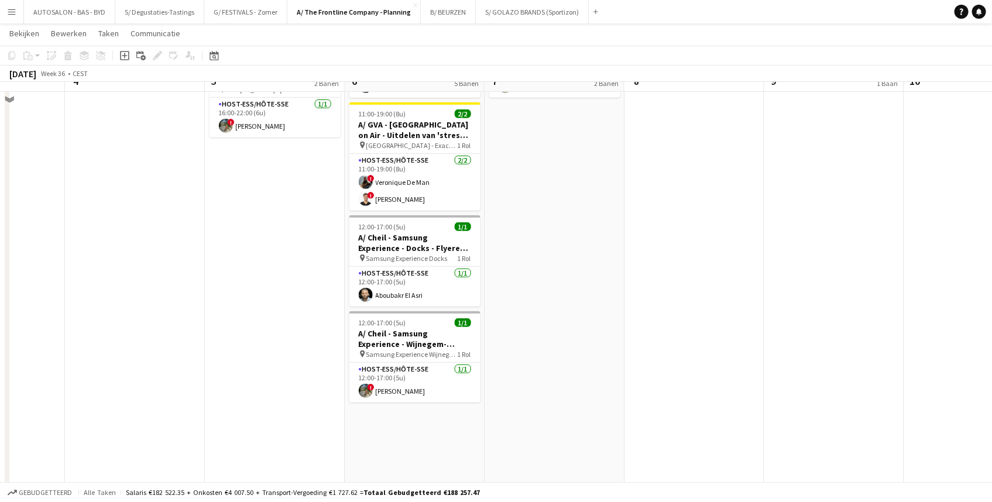
drag, startPoint x: 649, startPoint y: 273, endPoint x: 638, endPoint y: 295, distance: 24.9
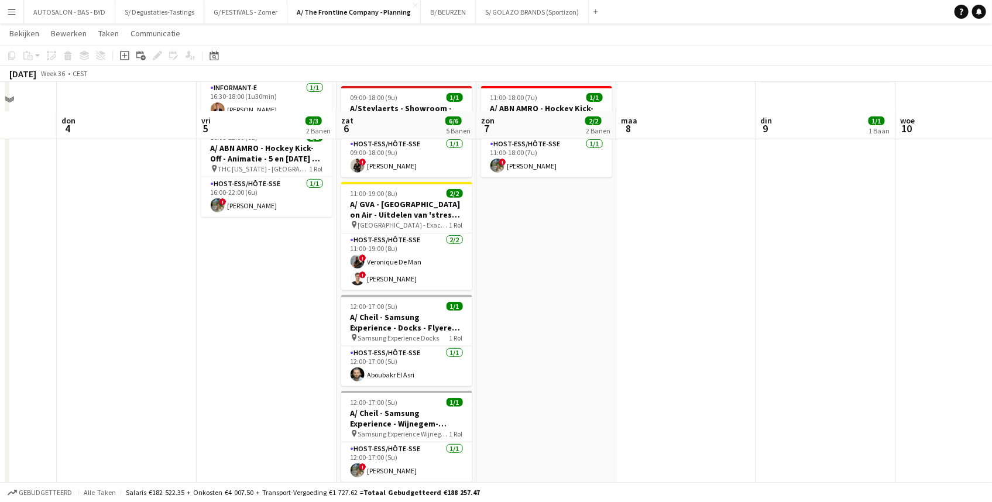
scroll to position [0, 0]
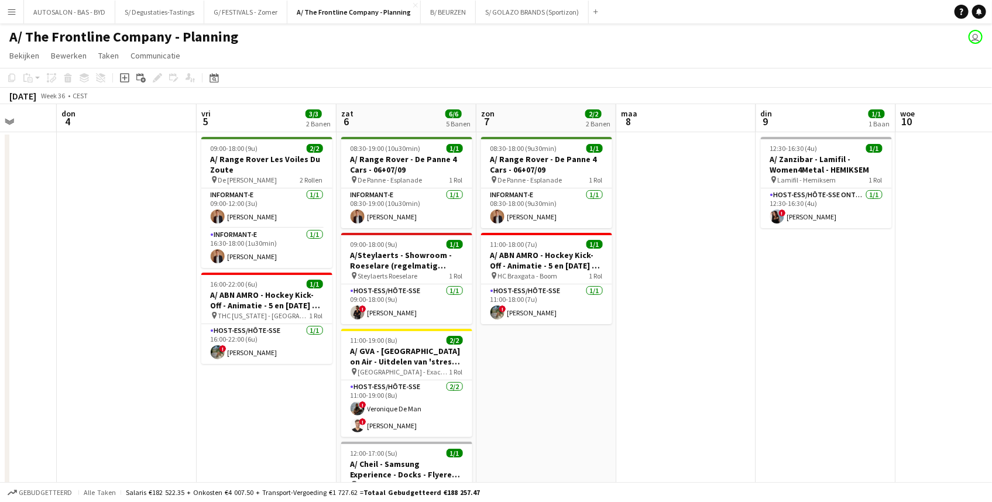
drag, startPoint x: 627, startPoint y: 230, endPoint x: 628, endPoint y: 199, distance: 31.0
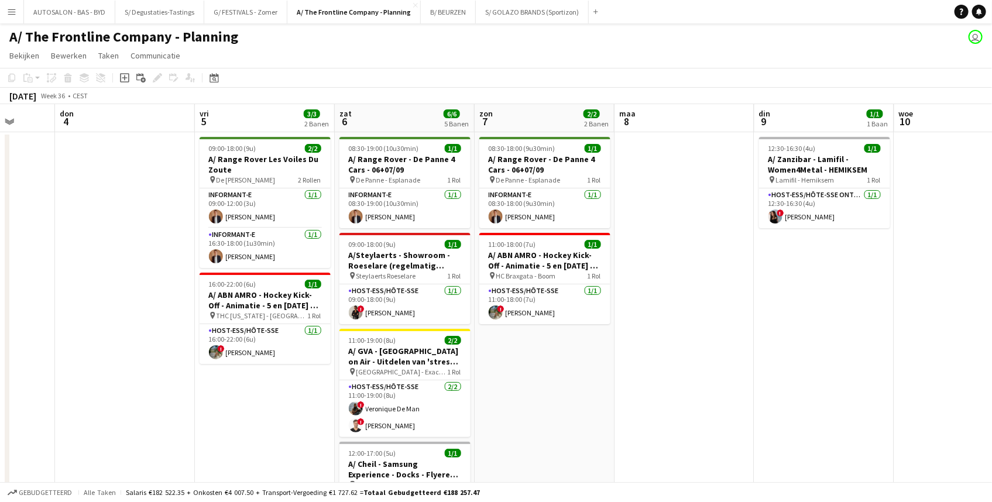
drag, startPoint x: 718, startPoint y: 210, endPoint x: 333, endPoint y: 234, distance: 385.1
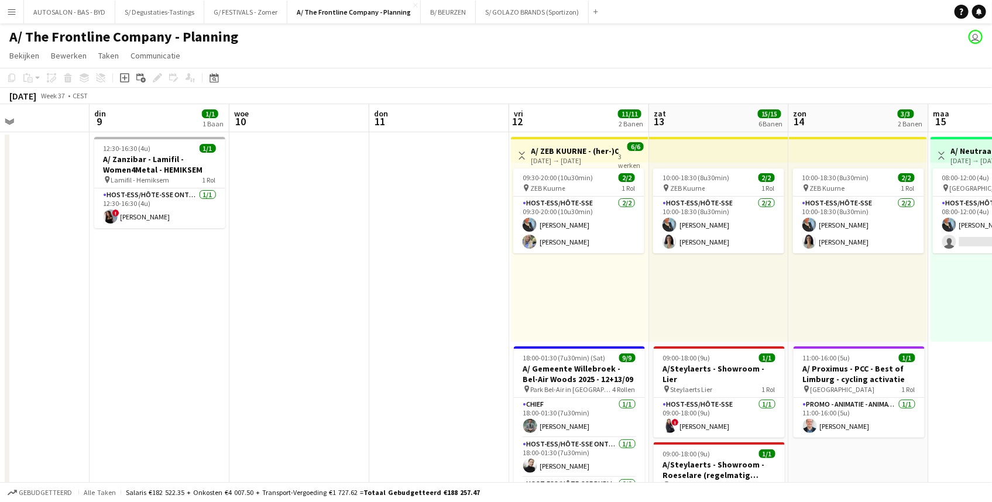
drag, startPoint x: 698, startPoint y: 234, endPoint x: 169, endPoint y: 250, distance: 529.1
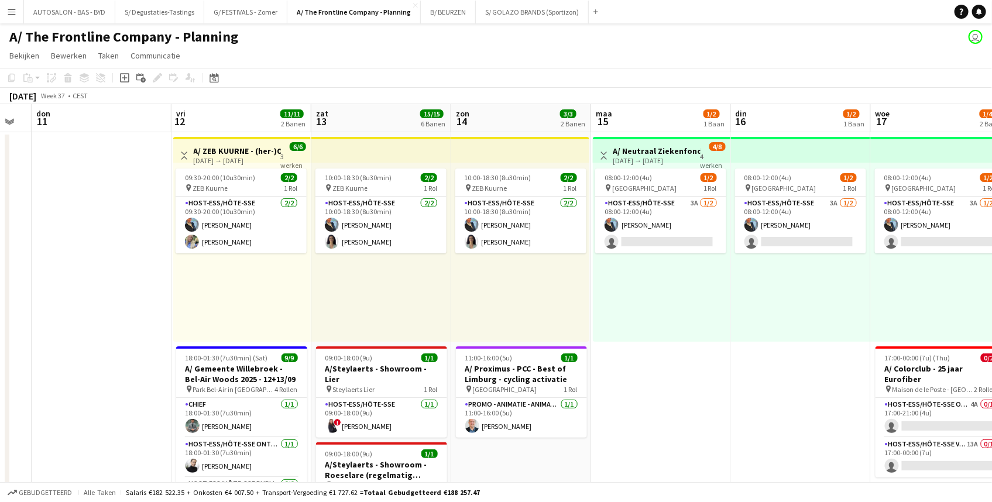
scroll to position [0, 391]
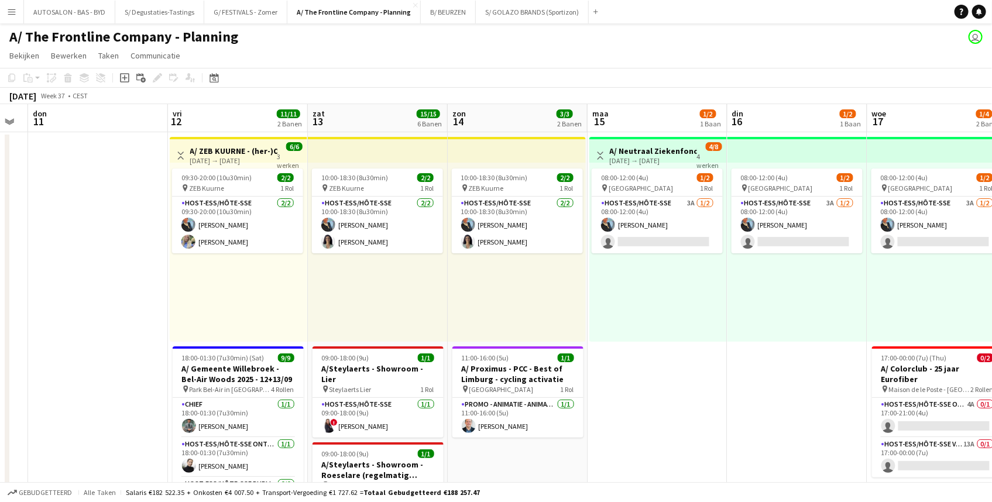
drag, startPoint x: 546, startPoint y: 323, endPoint x: 488, endPoint y: 322, distance: 57.4
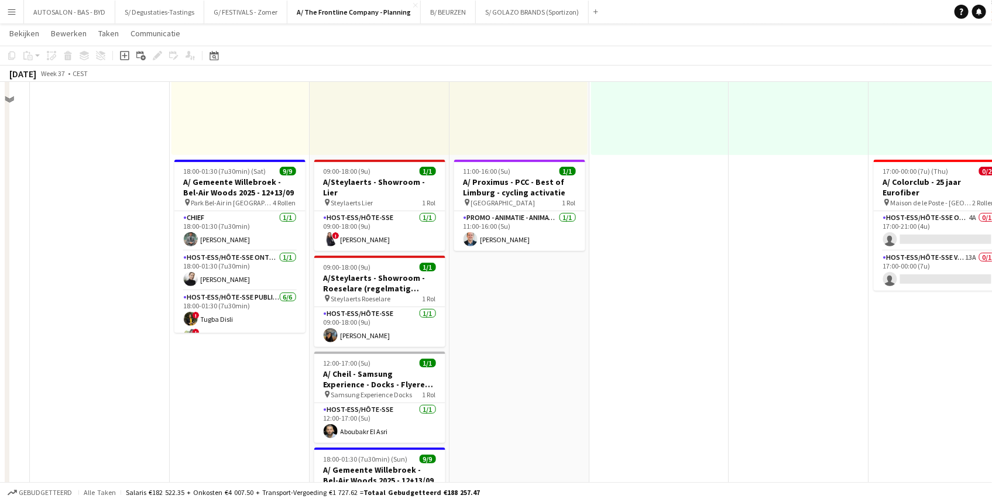
scroll to position [0, 390]
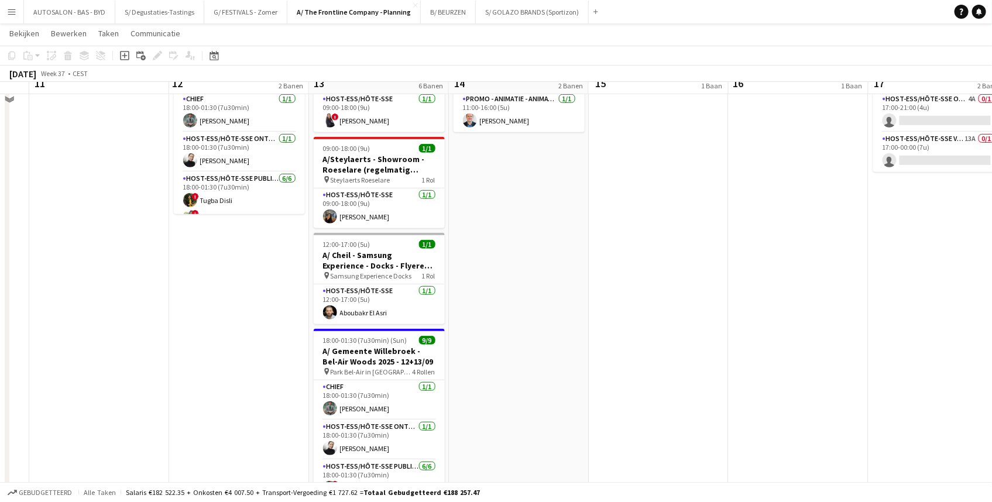
drag, startPoint x: 496, startPoint y: 321, endPoint x: 497, endPoint y: 368, distance: 46.8
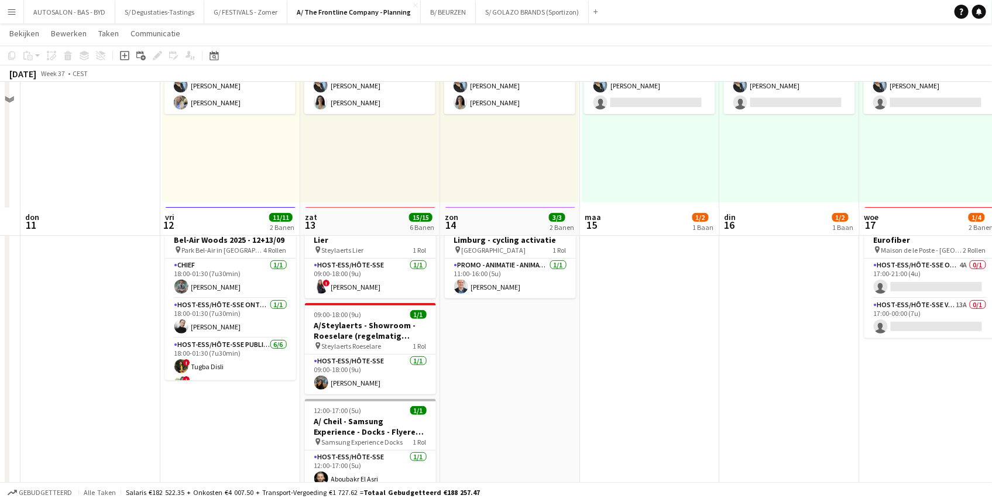
scroll to position [0, 0]
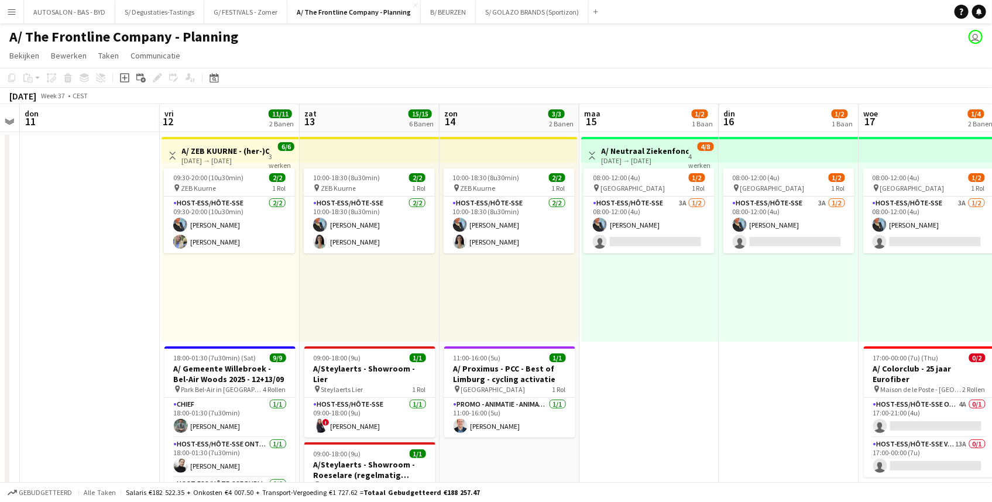
drag, startPoint x: 605, startPoint y: 339, endPoint x: 596, endPoint y: 193, distance: 146.5
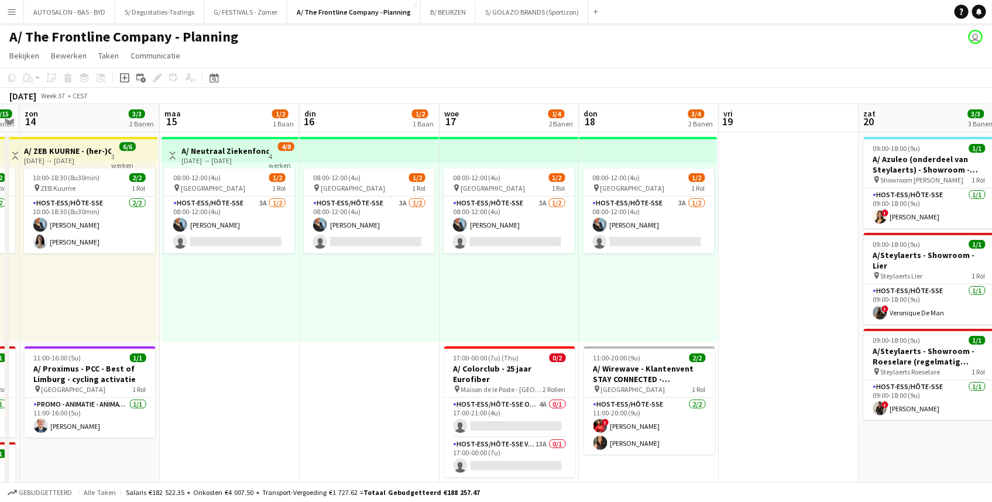
drag, startPoint x: 626, startPoint y: 268, endPoint x: 255, endPoint y: 270, distance: 370.9
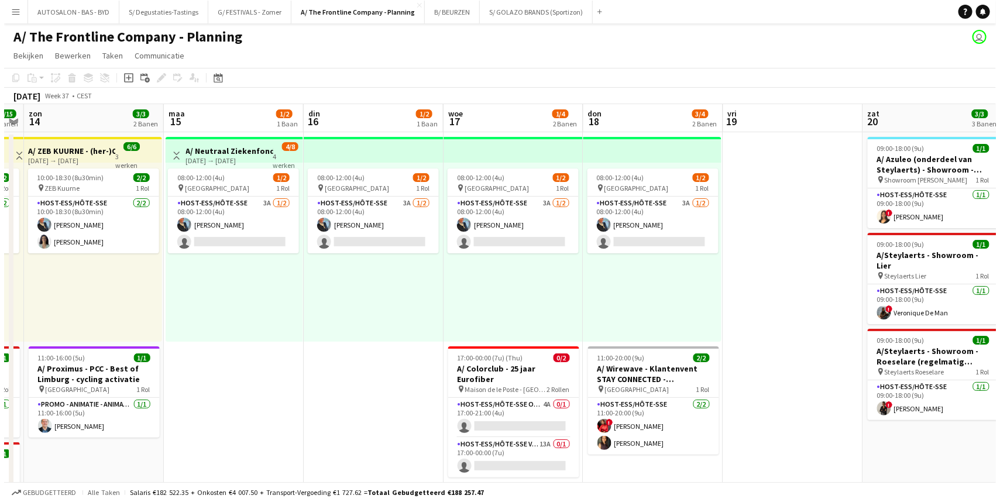
scroll to position [0, 541]
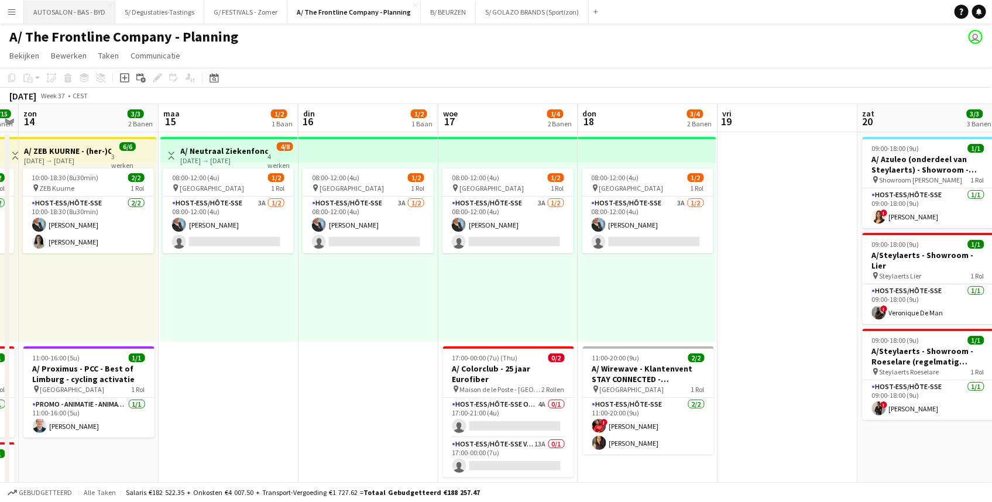
click at [60, 15] on button "AUTOSALON - BAS - BYD [GEOGRAPHIC_DATA]" at bounding box center [69, 12] width 91 height 23
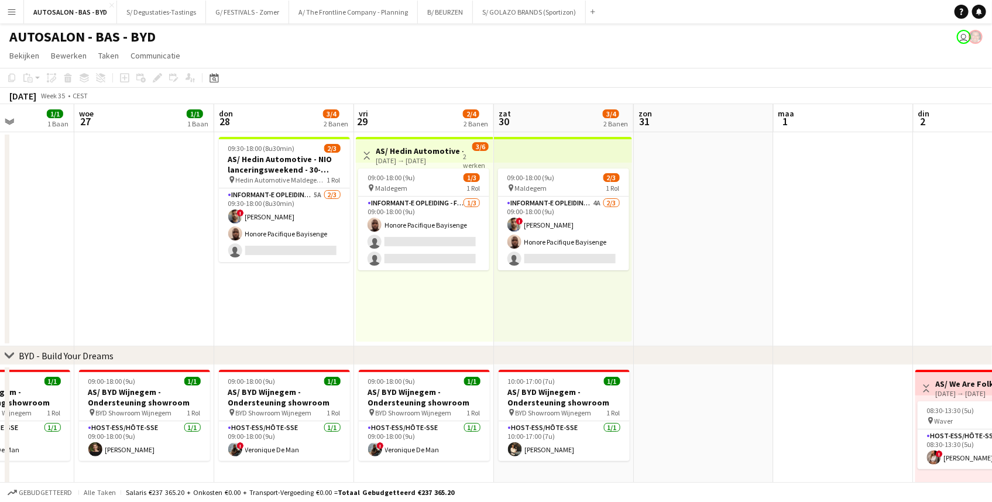
drag, startPoint x: 374, startPoint y: 293, endPoint x: 61, endPoint y: 294, distance: 312.4
click at [61, 294] on app-calendar-viewport "zon 24 1/1 1 Baan [DATE] 1/1 1 Baan din 26 1/1 1 Baan woe 27 1/1 1 Baan don 28 …" at bounding box center [496, 426] width 992 height 645
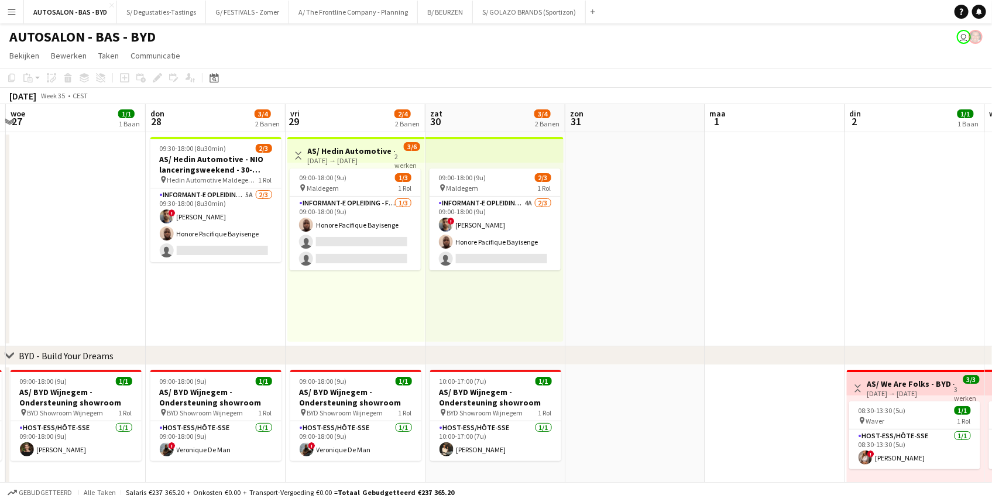
drag, startPoint x: 286, startPoint y: 301, endPoint x: 218, endPoint y: 302, distance: 67.9
click at [218, 302] on app-calendar-viewport "zon 24 1/1 1 Baan [DATE] 1/1 1 Baan din 26 1/1 1 Baan woe 27 1/1 1 Baan don 28 …" at bounding box center [496, 426] width 992 height 645
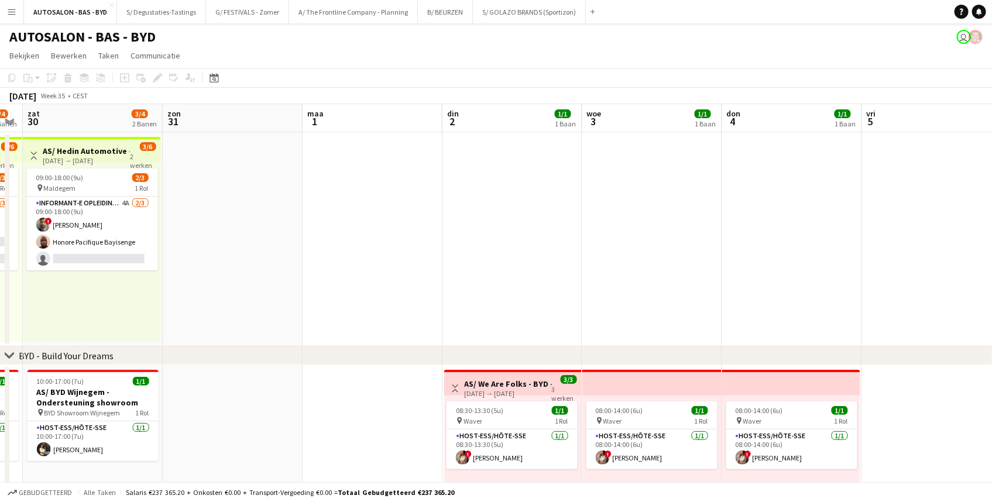
drag, startPoint x: 603, startPoint y: 302, endPoint x: 495, endPoint y: 324, distance: 109.9
click at [178, 315] on app-calendar-viewport "din 26 1/1 1 Baan woe 27 1/1 1 Baan don 28 3/4 2 Banen vri 29 2/4 2 Banen zat 3…" at bounding box center [496, 426] width 992 height 645
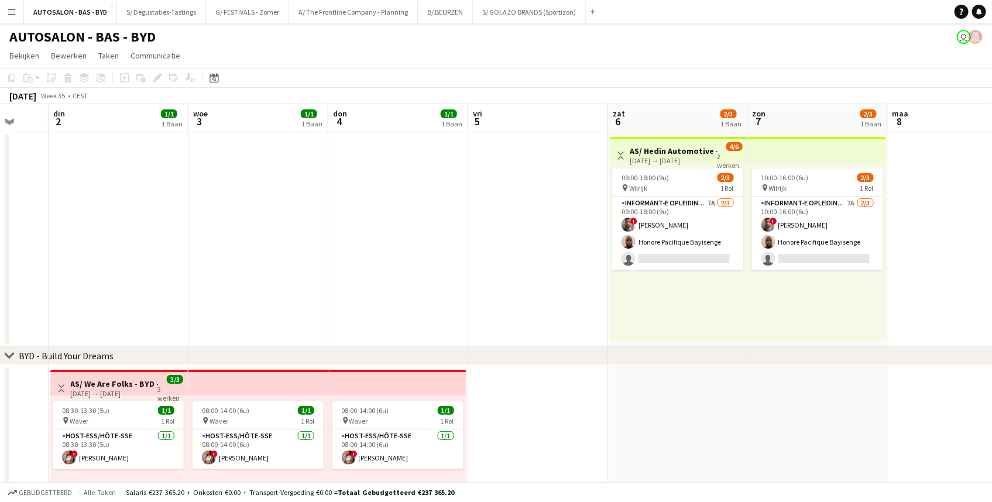
drag, startPoint x: 605, startPoint y: 312, endPoint x: 261, endPoint y: 323, distance: 344.7
click at [261, 323] on app-calendar-viewport "zat 30 3/4 2 Banen [DATE] 1 din 2 1/1 1 Baan woe 3 1/1 1 Baan don 4 1/1 1 Baan …" at bounding box center [496, 426] width 992 height 645
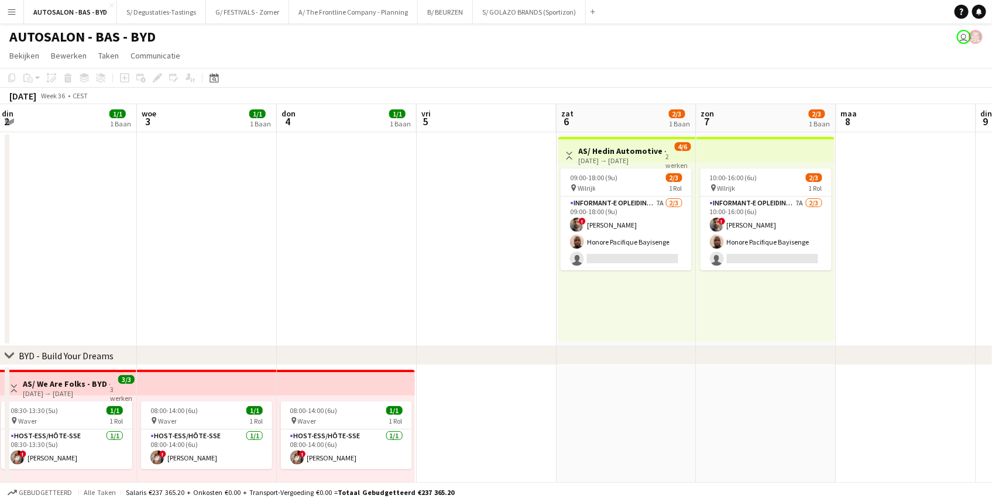
drag, startPoint x: 636, startPoint y: 345, endPoint x: 503, endPoint y: 345, distance: 133.4
click at [503, 345] on div "chevron-right BYD - Build Your Dreams chevron-right Toyota - Roadshow Shopping …" at bounding box center [496, 426] width 992 height 645
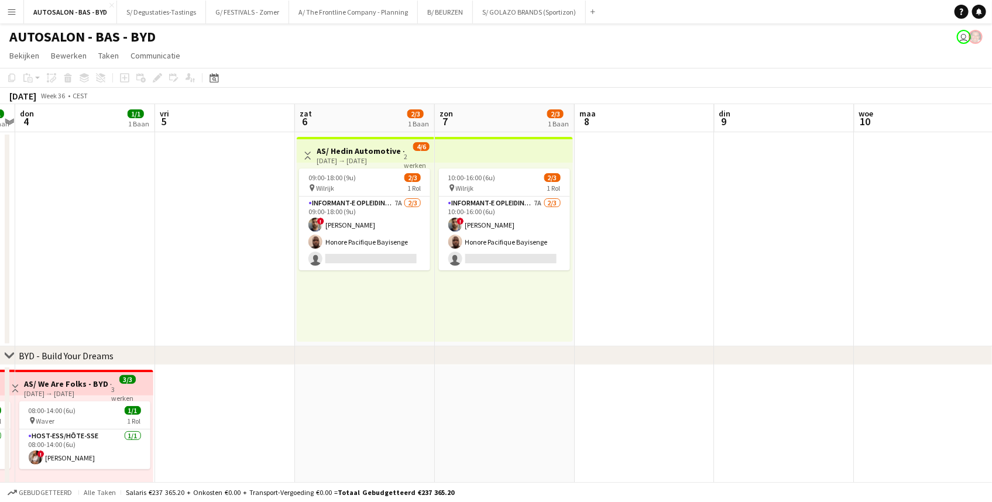
drag, startPoint x: 608, startPoint y: 299, endPoint x: 400, endPoint y: 301, distance: 208.3
click at [400, 301] on app-calendar-viewport "[DATE] din 2 1/1 1 Baan woe 3 1/1 1 Baan don 4 1/1 1 Baan vri 5 zat 6 2/3 1 Baa…" at bounding box center [496, 426] width 992 height 645
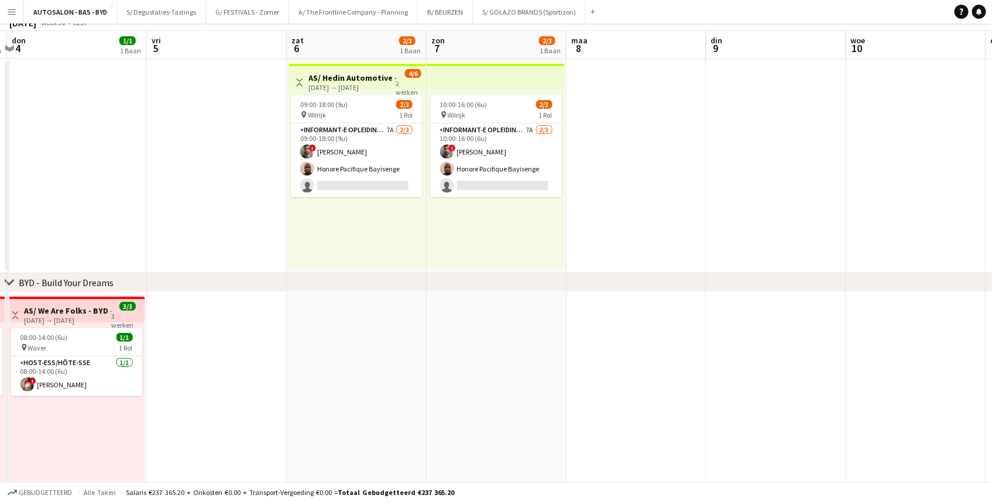
drag, startPoint x: 682, startPoint y: 298, endPoint x: 674, endPoint y: 339, distance: 42.1
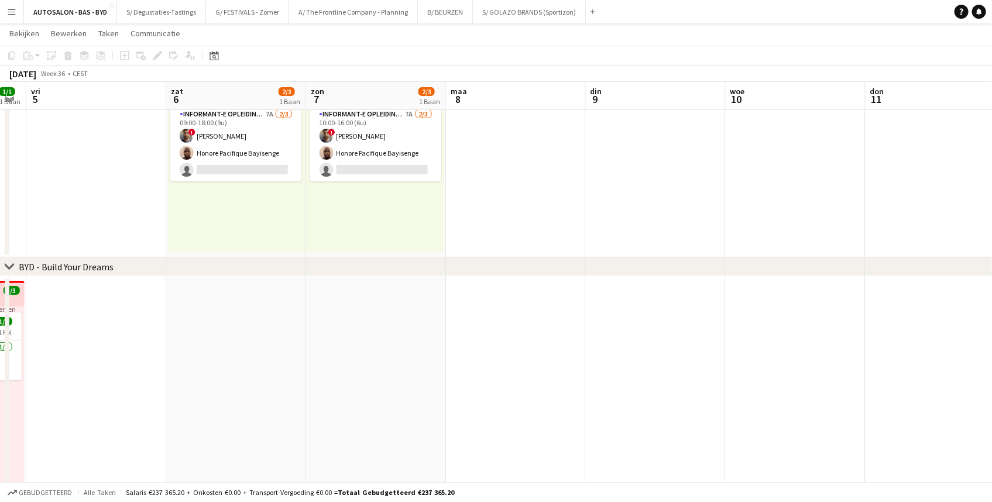
drag, startPoint x: 606, startPoint y: 312, endPoint x: 309, endPoint y: 318, distance: 297.2
click at [285, 316] on app-calendar-viewport "[DATE] din 2 1/1 1 Baan woe 3 1/1 1 Baan don 4 1/1 1 Baan vri 5 zat 6 2/3 1 Baa…" at bounding box center [496, 309] width 992 height 702
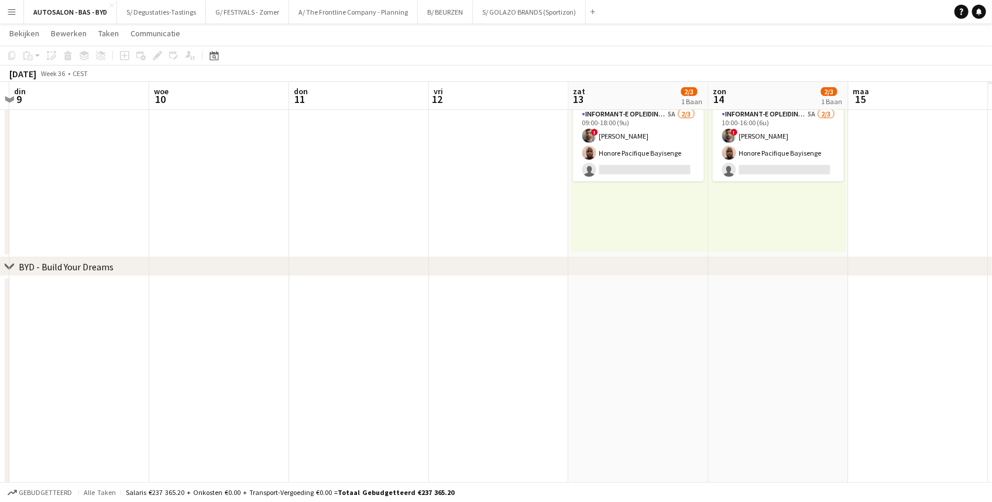
drag, startPoint x: 481, startPoint y: 325, endPoint x: 292, endPoint y: 330, distance: 189.0
click at [274, 329] on app-calendar-viewport "vri 5 zat 6 2/3 1 Baan zon 7 2/3 1 Baan [DATE] din 9 woe 10 don 11 vri 12 zat 1…" at bounding box center [496, 309] width 992 height 702
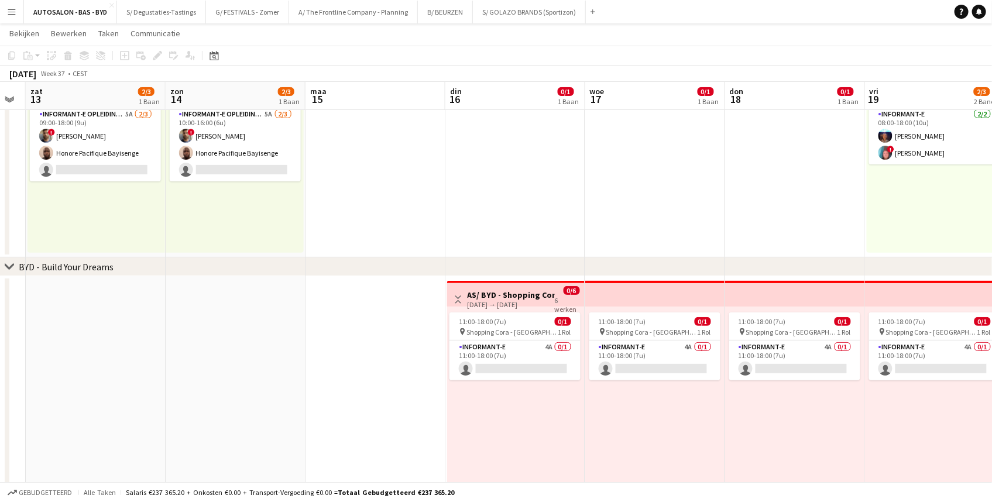
drag, startPoint x: 631, startPoint y: 314, endPoint x: 187, endPoint y: 320, distance: 444.0
click at [187, 320] on app-calendar-viewport "din 9 woe 10 don 11 vri 12 zat 13 2/3 1 Baan zon 14 2/3 1 Baan [DATE] din 16 0/…" at bounding box center [496, 309] width 992 height 702
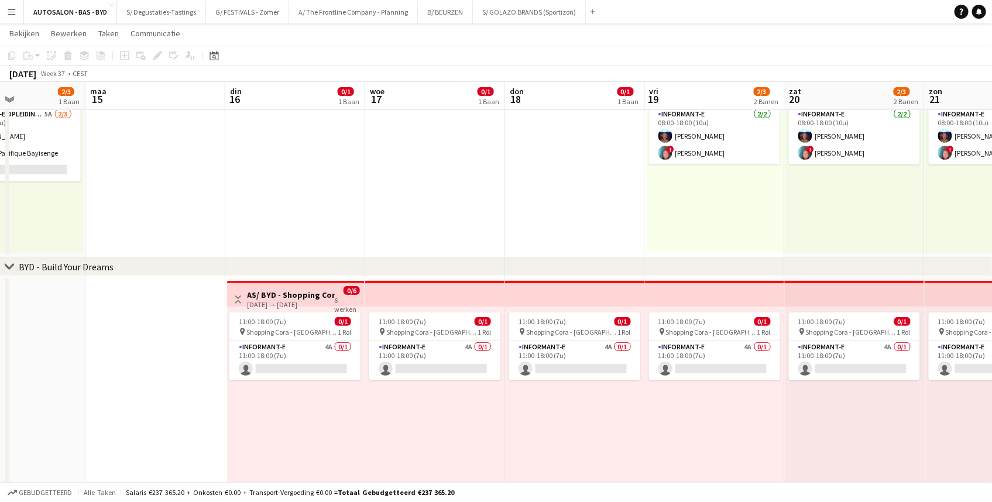
drag, startPoint x: 271, startPoint y: 300, endPoint x: 89, endPoint y: 308, distance: 182.7
click at [89, 308] on app-calendar-viewport "don 11 vri 12 zat 13 2/3 1 Baan zon 14 2/3 1 Baan [DATE] din 16 0/1 1 Baan woe …" at bounding box center [496, 309] width 992 height 702
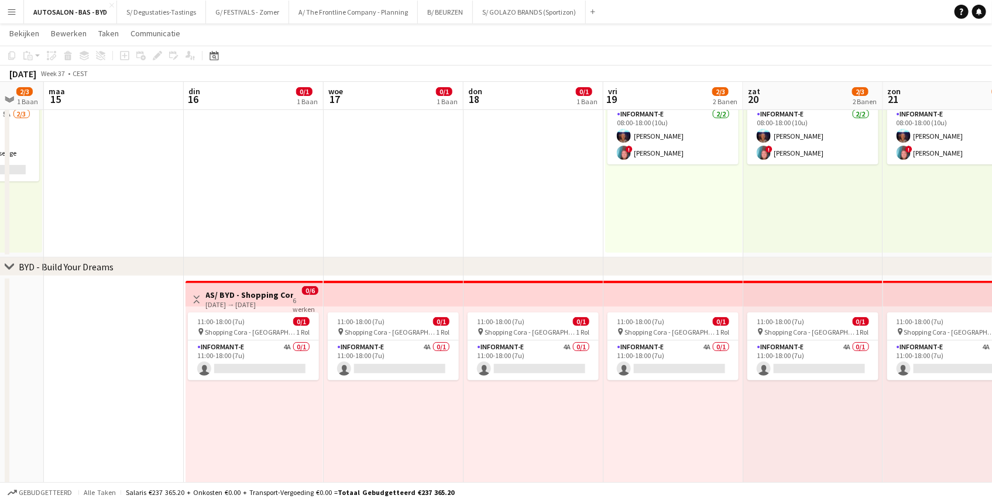
drag
click at [97, 312] on app-calendar-viewport "zat 13 2/3 1 Baan zon 14 2/3 1 Baan [DATE] din 16 0/1 1 Baan woe 17 0/1 1 Baan …" at bounding box center [496, 309] width 992 height 702
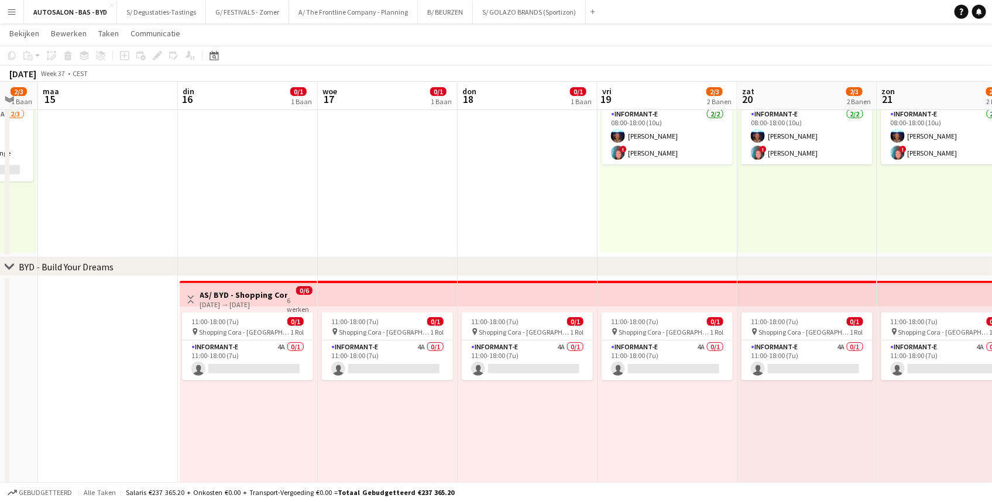
click at [240, 300] on div "[DATE] → [DATE]" at bounding box center [243, 304] width 87 height 9
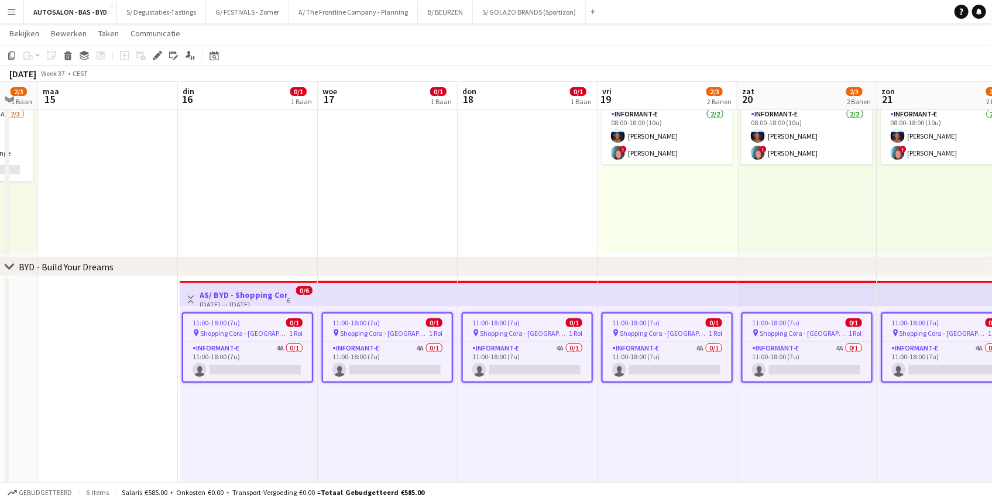
click at [264, 297] on h3 "AS/ BYD - Shopping Cora - Informant - [GEOGRAPHIC_DATA] - 16/17-21/09" at bounding box center [243, 295] width 87 height 11
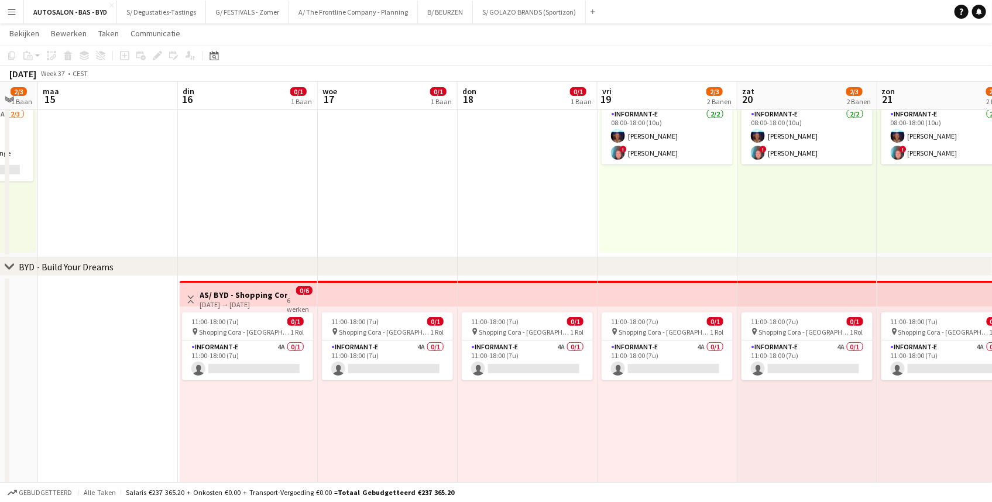
click at [262, 302] on div "[DATE] → [DATE]" at bounding box center [243, 304] width 87 height 9
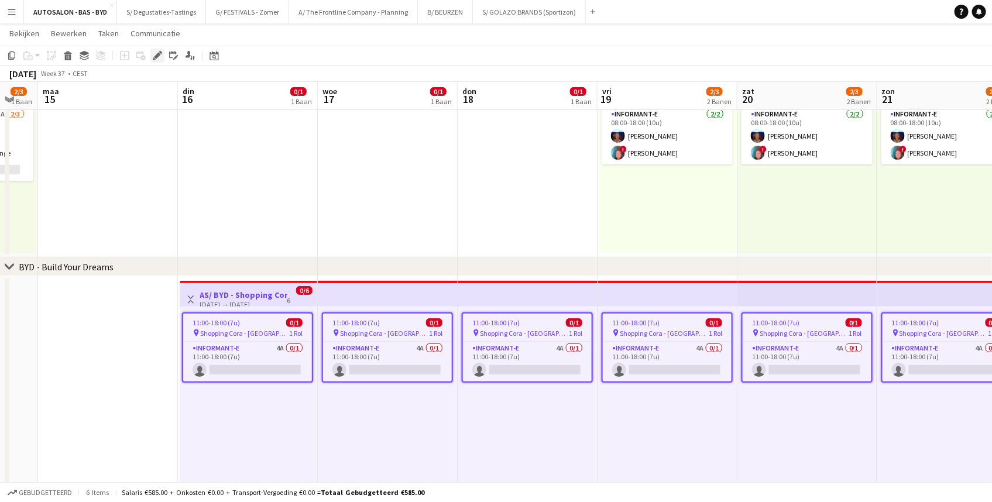
click at [156, 56] on icon at bounding box center [157, 56] width 6 height 6
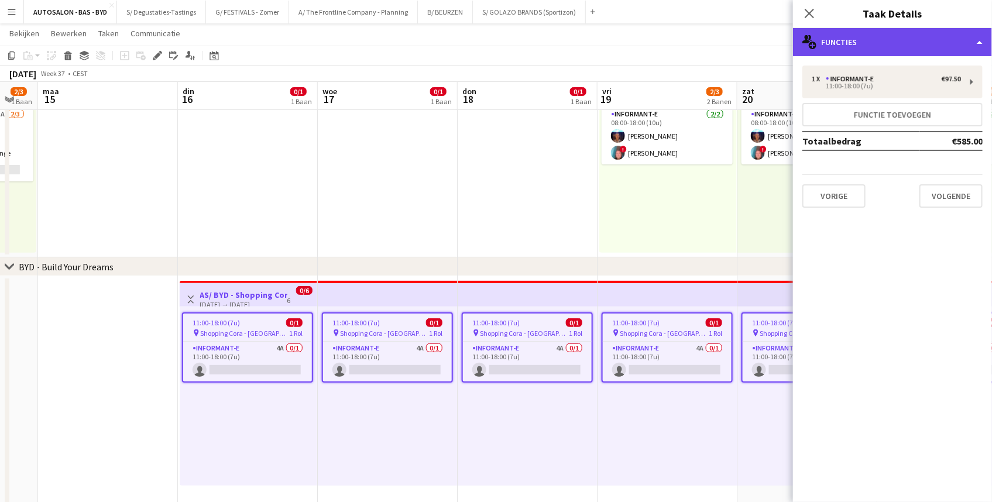
click at [809, 44] on div "multiple-users-add Functies" at bounding box center [892, 42] width 199 height 28
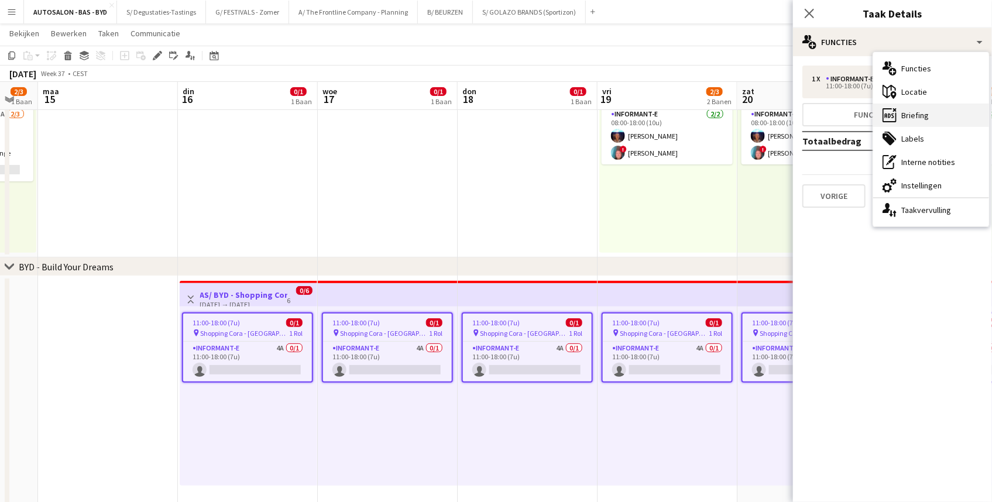
click at [809, 113] on div "ads-window Briefing" at bounding box center [931, 115] width 116 height 23
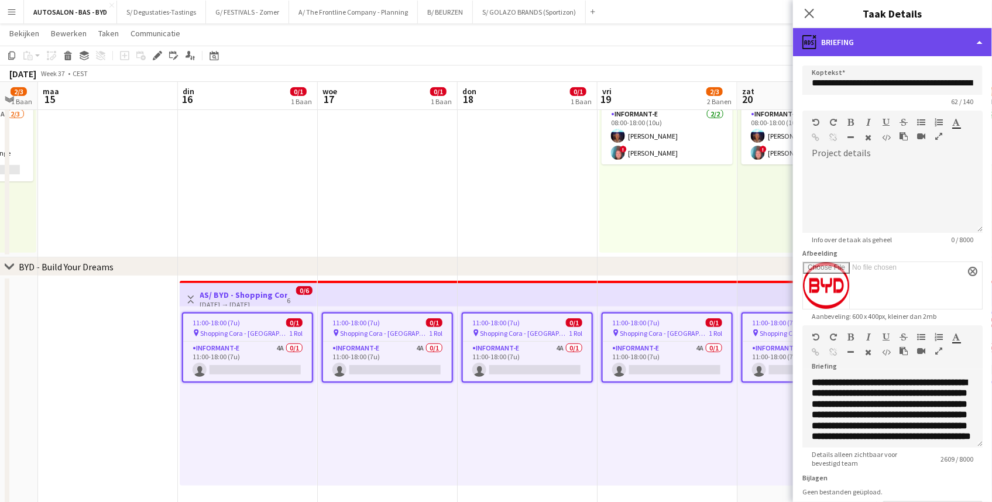
click at [809, 51] on div "ads-window Briefing" at bounding box center [892, 42] width 199 height 28
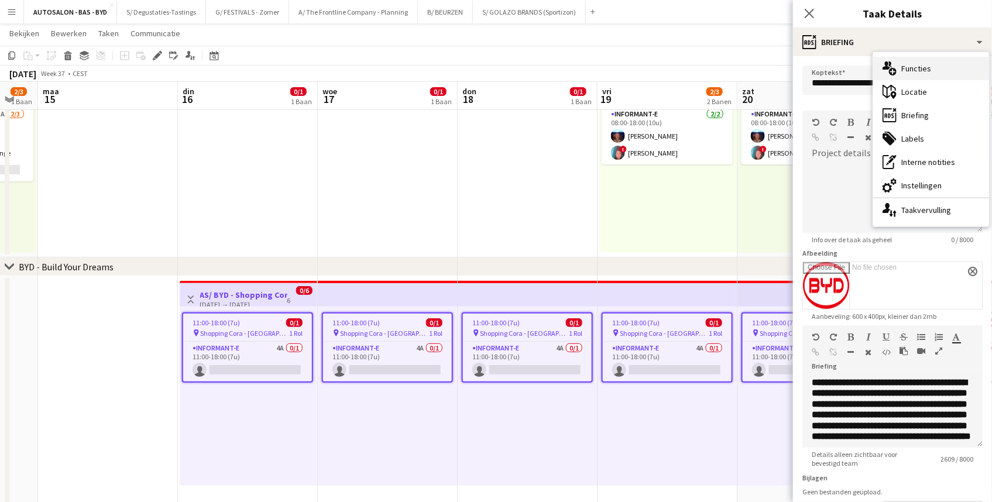
click at [809, 70] on div "multiple-users-add Functies" at bounding box center [931, 68] width 116 height 23
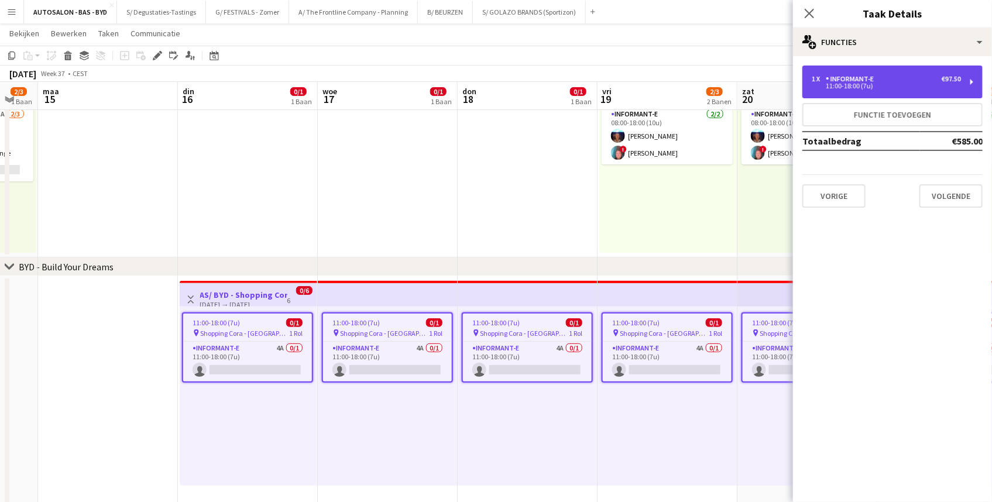
click at [809, 84] on div "11:00-18:00 (7u)" at bounding box center [885, 86] width 149 height 6
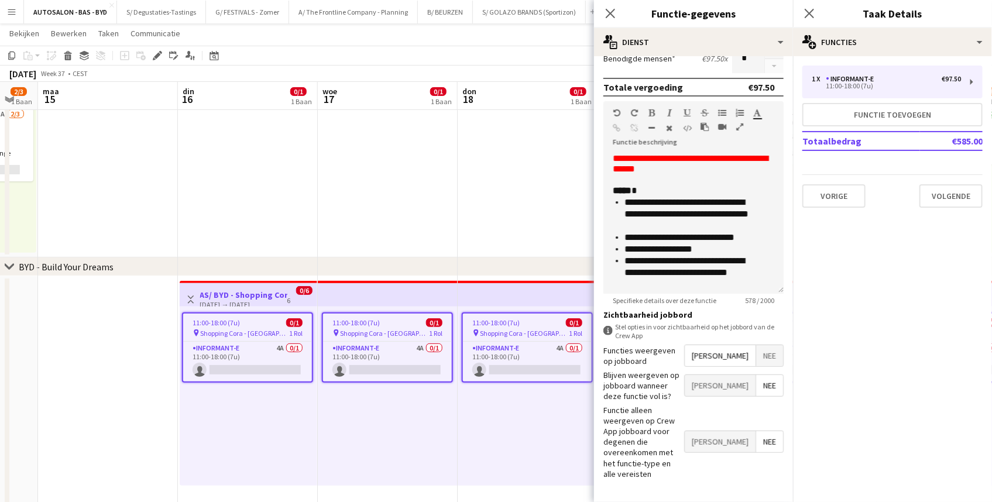
click at [741, 127] on icon "button" at bounding box center [739, 127] width 7 height 8
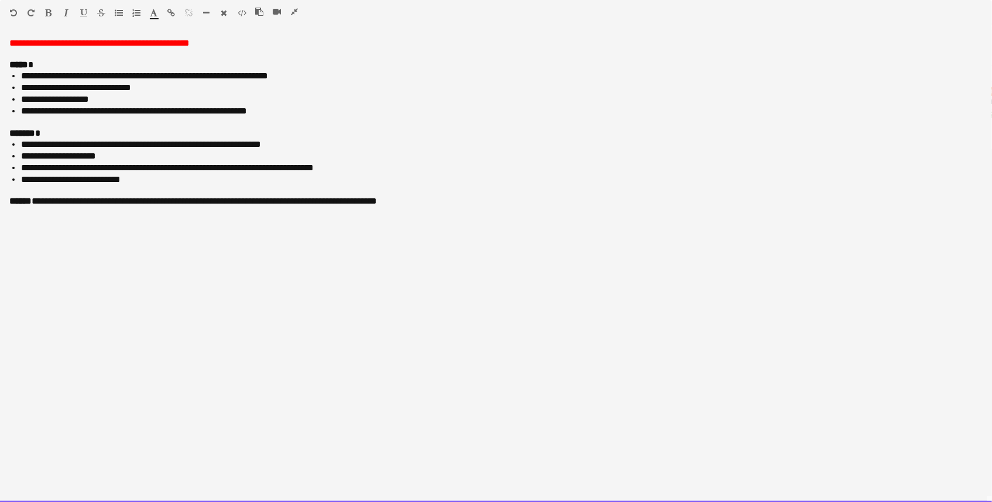
drag, startPoint x: 415, startPoint y: 203, endPoint x: -57, endPoint y: 64, distance: 492.0
copy div "**********"
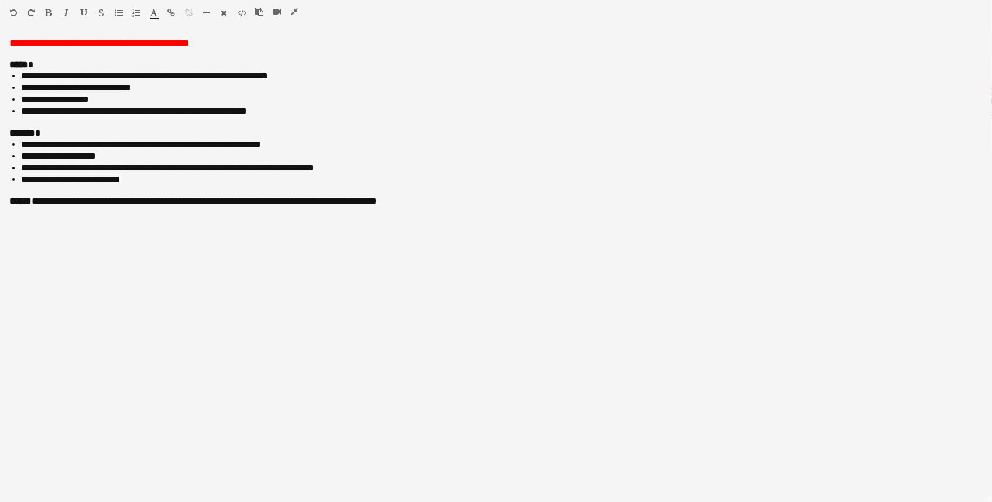
click at [292, 8] on icon "button" at bounding box center [294, 12] width 7 height 8
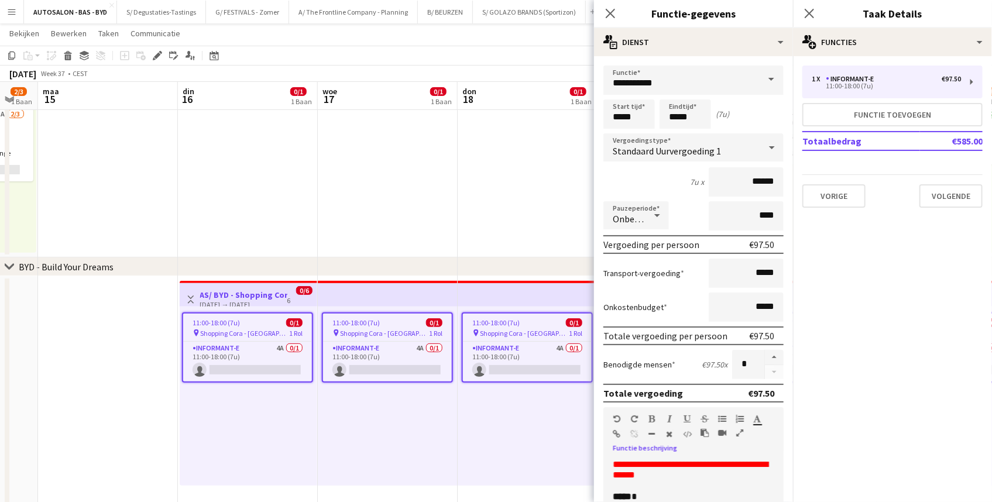
click at [121, 370] on app-date-cell at bounding box center [108, 441] width 140 height 330
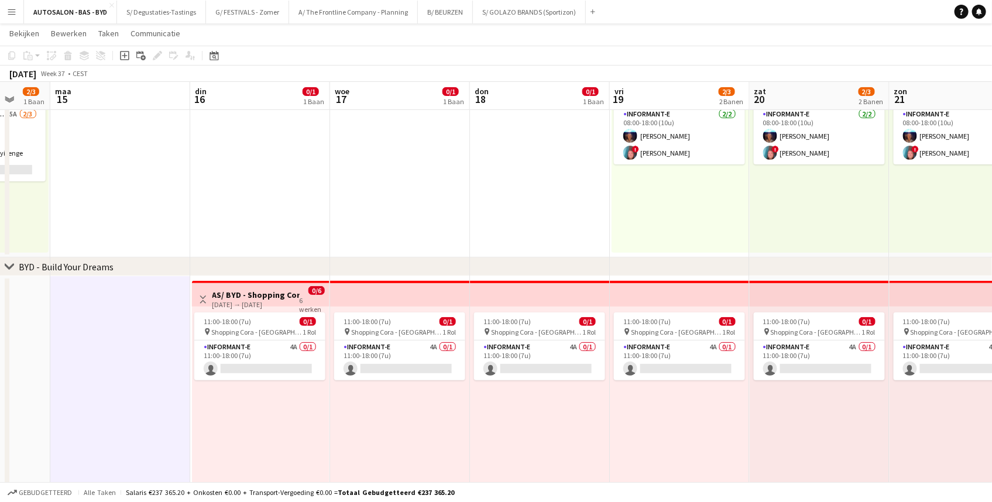
scroll to position [0, 369]
drag, startPoint x: 507, startPoint y: 286, endPoint x: 507, endPoint y: 294, distance: 8.2
click at [508, 296] on app-calendar-viewport "vri 12 zat 13 2/3 1 Baan zon 14 2/3 1 Baan [DATE] din 16 0/1 1 Baan woe 17 0/1 …" at bounding box center [496, 309] width 992 height 702
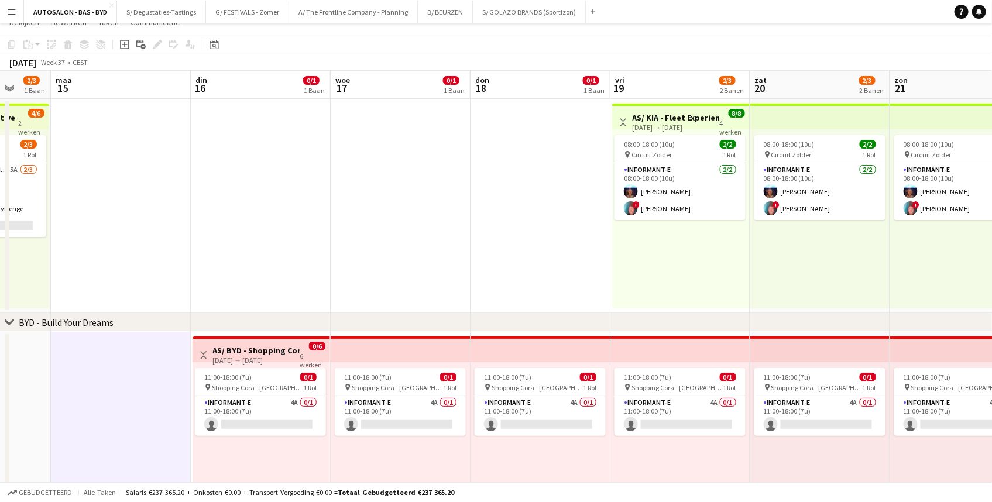
scroll to position [0, 0]
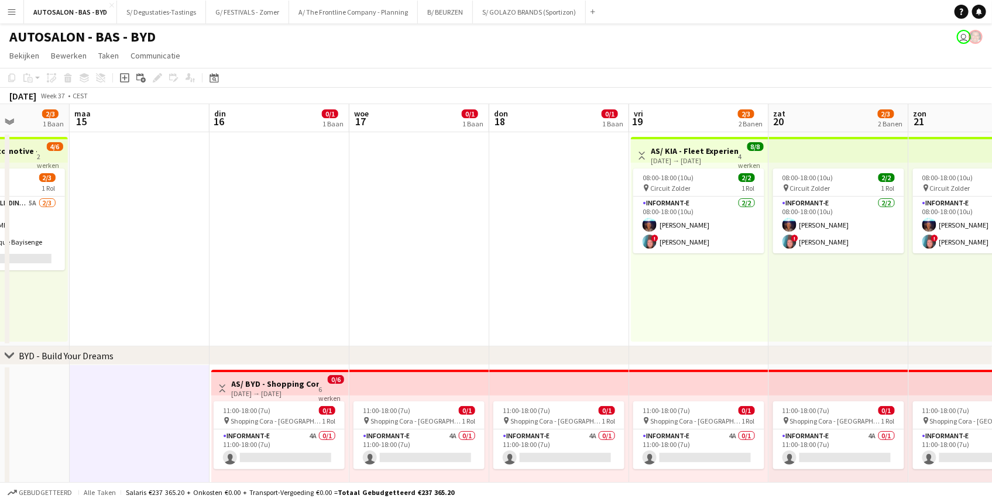
drag, startPoint x: 483, startPoint y: 272, endPoint x: 704, endPoint y: 243, distance: 223.6
click at [704, 243] on app-calendar-viewport "vri 12 zat 13 2/3 1 Baan zon 14 2/3 1 Baan [DATE] din 16 0/1 1 Baan woe 17 0/1 …" at bounding box center [496, 426] width 992 height 645
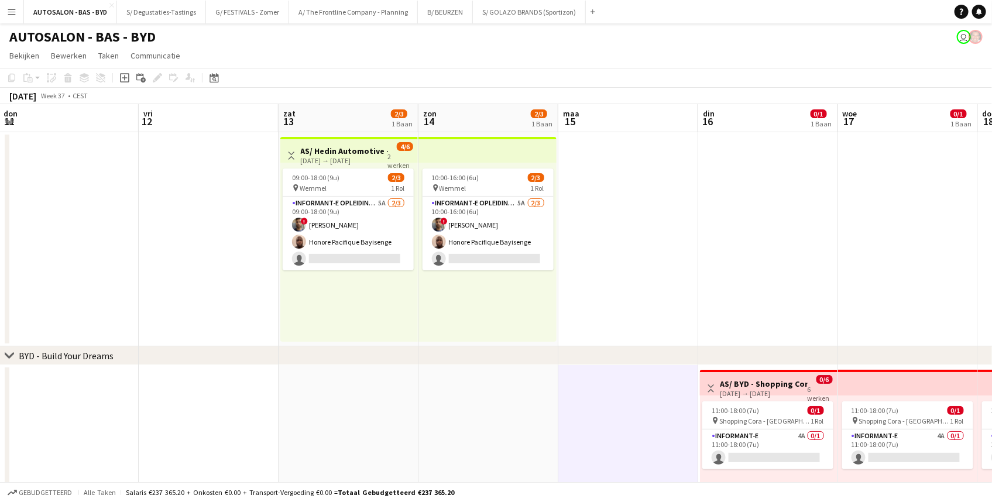
drag, startPoint x: 317, startPoint y: 325, endPoint x: 641, endPoint y: 305, distance: 324.7
click at [641, 305] on app-calendar-viewport "din 9 woe 10 don 11 vri 12 zat 13 2/3 1 Baan zon 14 2/3 1 Baan [DATE] din 16 0/…" at bounding box center [496, 426] width 992 height 645
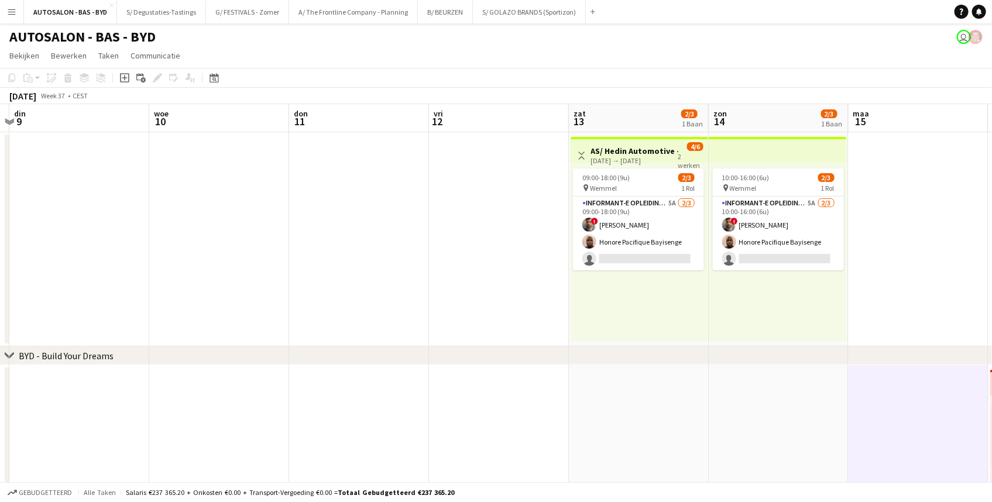
drag, startPoint x: 239, startPoint y: 291, endPoint x: 666, endPoint y: 263, distance: 428.5
click at [666, 263] on app-calendar-viewport "zon 7 2/3 1 Baan [DATE] din 9 woe 10 don 11 vri 12 zat 13 2/3 1 Baan zon 14 2/3…" at bounding box center [496, 426] width 992 height 645
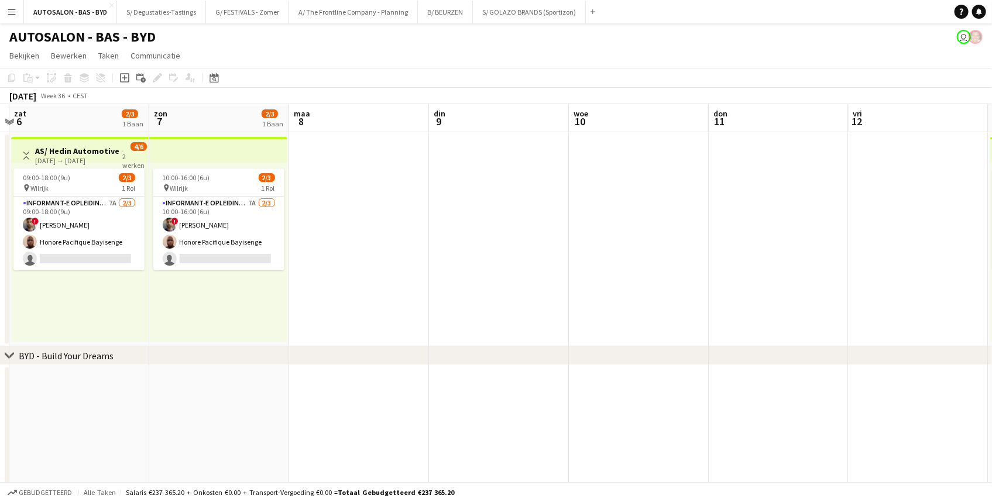
scroll to position [0, 236]
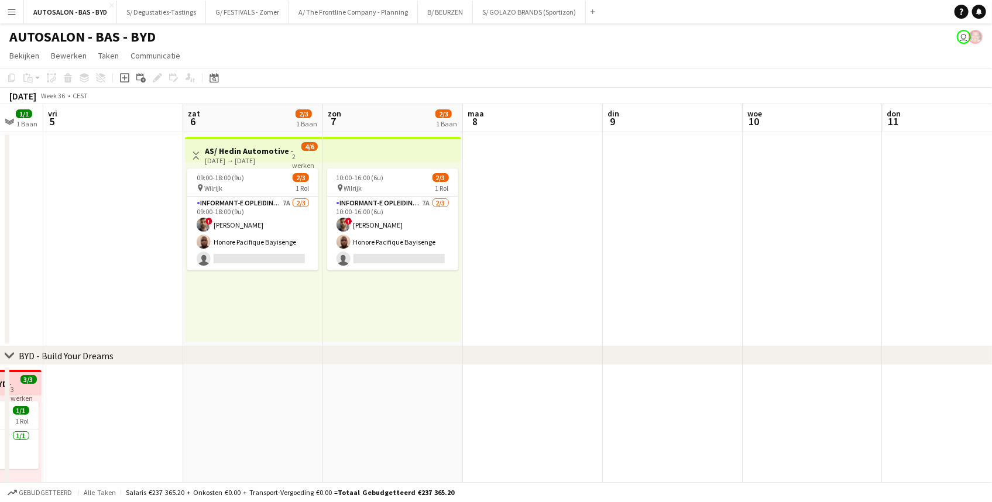
drag, startPoint x: 257, startPoint y: 258, endPoint x: 559, endPoint y: 252, distance: 301.3
click at [559, 252] on app-calendar-viewport "woe 3 1/1 1 Baan don 4 1/1 1 Baan vri 5 zat 6 2/3 1 Baan zon 7 2/3 1 Baan [DATE…" at bounding box center [496, 426] width 992 height 645
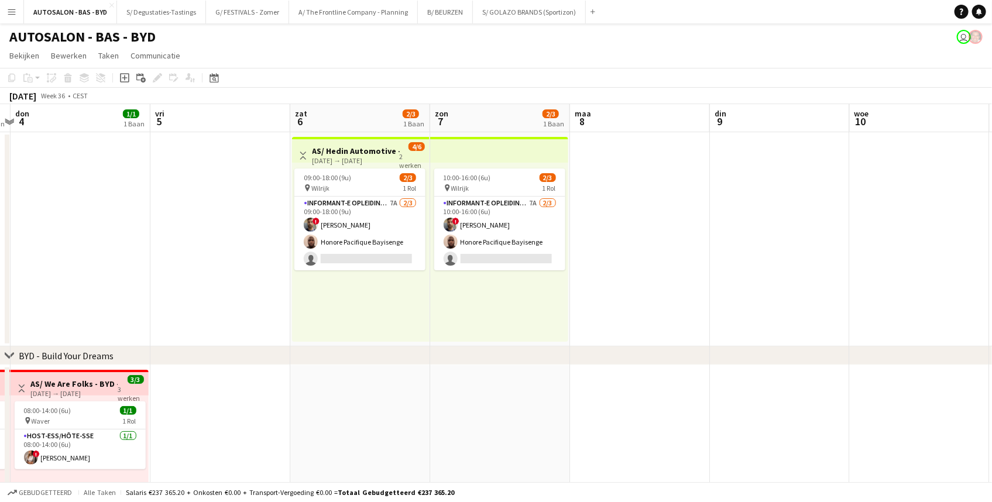
drag, startPoint x: 156, startPoint y: 298, endPoint x: 486, endPoint y: 283, distance: 330.3
click at [486, 283] on app-calendar-viewport "din 2 1/1 1 Baan woe 3 1/1 1 Baan don 4 1/1 1 Baan vri 5 zat 6 2/3 1 Baan zon 7…" at bounding box center [496, 426] width 992 height 645
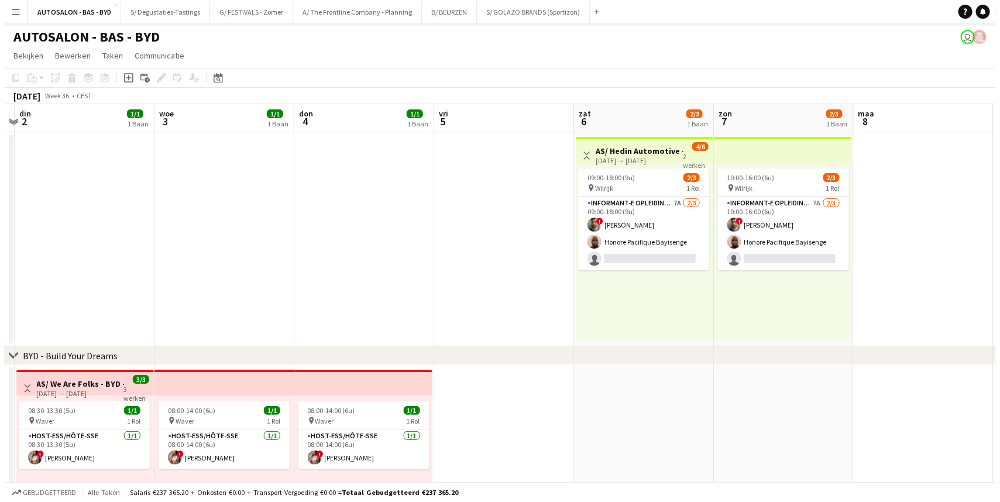
scroll to position [0, 294]
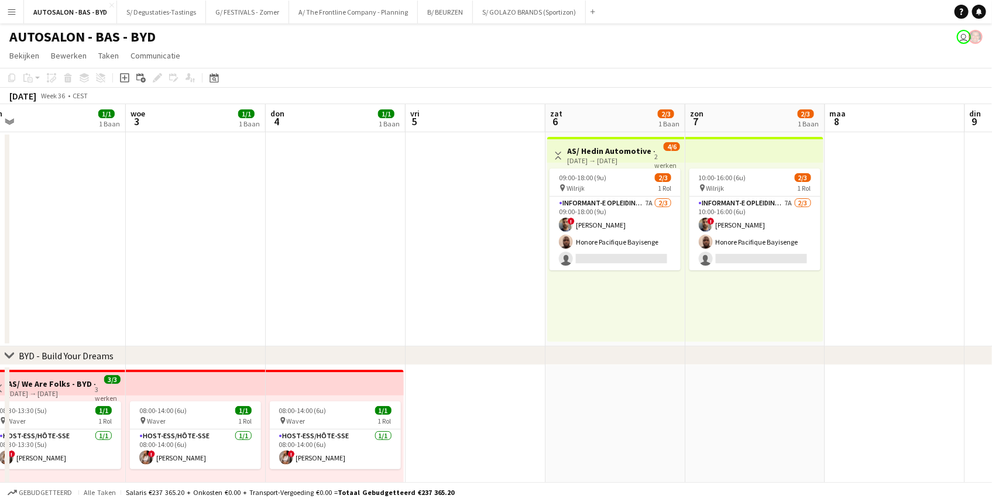
drag, startPoint x: 209, startPoint y: 276, endPoint x: 323, endPoint y: 279, distance: 114.7
click at [323, 279] on app-calendar-viewport "[DATE] 1 din 2 1/1 1 Baan woe 3 1/1 1 Baan don 4 1/1 1 Baan vri 5 zat 6 2/3 1 B…" at bounding box center [496, 426] width 992 height 645
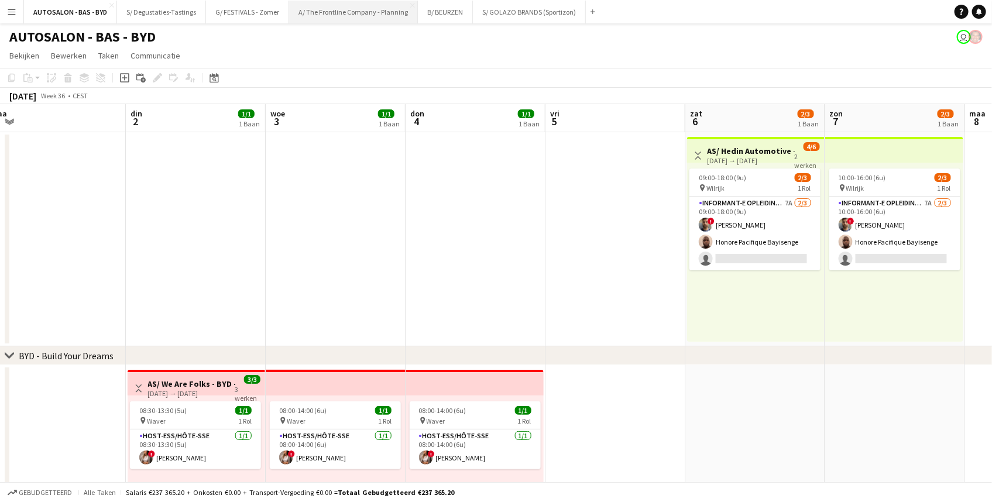
click at [321, 15] on button "A/ The Frontline Company - Planning Sluiten" at bounding box center [353, 12] width 129 height 23
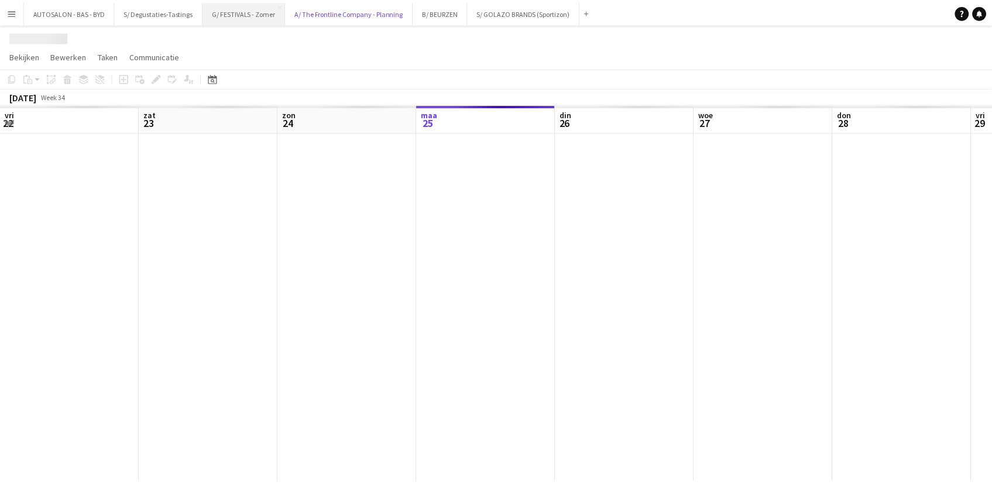
scroll to position [0, 280]
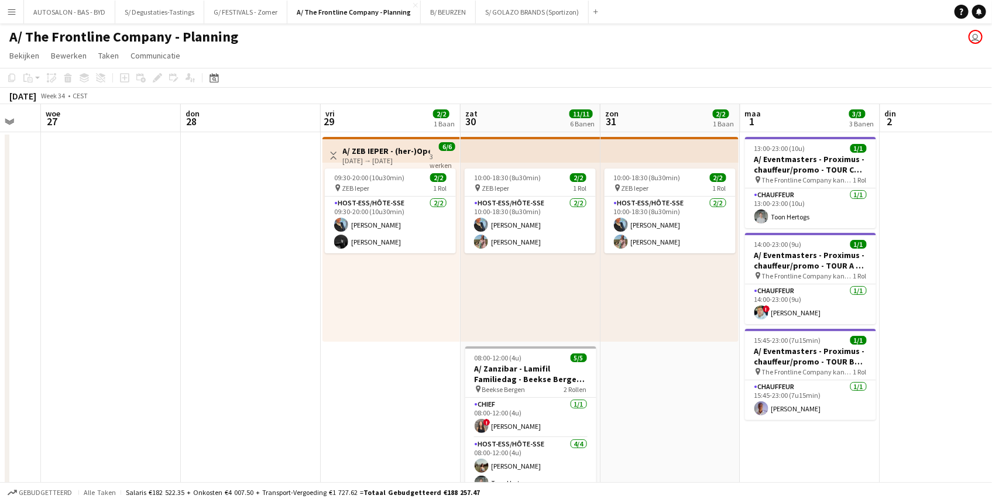
drag, startPoint x: 198, startPoint y: 292, endPoint x: 164, endPoint y: 298, distance: 35.0
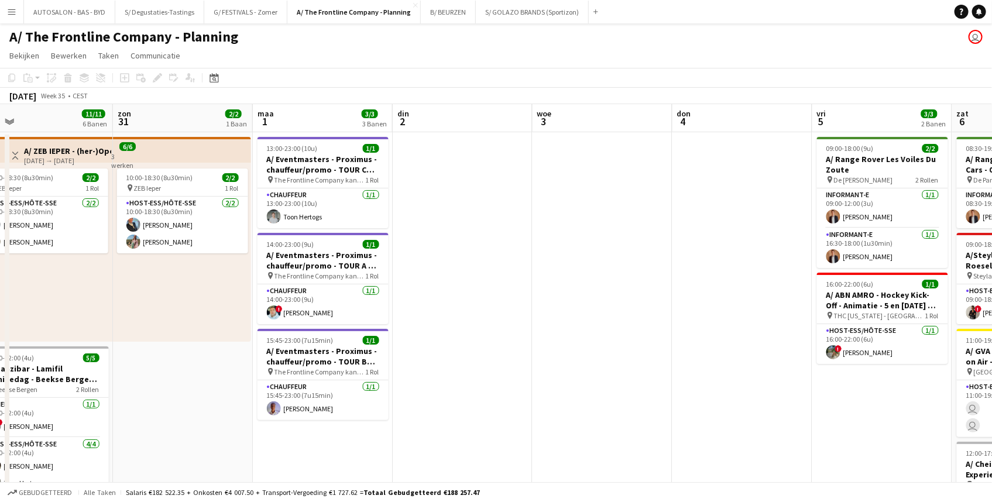
drag, startPoint x: 388, startPoint y: 317, endPoint x: 46, endPoint y: 319, distance: 342.2
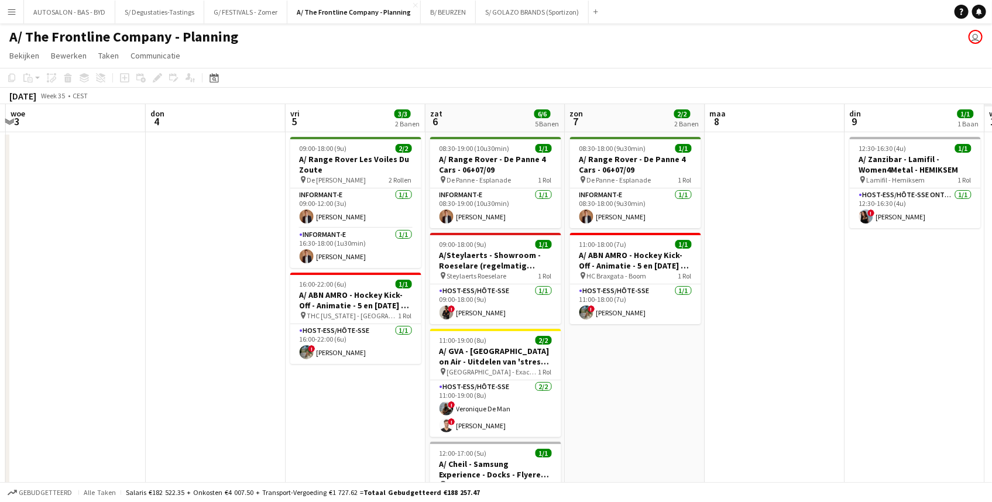
drag, startPoint x: 383, startPoint y: 305, endPoint x: 161, endPoint y: 310, distance: 222.4
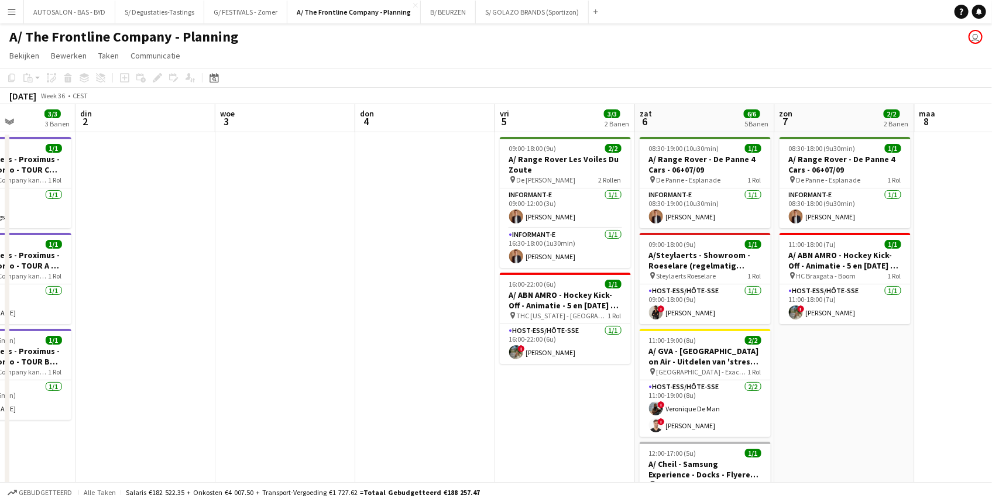
drag, startPoint x: 680, startPoint y: 322, endPoint x: 906, endPoint y: 287, distance: 229.2
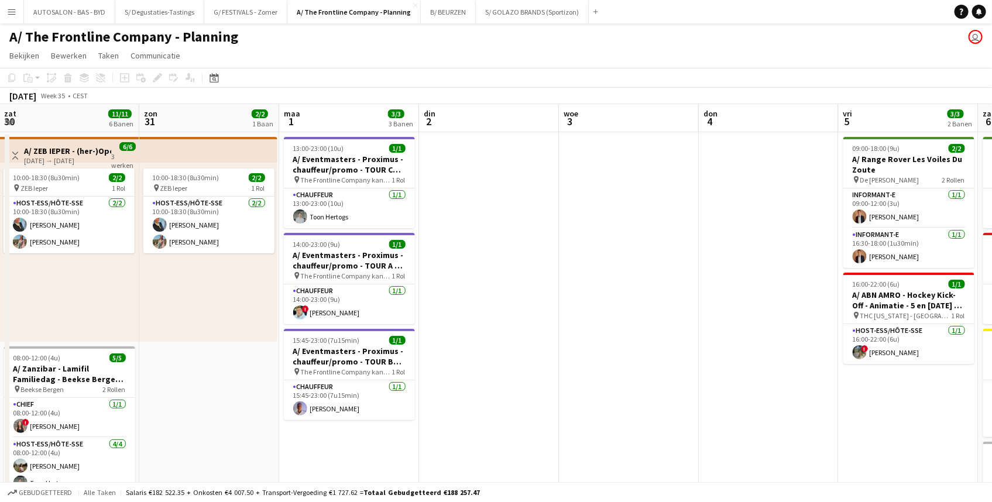
drag, startPoint x: 330, startPoint y: 269, endPoint x: 660, endPoint y: 249, distance: 330.6
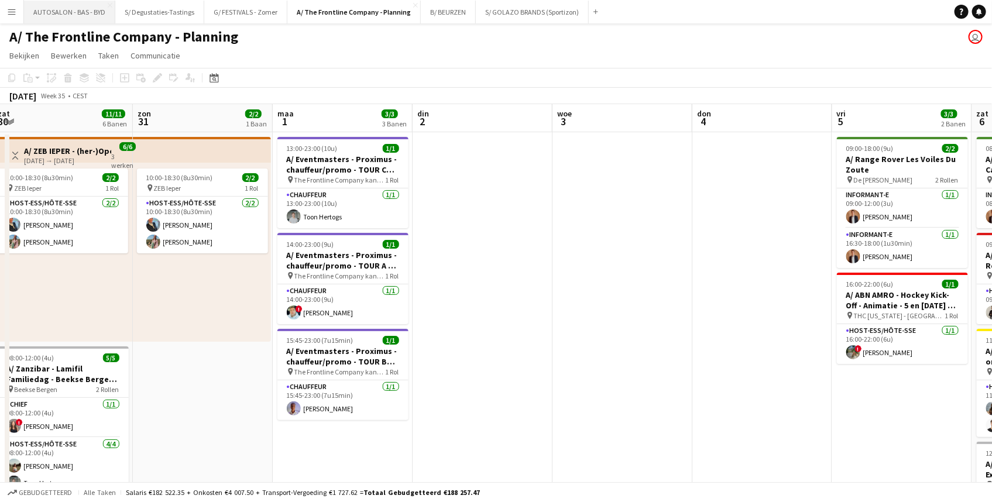
click at [68, 13] on button "AUTOSALON - BAS - BYD [GEOGRAPHIC_DATA]" at bounding box center [69, 12] width 91 height 23
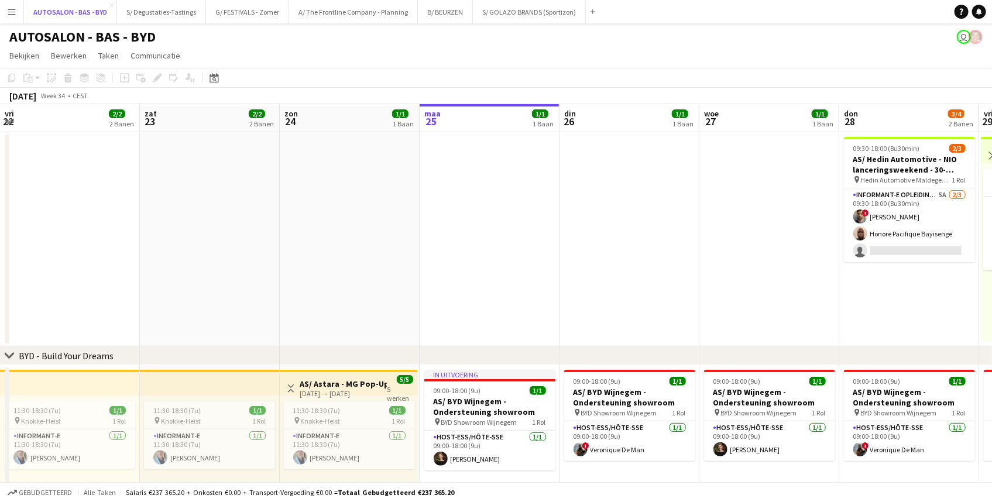
scroll to position [0, 280]
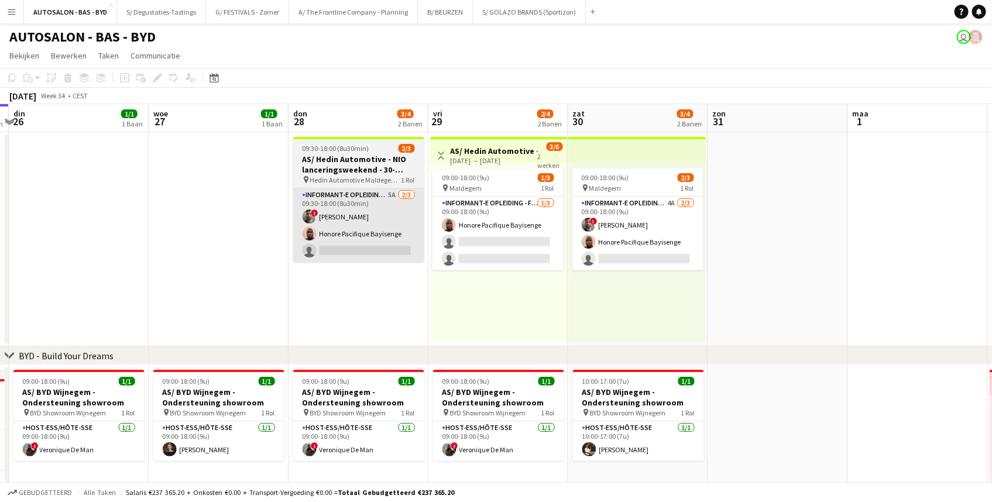
drag, startPoint x: 649, startPoint y: 293, endPoint x: 340, endPoint y: 240, distance: 313.3
click at [346, 295] on app-calendar-viewport "vri 22 2/2 2 Banen zat 23 2/2 2 Banen zon 24 1/1 1 Baan [DATE] 1/1 1 Baan din 2…" at bounding box center [496, 426] width 992 height 645
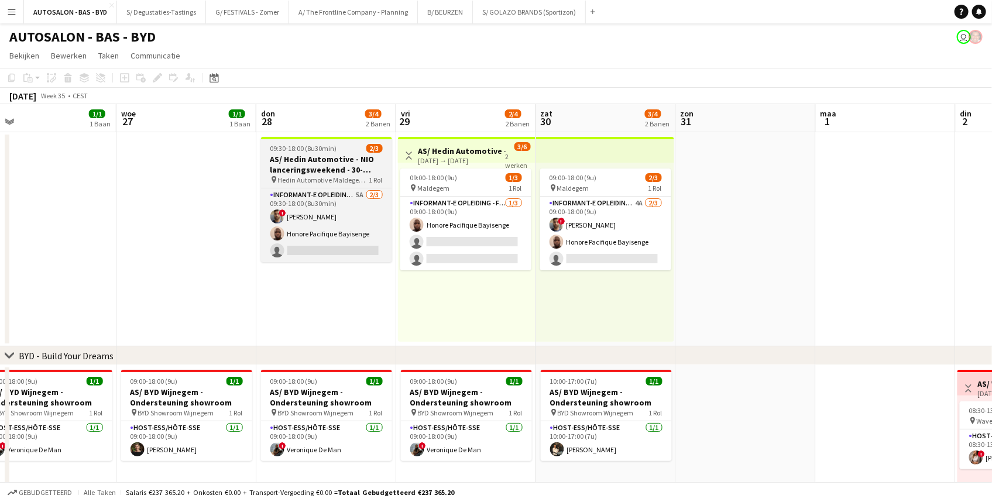
click at [342, 154] on h3 "AS/ Hedin Automotive - NIO lanceringsweekend - 30-31/08, 06-07/09 en 13-14/09" at bounding box center [326, 164] width 131 height 21
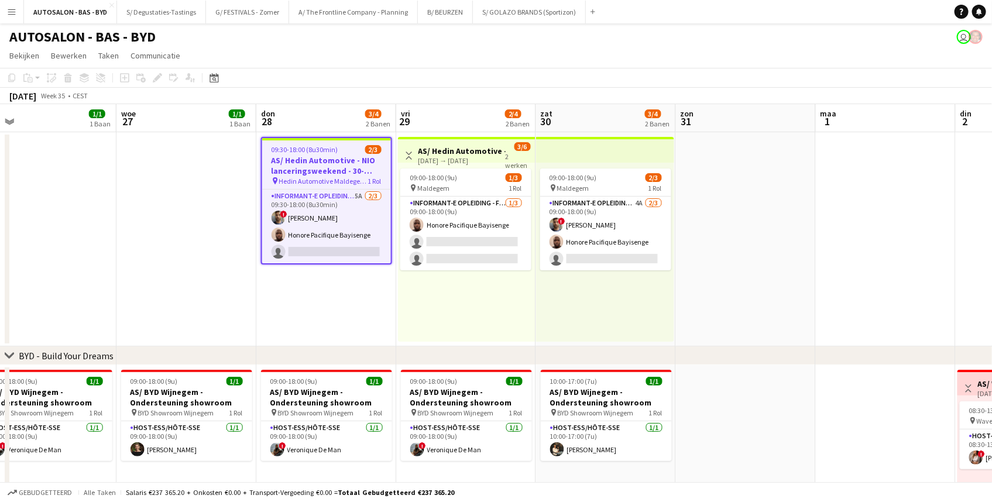
scroll to position [0, 583]
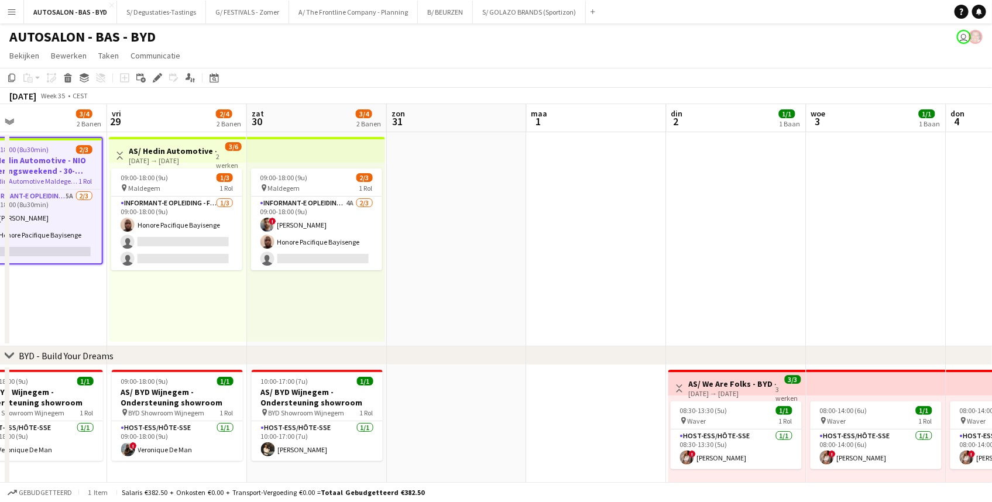
drag, startPoint x: 711, startPoint y: 273, endPoint x: 238, endPoint y: 282, distance: 473.3
click at [190, 283] on app-calendar-viewport "zon 24 1/1 1 Baan [DATE] 1/1 1 Baan din 26 1/1 1 Baan woe 27 1/1 1 Baan don 28 …" at bounding box center [496, 426] width 992 height 645
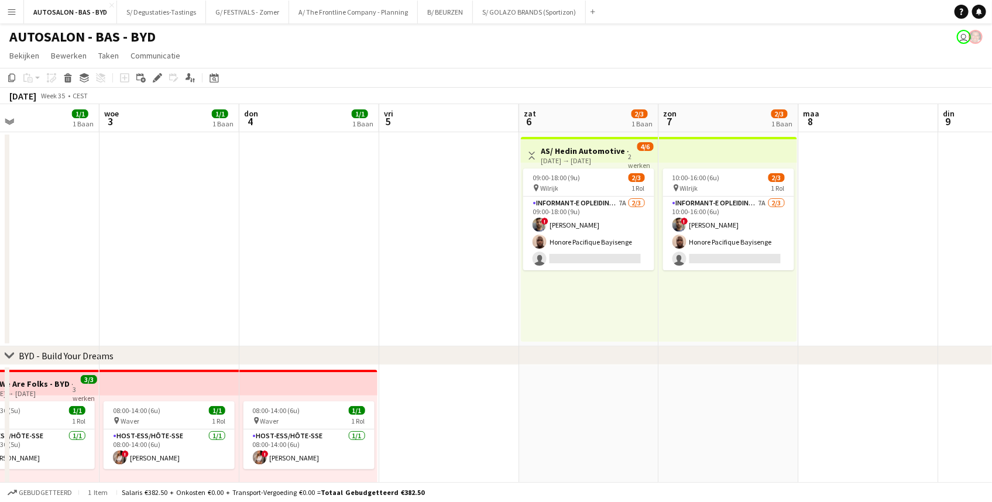
drag, startPoint x: 683, startPoint y: 253, endPoint x: 266, endPoint y: 269, distance: 416.8
click at [266, 269] on app-calendar-viewport "zat 30 3/4 2 Banen [DATE] 1 din 2 1/1 1 Baan woe 3 1/1 1 Baan don 4 1/1 1 Baan …" at bounding box center [496, 426] width 992 height 645
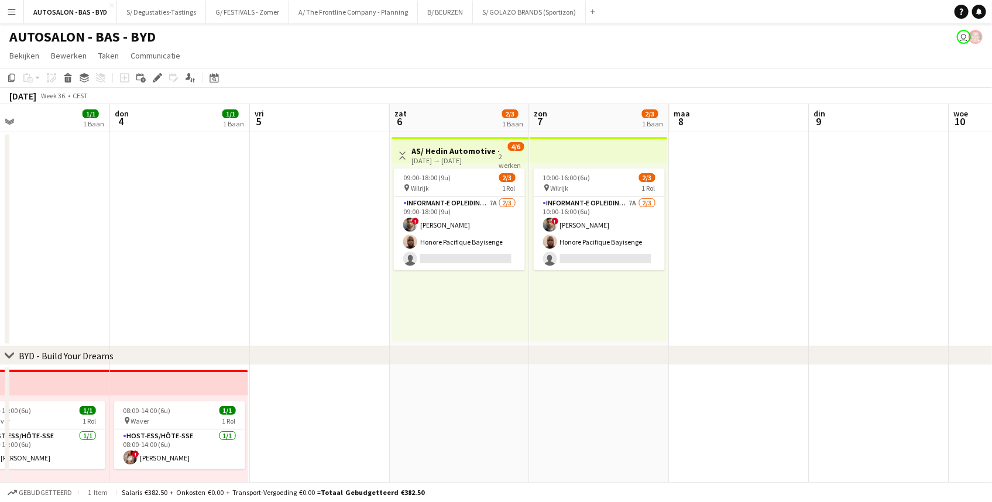
drag, startPoint x: 460, startPoint y: 303, endPoint x: 202, endPoint y: 260, distance: 261.6
click at [166, 283] on app-calendar-viewport "zat 30 3/4 2 Banen [DATE] 1 din 2 1/1 1 Baan woe 3 1/1 1 Baan don 4 1/1 1 Baan …" at bounding box center [496, 426] width 992 height 645
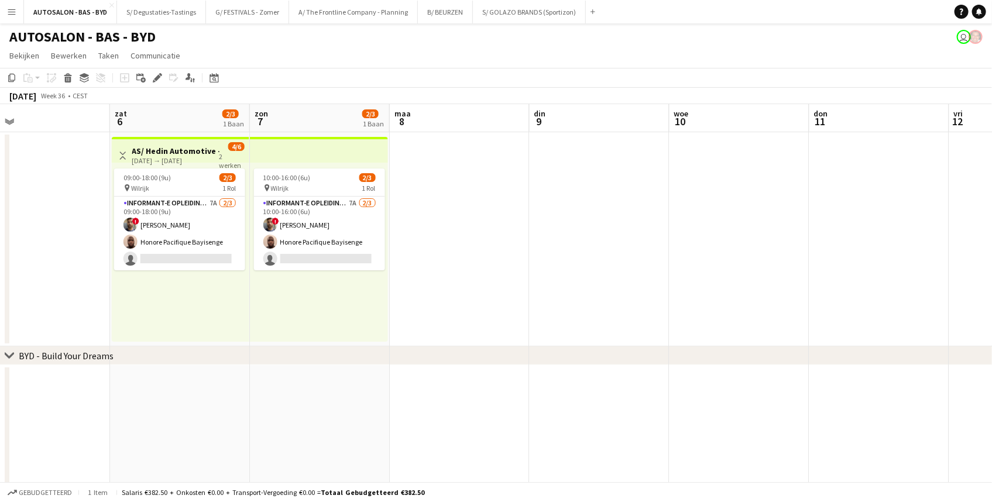
scroll to position [0, 587]
click at [292, 164] on div "10:00-16:00 (6u) 2/3 pin Wilrijk 1 Rol Informant-e Opleiding - Formation 7A [DA…" at bounding box center [321, 252] width 138 height 179
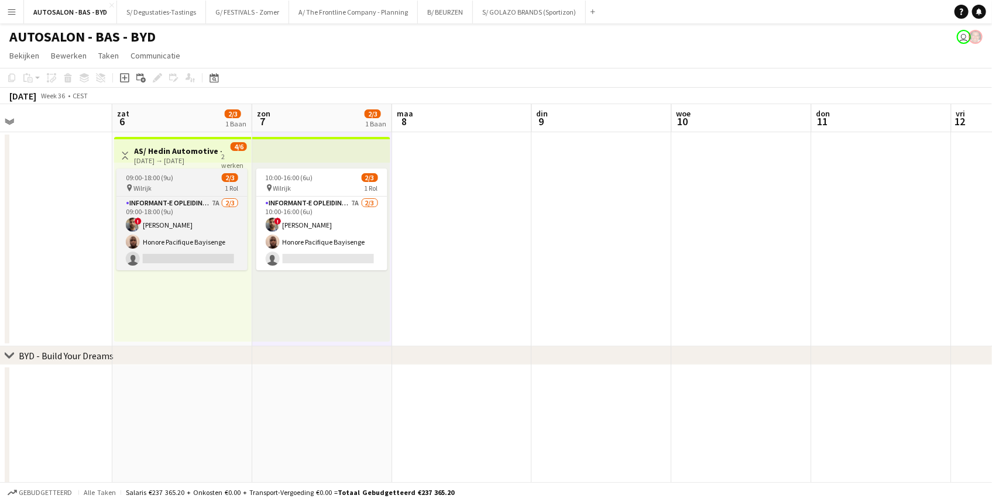
click at [191, 171] on app-job-card "09:00-18:00 (9u) 2/3 pin Wilrijk 1 Rol Informant-e Opleiding - Formation 7A [DA…" at bounding box center [181, 219] width 131 height 102
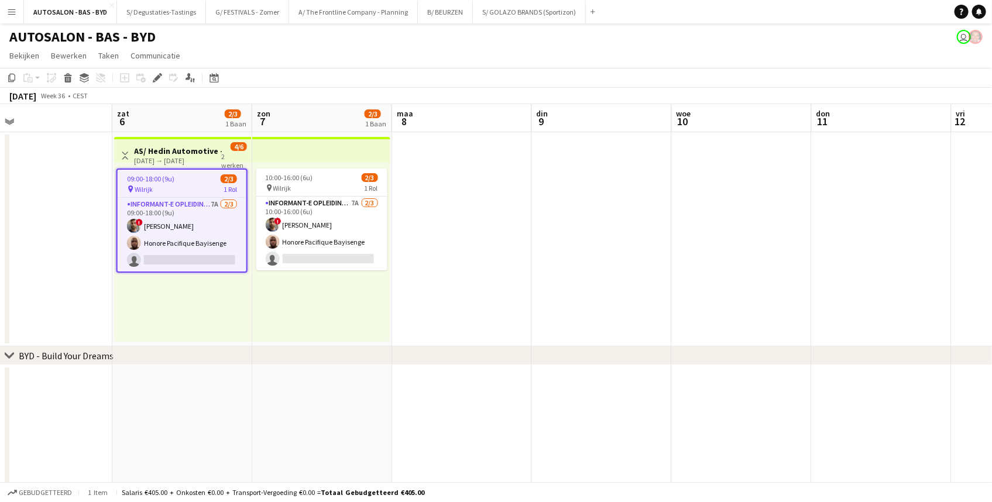
click at [188, 160] on div "[DATE] → [DATE]" at bounding box center [178, 160] width 87 height 9
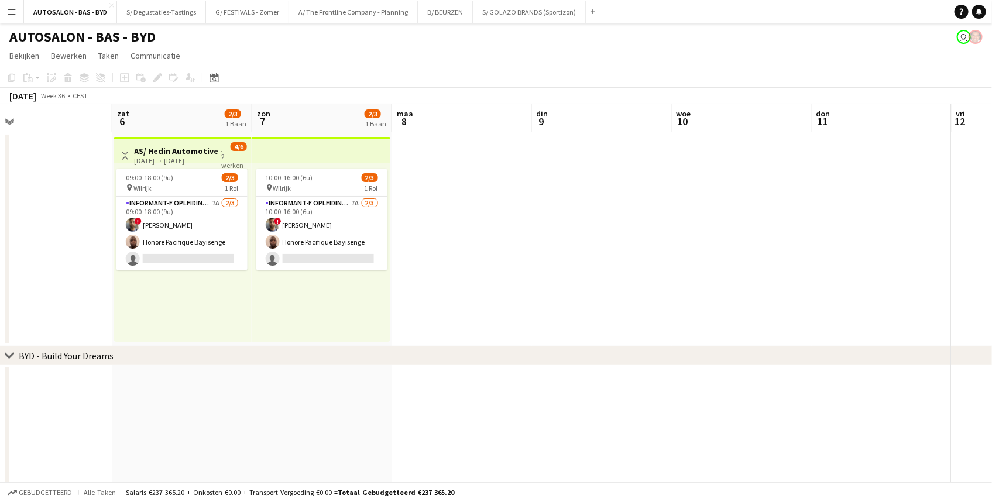
click at [194, 156] on div "[DATE] → [DATE]" at bounding box center [178, 160] width 87 height 9
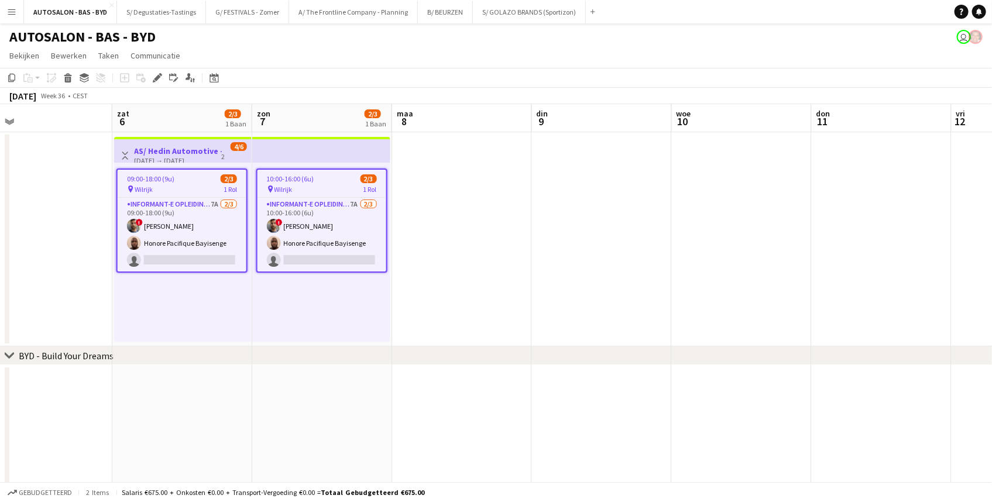
click at [576, 220] on app-date-cell at bounding box center [602, 239] width 140 height 214
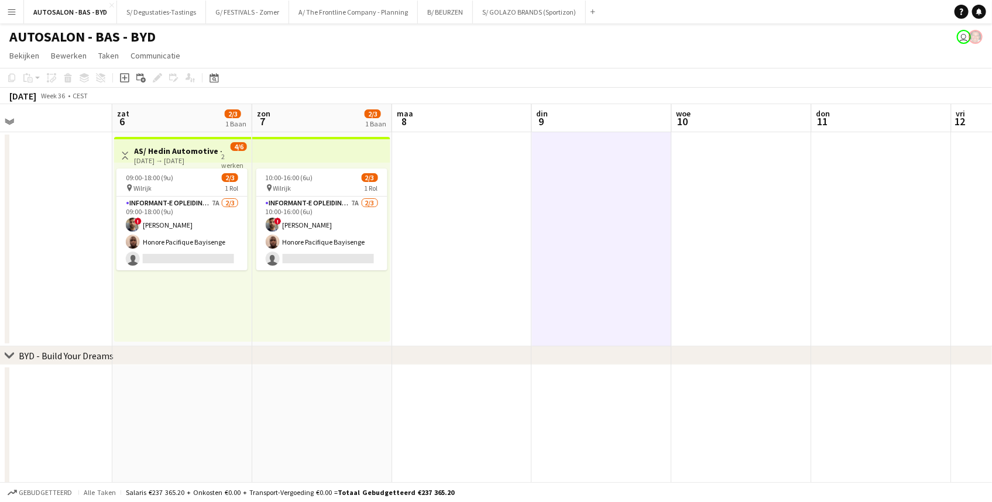
click at [196, 153] on h3 "AS/ Hedin Automotive - NIO lanceringsweekend - 30-31/08, 06-07/09 en 13-14/09" at bounding box center [178, 151] width 87 height 11
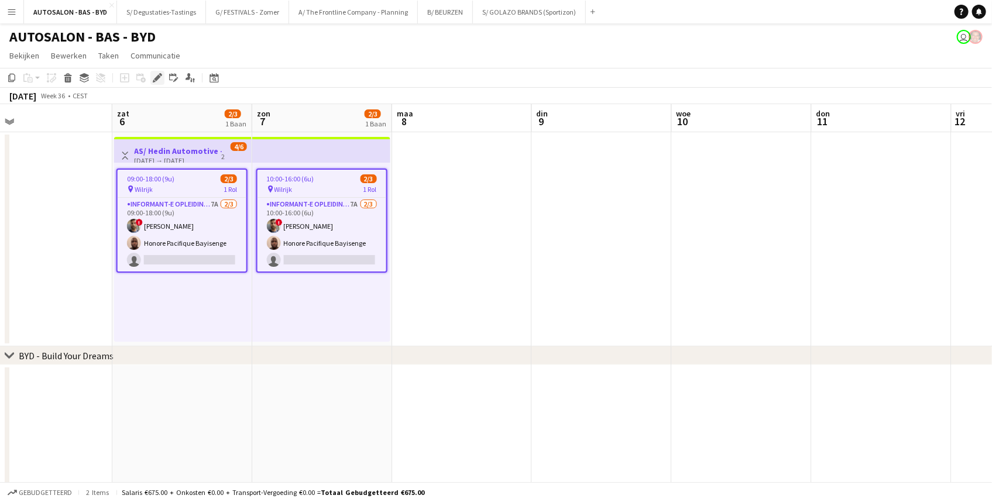
click at [156, 77] on icon at bounding box center [157, 78] width 6 height 6
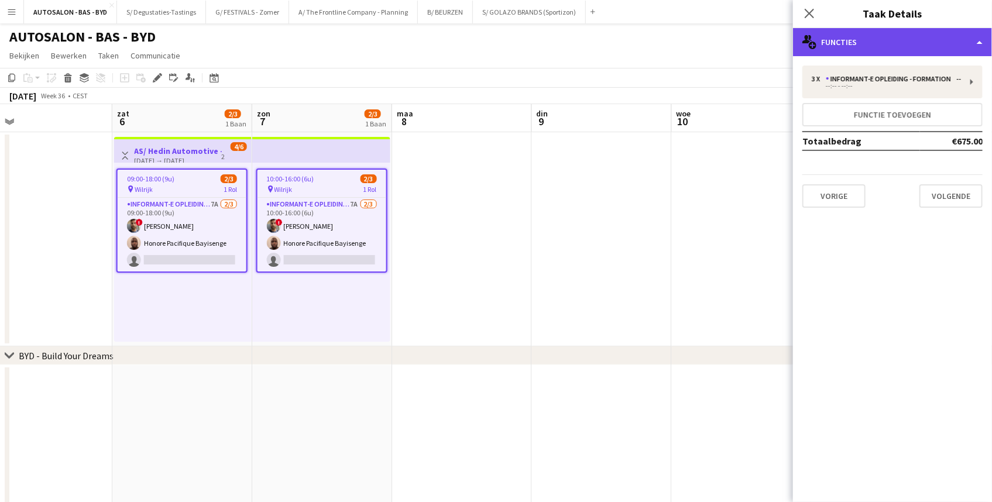
click at [809, 50] on div "multiple-users-add Functies" at bounding box center [892, 42] width 199 height 28
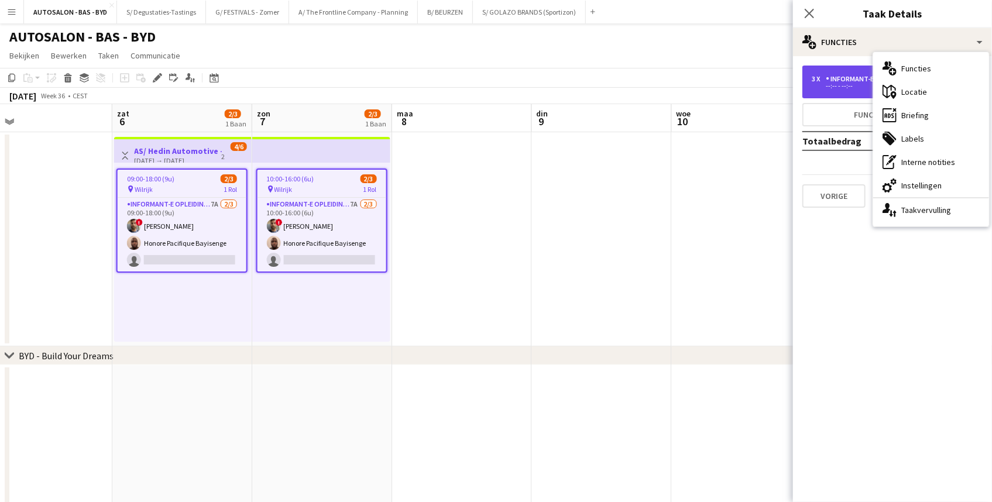
click at [809, 75] on div "Informant-e Opleiding - Formation" at bounding box center [890, 79] width 130 height 8
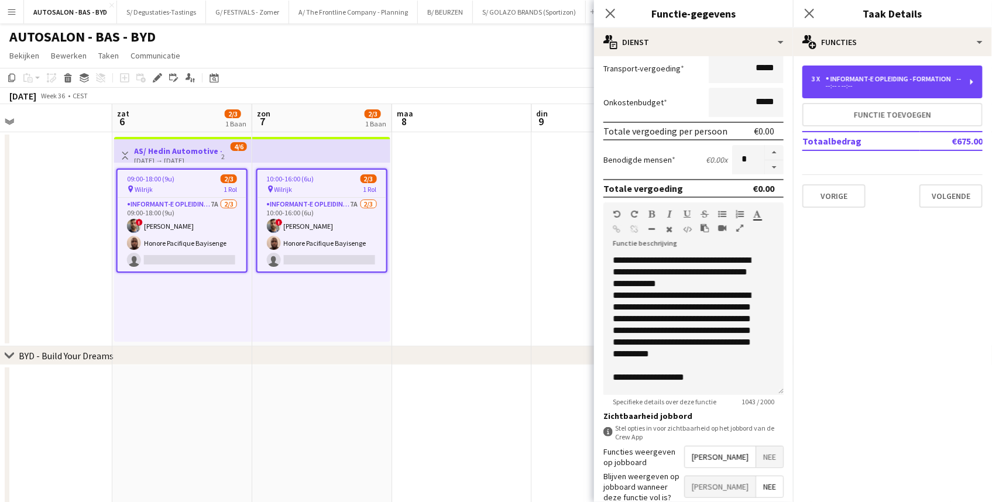
scroll to position [315, 0]
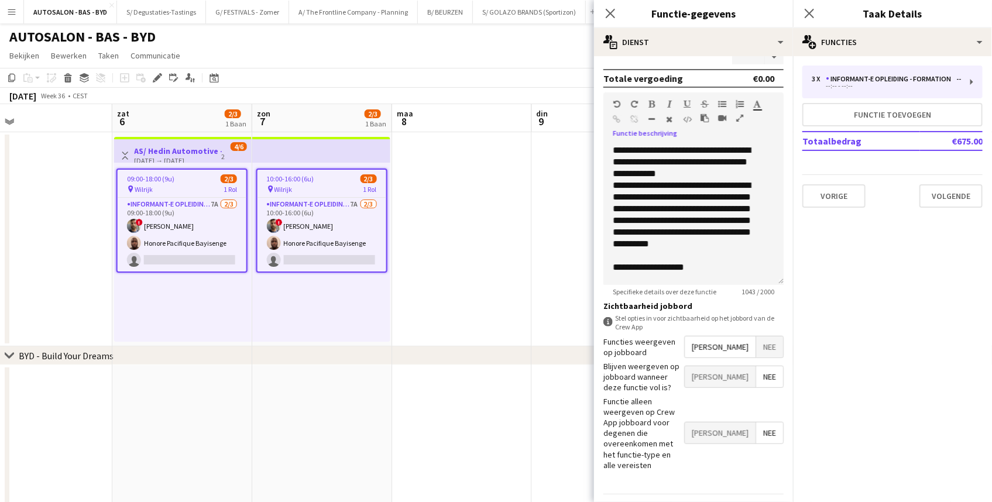
click at [736, 120] on icon "button" at bounding box center [739, 118] width 7 height 8
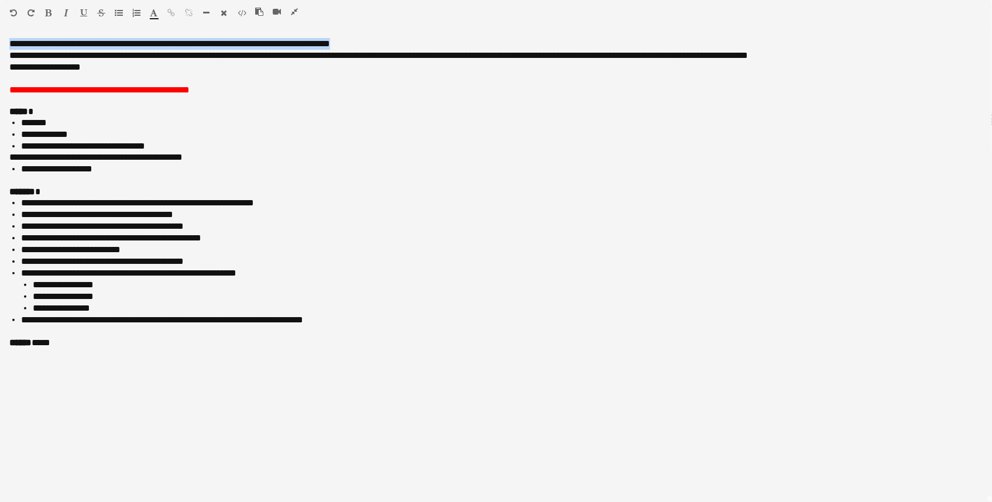
scroll to position [0, 587]
click at [384, 45] on div "**********" at bounding box center [496, 270] width 992 height 464
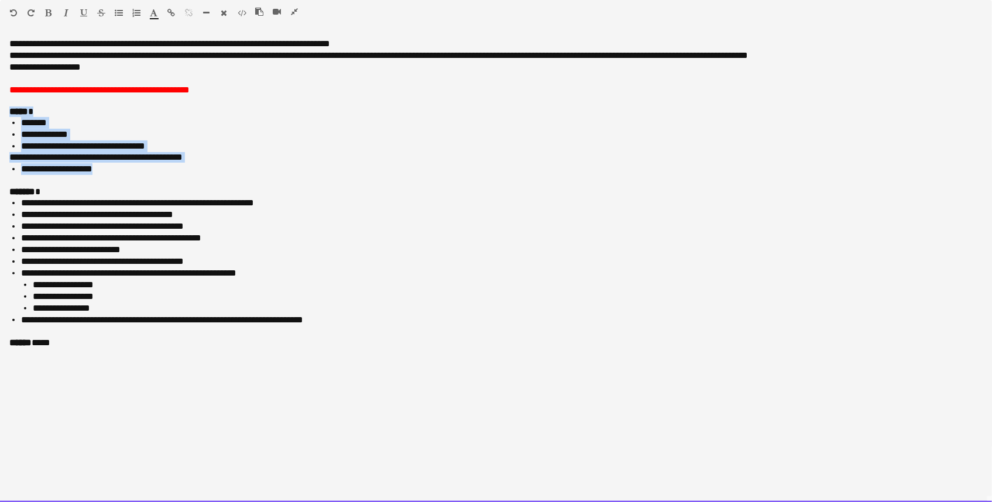
drag, startPoint x: 17, startPoint y: 112, endPoint x: 229, endPoint y: 170, distance: 219.4
click at [229, 170] on div "**********" at bounding box center [496, 270] width 992 height 464
copy div "**********"
click at [264, 223] on li "**********" at bounding box center [501, 227] width 961 height 12
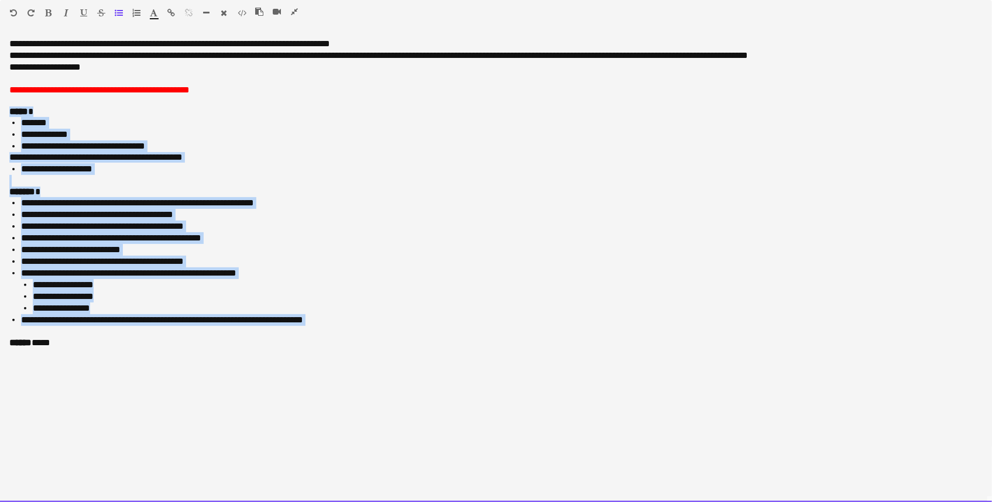
drag, startPoint x: 8, startPoint y: 109, endPoint x: 372, endPoint y: 332, distance: 426.4
click at [370, 332] on div "**********" at bounding box center [496, 270] width 992 height 464
copy div "**********"
click at [487, 304] on li "**********" at bounding box center [507, 308] width 949 height 12
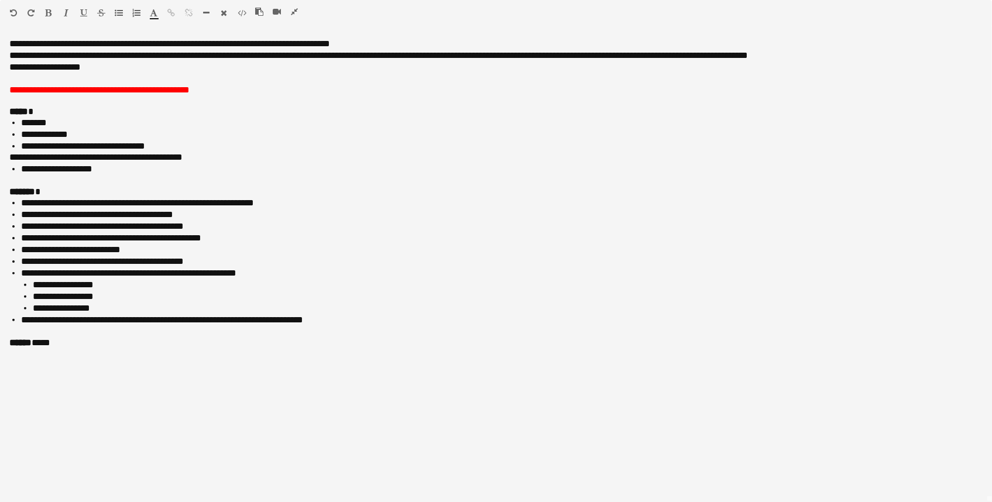
click at [292, 12] on icon "button" at bounding box center [294, 12] width 7 height 8
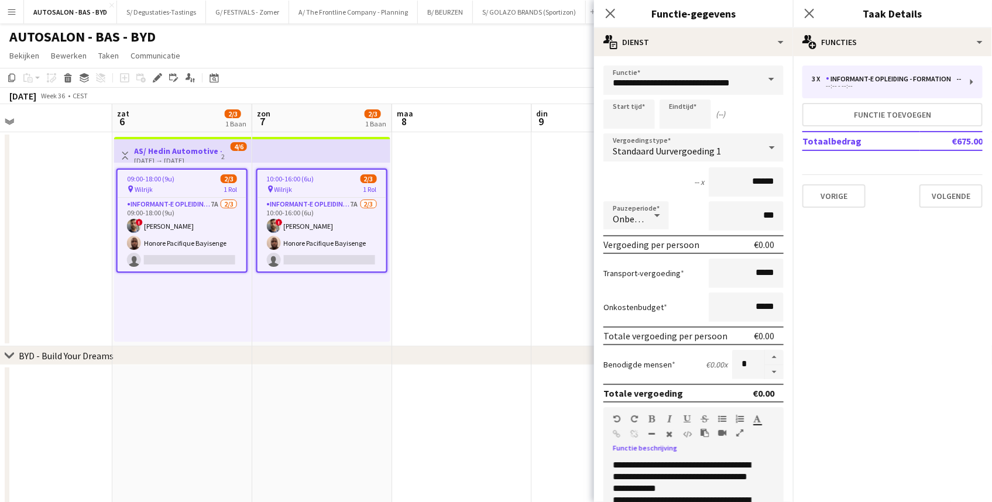
click at [401, 287] on app-date-cell at bounding box center [462, 239] width 140 height 214
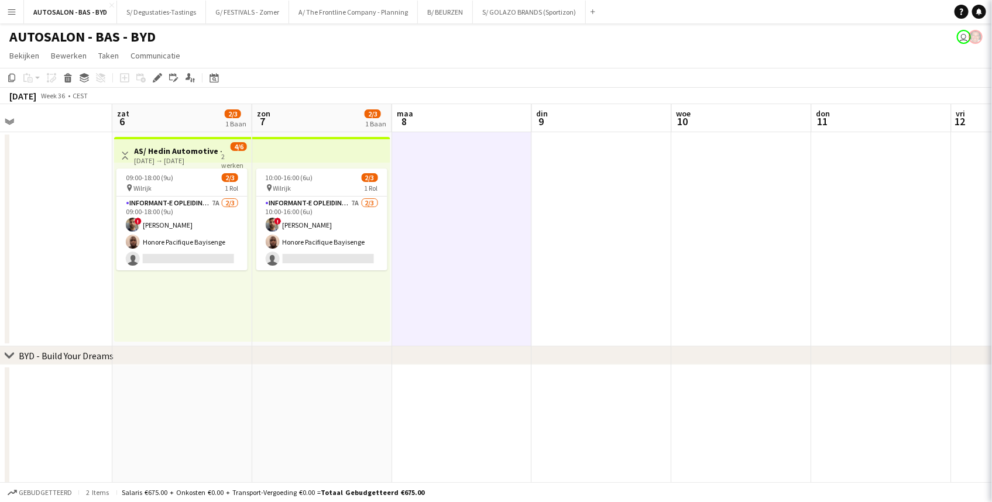
scroll to position [0, 587]
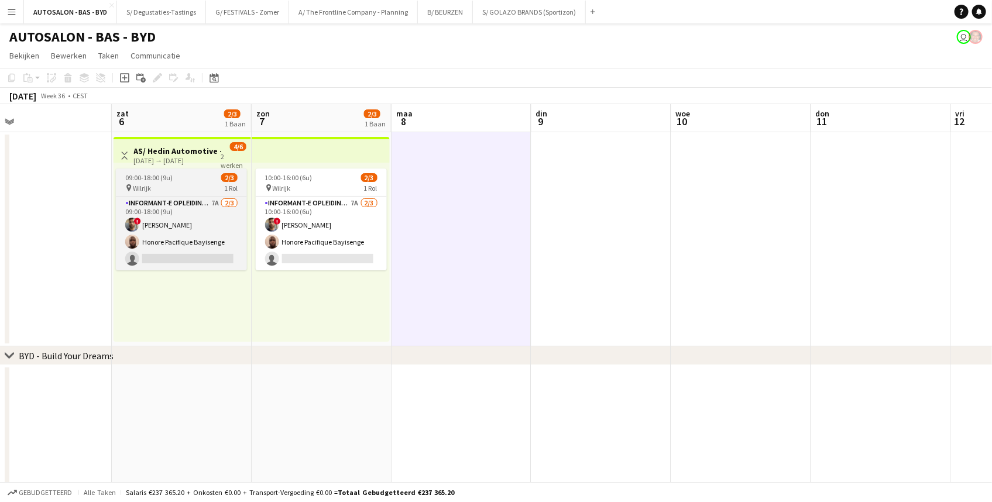
click at [174, 187] on div "pin Wilrijk 1 Rol" at bounding box center [181, 187] width 131 height 9
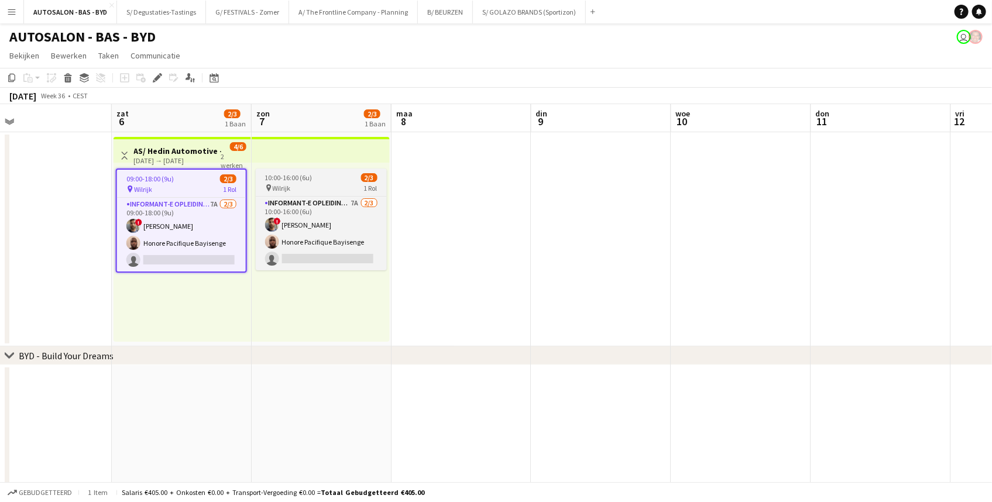
click at [286, 193] on app-job-card "10:00-16:00 (6u) 2/3 pin Wilrijk 1 Rol Informant-e Opleiding - Formation 7A [DA…" at bounding box center [321, 219] width 131 height 102
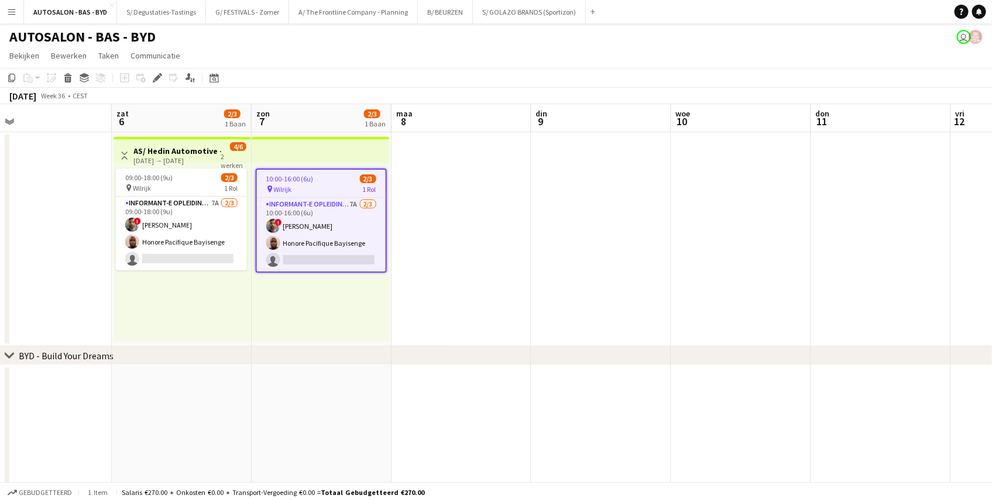
click at [424, 329] on app-date-cell at bounding box center [461, 239] width 140 height 214
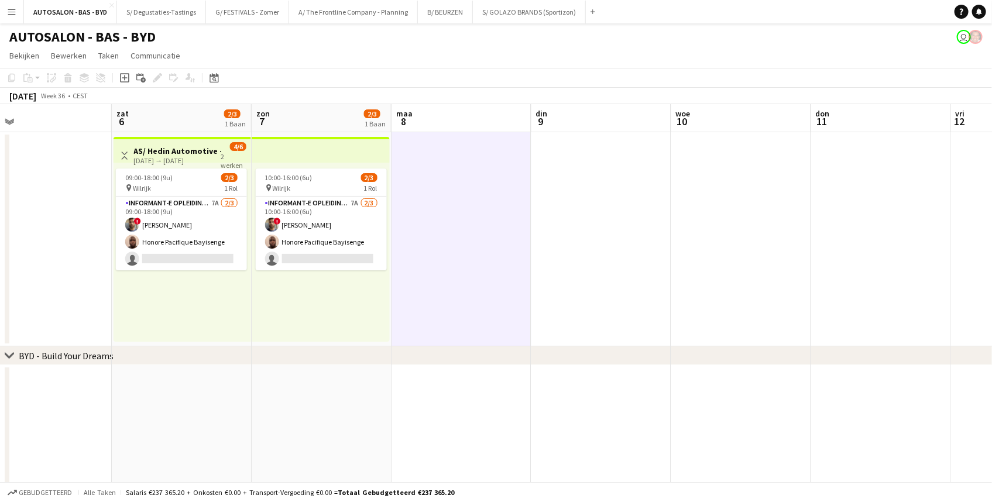
scroll to position [0, 588]
click at [211, 156] on div "[DATE] → [DATE]" at bounding box center [176, 160] width 87 height 9
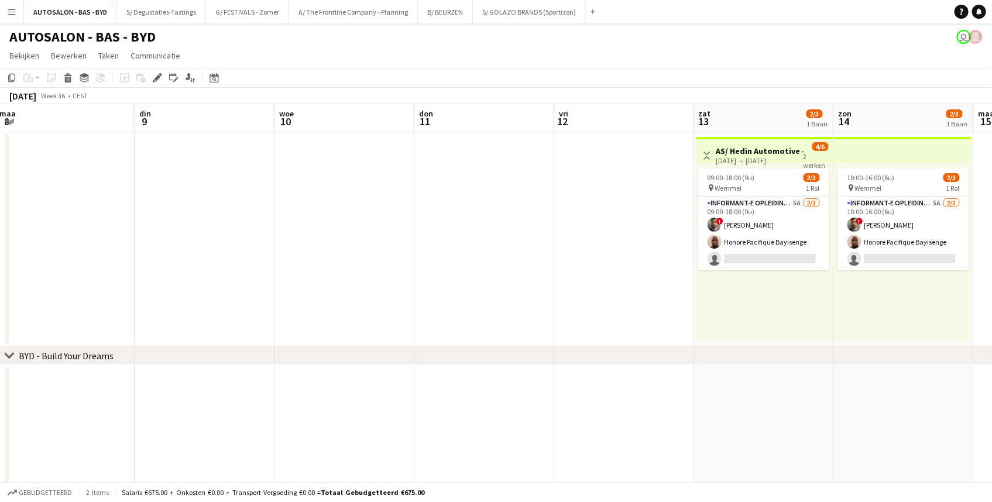
drag, startPoint x: 741, startPoint y: 230, endPoint x: 624, endPoint y: 276, distance: 125.6
click at [335, 276] on app-calendar-viewport "vri 5 zat 6 2/3 1 Baan zon 7 2/3 1 Baan maa 8 din 9 woe 10 don 11 vri 12 zat 13…" at bounding box center [496, 426] width 992 height 645
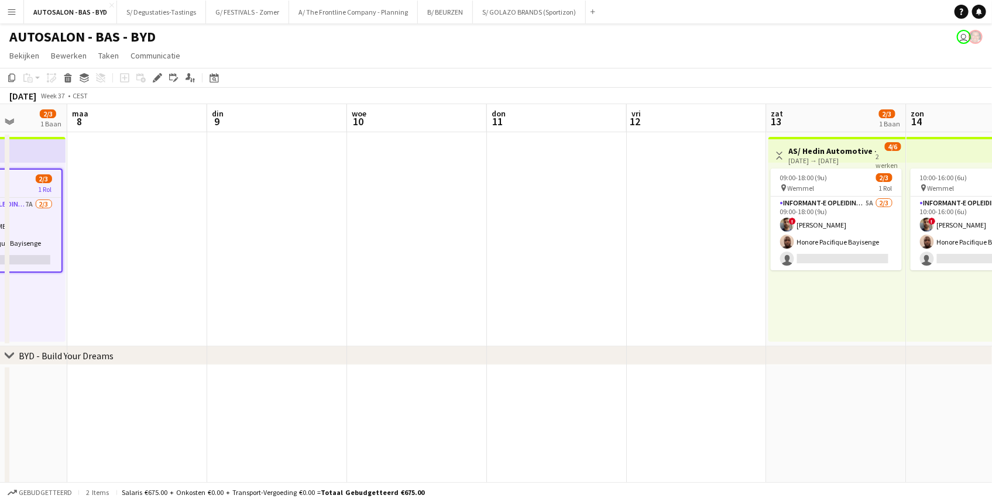
drag, startPoint x: 734, startPoint y: 307, endPoint x: 266, endPoint y: 316, distance: 468.1
click at [266, 316] on app-calendar-viewport "vri 5 zat 6 2/3 1 Baan zon 7 2/3 1 Baan maa 8 din 9 woe 10 don 11 vri 12 zat 13…" at bounding box center [496, 426] width 992 height 645
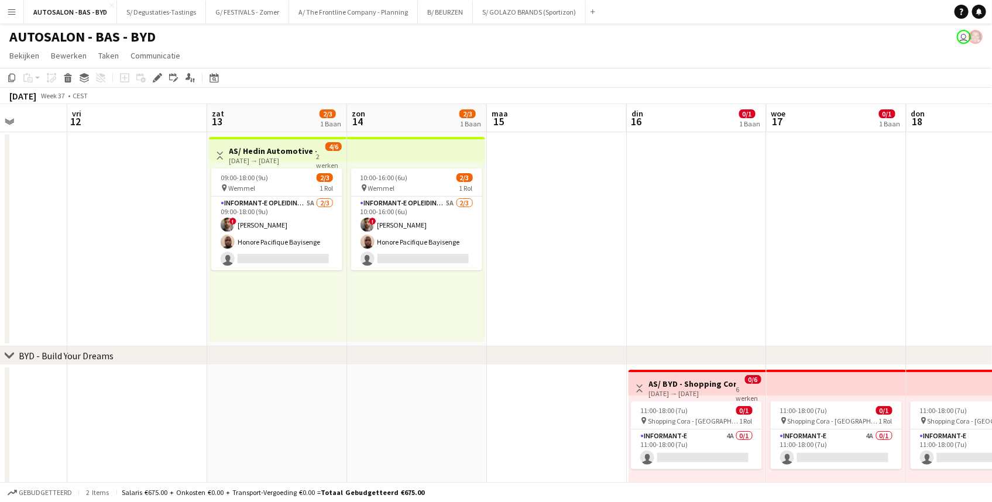
drag, startPoint x: 363, startPoint y: 324, endPoint x: 313, endPoint y: 326, distance: 49.8
click at [313, 326] on app-calendar-viewport "din 9 woe 10 don 11 vri 12 zat 13 2/3 1 Baan zon 14 2/3 1 Baan [DATE] din 16 0/…" at bounding box center [496, 426] width 992 height 645
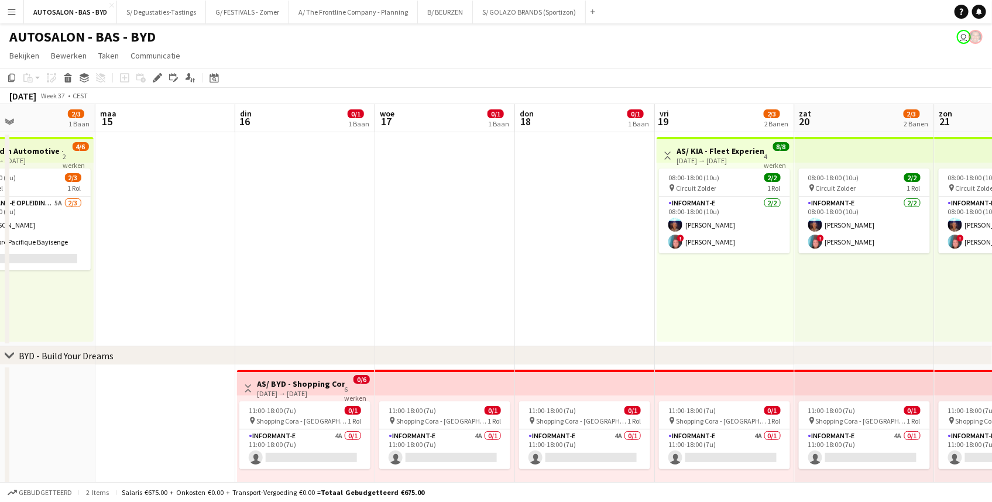
click at [379, 390] on app-top-bar at bounding box center [445, 383] width 140 height 26
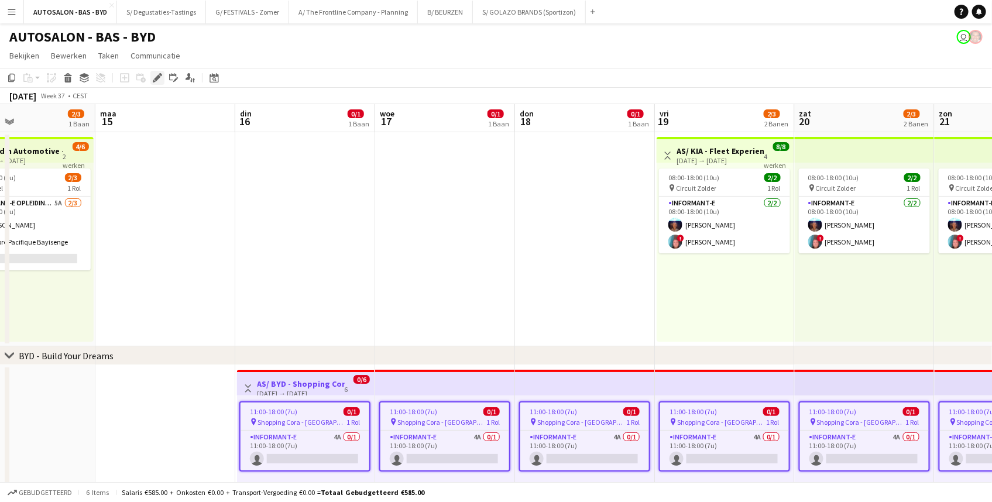
click at [158, 84] on div "Bewerken" at bounding box center [157, 78] width 14 height 14
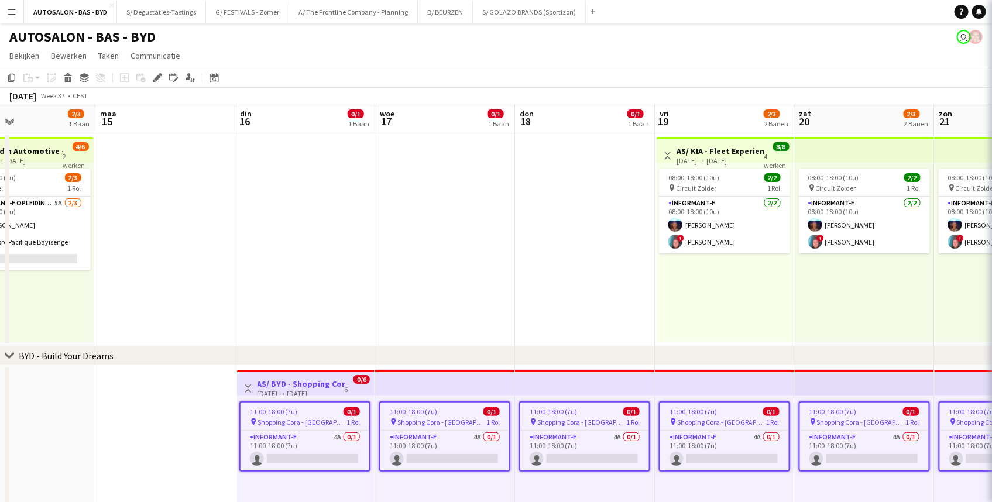
type input "**********"
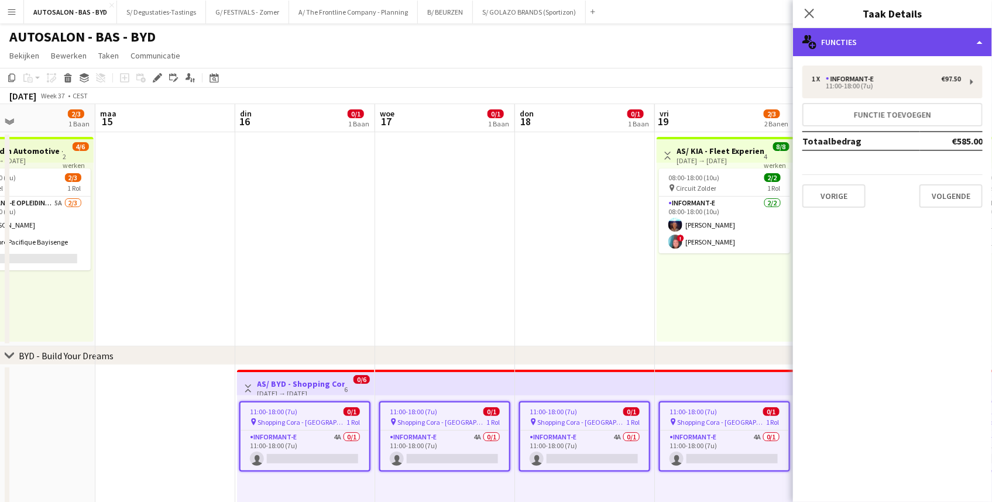
click at [852, 46] on div "multiple-users-add Functies" at bounding box center [892, 42] width 199 height 28
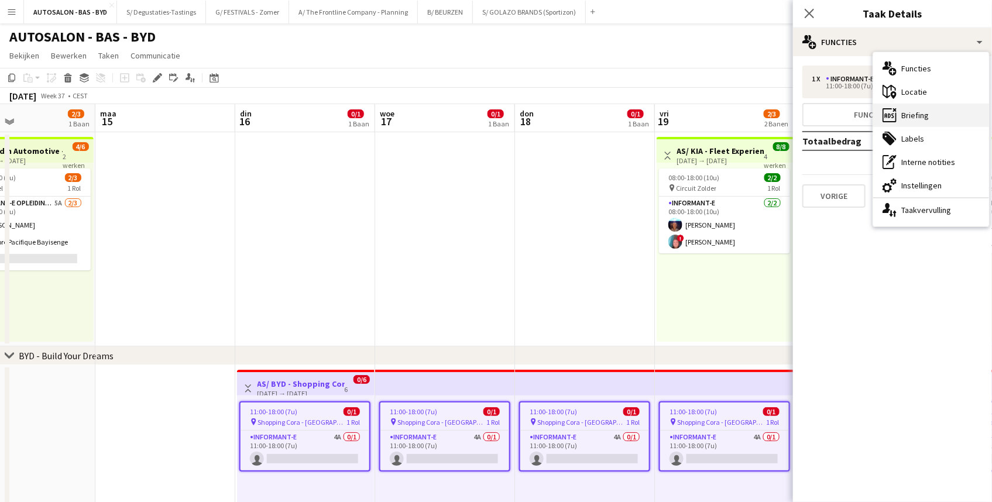
click at [931, 112] on div "ads-window Briefing" at bounding box center [931, 115] width 116 height 23
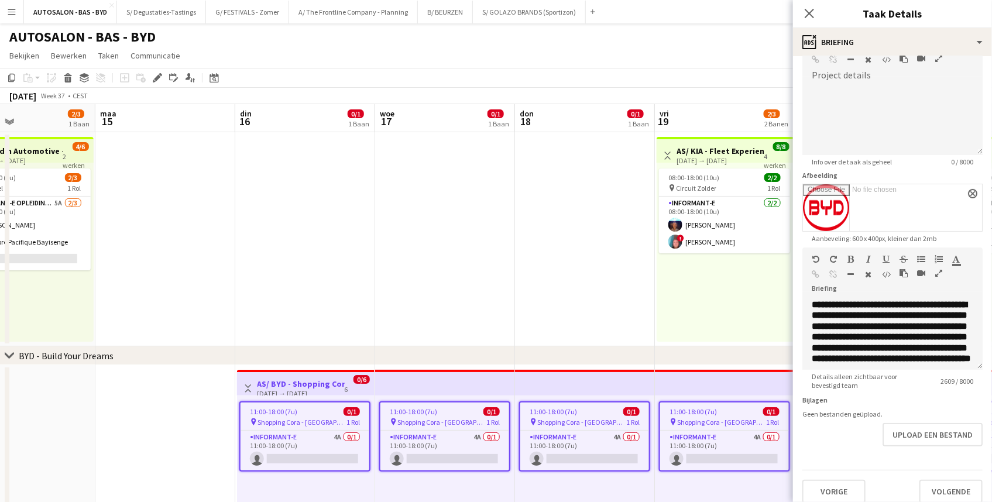
scroll to position [79, 0]
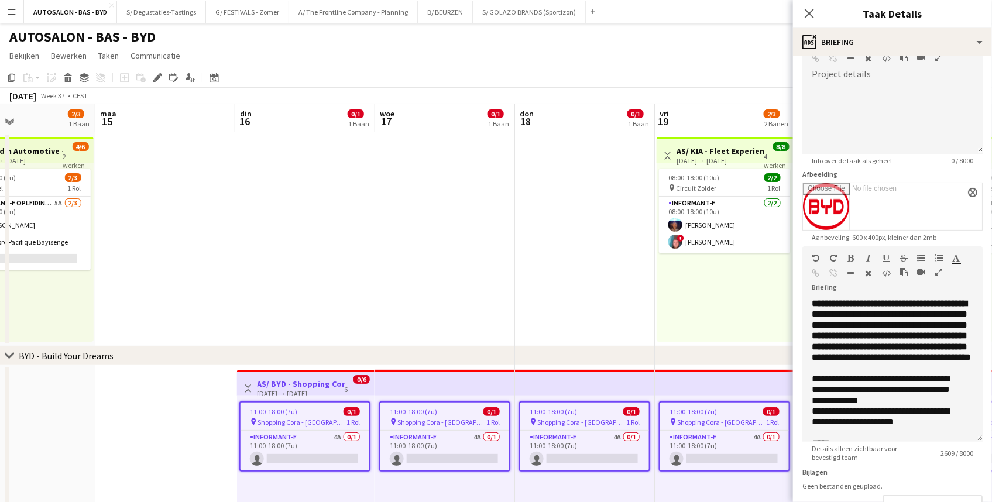
drag, startPoint x: 970, startPoint y: 365, endPoint x: 977, endPoint y: 446, distance: 81.0
click at [978, 446] on form "**********" at bounding box center [892, 281] width 199 height 588
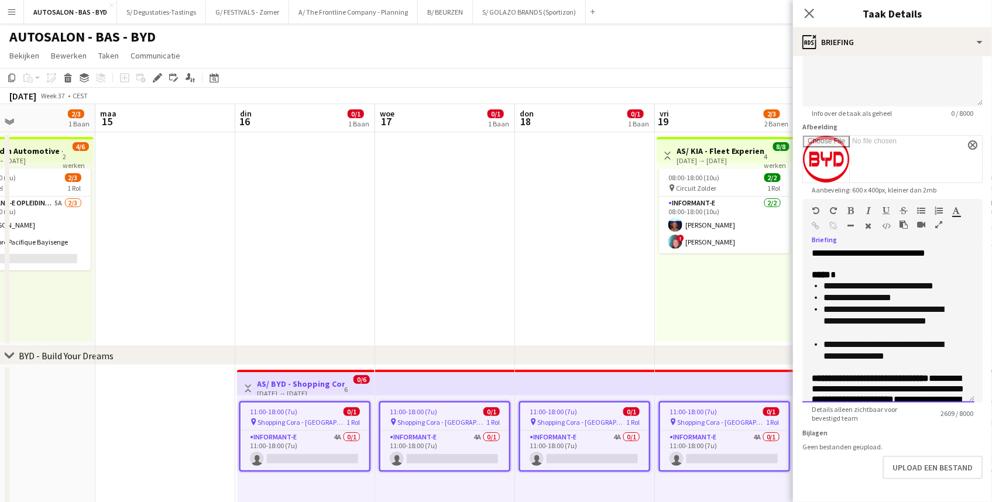
scroll to position [460, 0]
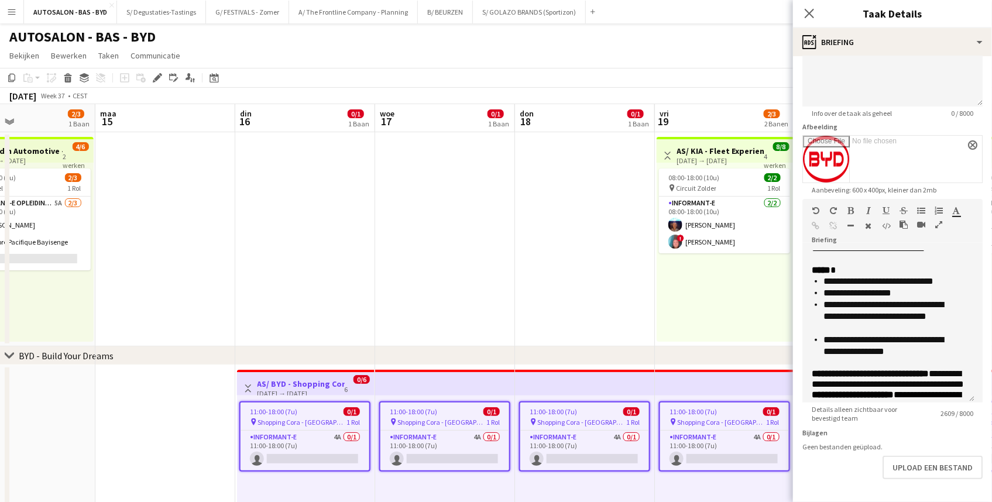
click at [346, 323] on app-date-cell at bounding box center [305, 239] width 140 height 214
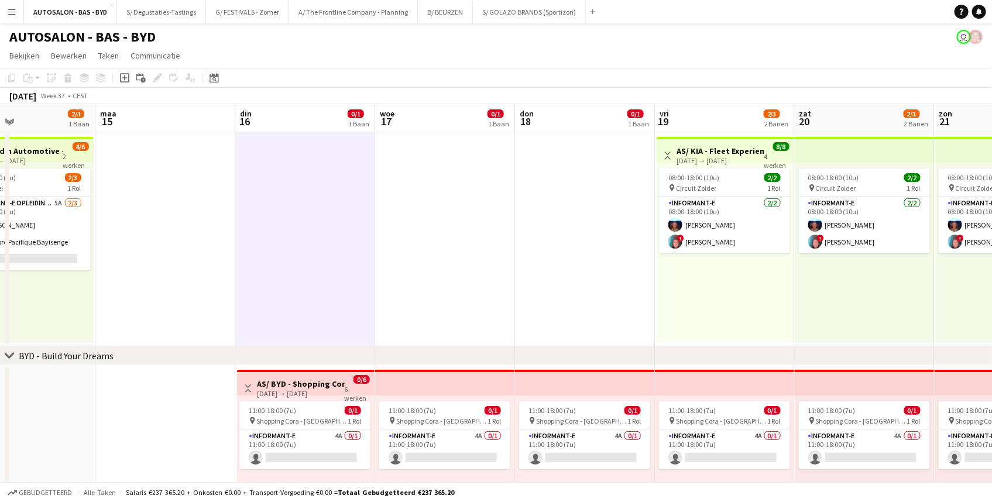
click at [304, 390] on div "[DATE] → [DATE]" at bounding box center [300, 393] width 87 height 9
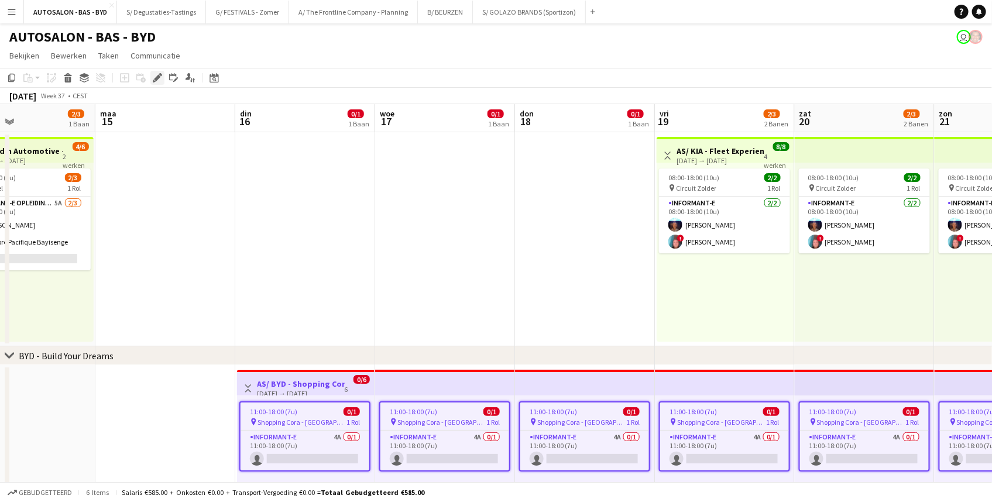
click at [153, 79] on icon "Bewerken" at bounding box center [157, 77] width 9 height 9
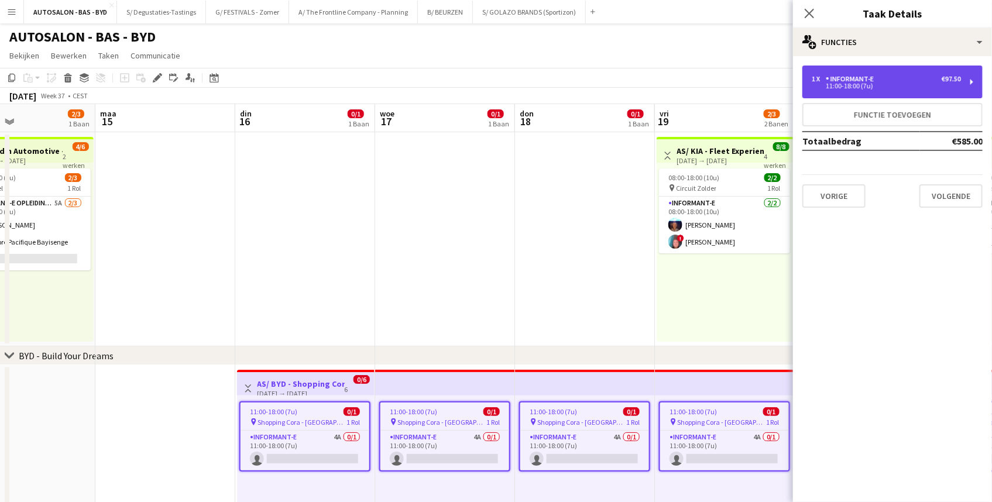
click at [877, 76] on div "1 x Informant-e €97.50" at bounding box center [885, 79] width 149 height 8
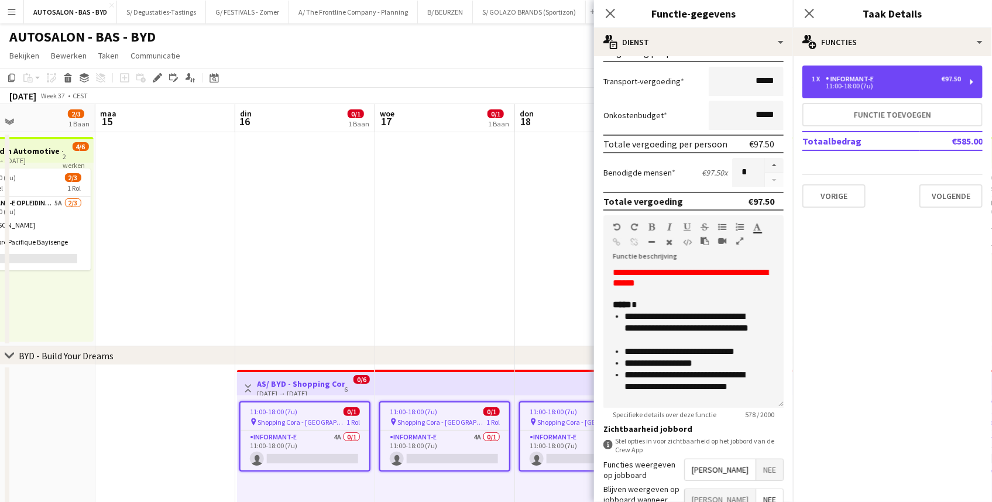
scroll to position [221, 0]
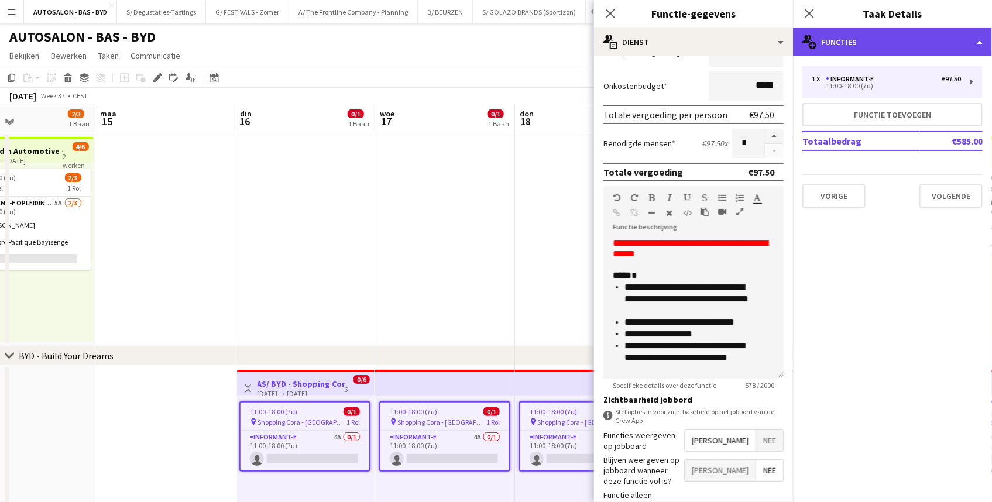
click at [833, 37] on div "multiple-users-add Functies" at bounding box center [892, 42] width 199 height 28
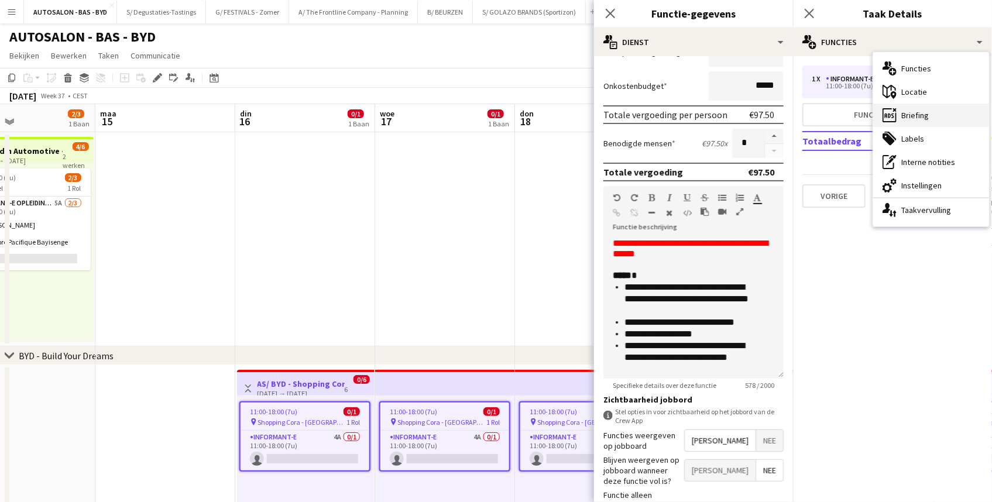
click at [928, 109] on div "ads-window Briefing" at bounding box center [931, 115] width 116 height 23
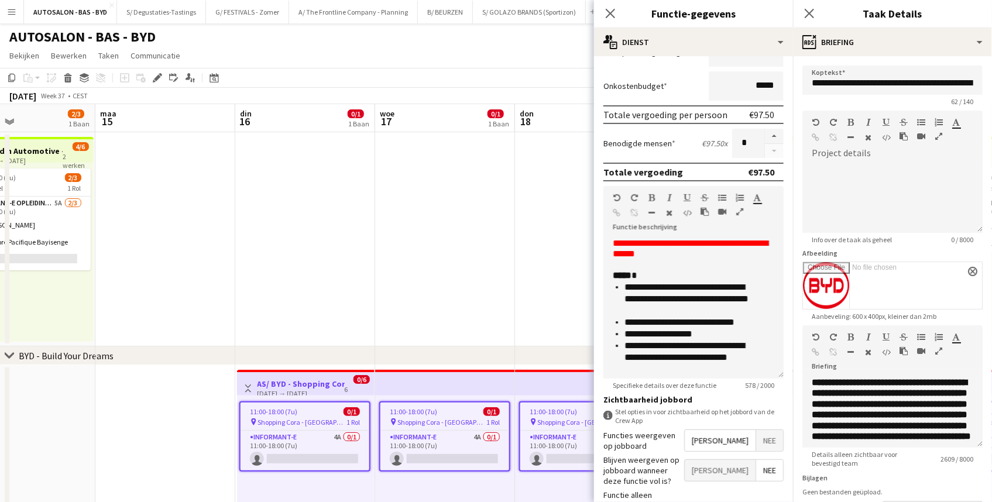
click at [941, 353] on icon "button" at bounding box center [938, 351] width 7 height 8
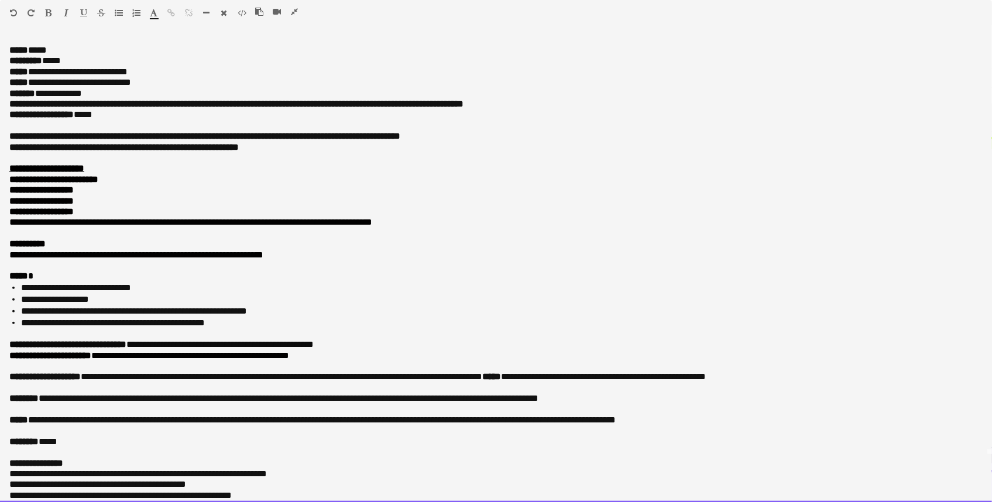
drag, startPoint x: 230, startPoint y: 216, endPoint x: 228, endPoint y: 261, distance: 45.1
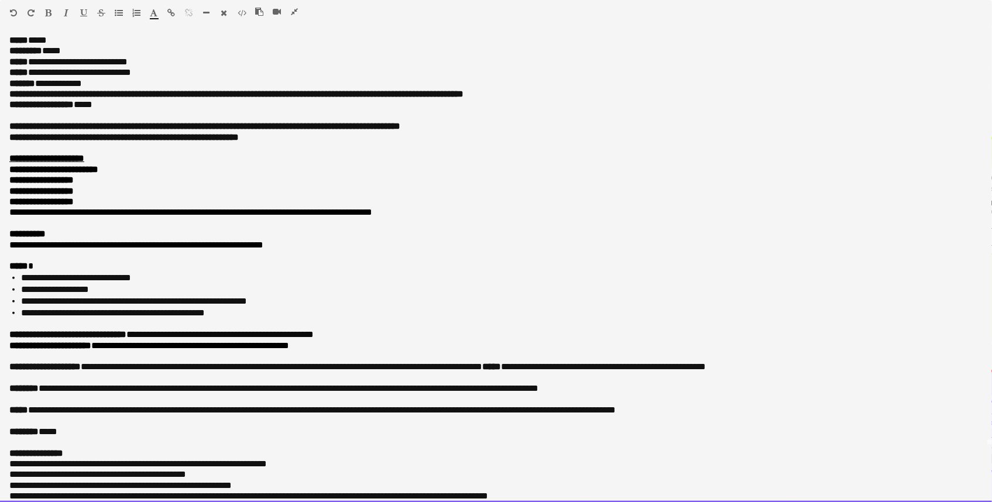
drag, startPoint x: 238, startPoint y: 325, endPoint x: 1, endPoint y: 287, distance: 240.0
click at [1, 287] on div "**********" at bounding box center [496, 270] width 992 height 464
copy ul "**********"
click at [128, 271] on p "***** *" at bounding box center [495, 266] width 973 height 11
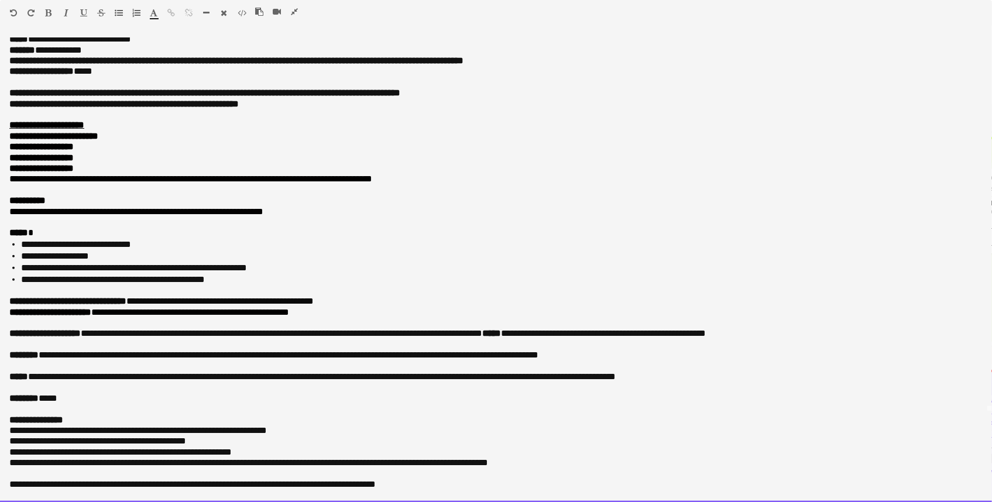
scroll to position [120, 0]
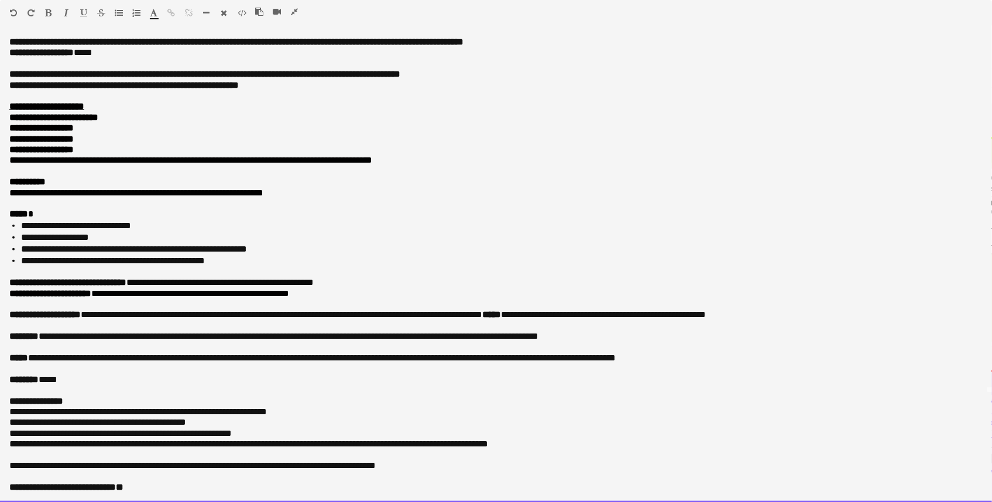
drag, startPoint x: 135, startPoint y: 303, endPoint x: 132, endPoint y: 356, distance: 52.7
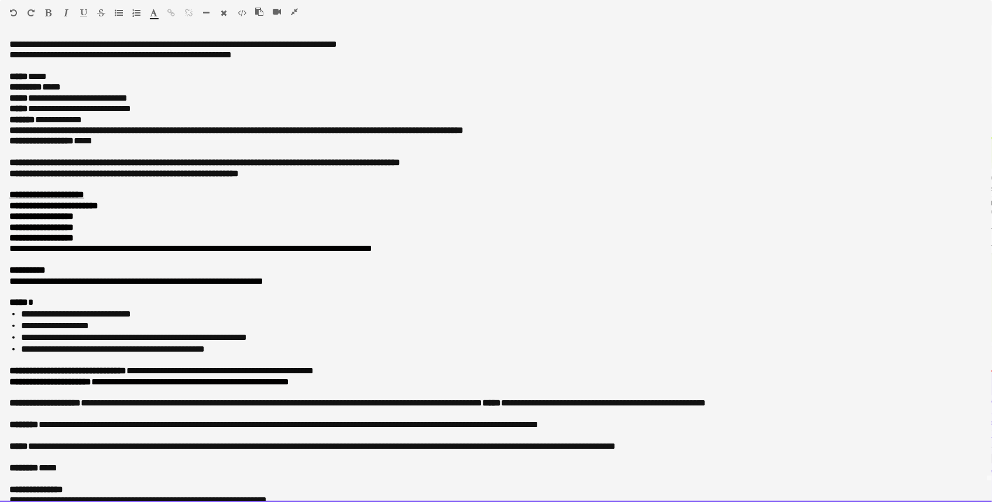
scroll to position [0, 0]
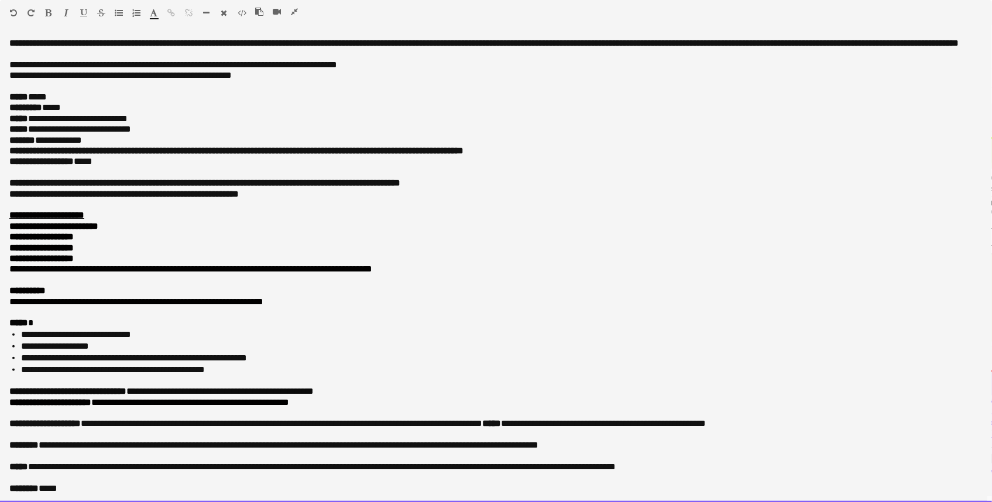
drag, startPoint x: 123, startPoint y: 309, endPoint x: 123, endPoint y: 276, distance: 33.3
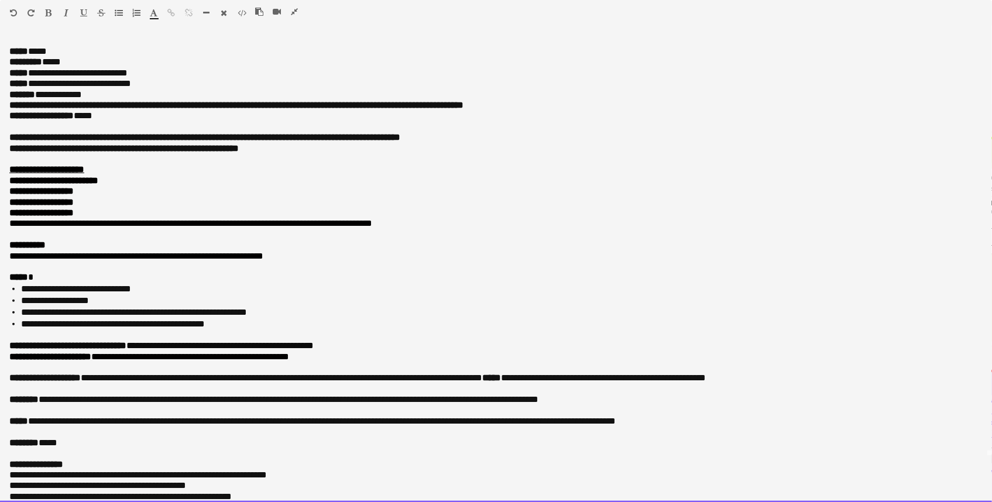
drag, startPoint x: 128, startPoint y: 328, endPoint x: 129, endPoint y: 356, distance: 27.5
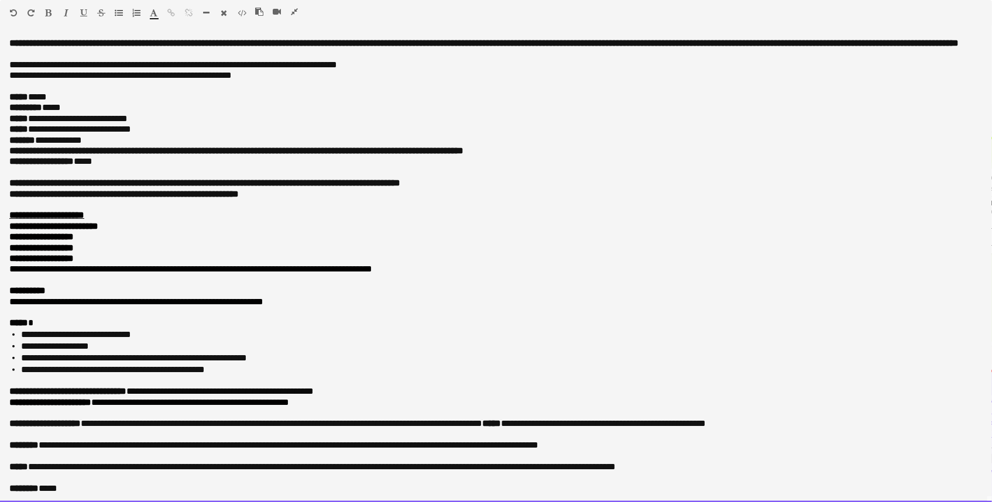
drag, startPoint x: 128, startPoint y: 340, endPoint x: 134, endPoint y: 267, distance: 73.4
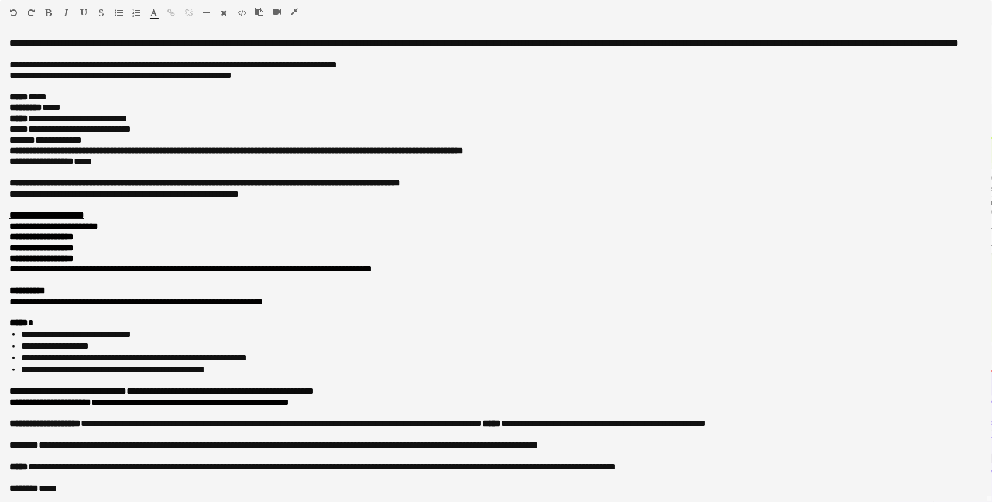
click at [292, 12] on icon "button" at bounding box center [294, 12] width 7 height 8
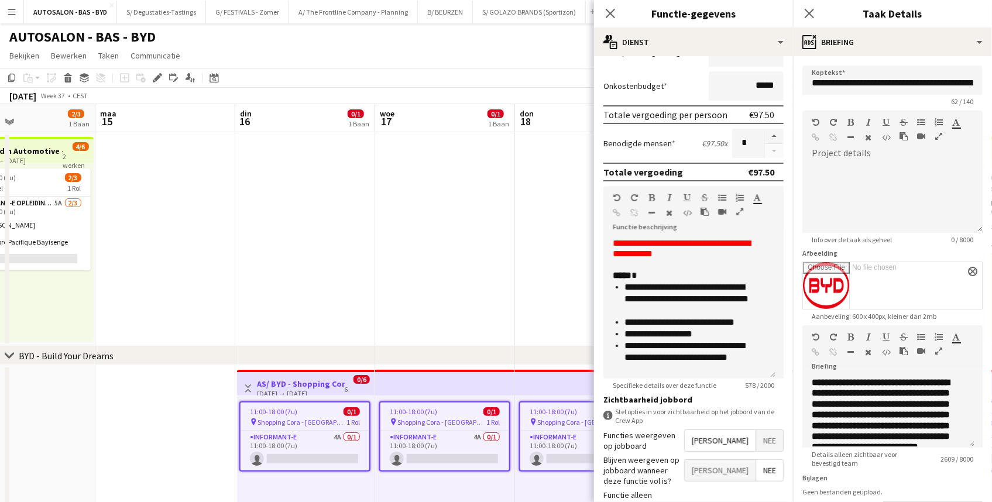
click at [311, 390] on div "[DATE] → [DATE]" at bounding box center [300, 393] width 87 height 9
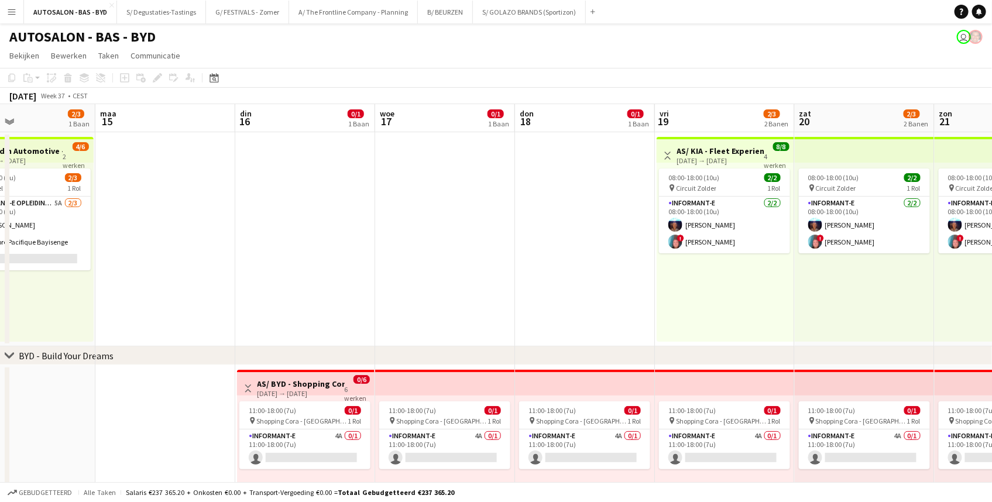
click at [316, 386] on h3 "AS/ BYD - Shopping Cora - Informant - [GEOGRAPHIC_DATA] - 16/17-21/09" at bounding box center [300, 383] width 87 height 11
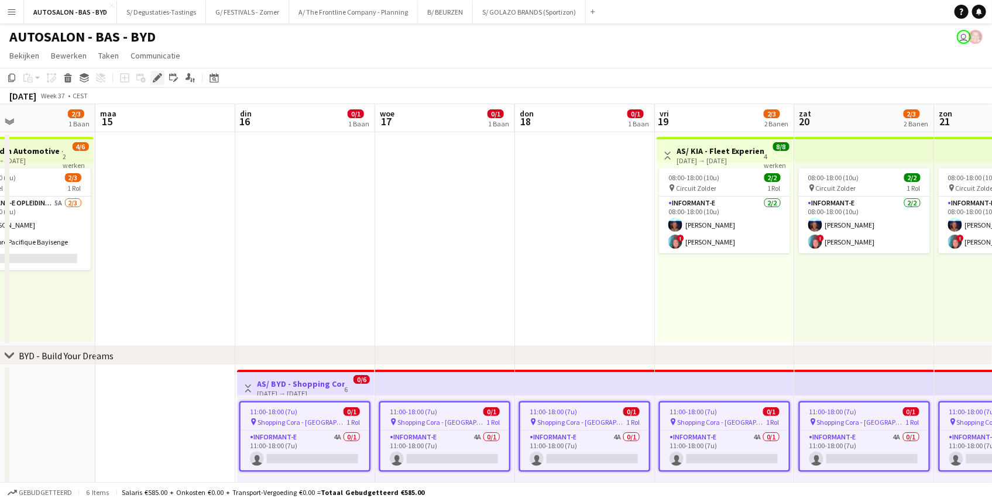
click at [157, 76] on icon at bounding box center [157, 78] width 6 height 6
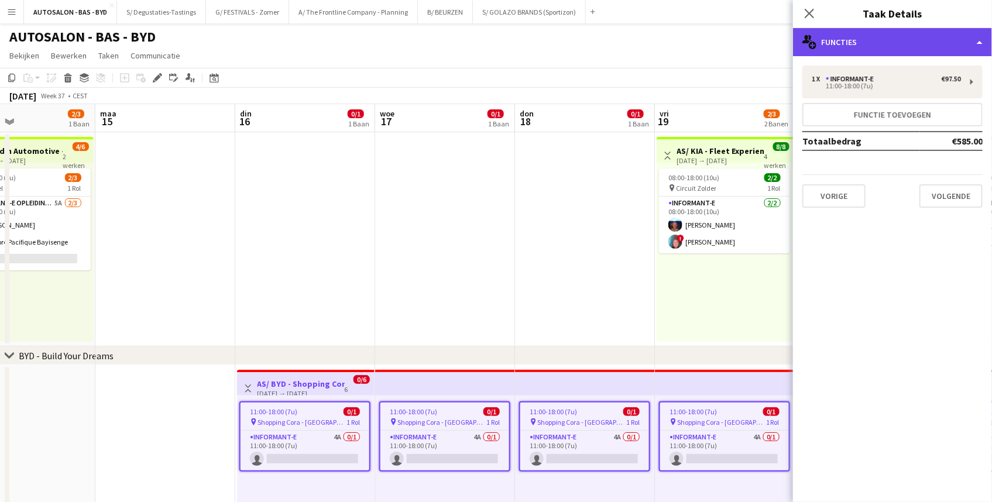
click at [870, 44] on div "multiple-users-add Functies" at bounding box center [892, 42] width 199 height 28
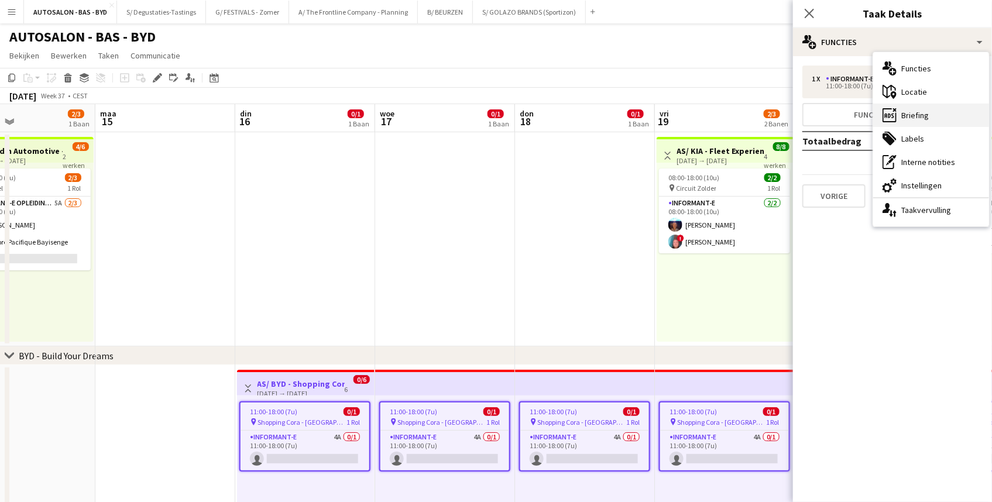
click at [919, 116] on div "ads-window Briefing" at bounding box center [931, 115] width 116 height 23
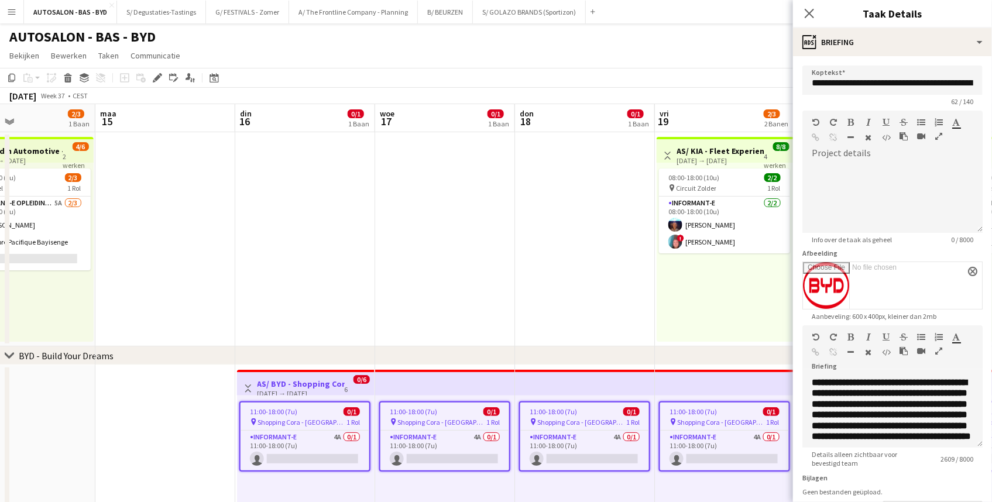
click at [939, 349] on icon "button" at bounding box center [938, 351] width 7 height 8
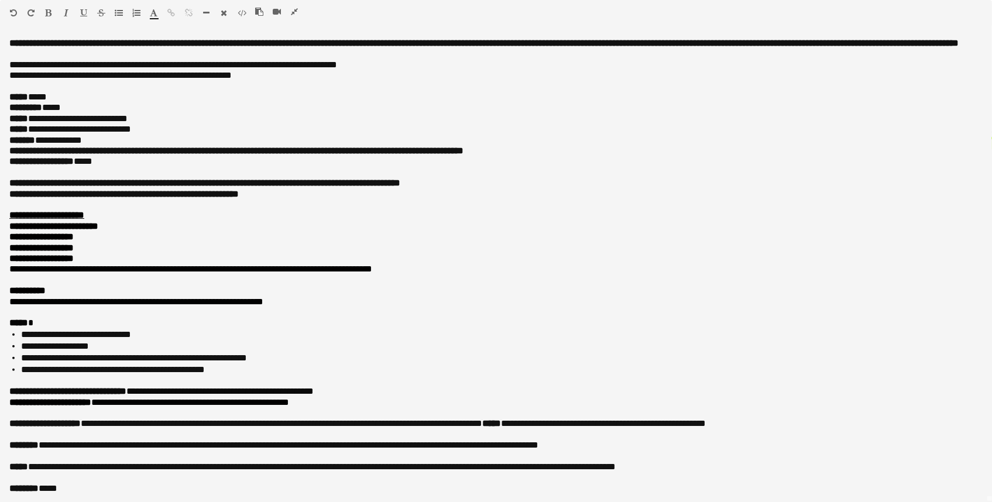
click at [294, 11] on icon "button" at bounding box center [294, 12] width 7 height 8
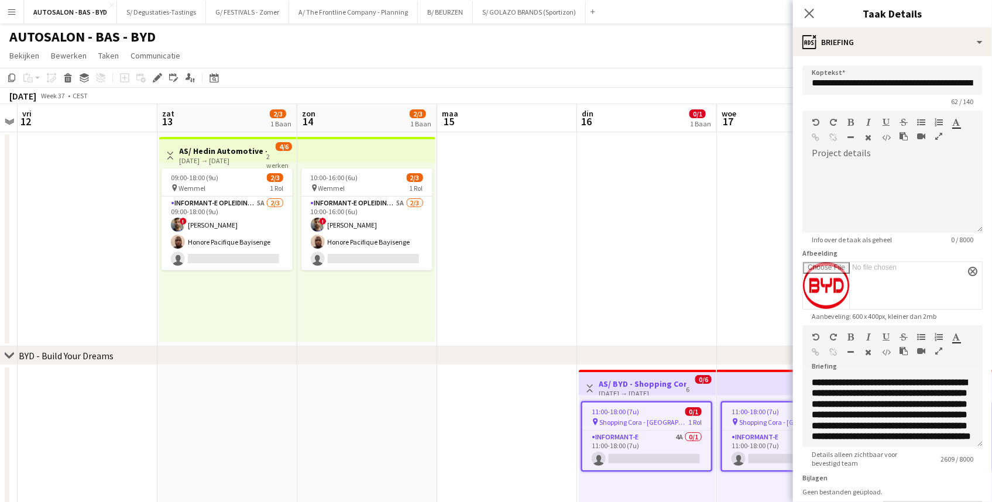
drag, startPoint x: 244, startPoint y: 252, endPoint x: 595, endPoint y: 243, distance: 351.1
click at [618, 246] on app-calendar-viewport "woe 10 don 11 vri 12 zat 13 2/3 1 Baan zon 14 2/3 1 Baan maa 15 din 16 0/1 1 Ba…" at bounding box center [496, 426] width 992 height 645
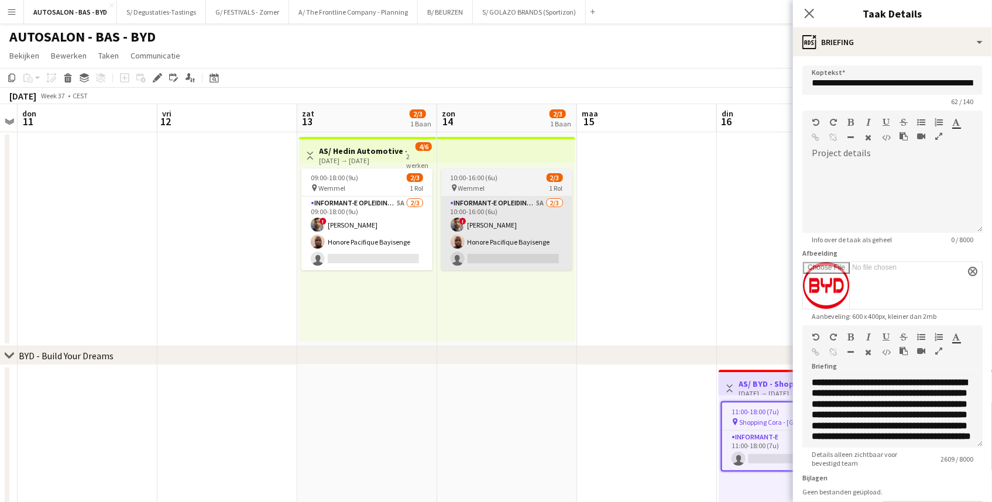
scroll to position [0, 369]
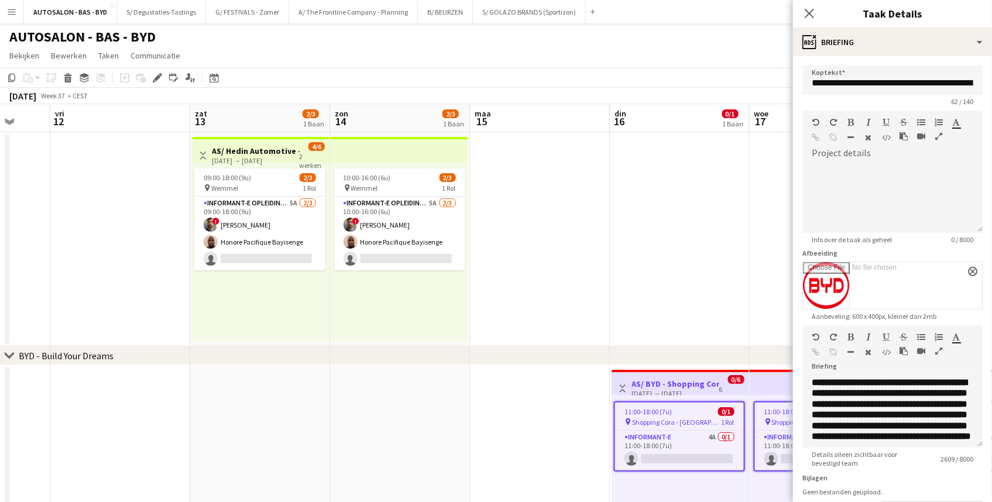
click at [300, 154] on div "2 werken" at bounding box center [312, 160] width 25 height 19
type input "**********"
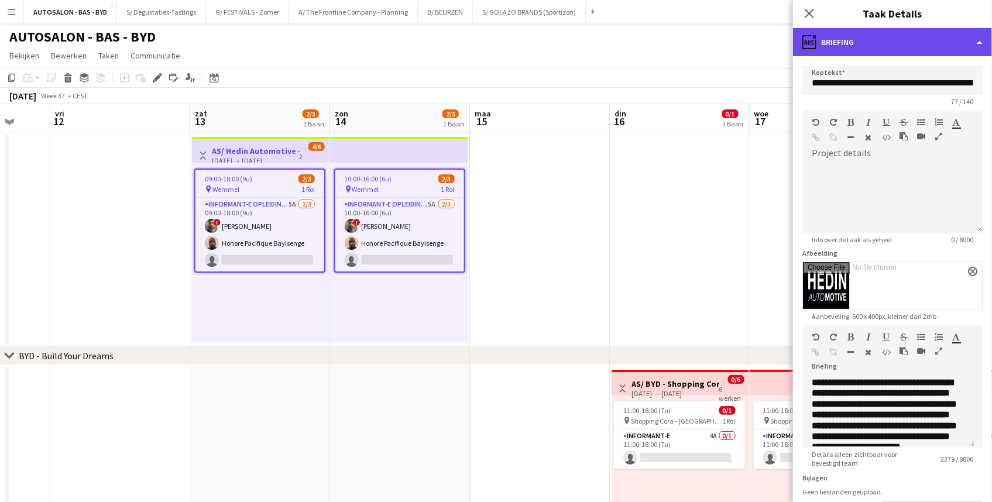
click at [868, 47] on div "ads-window Briefing" at bounding box center [892, 42] width 199 height 28
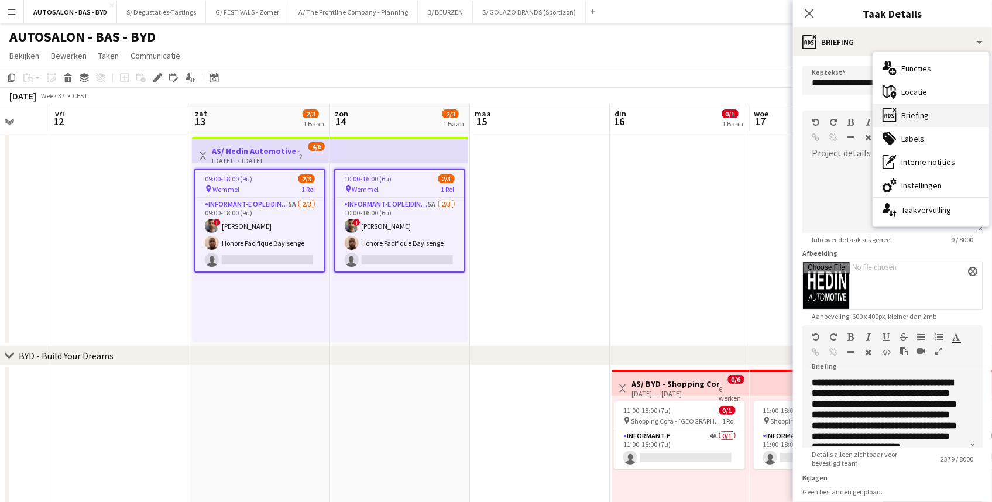
click at [913, 114] on div "ads-window Briefing" at bounding box center [931, 115] width 116 height 23
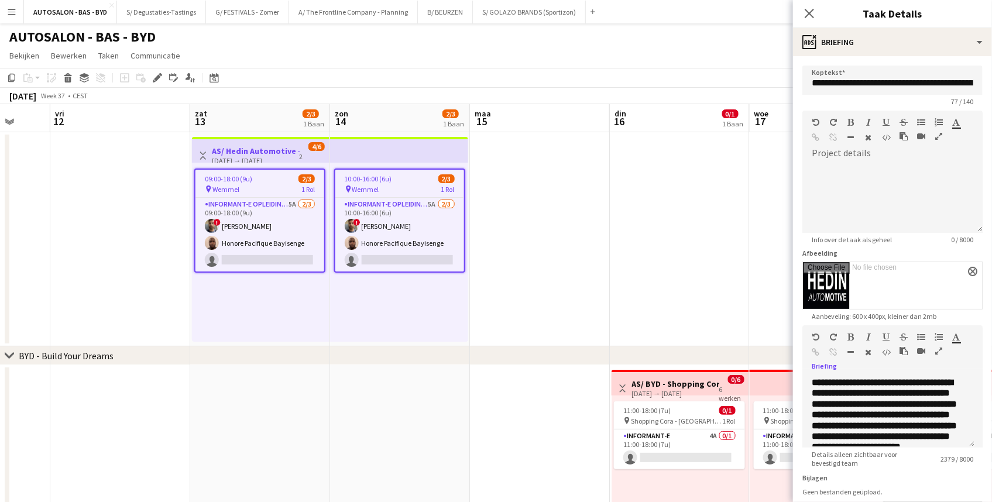
click at [939, 351] on icon "button" at bounding box center [938, 351] width 7 height 8
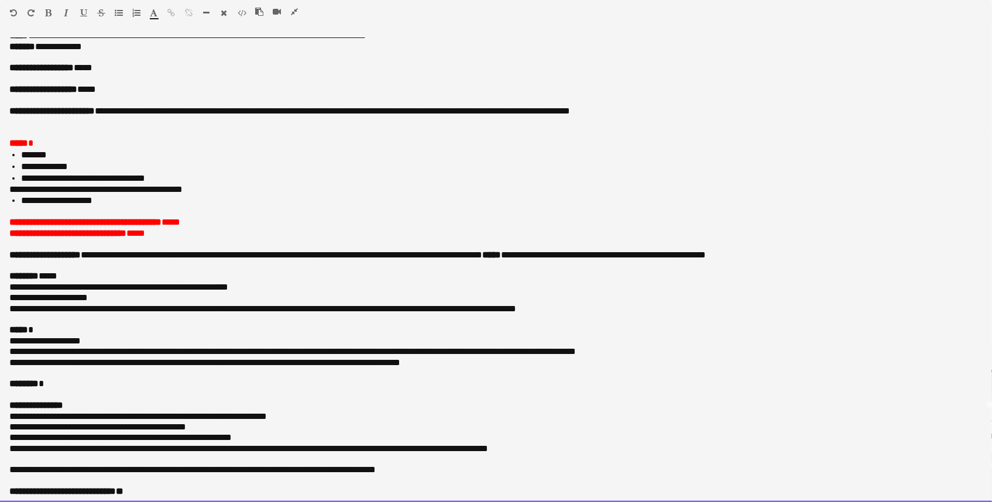
scroll to position [109, 0]
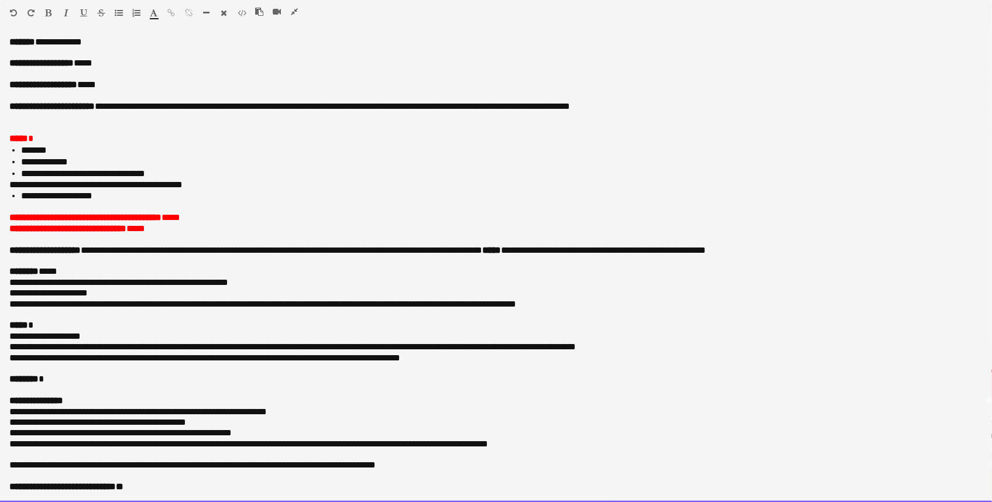
drag, startPoint x: 253, startPoint y: 144, endPoint x: 250, endPoint y: 183, distance: 38.7
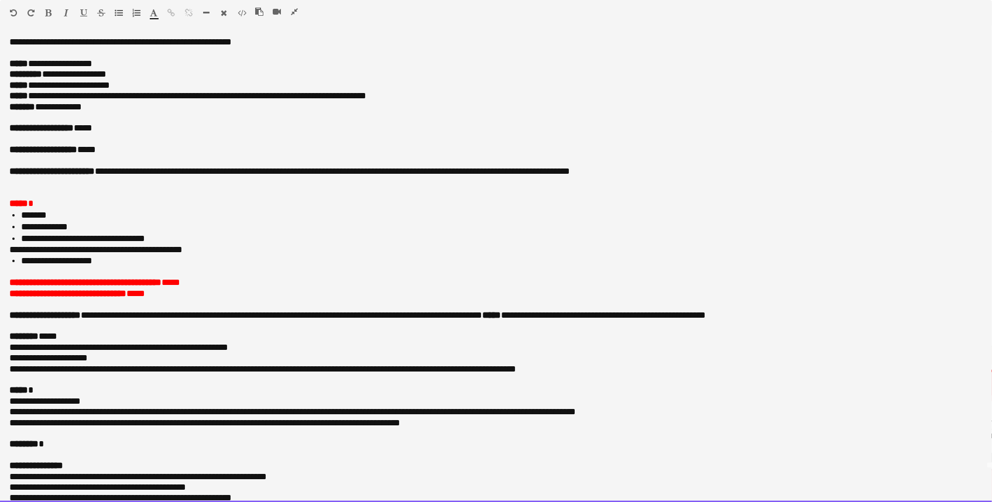
scroll to position [0, 0]
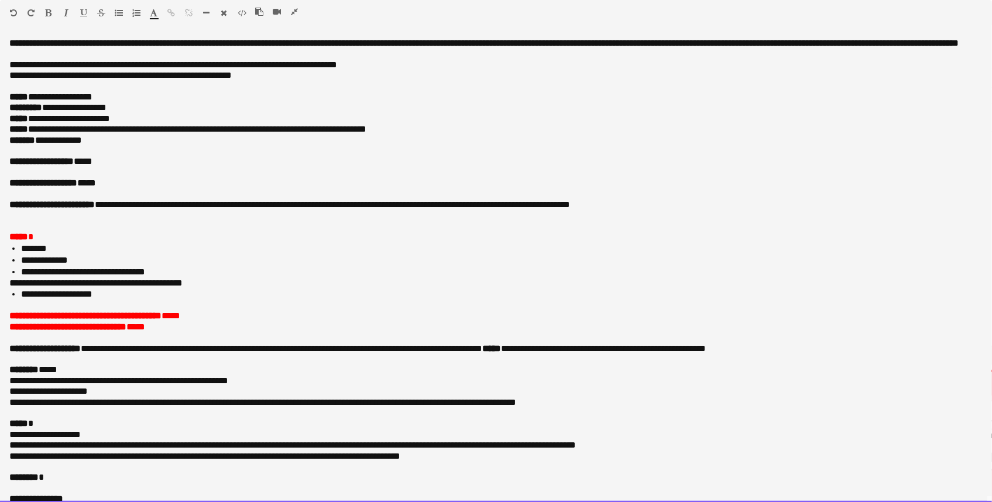
drag, startPoint x: 284, startPoint y: 415, endPoint x: 281, endPoint y: 345, distance: 70.8
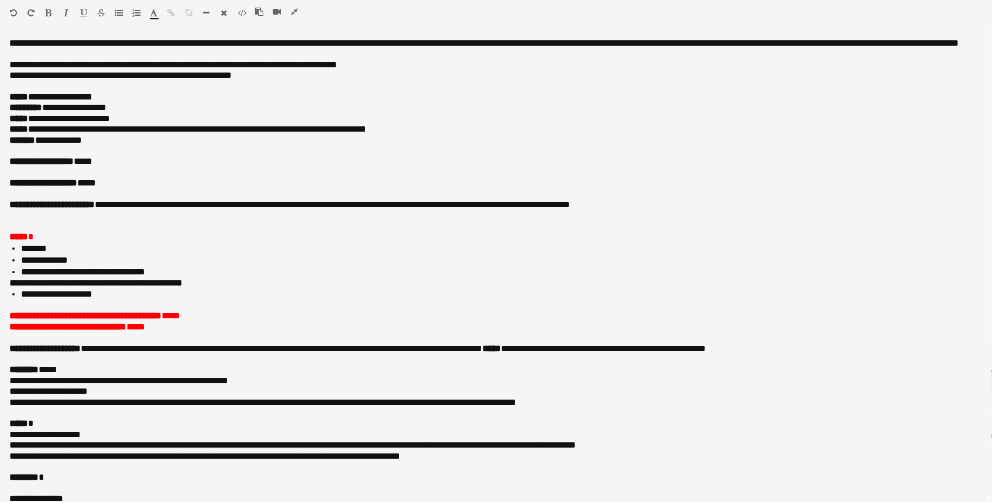
click at [296, 9] on icon "button" at bounding box center [294, 12] width 7 height 8
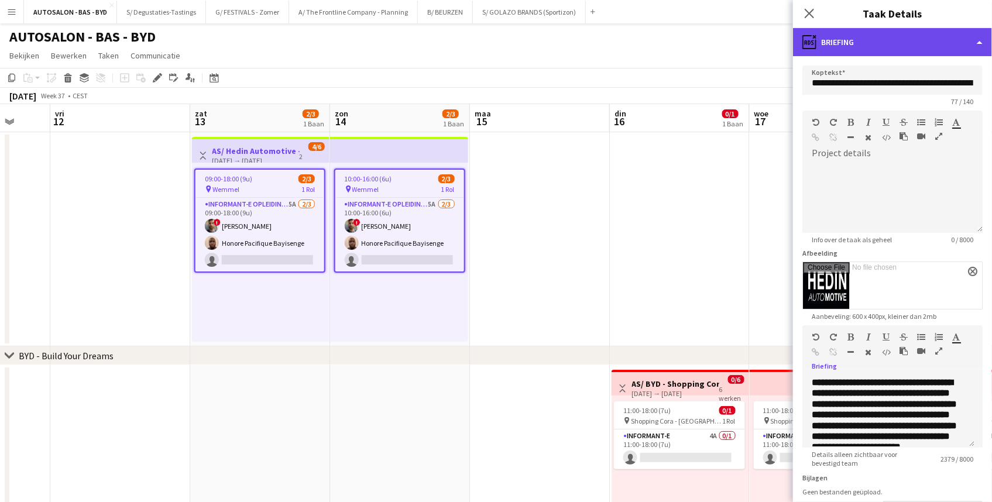
click at [897, 42] on div "ads-window Briefing" at bounding box center [892, 42] width 199 height 28
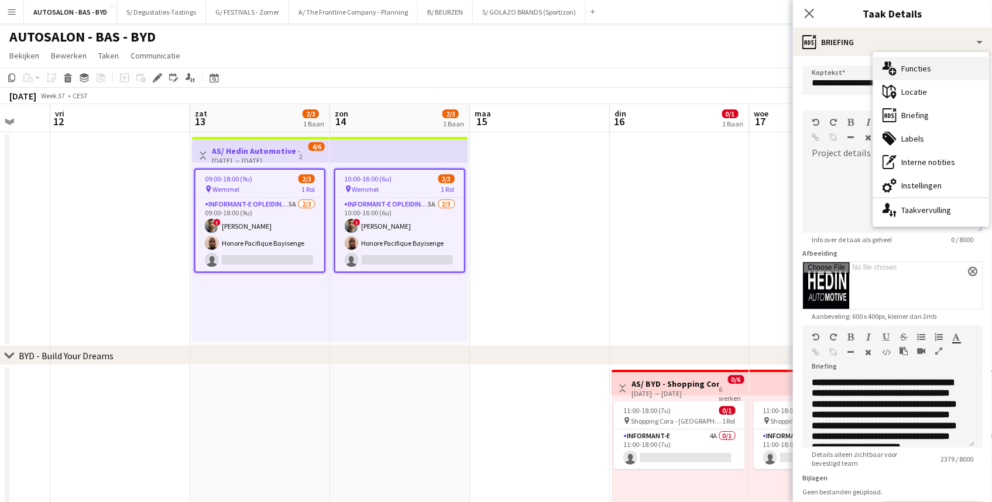
click at [925, 70] on div "multiple-users-add Functies" at bounding box center [931, 68] width 116 height 23
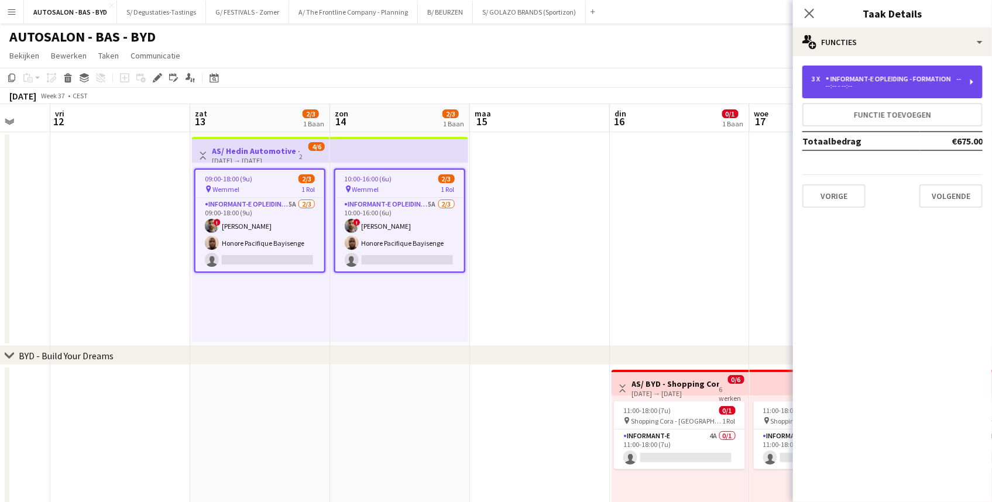
click at [890, 83] on div "Informant-e Opleiding - Formation" at bounding box center [890, 79] width 130 height 8
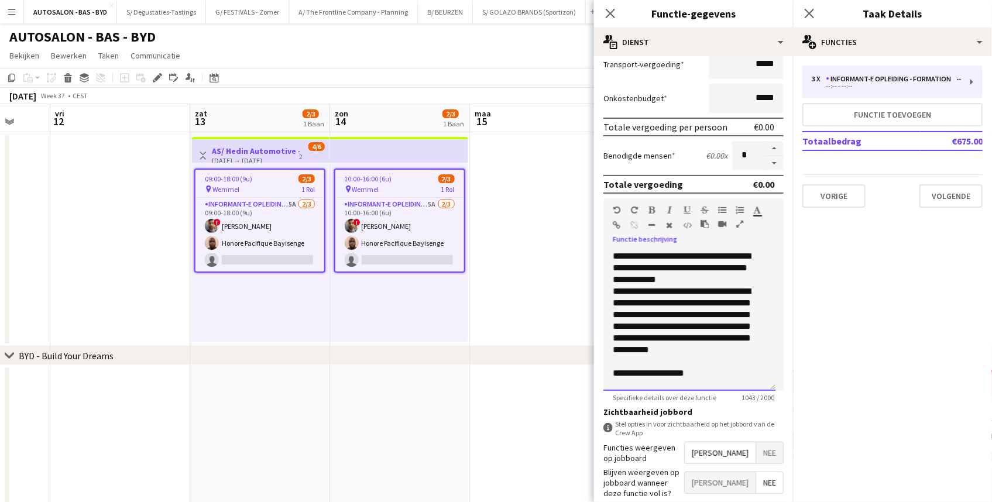
drag, startPoint x: 612, startPoint y: 254, endPoint x: 748, endPoint y: 279, distance: 138.0
click at [748, 279] on p "**********" at bounding box center [685, 267] width 146 height 35
copy p "**********"
click at [739, 318] on p "**********" at bounding box center [685, 326] width 146 height 82
drag, startPoint x: 766, startPoint y: 277, endPoint x: 749, endPoint y: 301, distance: 29.2
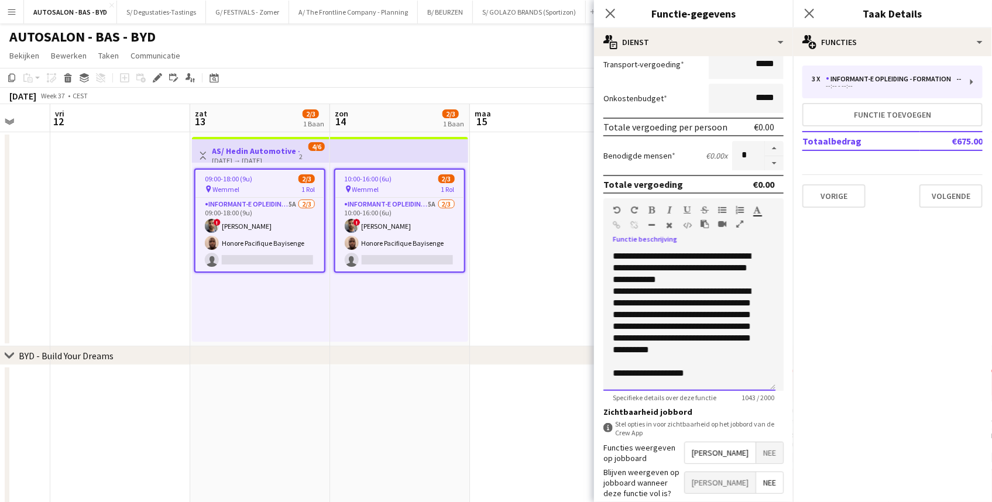
click at [773, 316] on div "**********" at bounding box center [689, 320] width 172 height 140
click at [724, 309] on p "**********" at bounding box center [685, 326] width 146 height 82
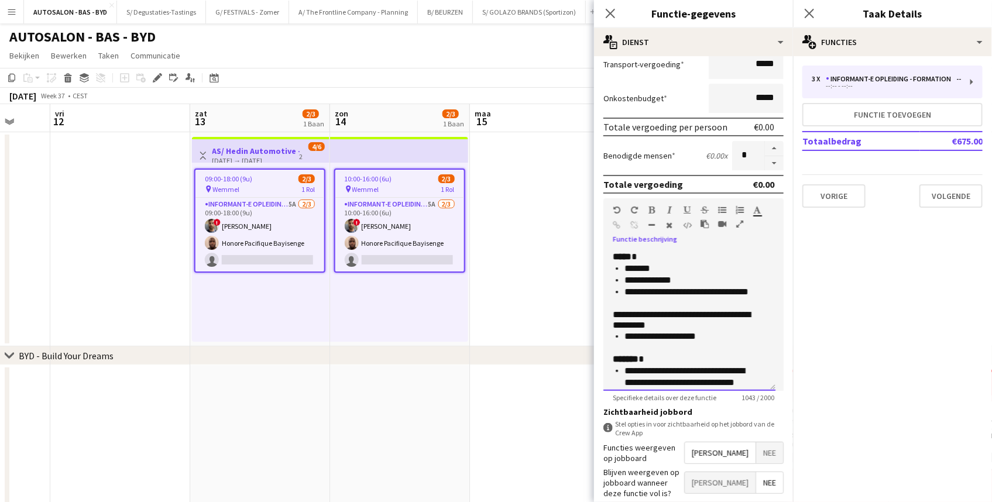
scroll to position [166, 0]
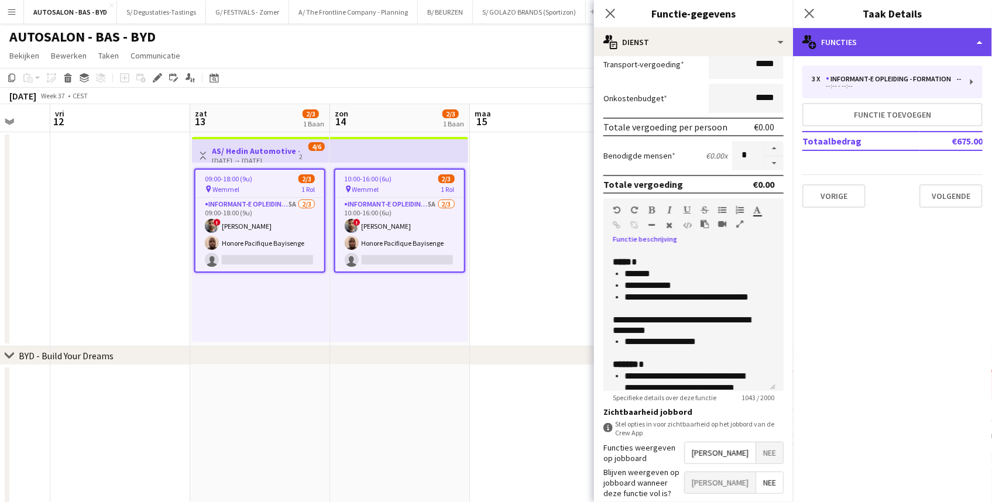
click at [822, 49] on div "multiple-users-add Functies" at bounding box center [892, 42] width 199 height 28
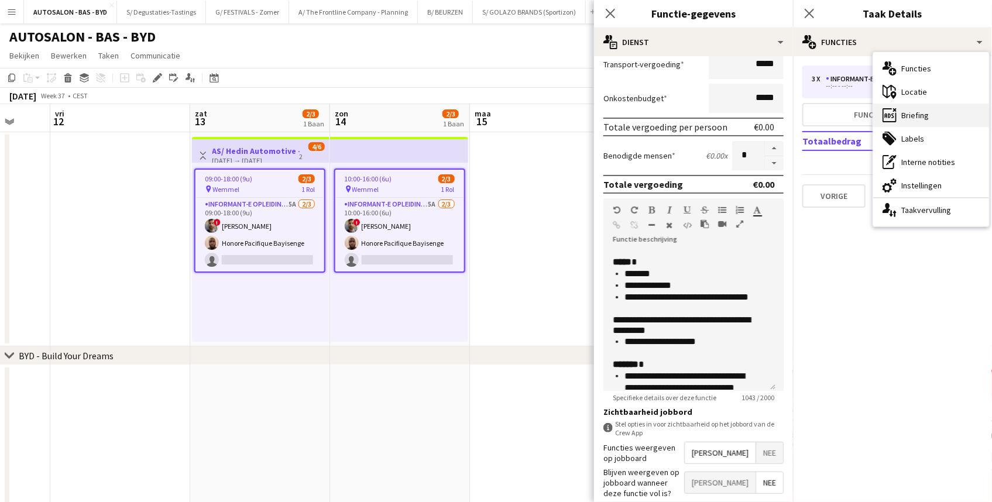
click at [903, 115] on div "ads-window Briefing" at bounding box center [931, 115] width 116 height 23
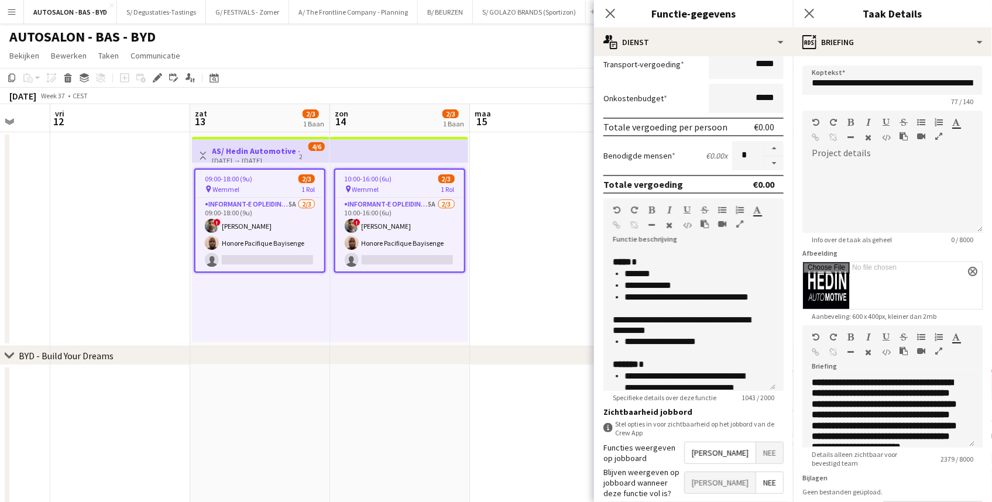
click at [939, 350] on icon "button" at bounding box center [938, 351] width 7 height 8
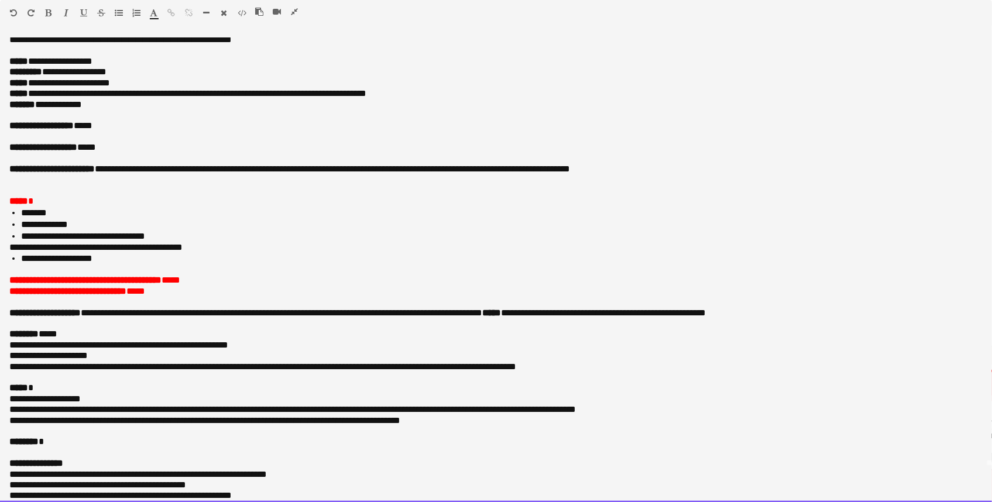
drag, startPoint x: 132, startPoint y: 215, endPoint x: 131, endPoint y: 241, distance: 25.8
